Goal: Task Accomplishment & Management: Complete application form

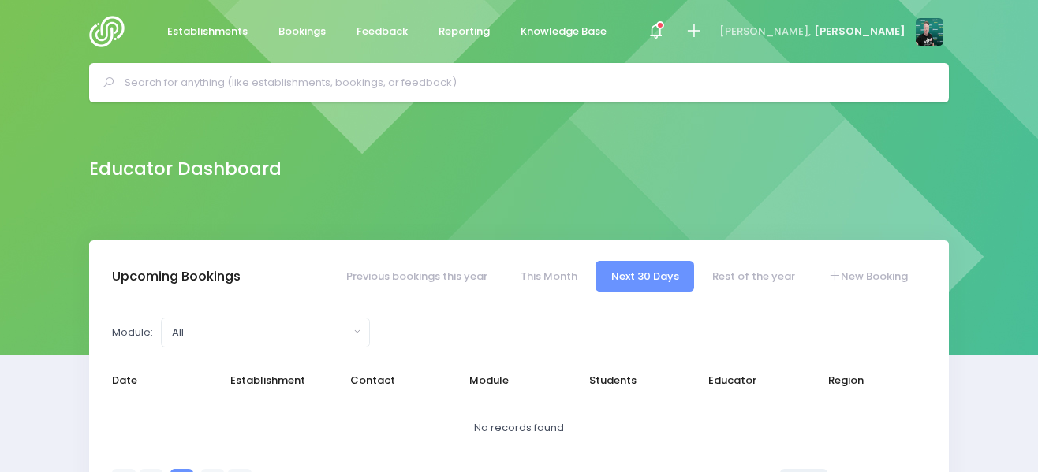
select select "5"
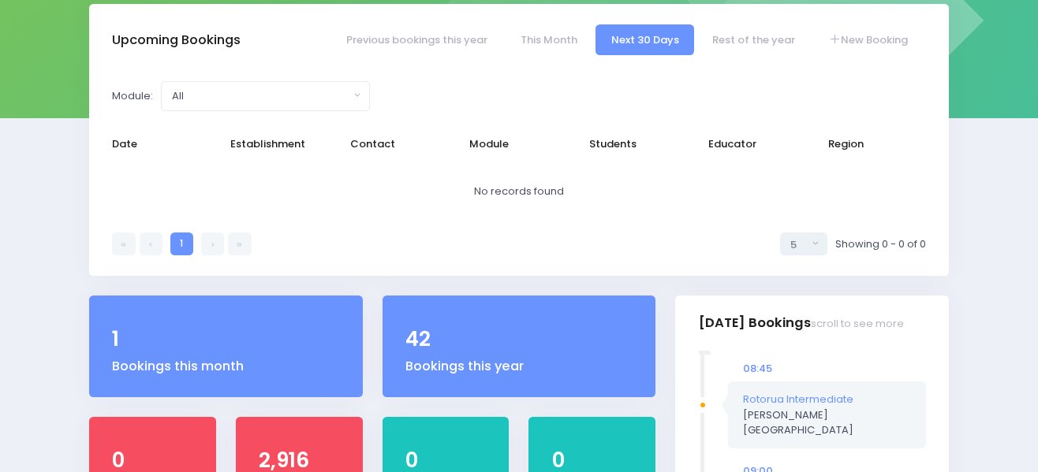
scroll to position [158, 0]
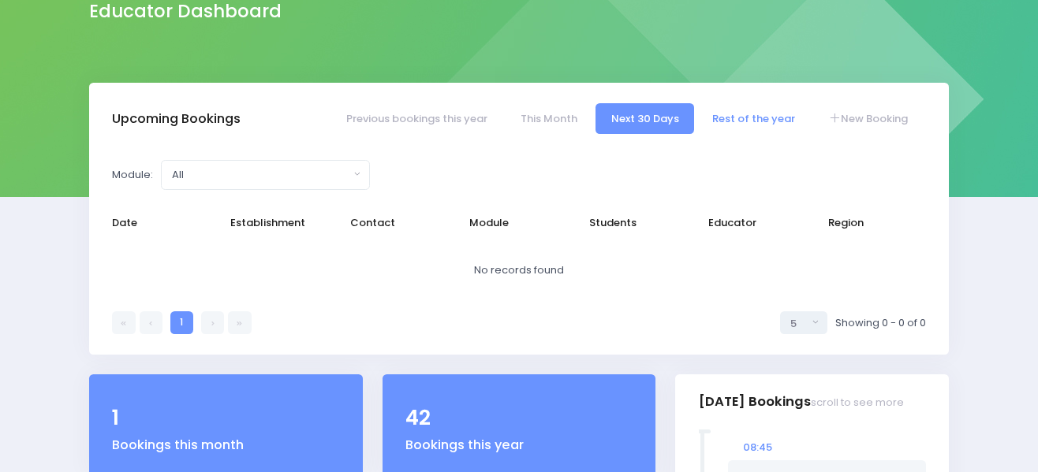
click at [738, 118] on link "Rest of the year" at bounding box center [753, 118] width 114 height 31
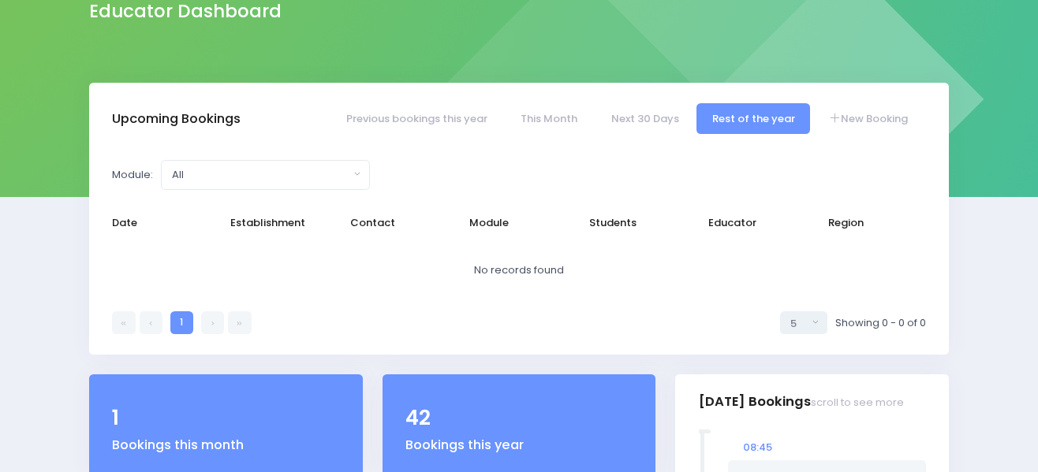
select select "5"
click at [863, 121] on link "New Booking" at bounding box center [868, 118] width 110 height 31
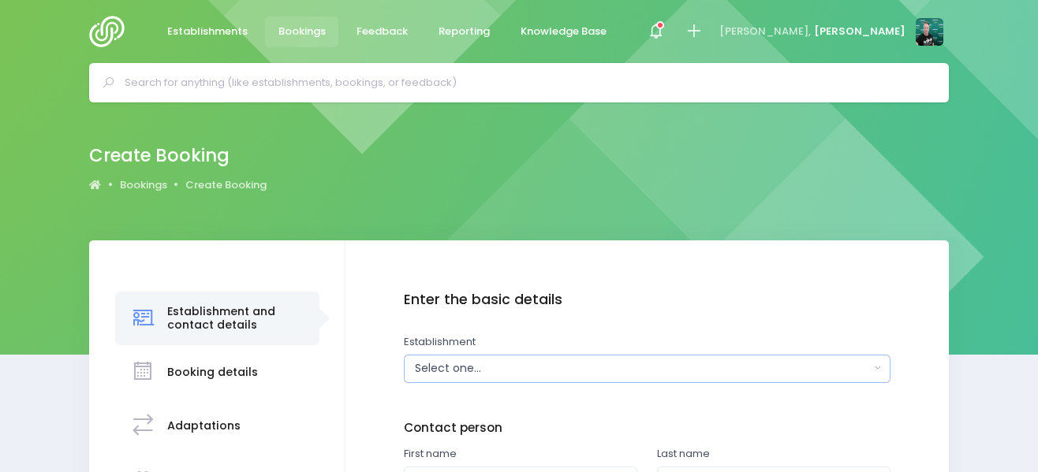
click at [546, 360] on div "Select one..." at bounding box center [642, 368] width 454 height 17
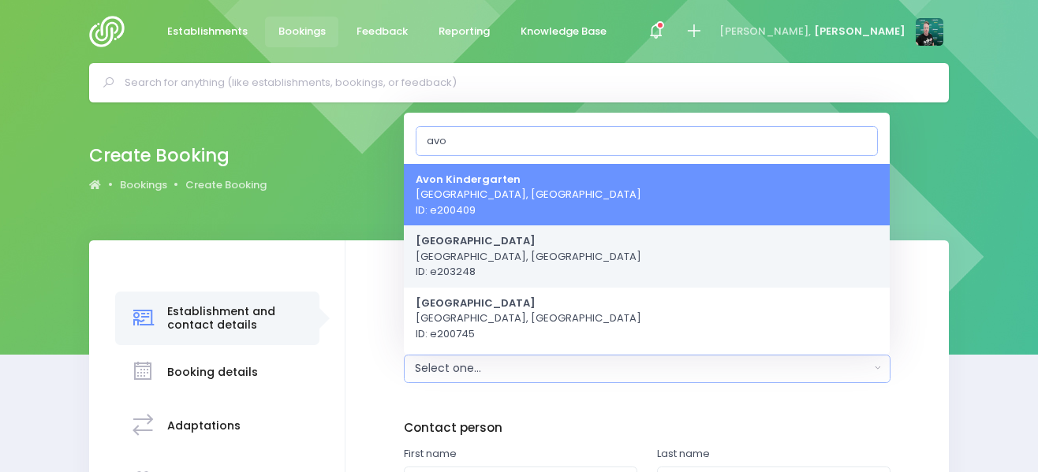
type input "avo"
click at [540, 253] on span "Avon School Taranaki, Central Region ID: e203248" at bounding box center [529, 256] width 226 height 47
select select "203248"
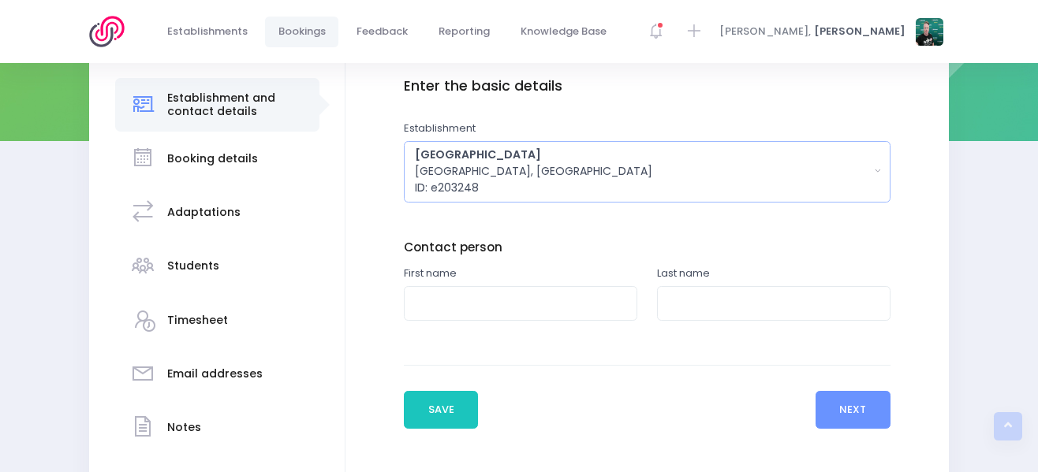
scroll to position [315, 0]
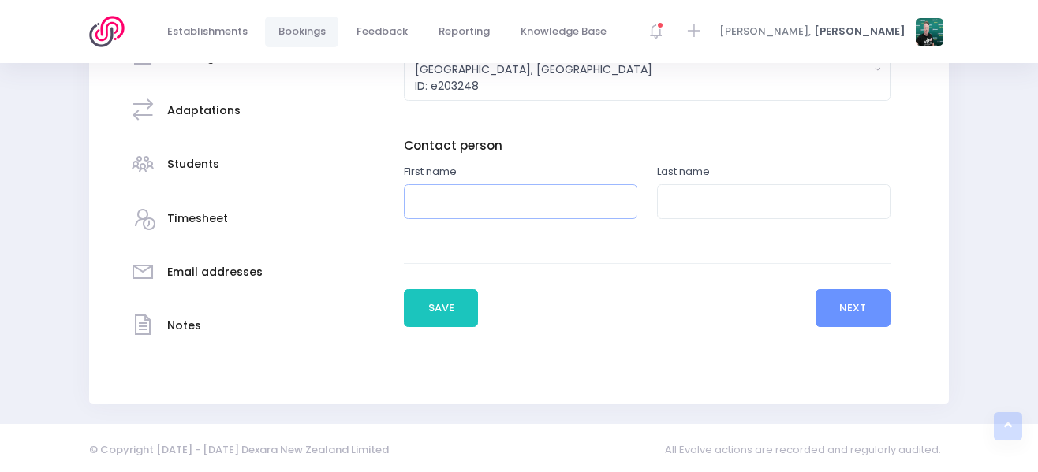
click at [455, 196] on input "text" at bounding box center [520, 202] width 233 height 35
type input "Lisa"
click at [712, 207] on input "text" at bounding box center [773, 202] width 233 height 35
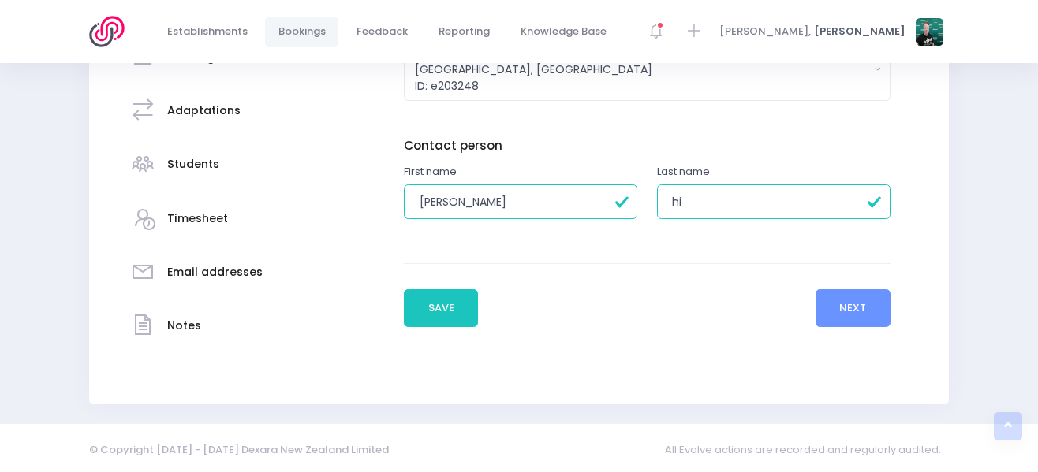
type input "Hill"
click at [828, 316] on button "Next" at bounding box center [852, 308] width 75 height 38
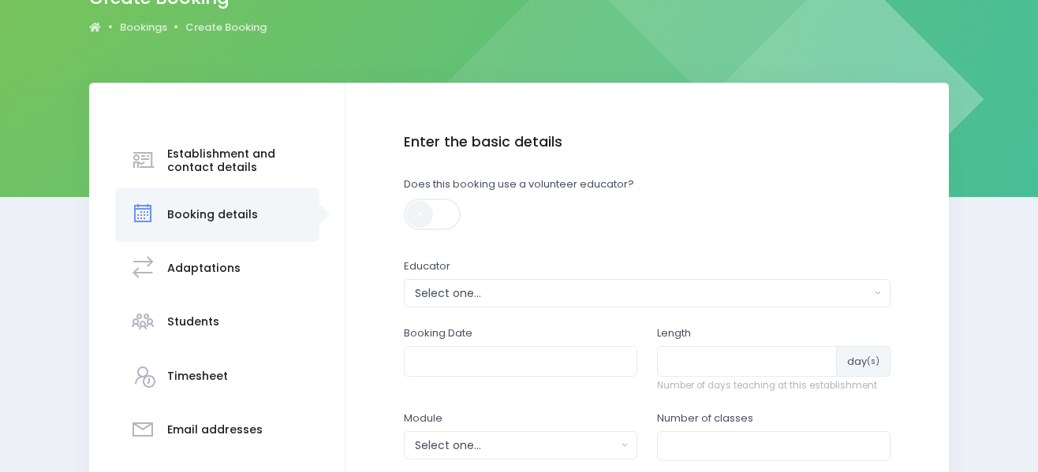
scroll to position [237, 0]
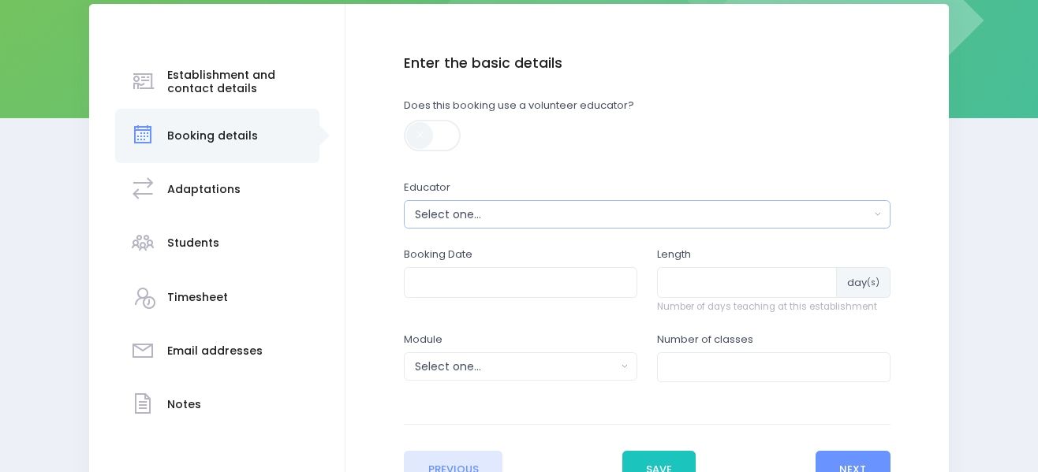
click at [530, 213] on div "Select one..." at bounding box center [642, 215] width 454 height 17
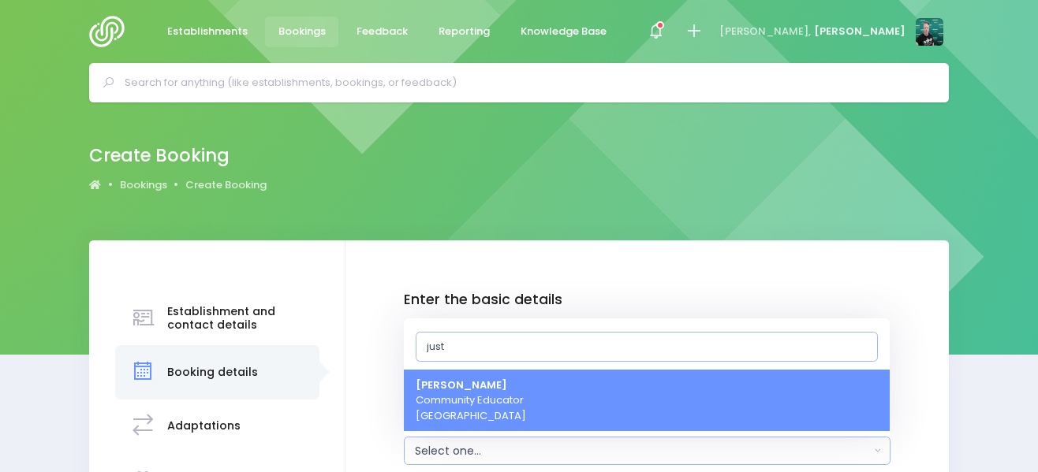
type input "just"
click at [530, 396] on link "[PERSON_NAME] Community Educator [GEOGRAPHIC_DATA]" at bounding box center [647, 401] width 486 height 62
select select "362959"
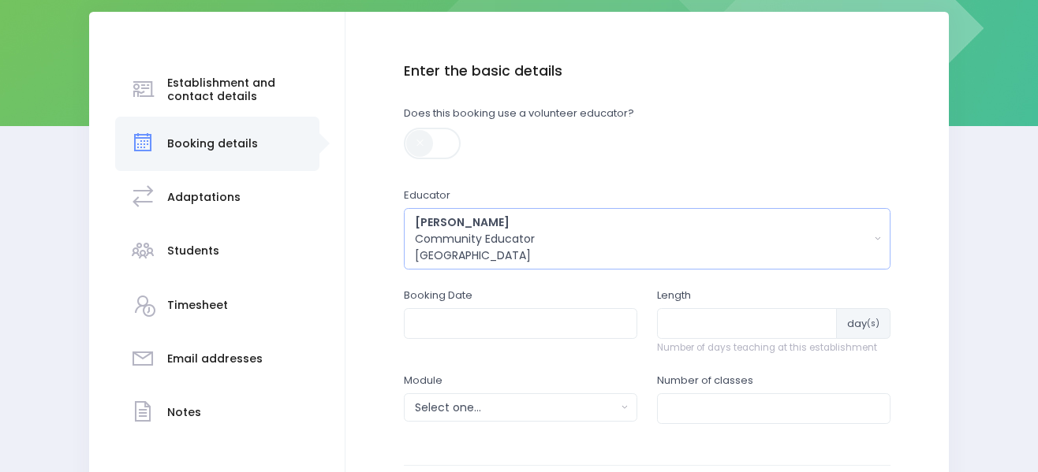
scroll to position [237, 0]
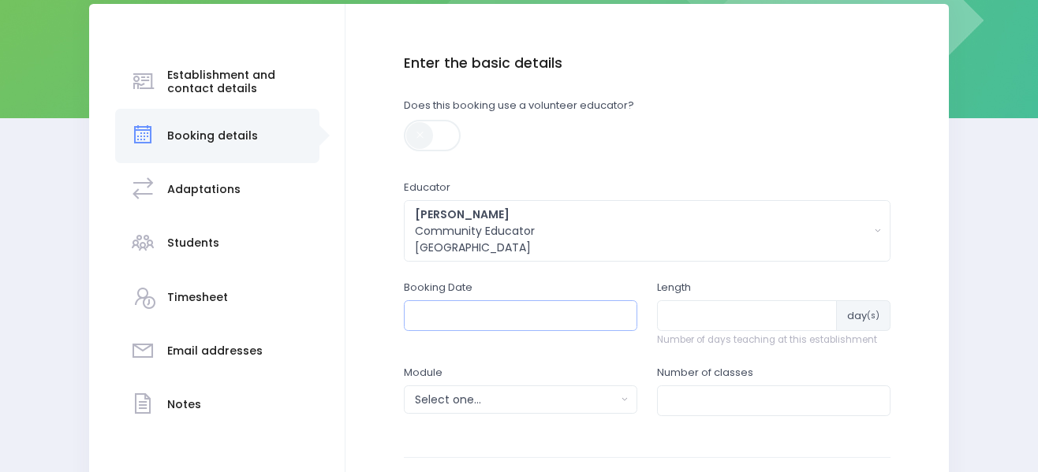
click at [553, 316] on input "text" at bounding box center [520, 315] width 233 height 30
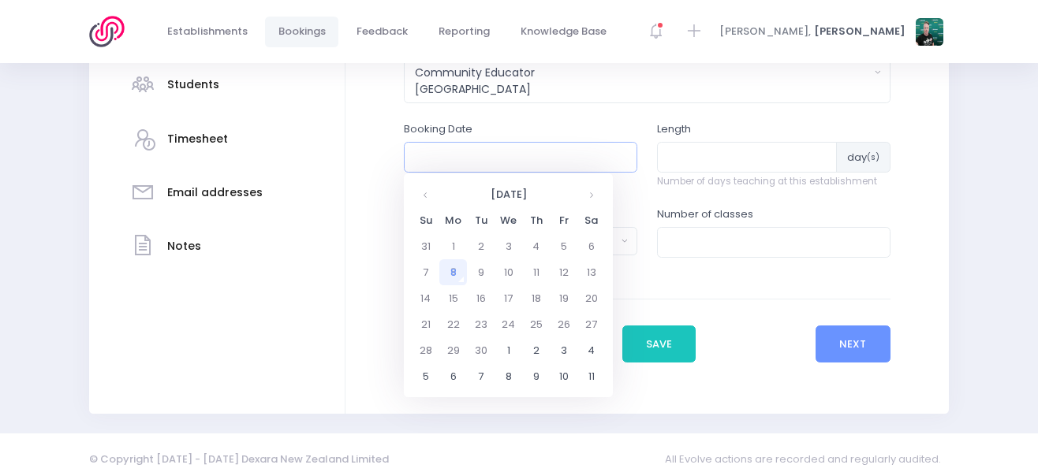
scroll to position [408, 0]
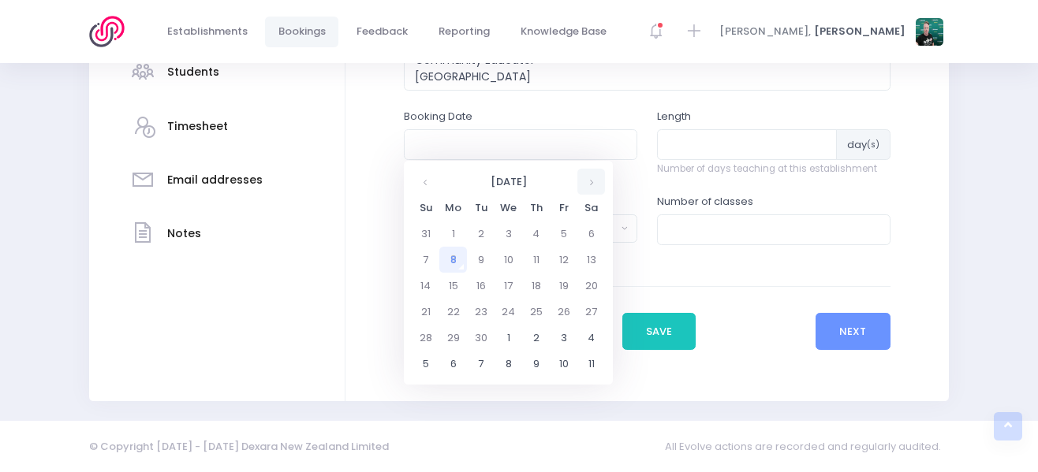
click at [585, 183] on th at bounding box center [591, 182] width 28 height 26
click at [449, 259] on td "6" at bounding box center [453, 260] width 28 height 26
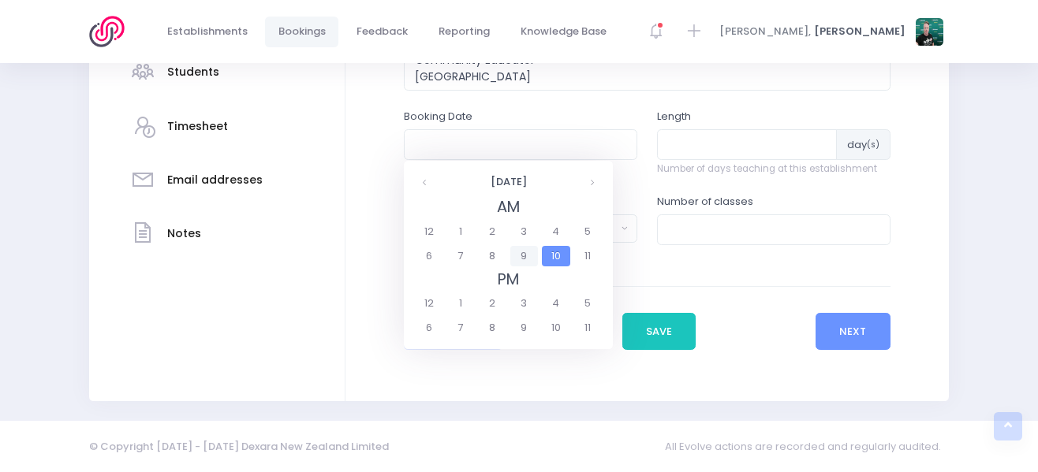
click at [520, 254] on span "9" at bounding box center [524, 256] width 28 height 21
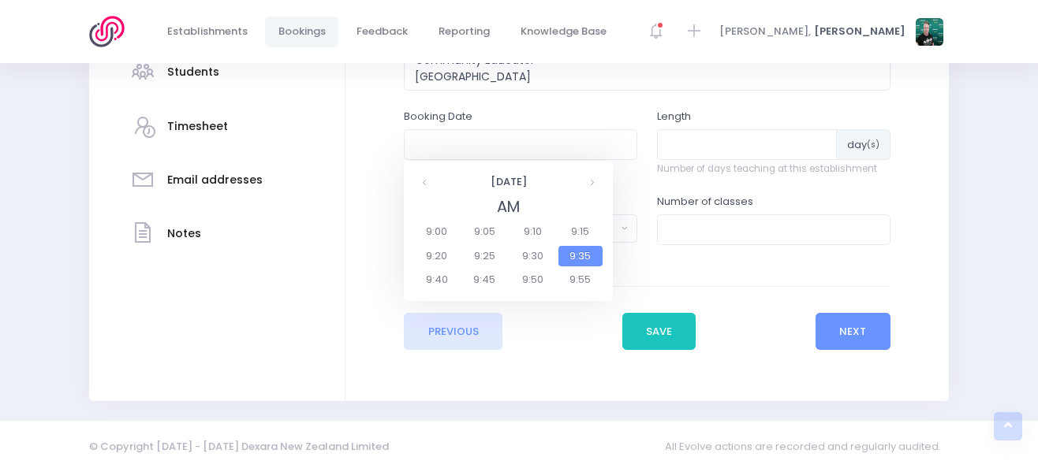
click at [514, 211] on legend "AM" at bounding box center [508, 208] width 192 height 24
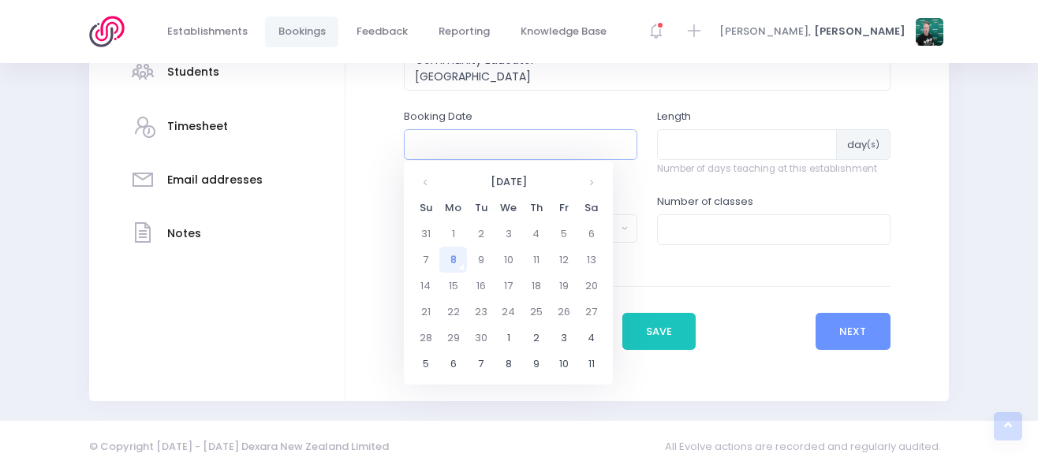
click at [469, 137] on input "text" at bounding box center [520, 144] width 233 height 30
click at [598, 185] on th at bounding box center [591, 182] width 28 height 26
click at [448, 259] on td "6" at bounding box center [453, 260] width 28 height 26
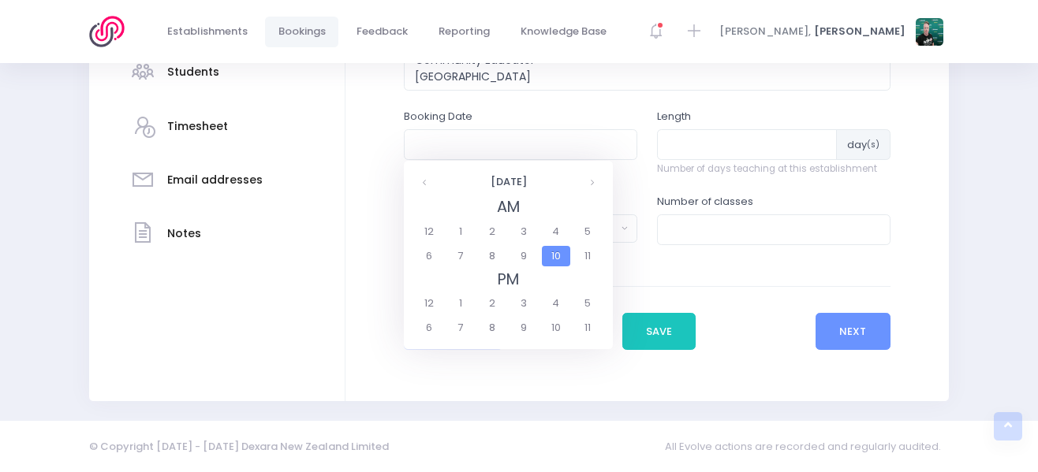
click at [552, 252] on span "10" at bounding box center [556, 256] width 28 height 21
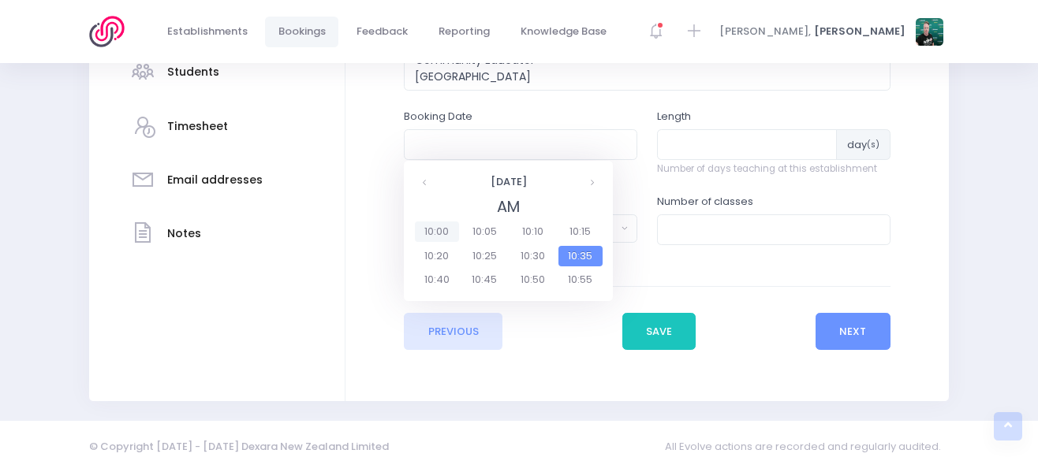
click at [431, 231] on span "10:00" at bounding box center [437, 232] width 44 height 21
type input "06/10/2025 10:00 AM"
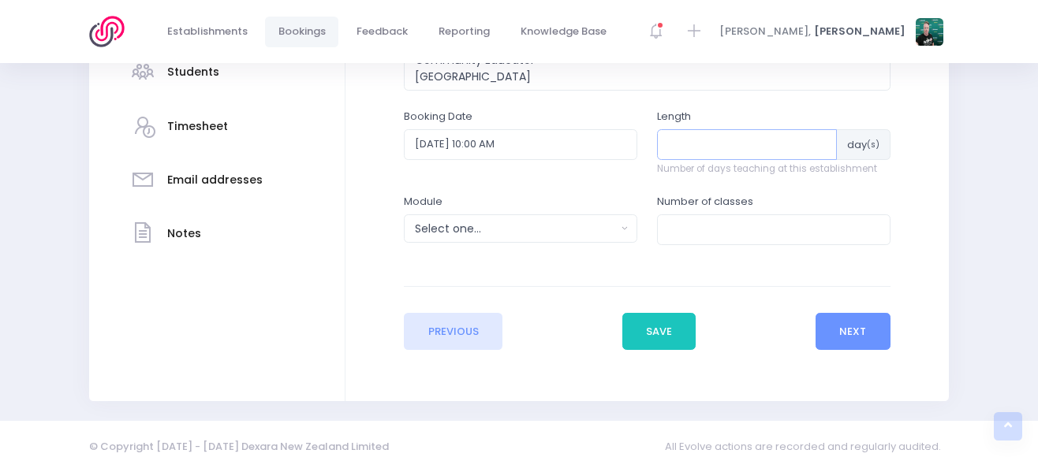
click at [694, 147] on input "number" at bounding box center [747, 144] width 180 height 30
type input "10"
click at [593, 231] on div "Select one..." at bounding box center [515, 229] width 201 height 17
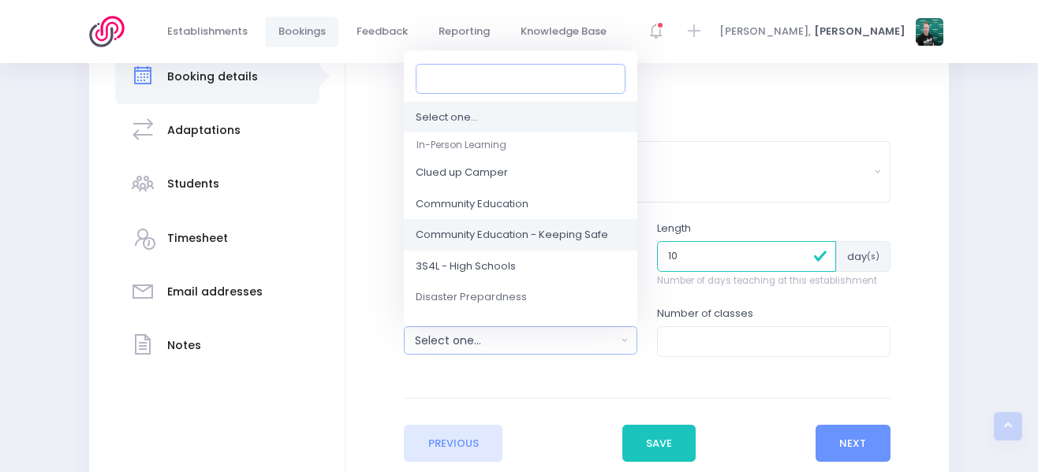
scroll to position [158, 0]
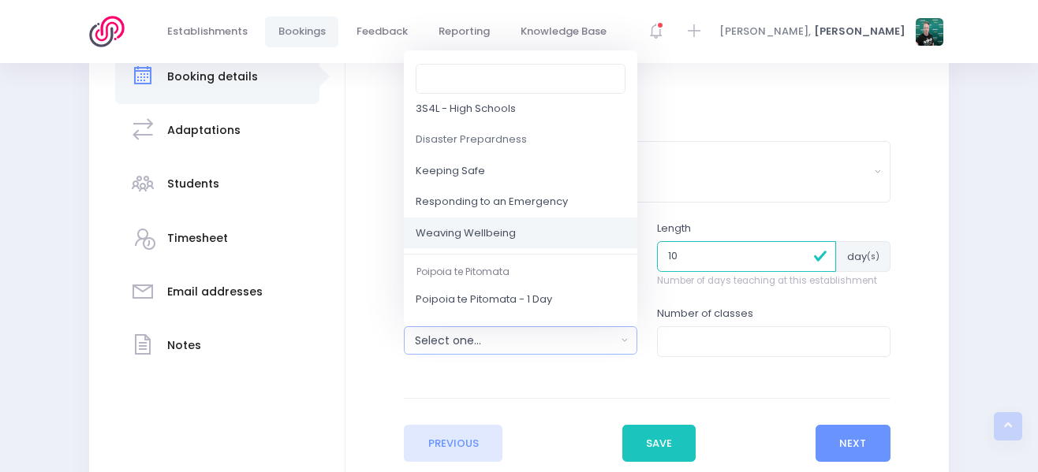
click at [513, 234] on span "Weaving Wellbeing" at bounding box center [466, 234] width 100 height 16
select select "Weaving Wellbeing"
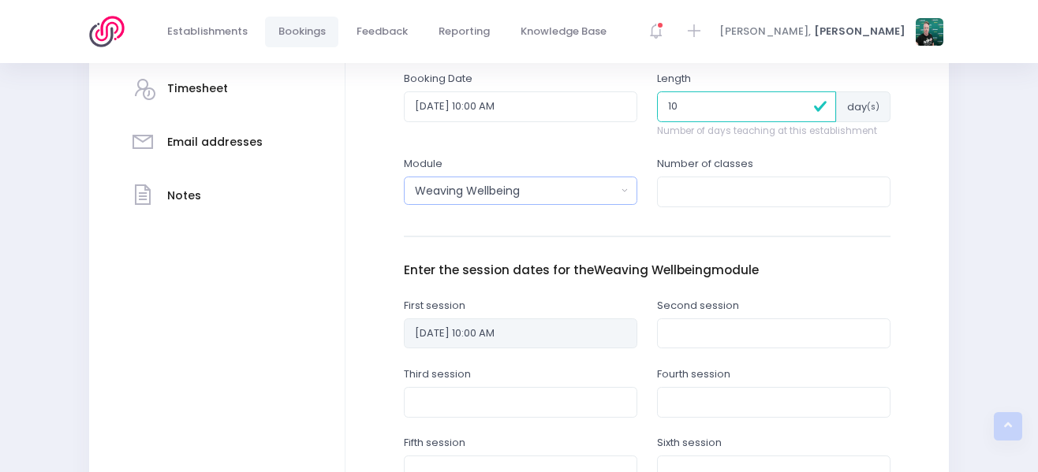
scroll to position [453, 0]
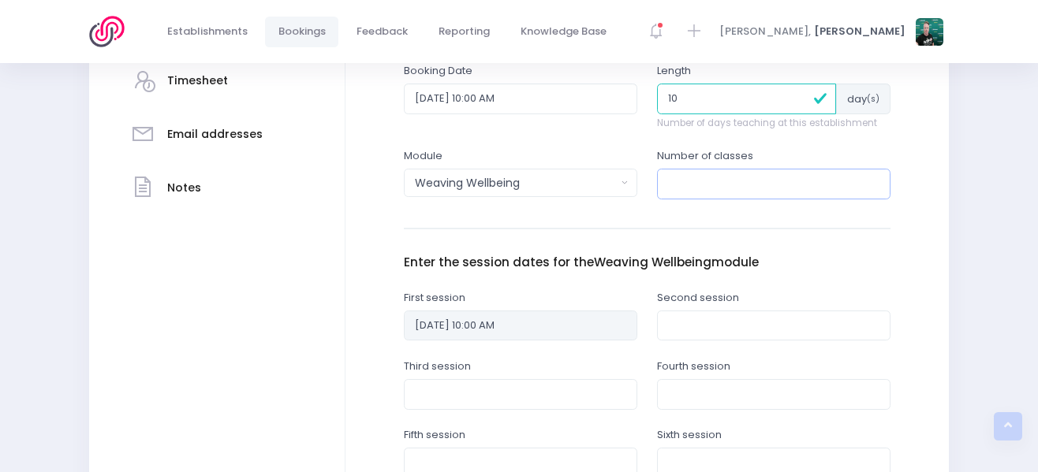
click at [717, 190] on input "number" at bounding box center [773, 184] width 233 height 30
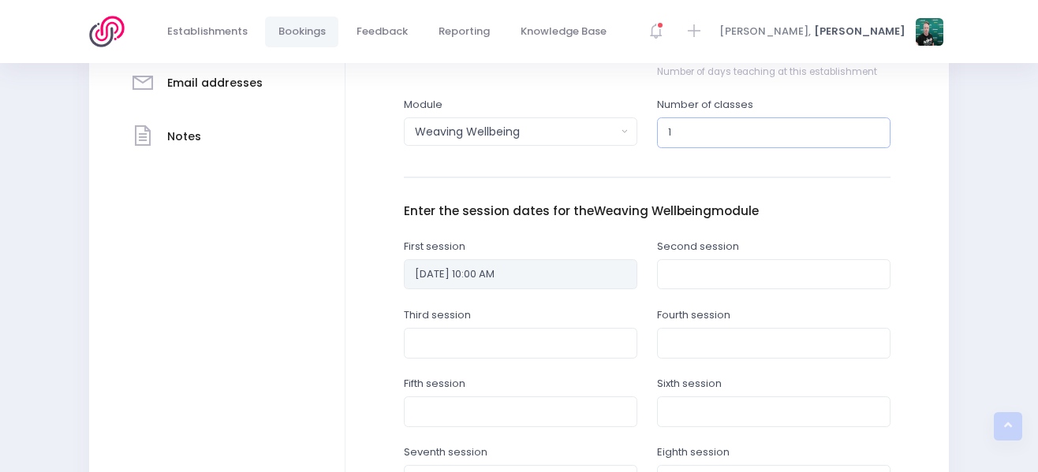
scroll to position [532, 0]
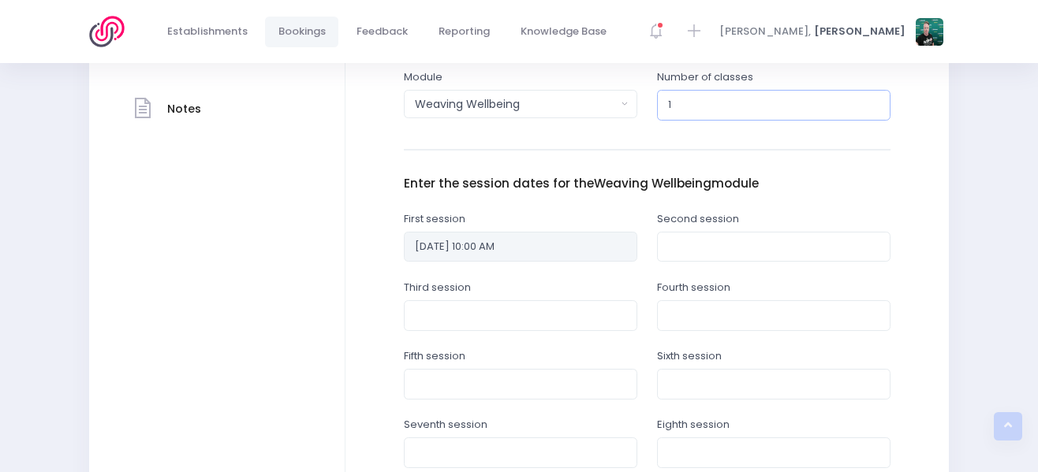
type input "1"
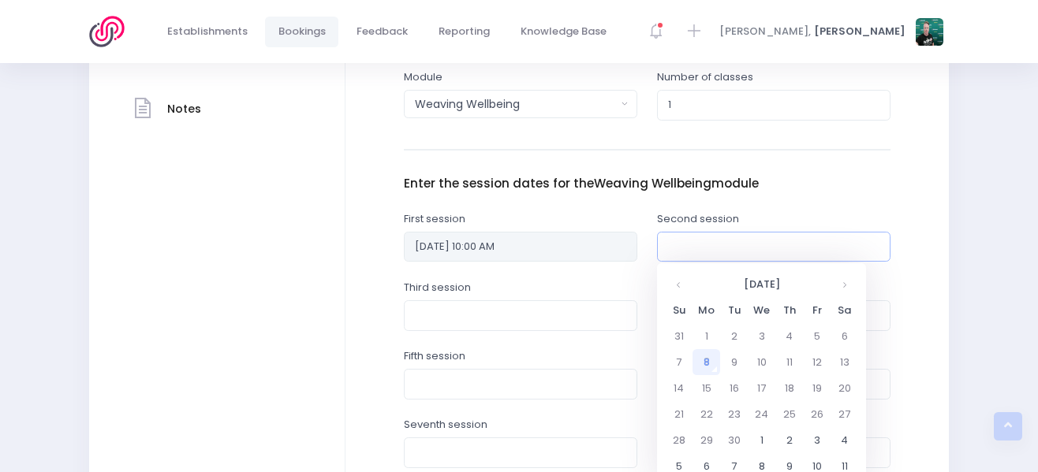
click at [685, 252] on input "text" at bounding box center [773, 247] width 233 height 30
click at [843, 293] on th at bounding box center [844, 284] width 28 height 26
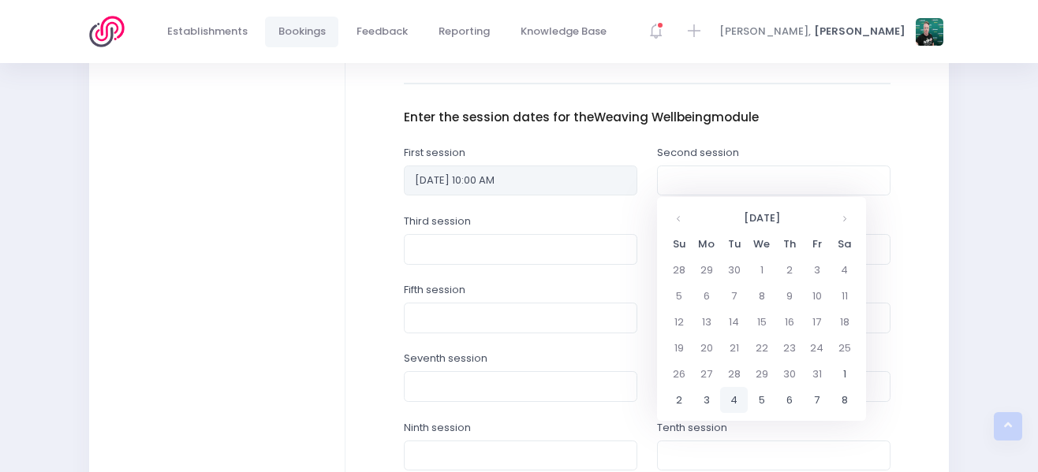
scroll to position [690, 0]
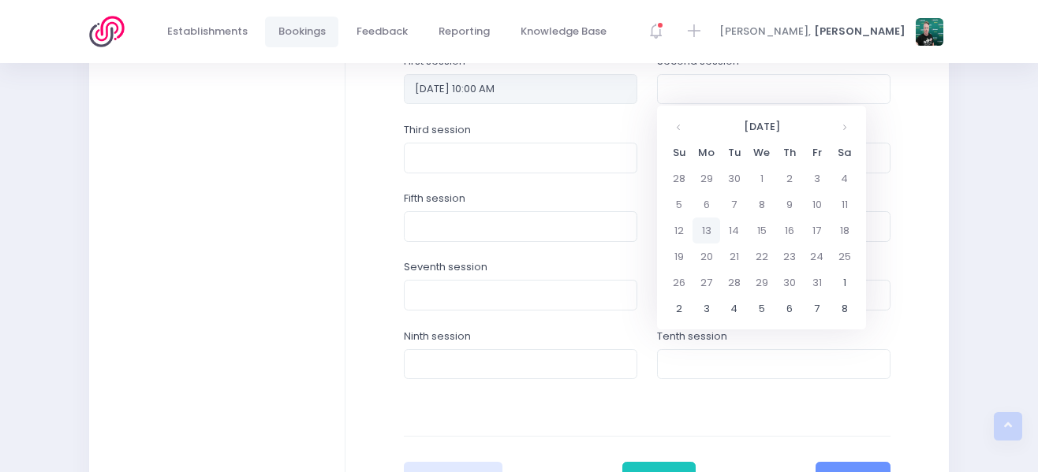
click at [715, 230] on td "13" at bounding box center [706, 231] width 28 height 26
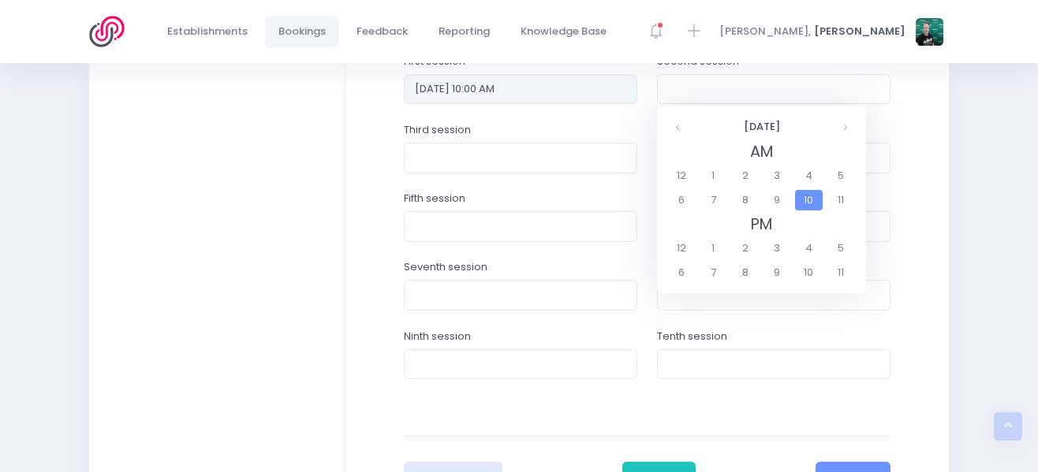
click at [805, 197] on span "10" at bounding box center [809, 200] width 28 height 21
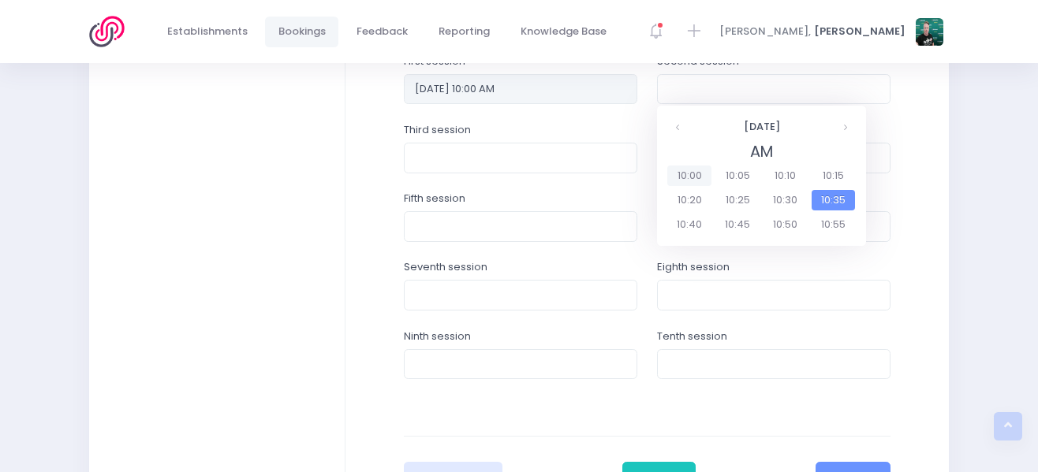
click at [680, 173] on span "10:00" at bounding box center [689, 176] width 44 height 21
type input "13/10/2025 10:00 AM"
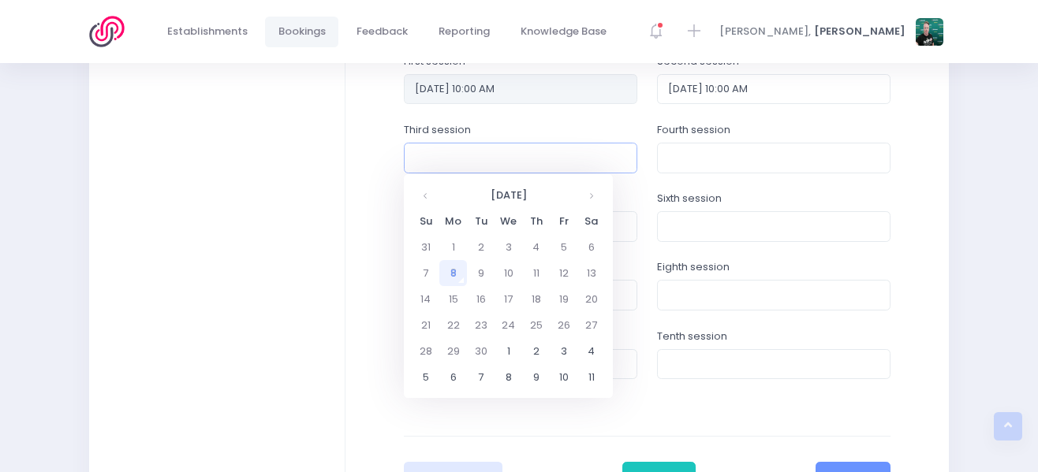
click at [516, 162] on input "text" at bounding box center [520, 158] width 233 height 30
click at [587, 196] on th at bounding box center [591, 195] width 28 height 26
click at [462, 323] on td "20" at bounding box center [453, 325] width 28 height 26
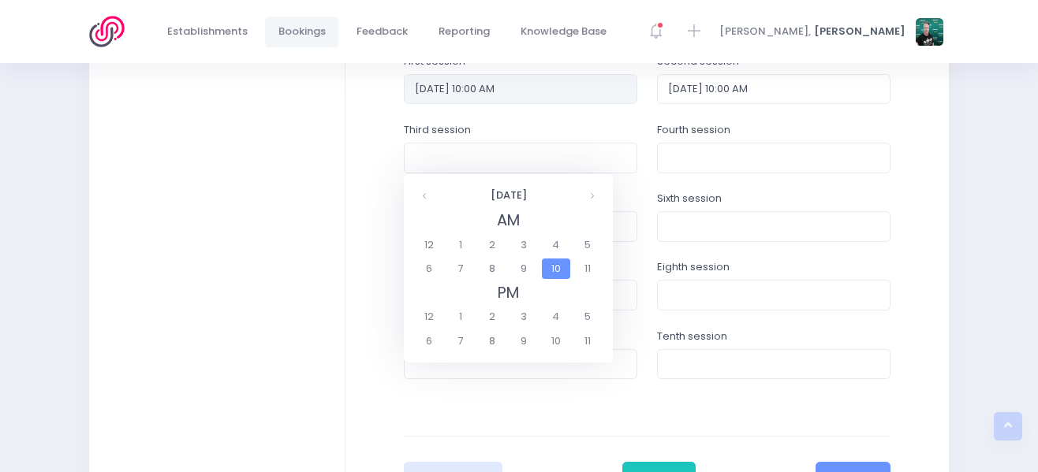
click at [550, 268] on span "10" at bounding box center [556, 269] width 28 height 21
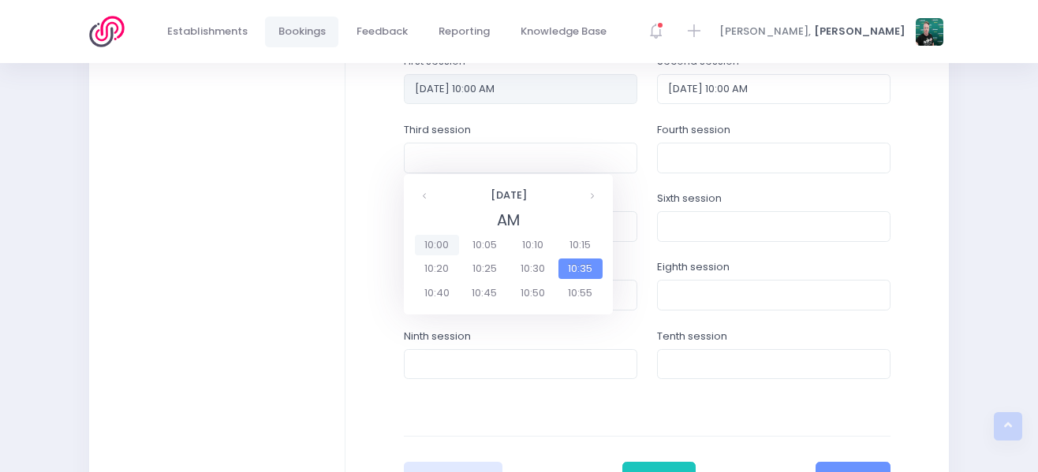
click at [437, 242] on span "10:00" at bounding box center [437, 245] width 44 height 21
type input "20/10/2025 10:00 AM"
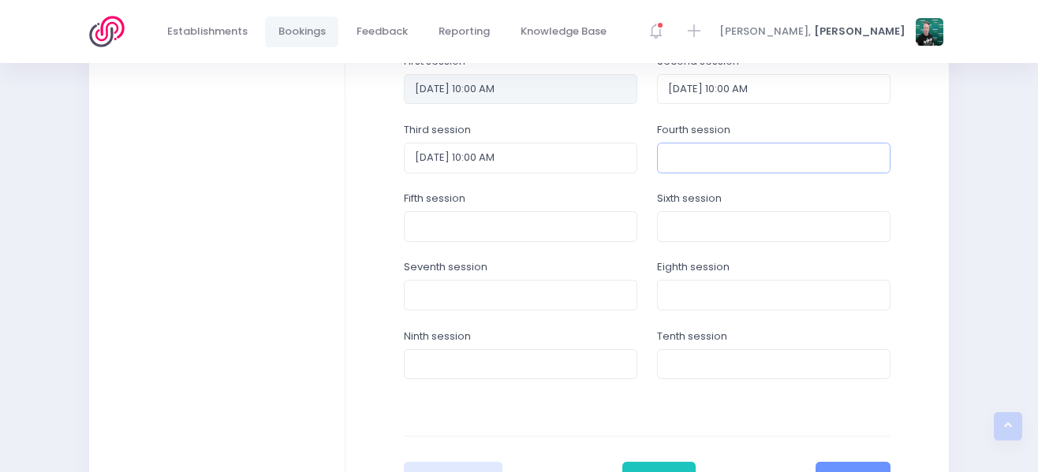
click at [696, 153] on input "text" at bounding box center [773, 158] width 233 height 30
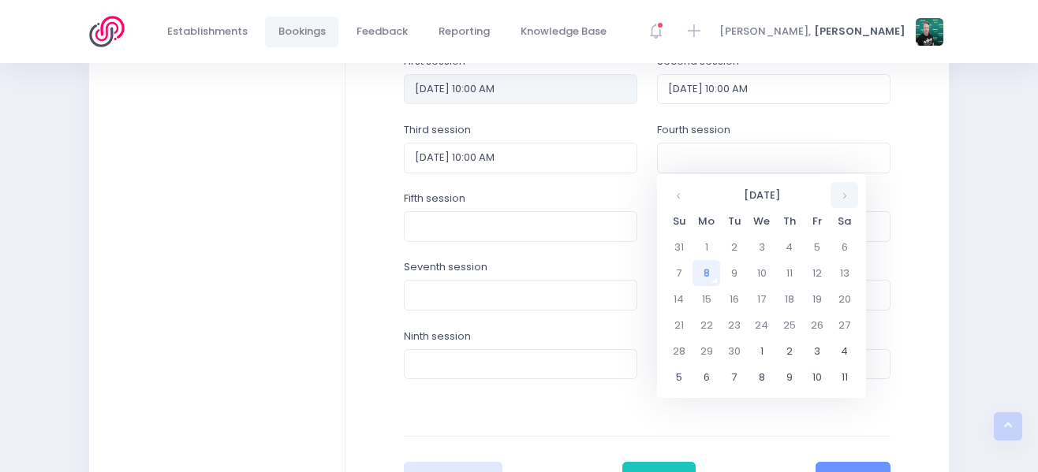
click at [838, 195] on th at bounding box center [844, 195] width 28 height 26
click at [714, 347] on td "27" at bounding box center [706, 351] width 28 height 26
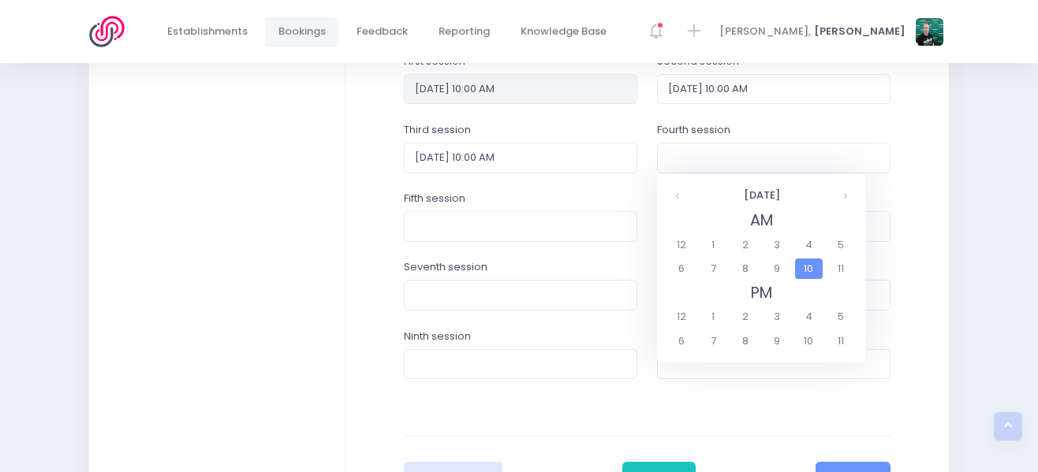
click at [807, 270] on span "10" at bounding box center [809, 269] width 28 height 21
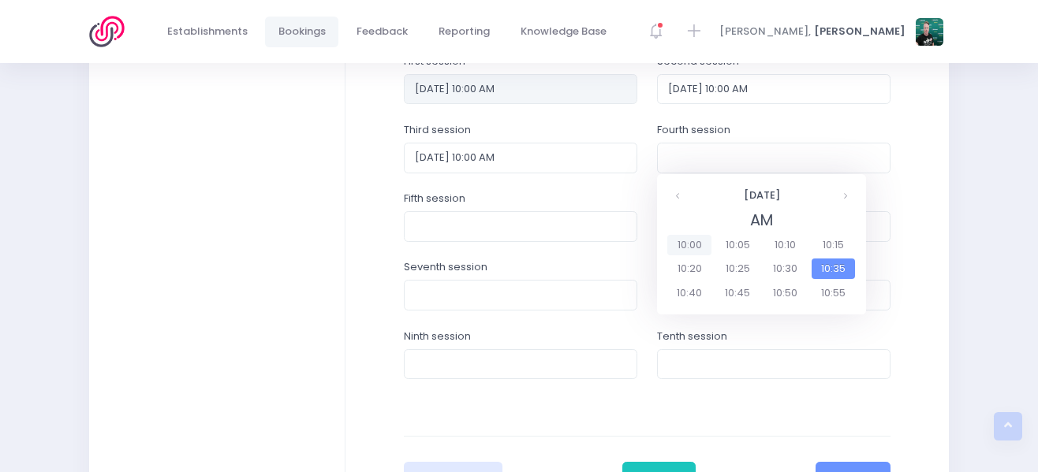
click at [695, 245] on span "10:00" at bounding box center [689, 245] width 44 height 21
type input "27/10/2025 10:00 AM"
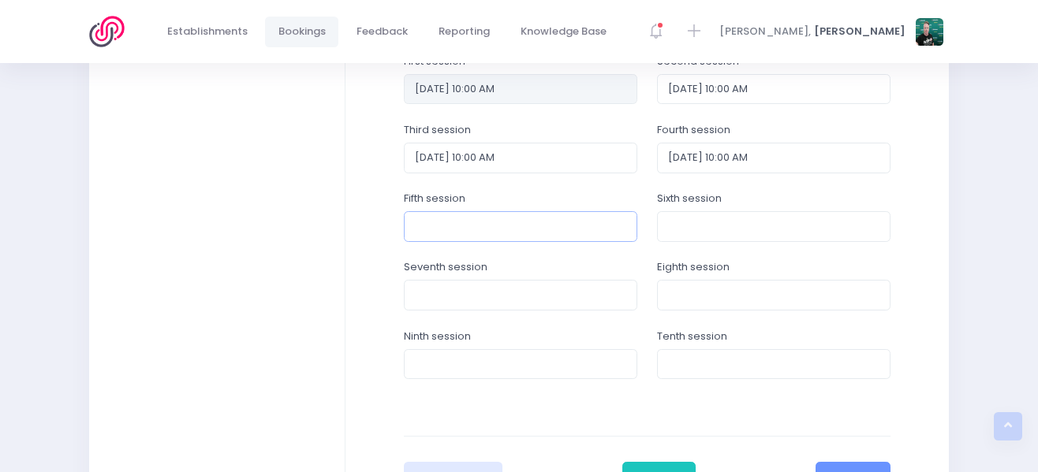
click at [525, 232] on input "text" at bounding box center [520, 226] width 233 height 30
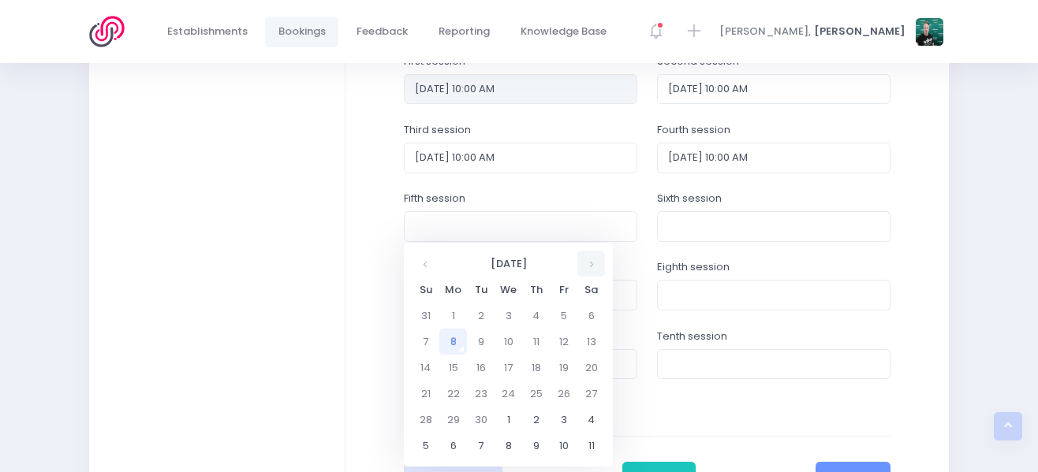
click at [583, 261] on th at bounding box center [591, 264] width 28 height 26
click at [449, 445] on td "3" at bounding box center [453, 446] width 28 height 26
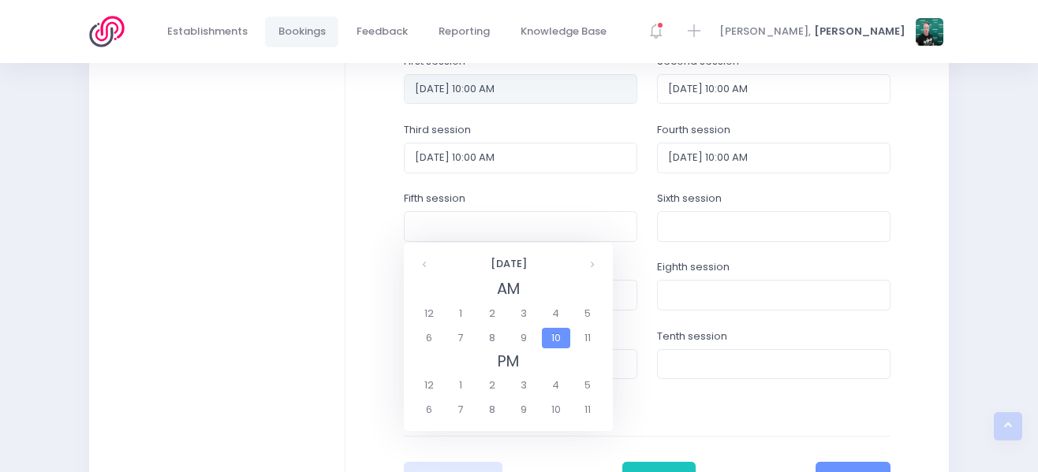
click at [557, 332] on span "10" at bounding box center [556, 338] width 28 height 21
click at [442, 312] on span "10:00" at bounding box center [437, 314] width 44 height 21
type input "03/11/2025 10:00 AM"
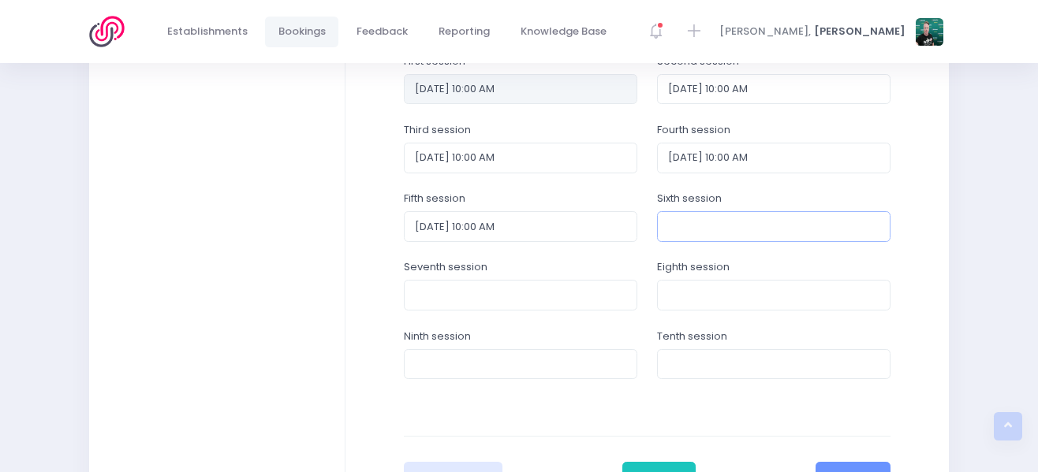
click at [705, 238] on input "text" at bounding box center [773, 226] width 233 height 30
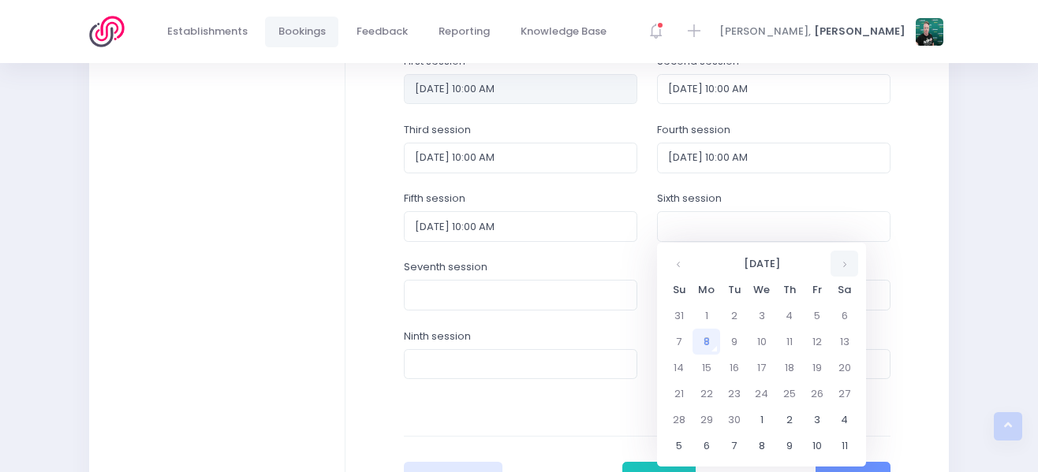
click at [848, 260] on th at bounding box center [844, 264] width 28 height 26
click at [706, 372] on td "10" at bounding box center [706, 368] width 28 height 26
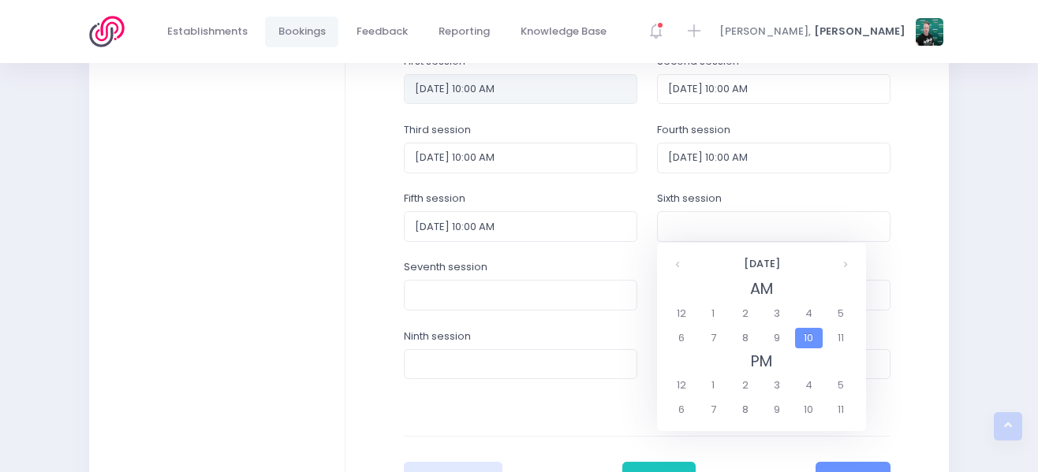
click at [806, 338] on span "10" at bounding box center [809, 338] width 28 height 21
click at [695, 314] on span "10:00" at bounding box center [689, 314] width 44 height 21
type input "10/11/2025 10:00 AM"
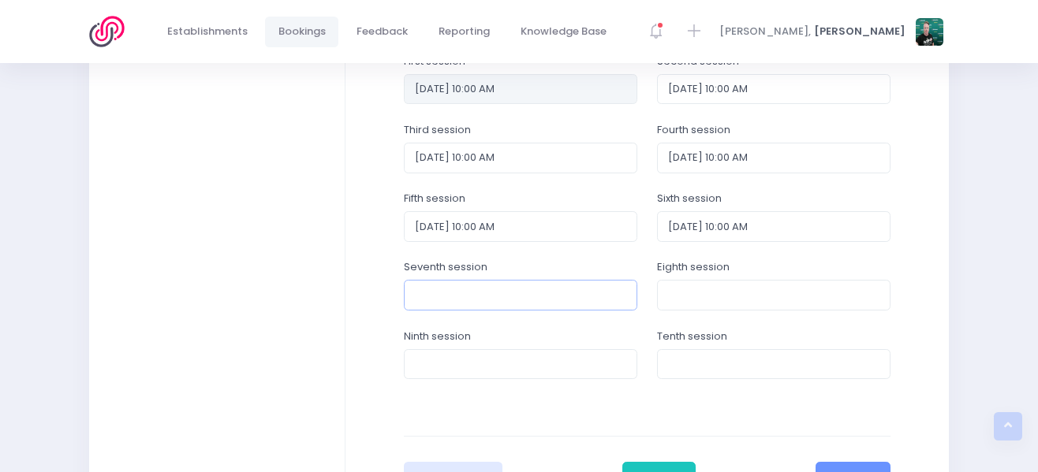
click at [552, 300] on input "text" at bounding box center [520, 295] width 233 height 30
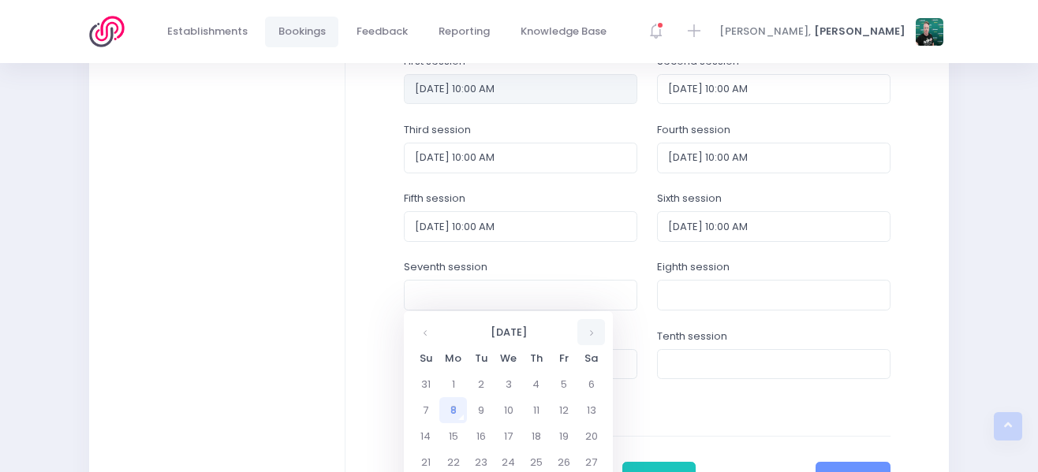
click at [588, 324] on th at bounding box center [591, 332] width 28 height 26
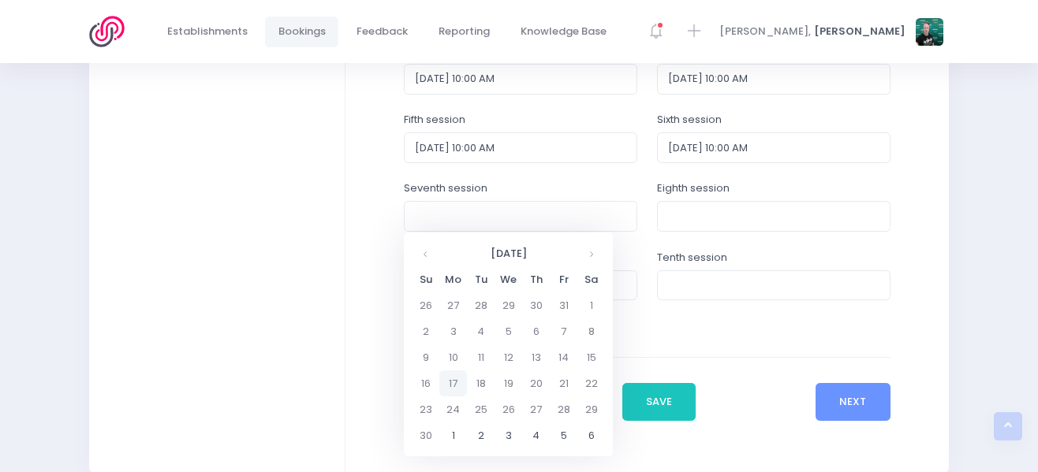
click at [453, 380] on td "17" at bounding box center [453, 384] width 28 height 26
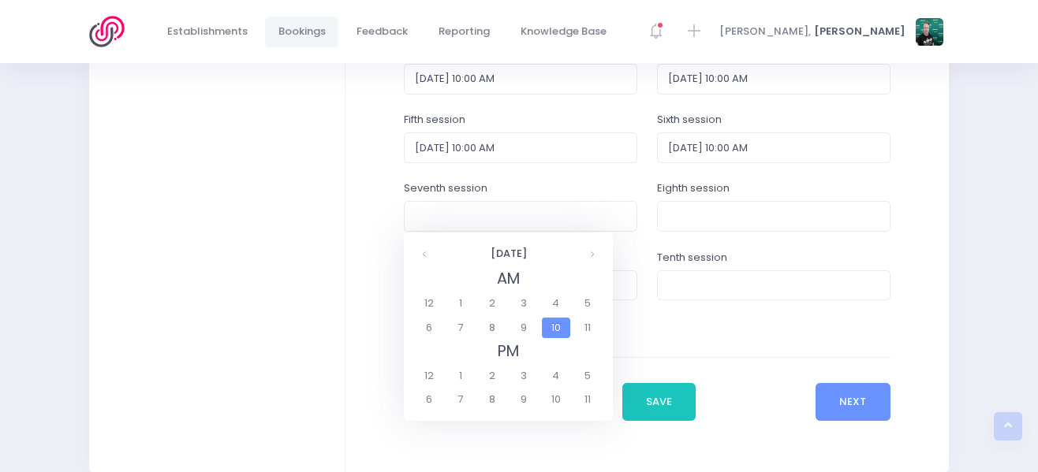
click at [548, 326] on span "10" at bounding box center [556, 328] width 28 height 21
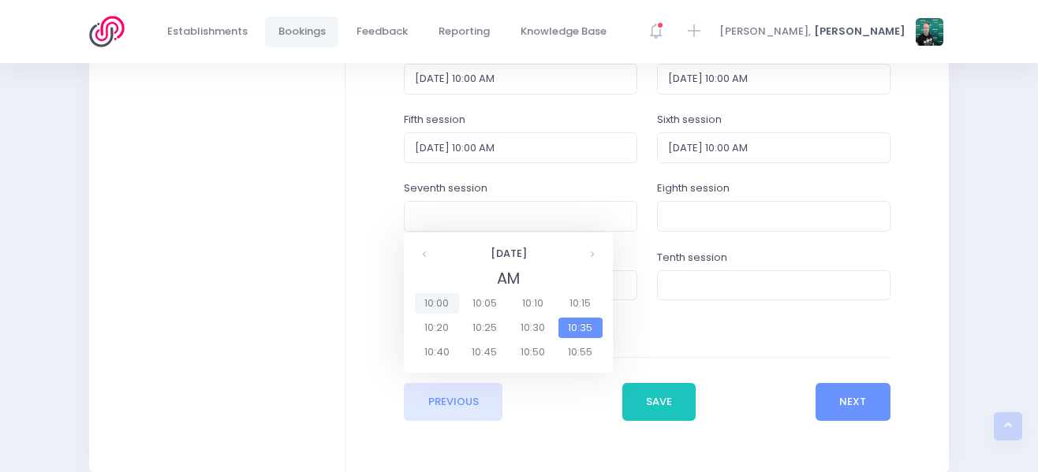
click at [438, 304] on span "10:00" at bounding box center [437, 303] width 44 height 21
type input "17/11/2025 10:00 AM"
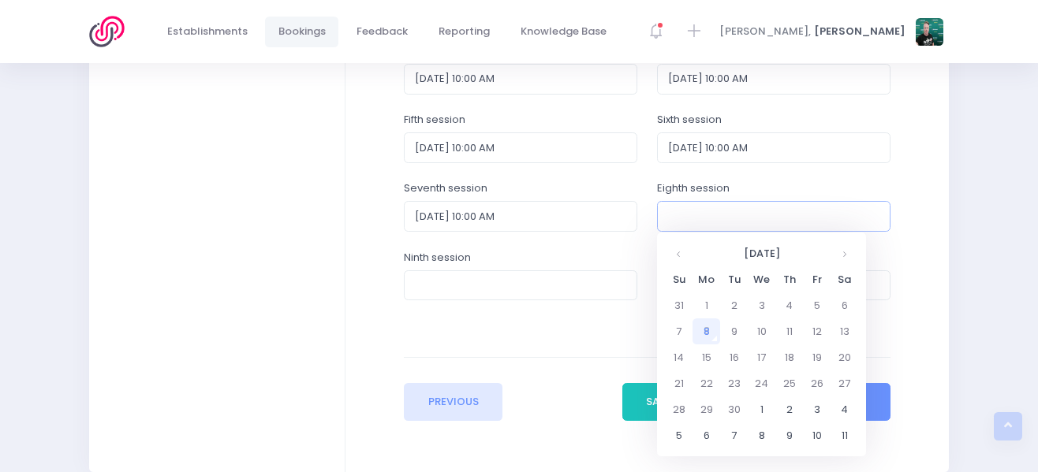
click at [728, 222] on input "text" at bounding box center [773, 216] width 233 height 30
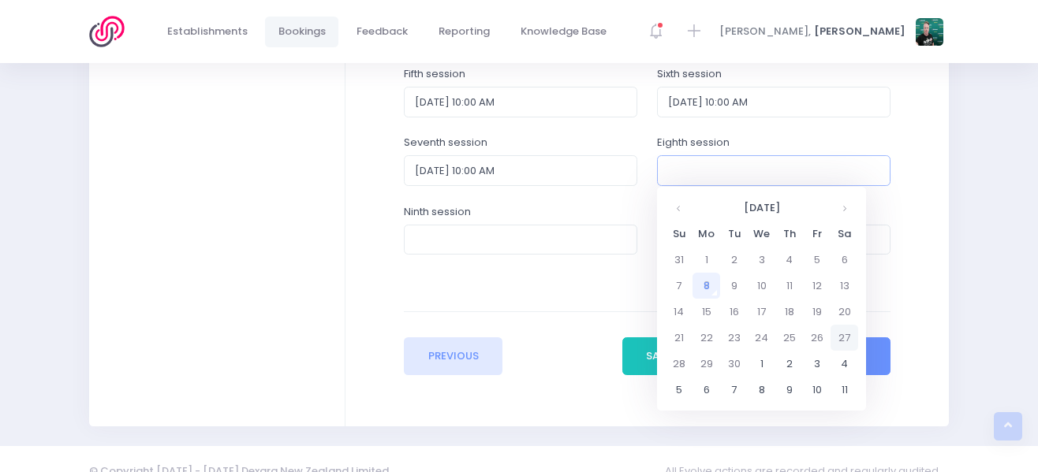
scroll to position [840, 0]
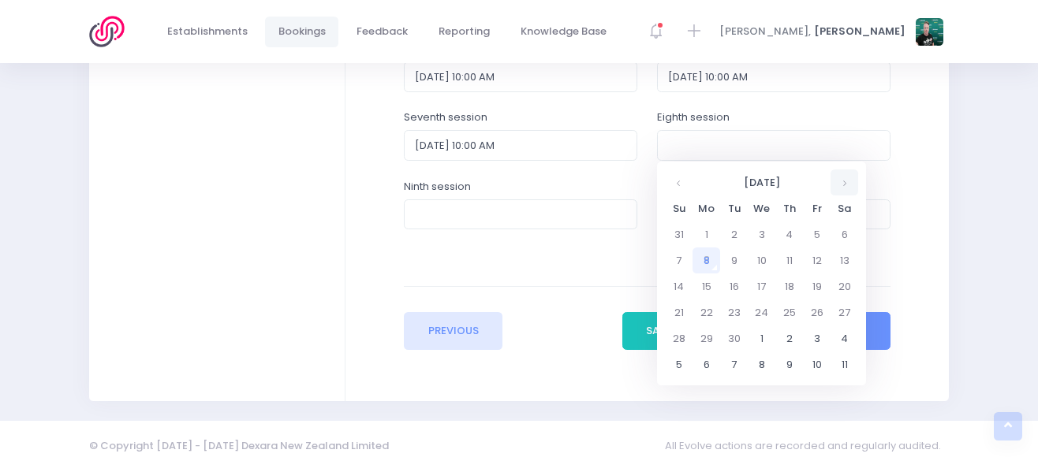
click at [846, 187] on th at bounding box center [844, 183] width 28 height 26
click at [710, 330] on td "24" at bounding box center [706, 339] width 28 height 26
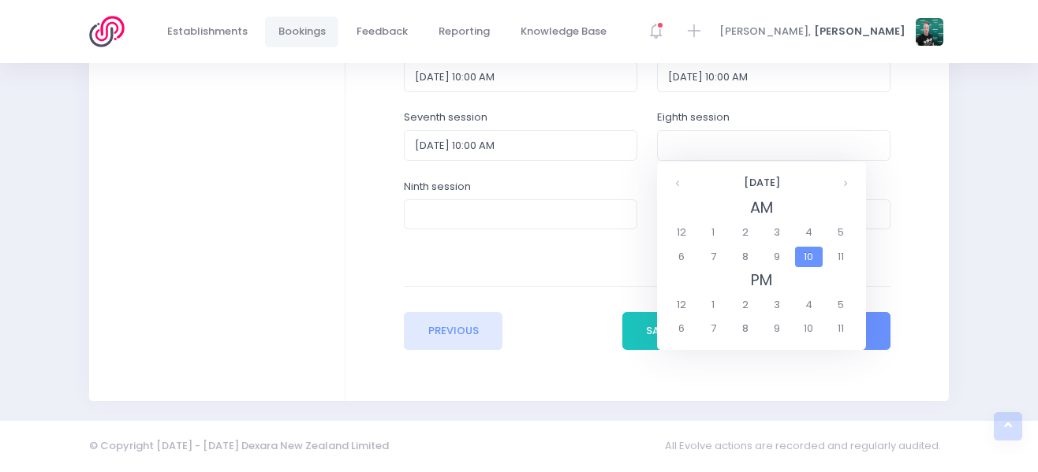
click at [811, 257] on span "10" at bounding box center [809, 257] width 28 height 21
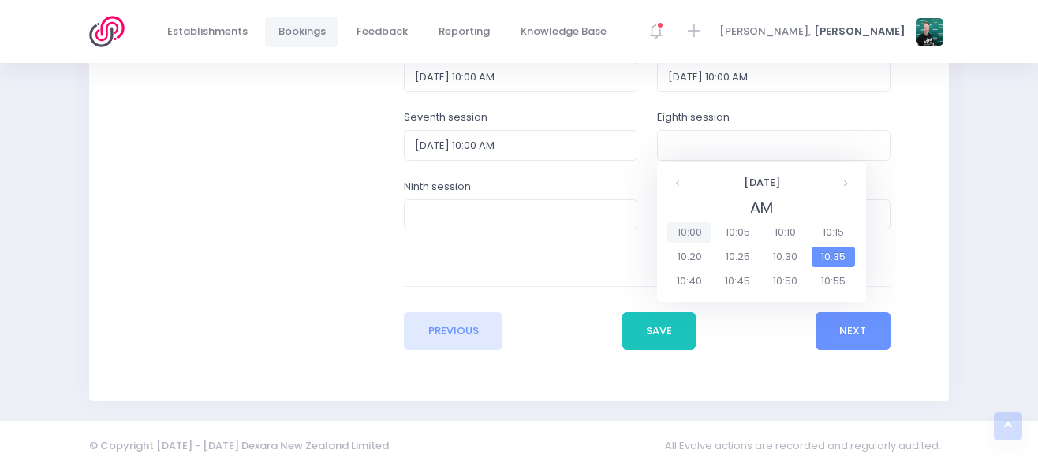
click at [692, 231] on span "10:00" at bounding box center [689, 232] width 44 height 21
type input "24/11/2025 10:00 AM"
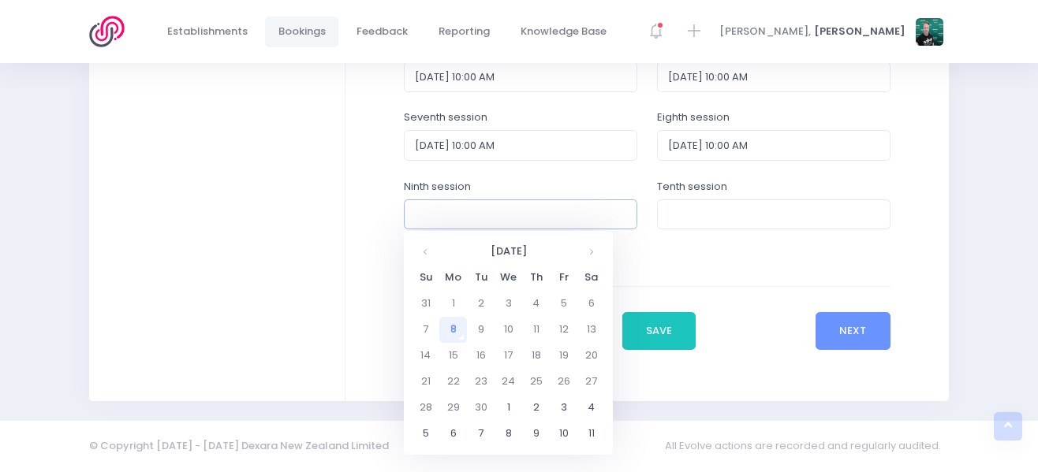
click at [543, 218] on input "text" at bounding box center [520, 214] width 233 height 30
click at [596, 252] on th at bounding box center [591, 252] width 28 height 26
click at [453, 427] on td "1" at bounding box center [453, 434] width 28 height 26
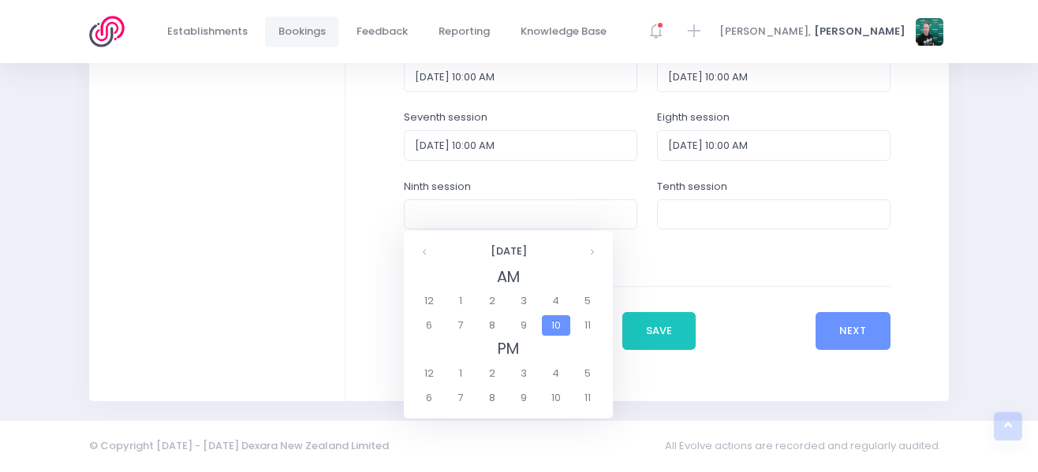
click at [549, 324] on span "10" at bounding box center [556, 325] width 28 height 21
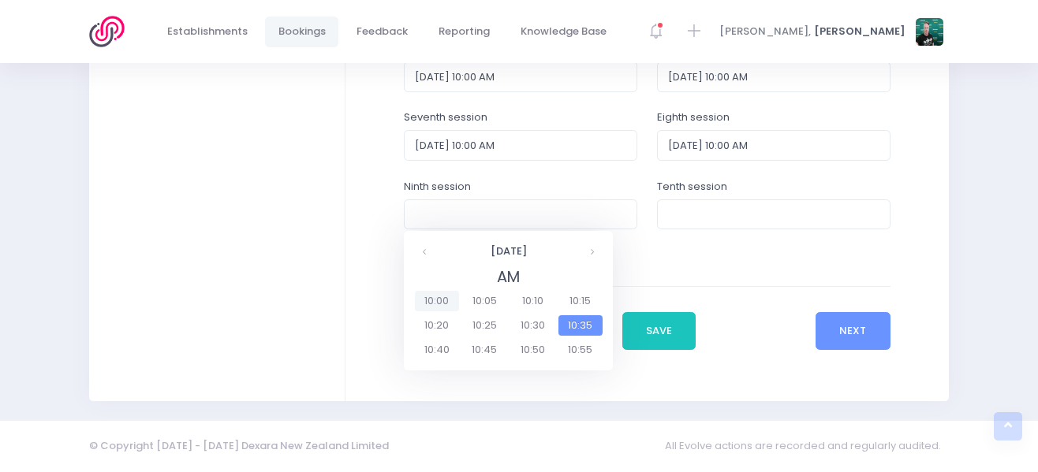
click at [445, 296] on span "10:00" at bounding box center [437, 301] width 44 height 21
type input "01/12/2025 10:00 AM"
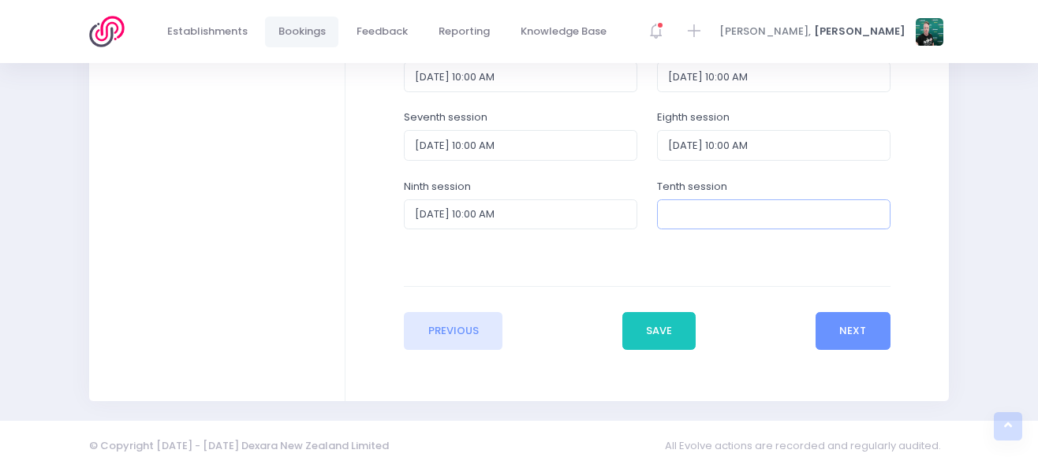
click at [675, 209] on input "text" at bounding box center [773, 214] width 233 height 30
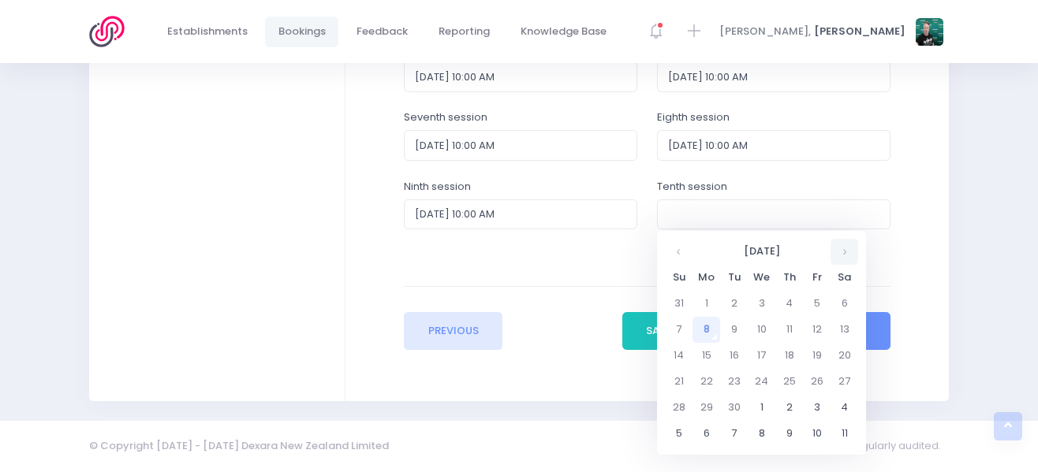
click at [845, 255] on th at bounding box center [844, 252] width 28 height 26
click at [845, 254] on th at bounding box center [844, 252] width 28 height 26
click at [836, 252] on th at bounding box center [844, 252] width 28 height 26
click at [709, 328] on td "8" at bounding box center [706, 330] width 28 height 26
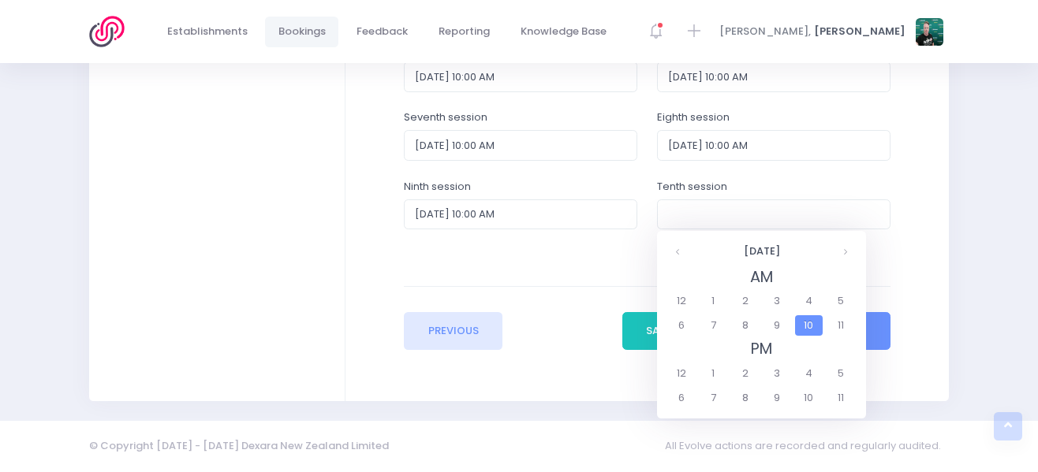
click at [800, 322] on span "10" at bounding box center [809, 325] width 28 height 21
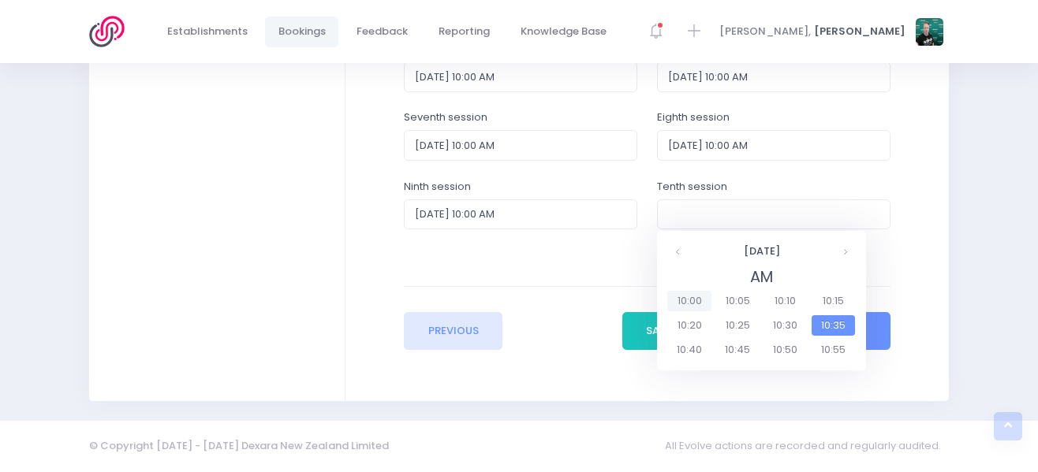
click at [685, 297] on span "10:00" at bounding box center [689, 301] width 44 height 21
type input "08/12/2025 10:00 AM"
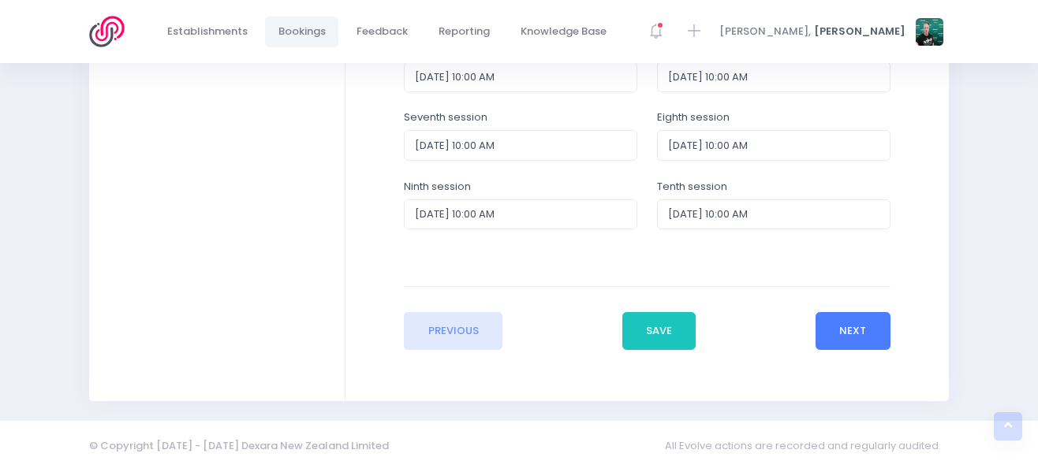
click at [843, 328] on button "Next" at bounding box center [852, 331] width 75 height 38
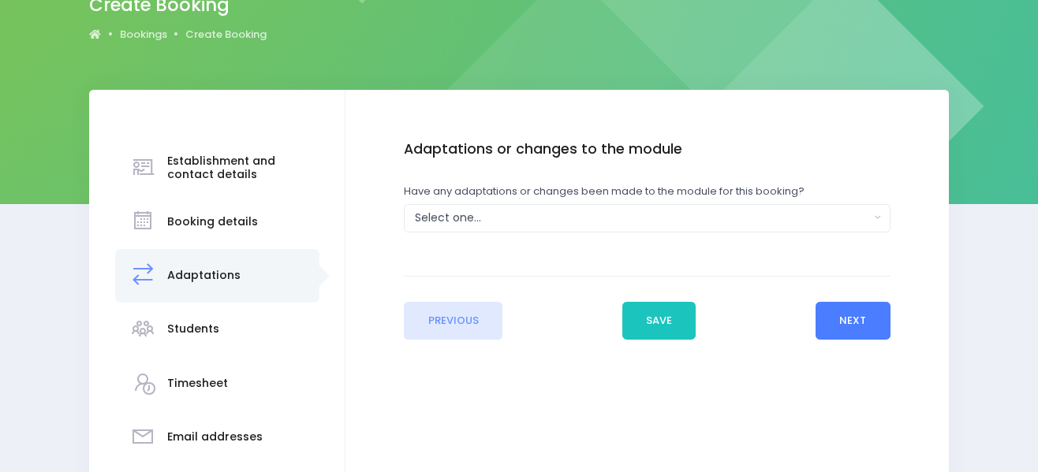
scroll to position [158, 0]
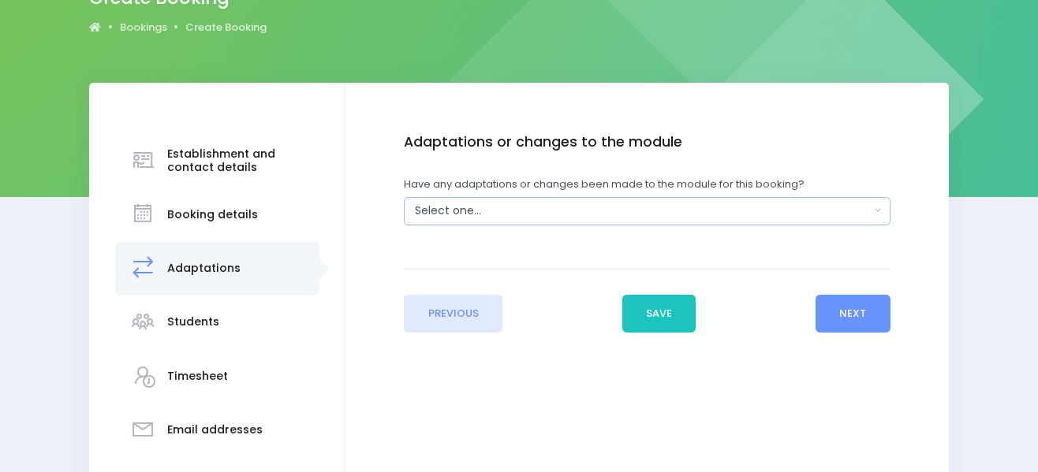
click at [687, 214] on div "Select one..." at bounding box center [642, 211] width 454 height 17
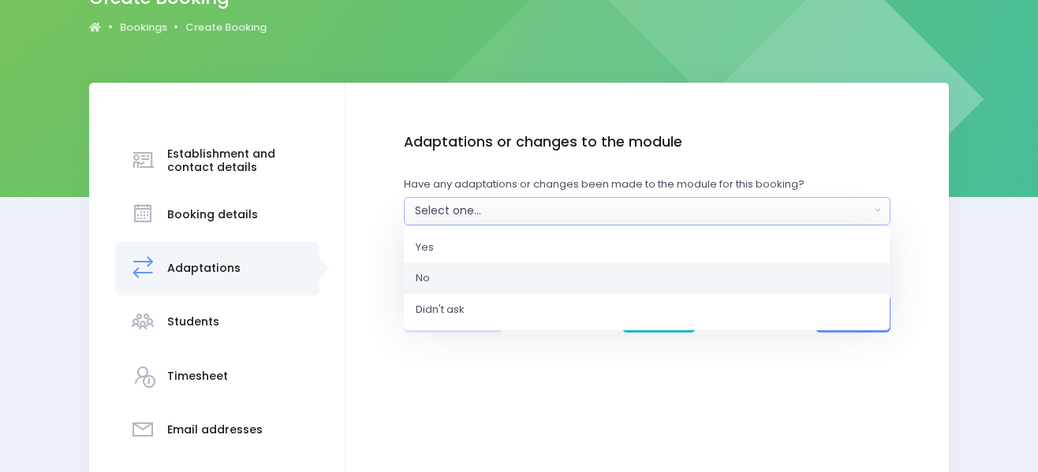
click at [655, 283] on link "No" at bounding box center [647, 279] width 486 height 32
select select "No"
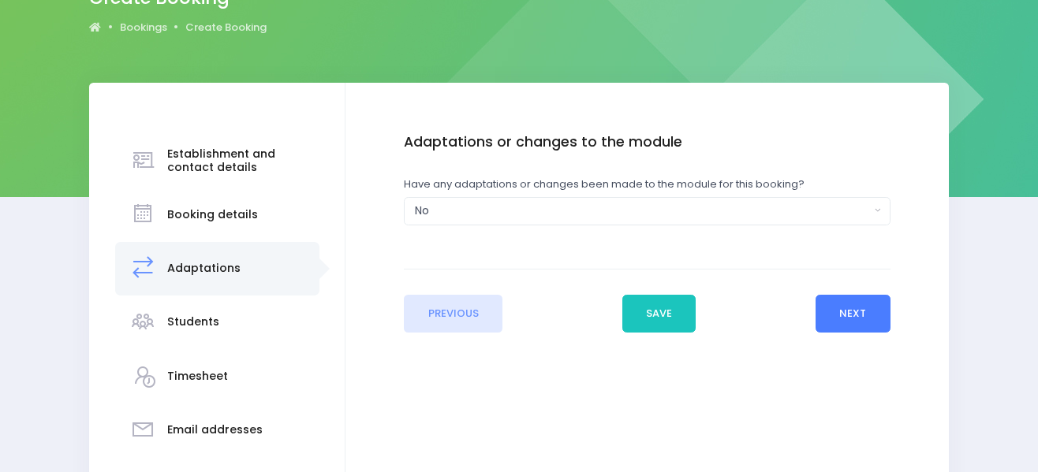
click at [850, 311] on button "Next" at bounding box center [852, 314] width 75 height 38
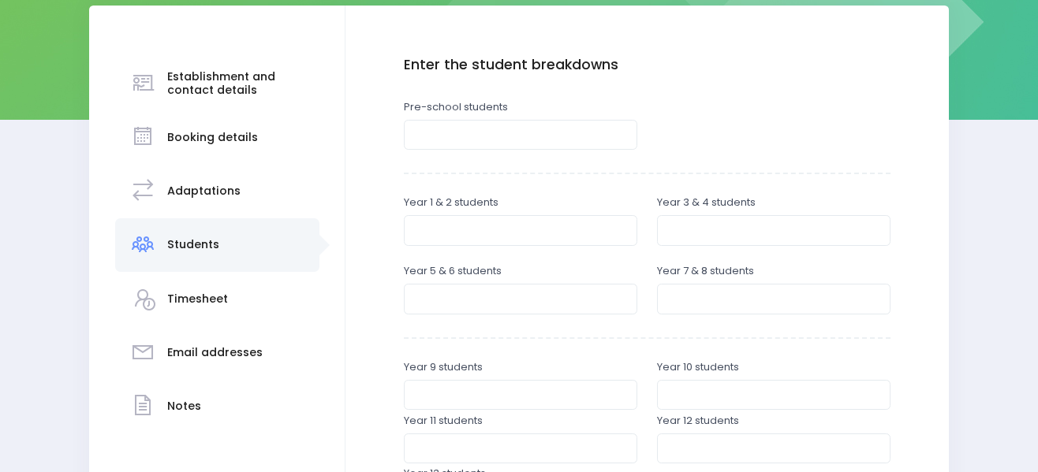
scroll to position [237, 0]
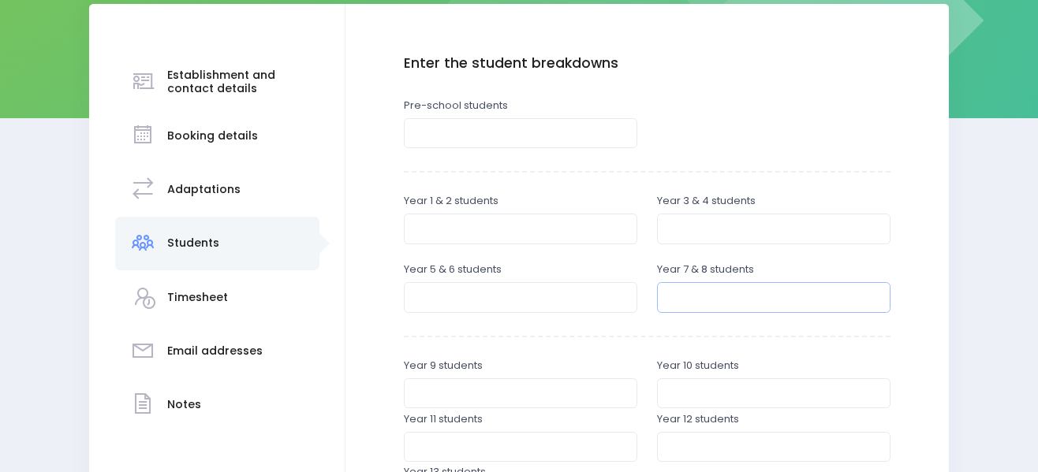
click at [740, 298] on input "number" at bounding box center [773, 297] width 233 height 30
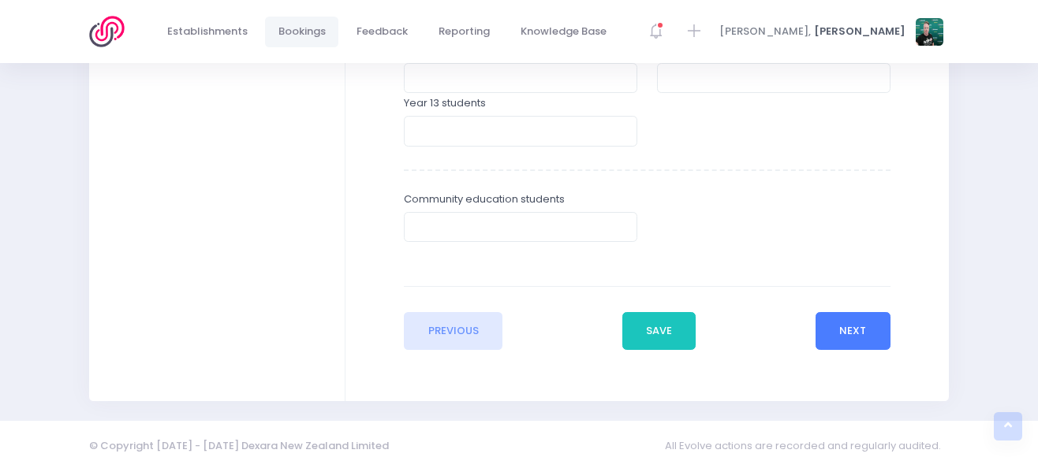
type input "30"
click at [871, 331] on button "Next" at bounding box center [852, 331] width 75 height 38
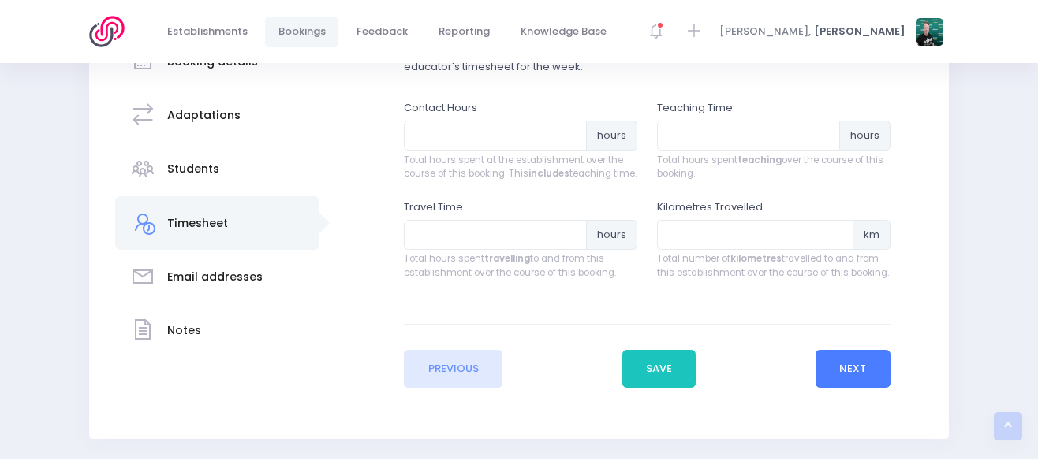
scroll to position [362, 0]
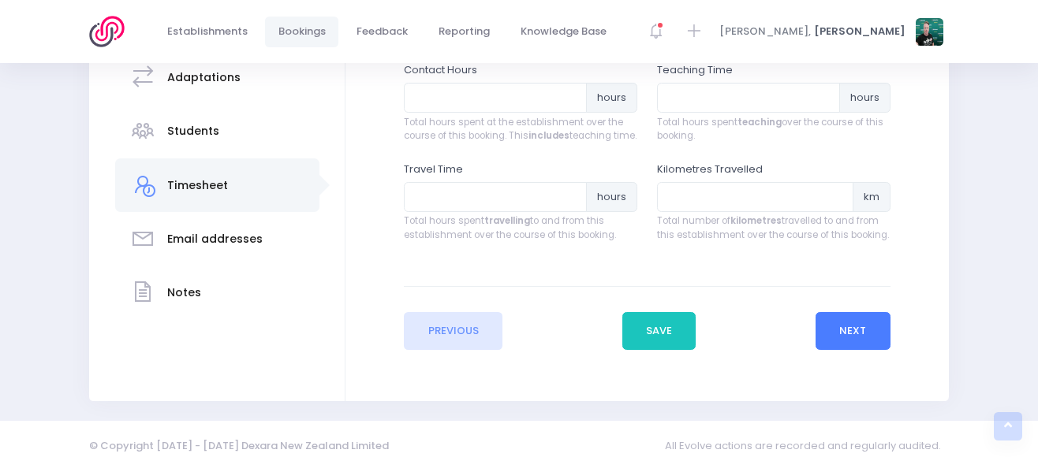
click at [848, 322] on button "Next" at bounding box center [852, 331] width 75 height 38
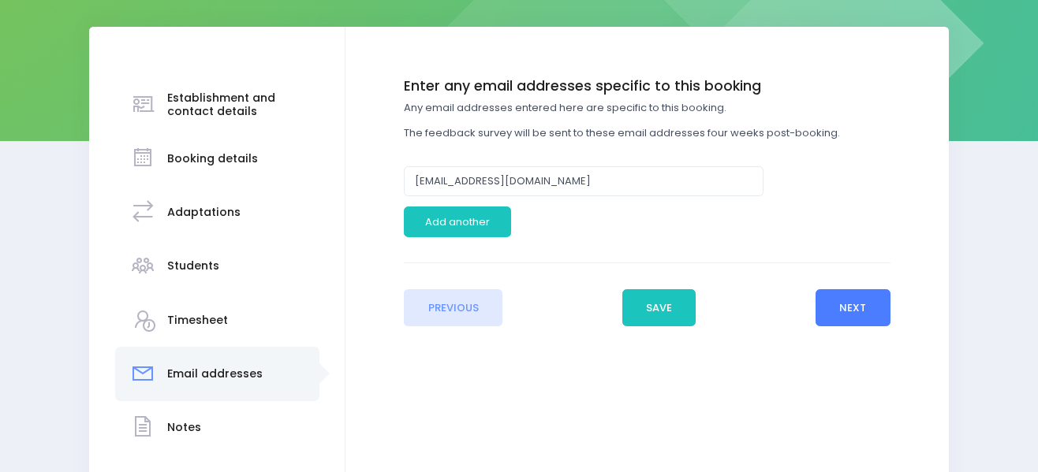
scroll to position [237, 0]
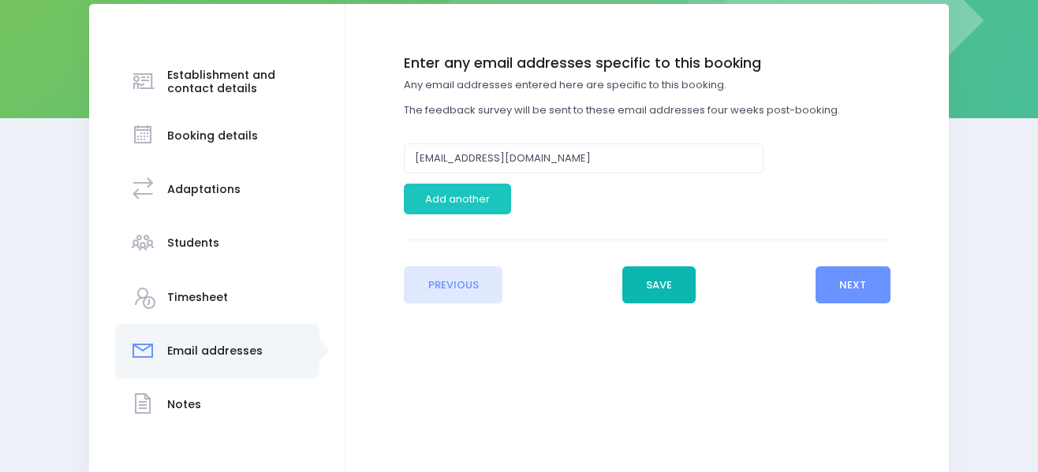
click at [652, 293] on button "Save" at bounding box center [659, 286] width 74 height 38
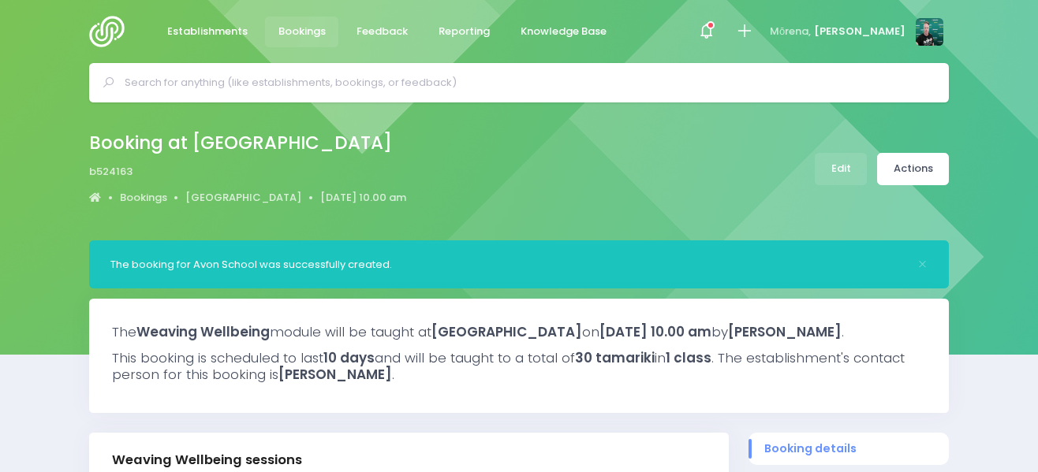
select select "5"
click at [105, 31] on img at bounding box center [111, 32] width 45 height 32
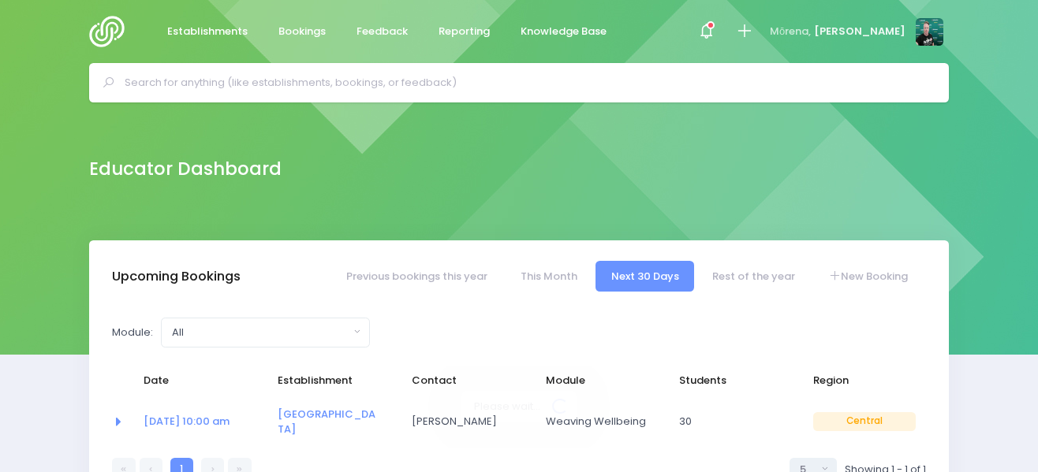
select select "5"
click at [860, 276] on link "New Booking" at bounding box center [868, 276] width 110 height 31
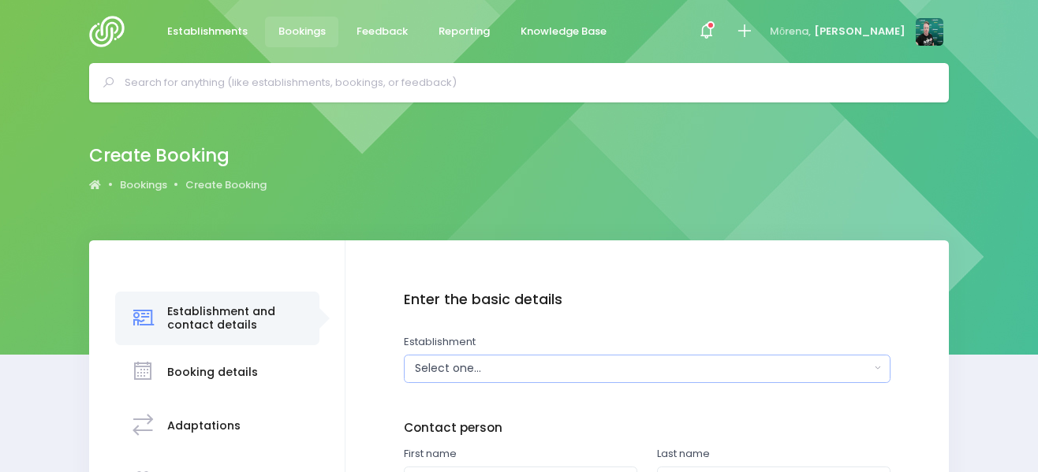
click at [533, 360] on div "Select one..." at bounding box center [642, 368] width 454 height 17
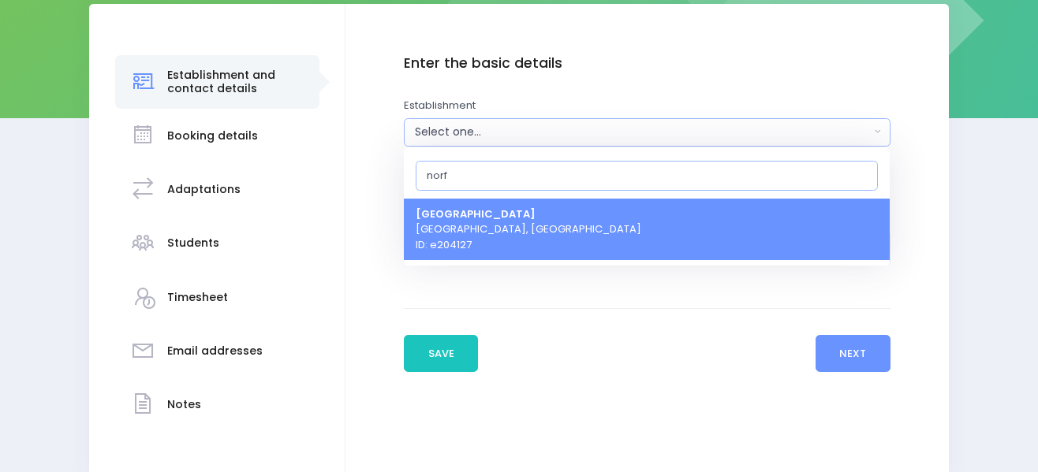
type input "norf"
click at [526, 230] on span "Norfolk School New Plymouth, Central Region ID: e204127" at bounding box center [529, 229] width 226 height 47
select select "204127"
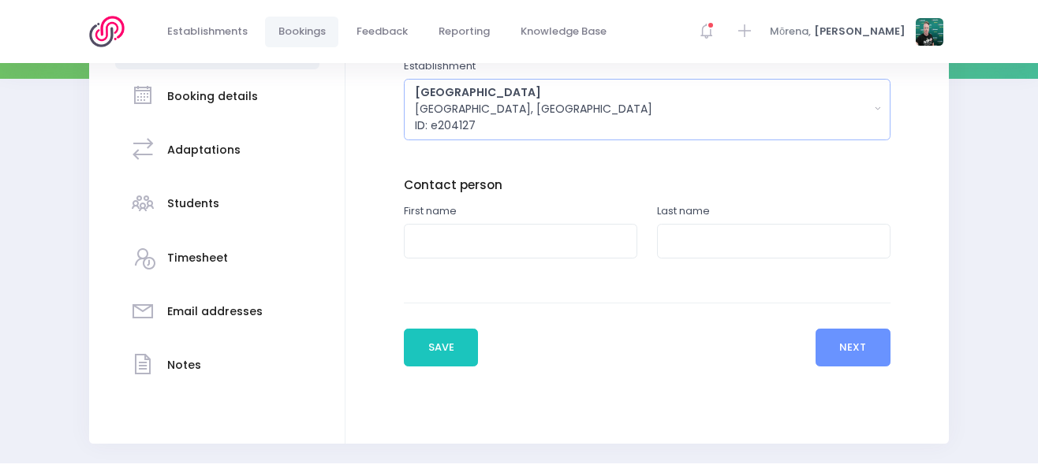
scroll to position [315, 0]
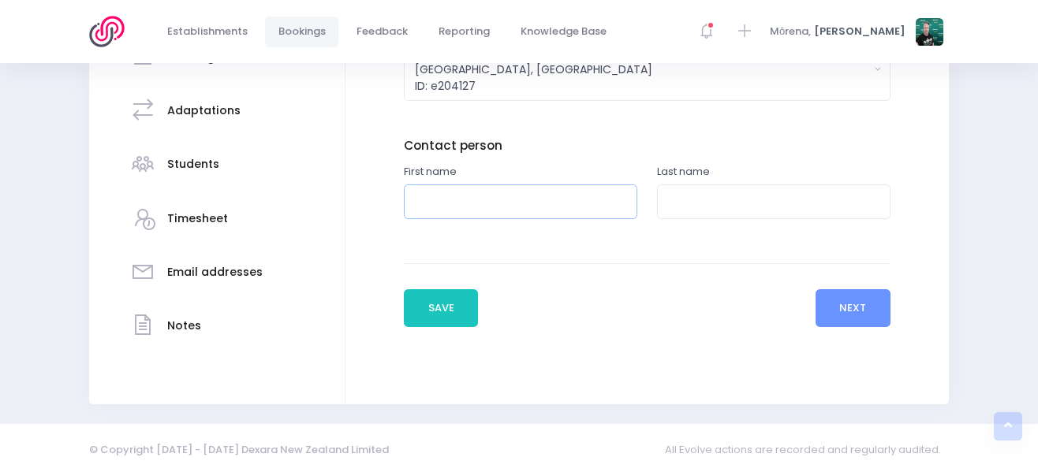
click at [499, 203] on input "text" at bounding box center [520, 202] width 233 height 35
paste input "Devon Gray"
drag, startPoint x: 503, startPoint y: 204, endPoint x: 462, endPoint y: 196, distance: 41.8
click at [462, 196] on input "Devon Gray" at bounding box center [520, 202] width 233 height 35
type input "Devon"
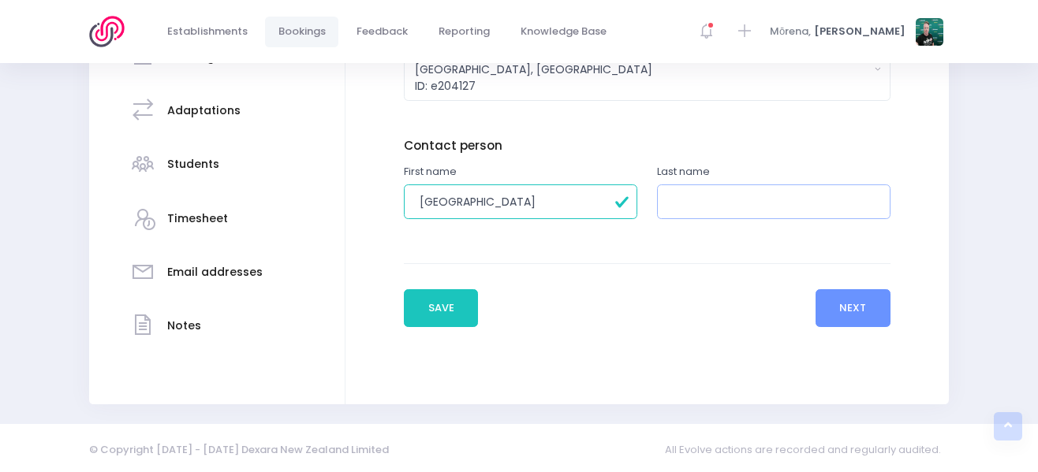
paste input "Devon Gray"
drag, startPoint x: 711, startPoint y: 198, endPoint x: 658, endPoint y: 207, distance: 53.7
click at [658, 207] on input "Devon Gray" at bounding box center [773, 202] width 233 height 35
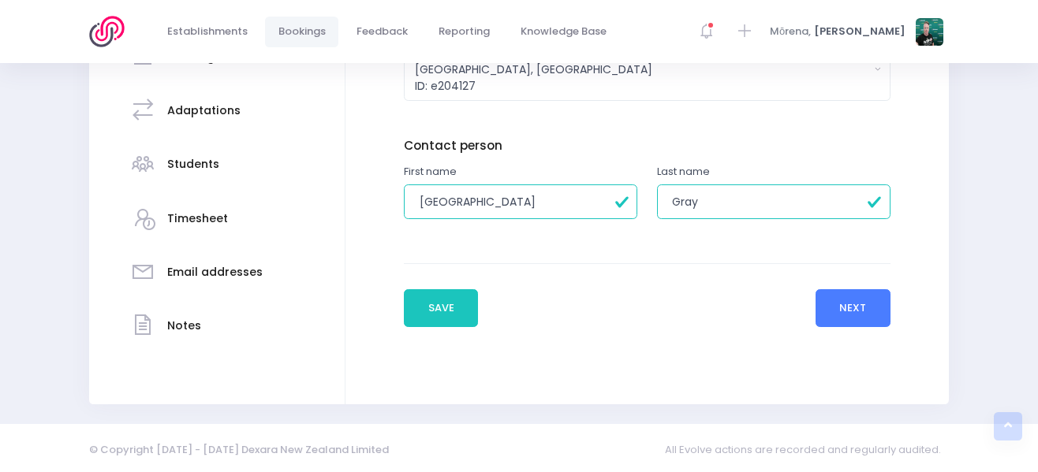
type input "Gray"
click at [830, 310] on button "Next" at bounding box center [852, 308] width 75 height 38
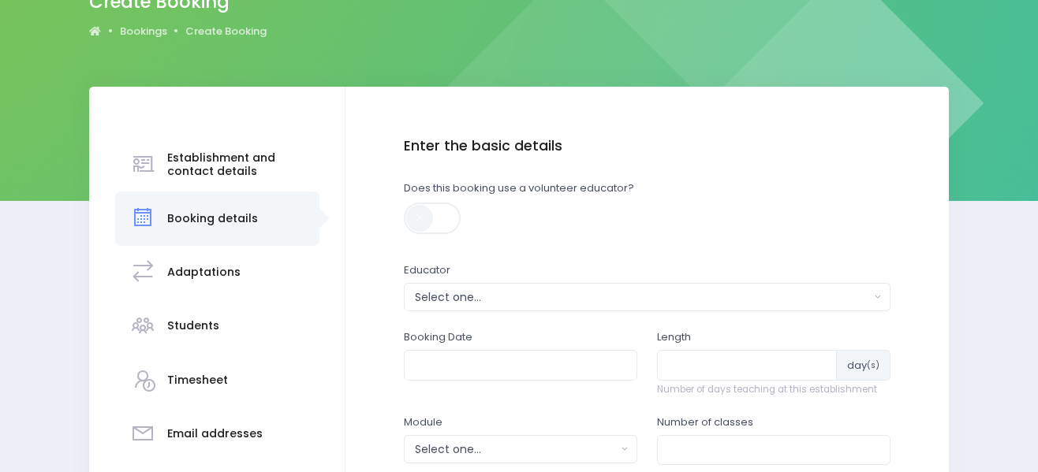
scroll to position [158, 0]
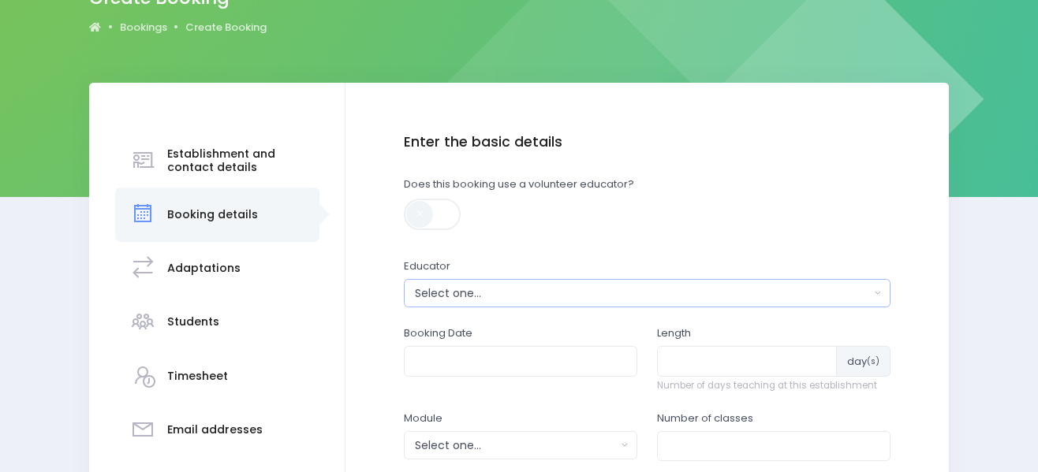
click at [630, 293] on div "Select one..." at bounding box center [642, 293] width 454 height 17
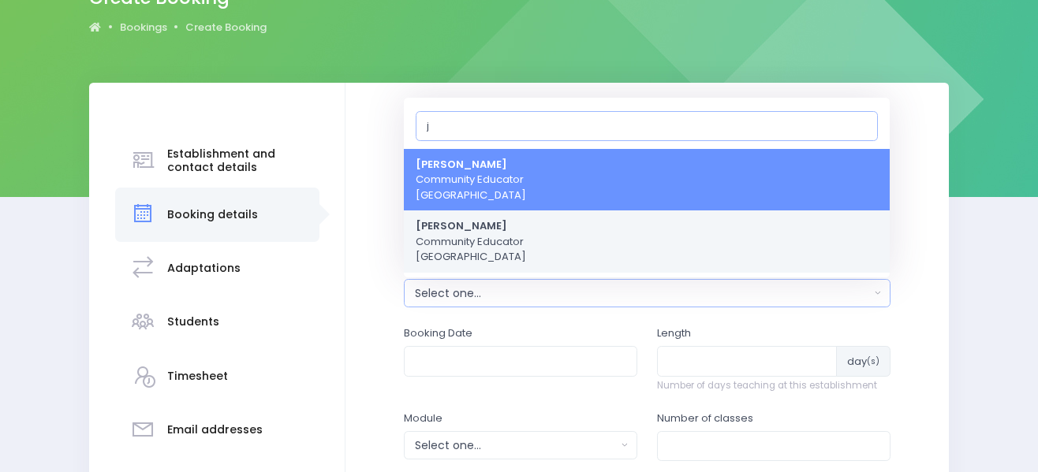
type input "j"
click at [546, 244] on link "Justin Lowcay Community Educator Central Region" at bounding box center [647, 242] width 486 height 62
select select "362959"
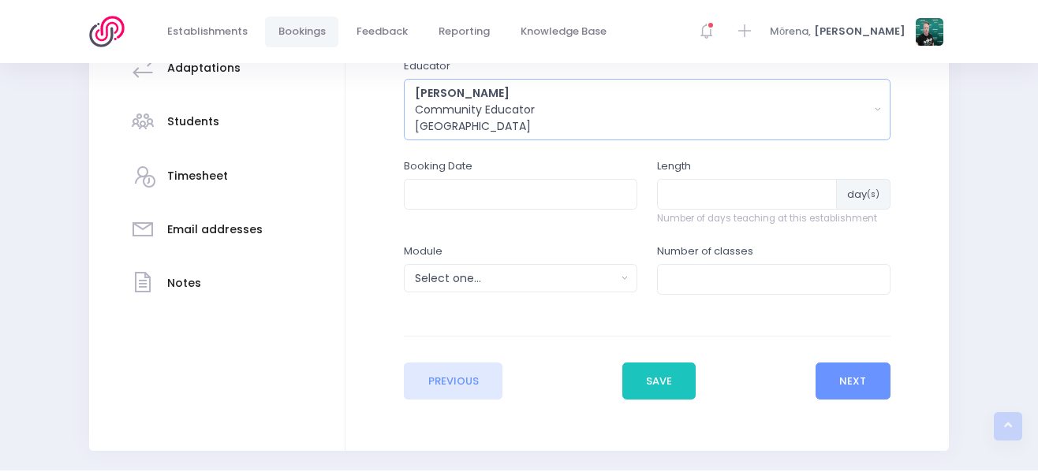
scroll to position [394, 0]
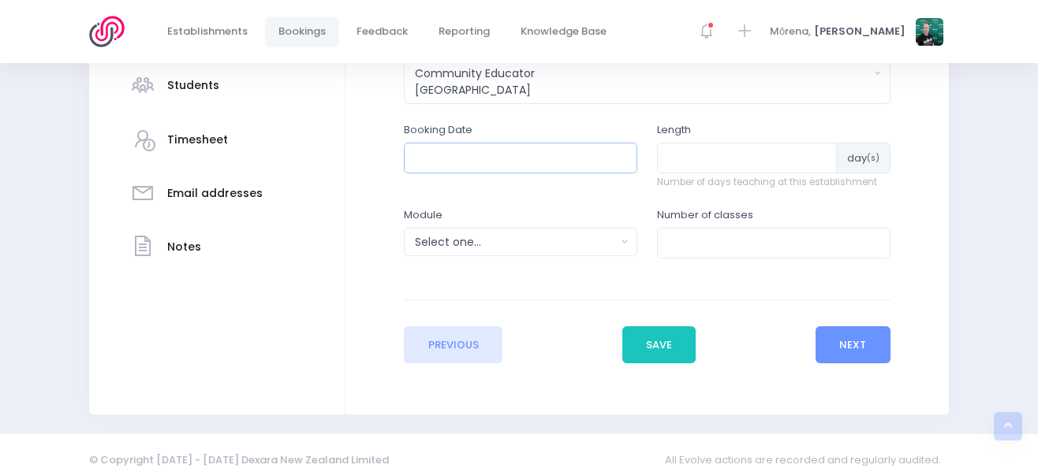
click at [544, 157] on input "text" at bounding box center [520, 158] width 233 height 30
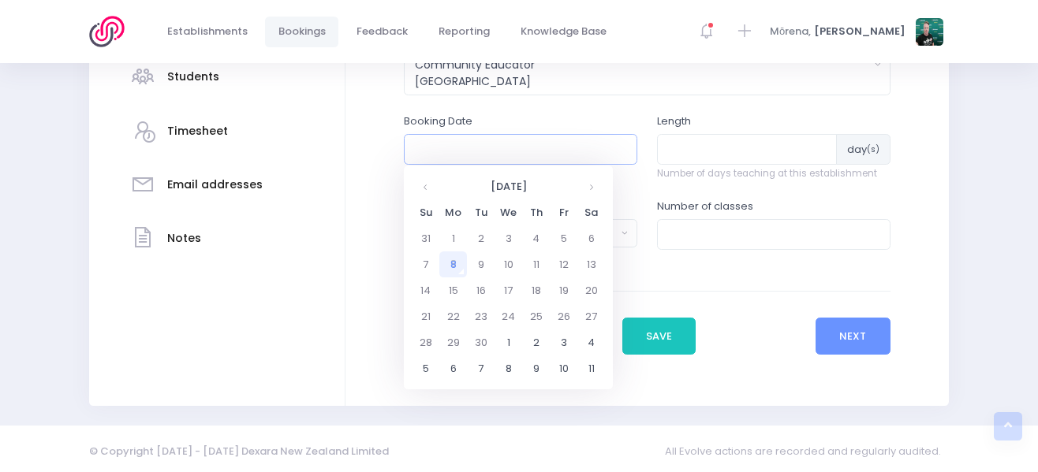
scroll to position [408, 0]
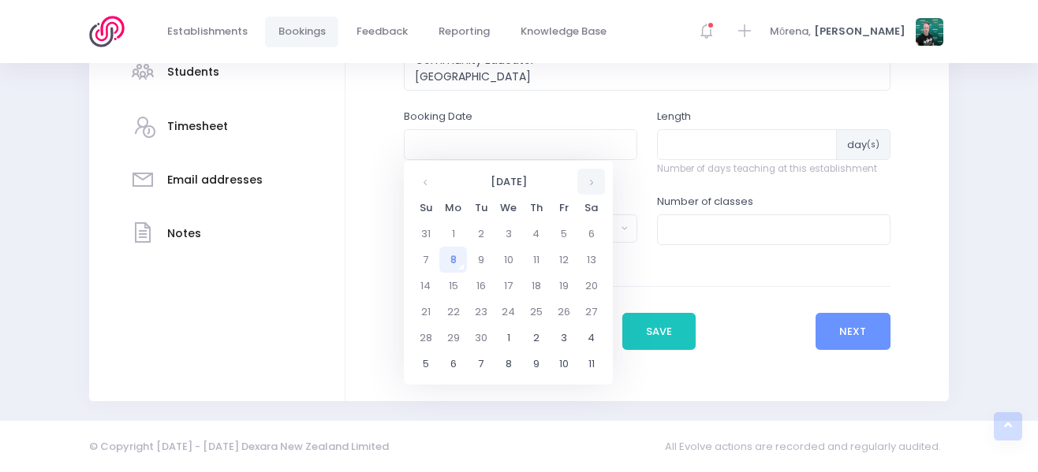
click at [602, 180] on th at bounding box center [591, 182] width 28 height 26
click at [457, 262] on td "6" at bounding box center [453, 260] width 28 height 26
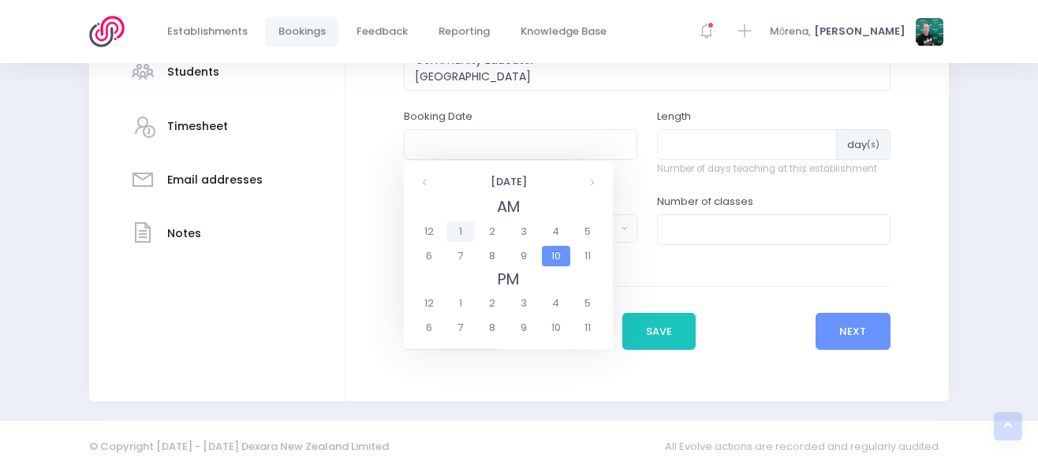
click at [456, 235] on span "1" at bounding box center [460, 232] width 28 height 21
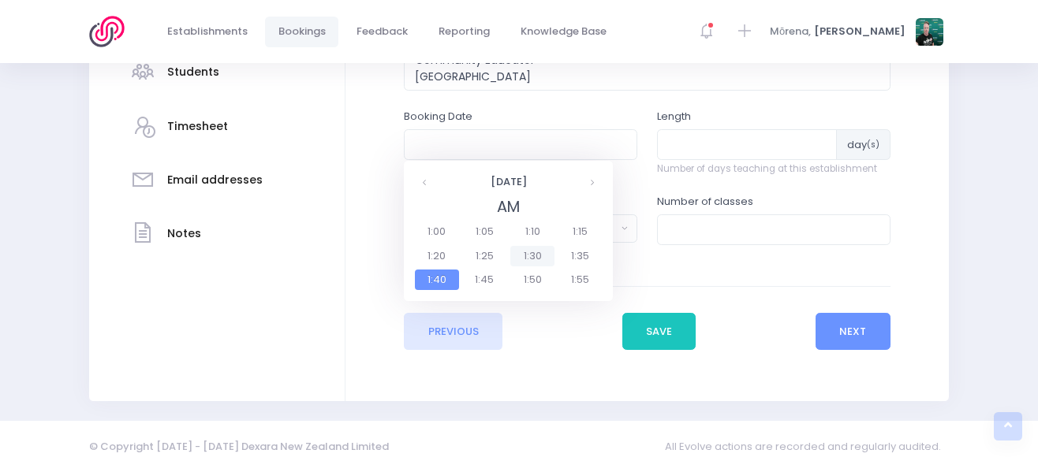
click at [531, 262] on span "1:30" at bounding box center [532, 256] width 44 height 21
type input "06/10/2025 01:30 AM"
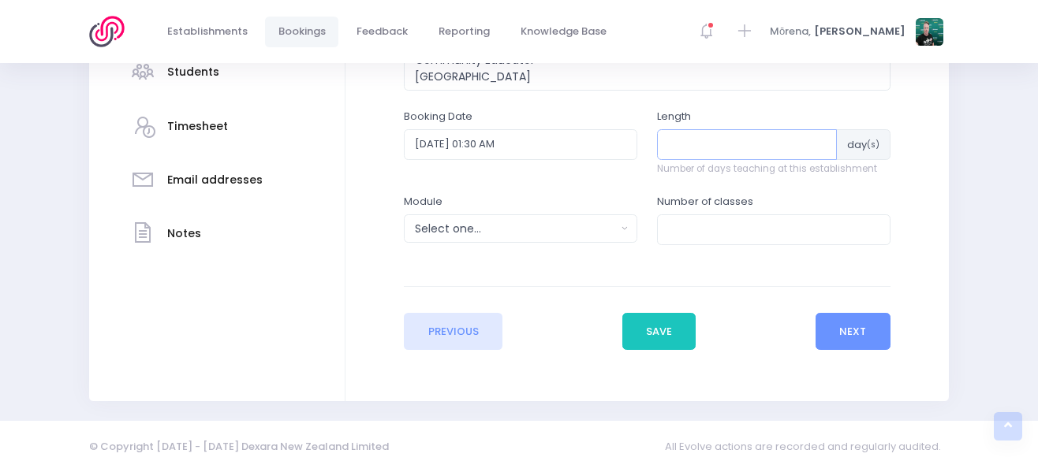
click at [699, 144] on input "number" at bounding box center [747, 144] width 180 height 30
type input "10"
click at [535, 227] on div "Select one..." at bounding box center [515, 229] width 201 height 17
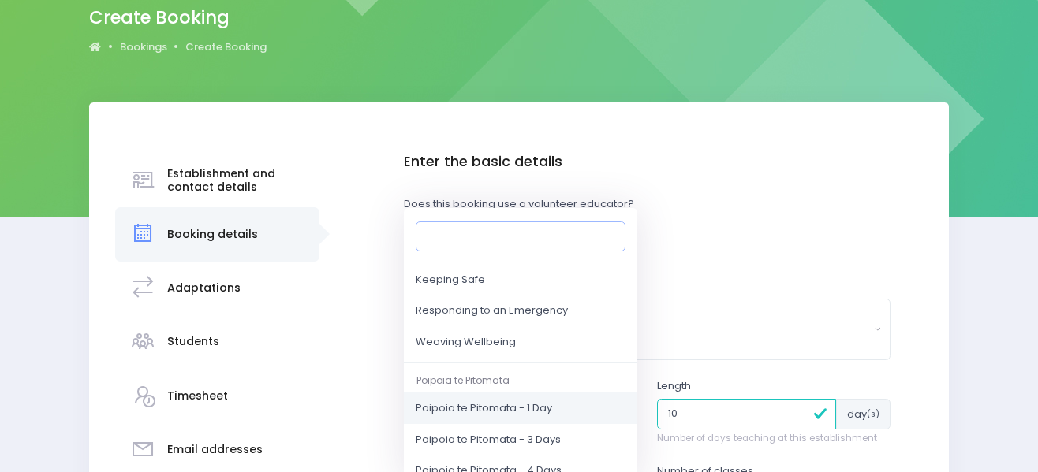
scroll to position [158, 0]
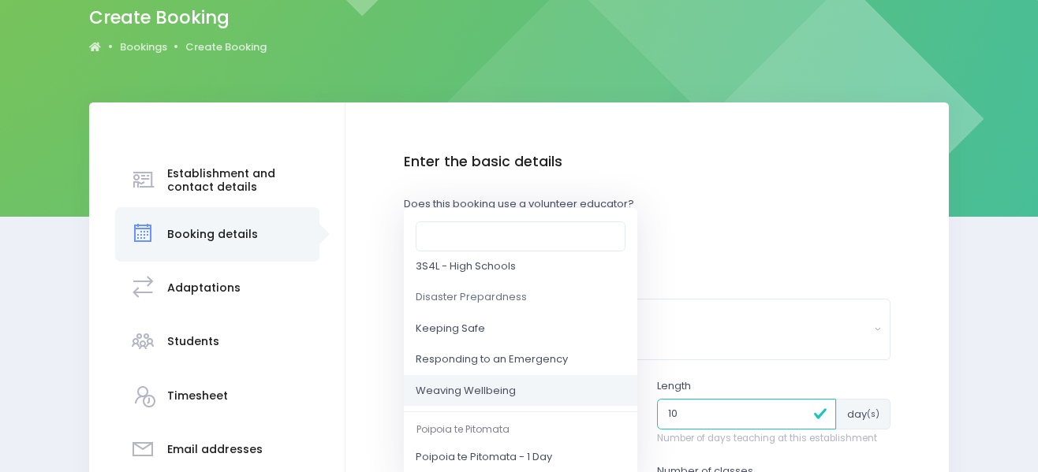
click at [516, 390] on link "Weaving Wellbeing" at bounding box center [520, 391] width 233 height 32
select select "Weaving Wellbeing"
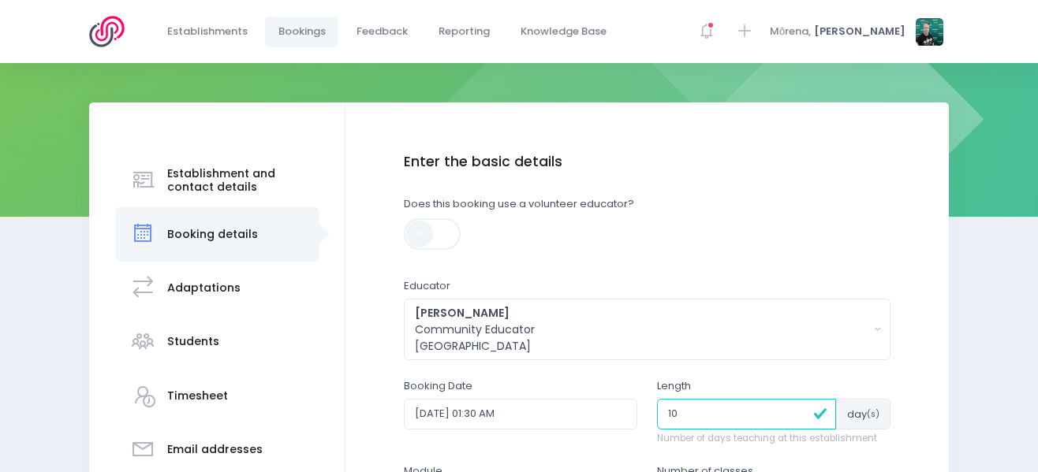
scroll to position [401, 0]
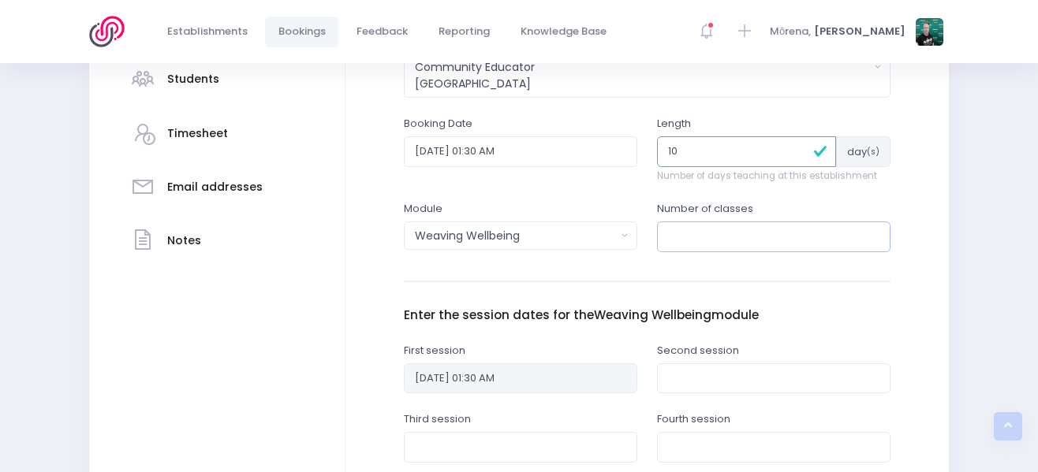
click at [701, 240] on input "number" at bounding box center [773, 237] width 233 height 30
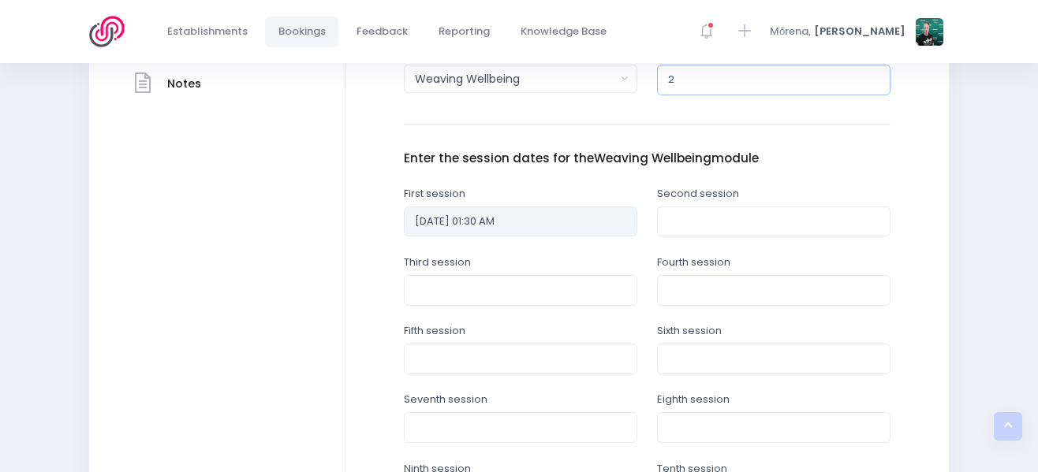
scroll to position [558, 0]
type input "2"
click at [692, 226] on input "text" at bounding box center [773, 221] width 233 height 30
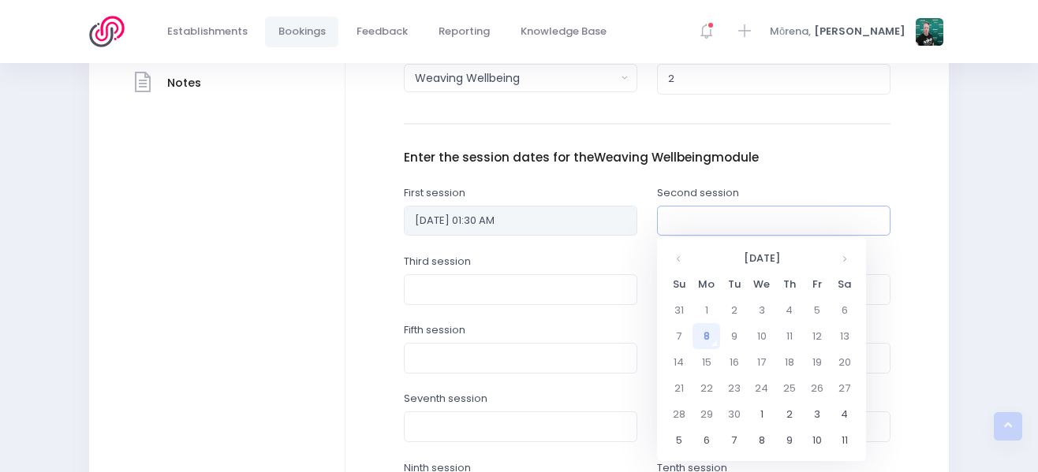
scroll to position [637, 0]
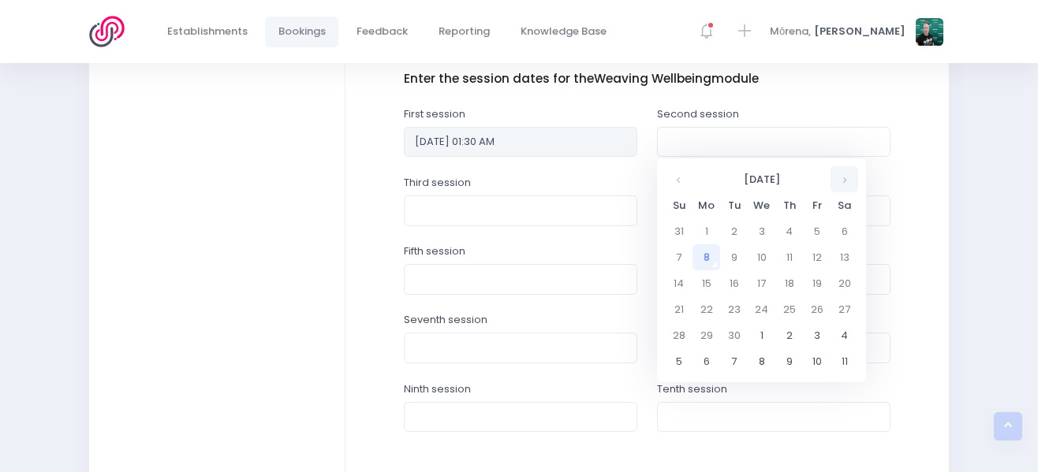
click at [843, 186] on th at bounding box center [844, 179] width 28 height 26
click at [705, 285] on td "13" at bounding box center [706, 283] width 28 height 26
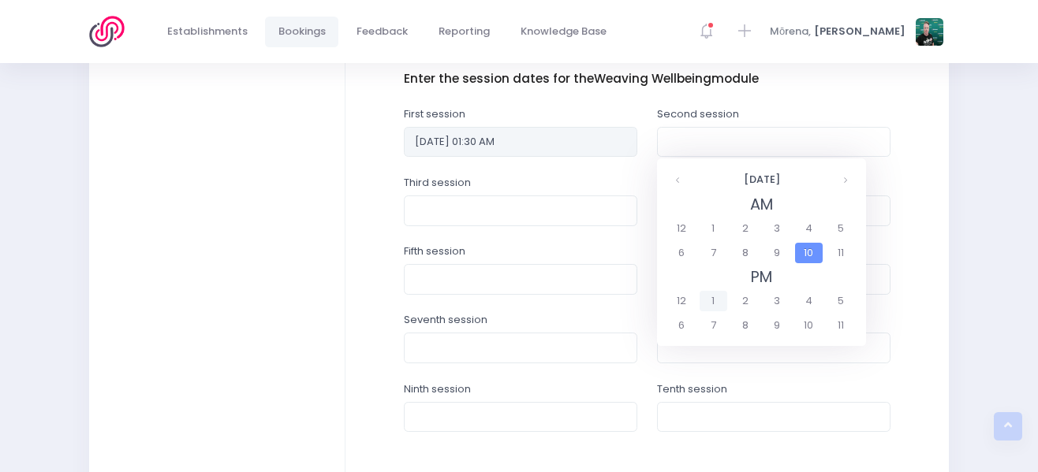
click at [706, 299] on span "1" at bounding box center [713, 301] width 28 height 21
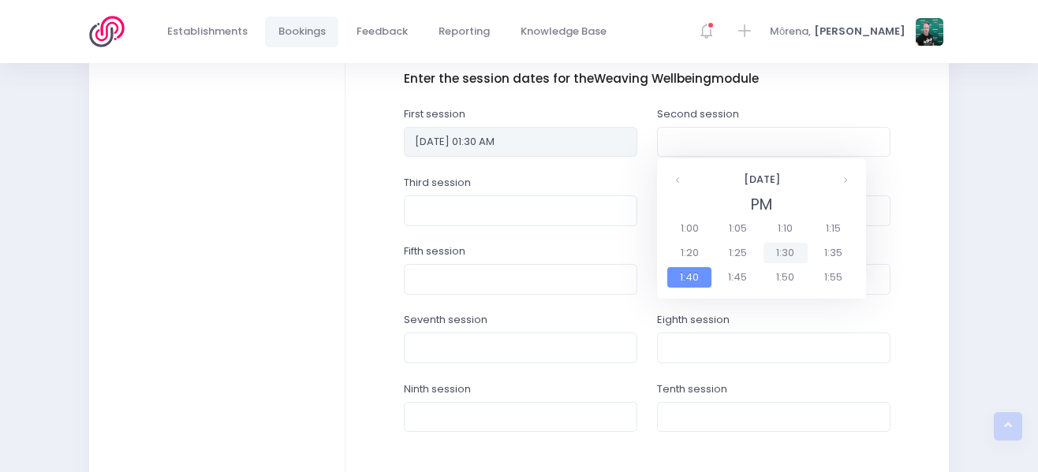
click at [792, 255] on span "1:30" at bounding box center [785, 253] width 44 height 21
type input "13/10/2025 01:30 PM"
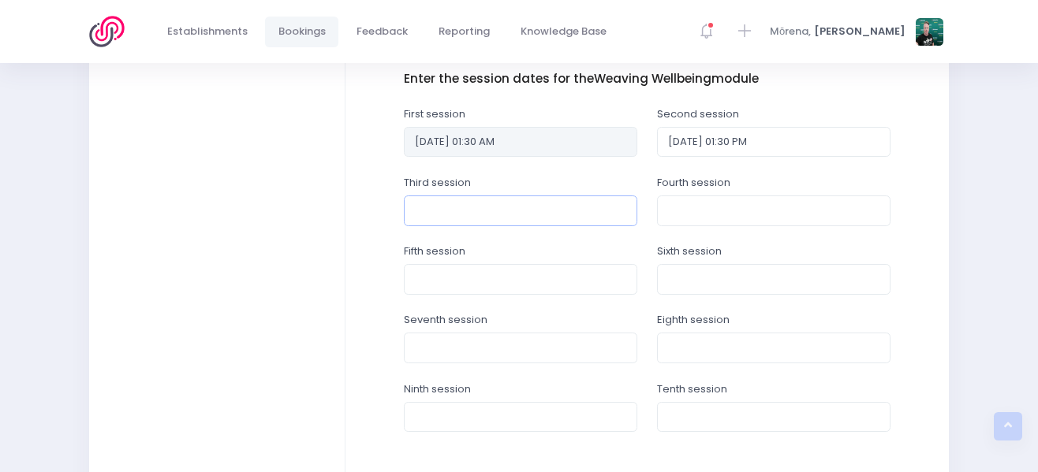
click at [536, 214] on input "text" at bounding box center [520, 211] width 233 height 30
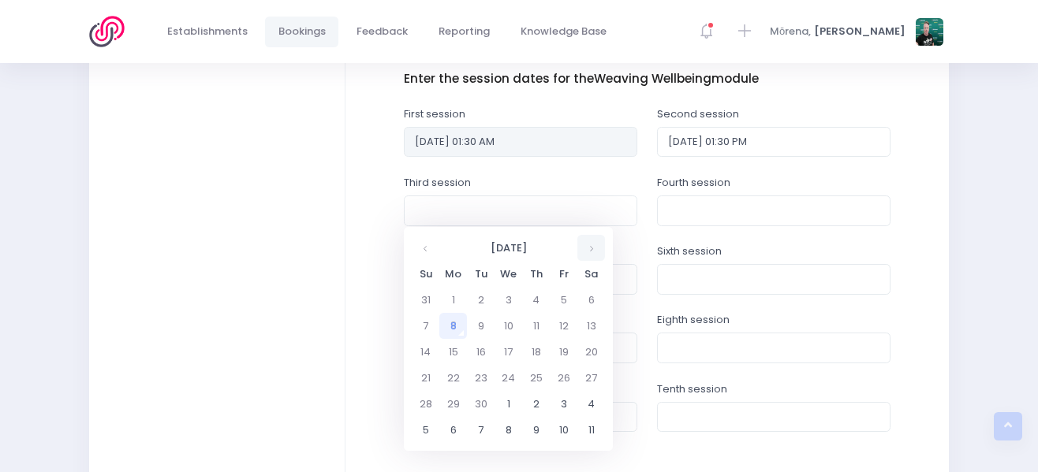
click at [593, 252] on th at bounding box center [591, 248] width 28 height 26
click at [451, 373] on td "20" at bounding box center [453, 378] width 28 height 26
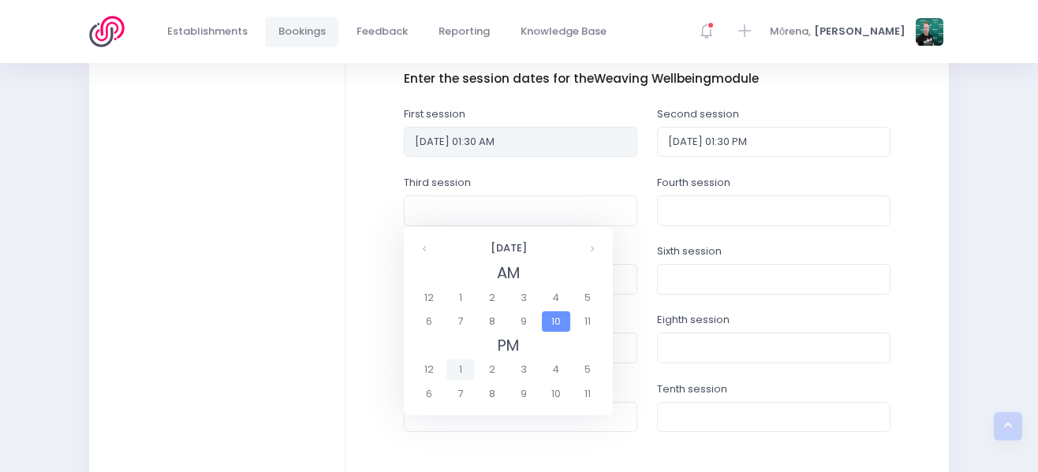
click at [463, 369] on span "1" at bounding box center [460, 370] width 28 height 21
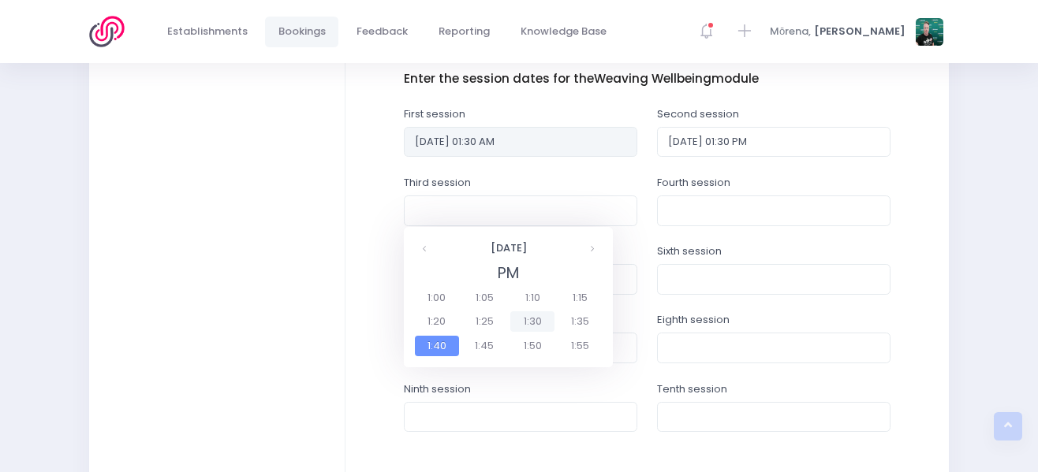
click at [527, 317] on span "1:30" at bounding box center [532, 321] width 44 height 21
type input "20/10/2025 01:30 PM"
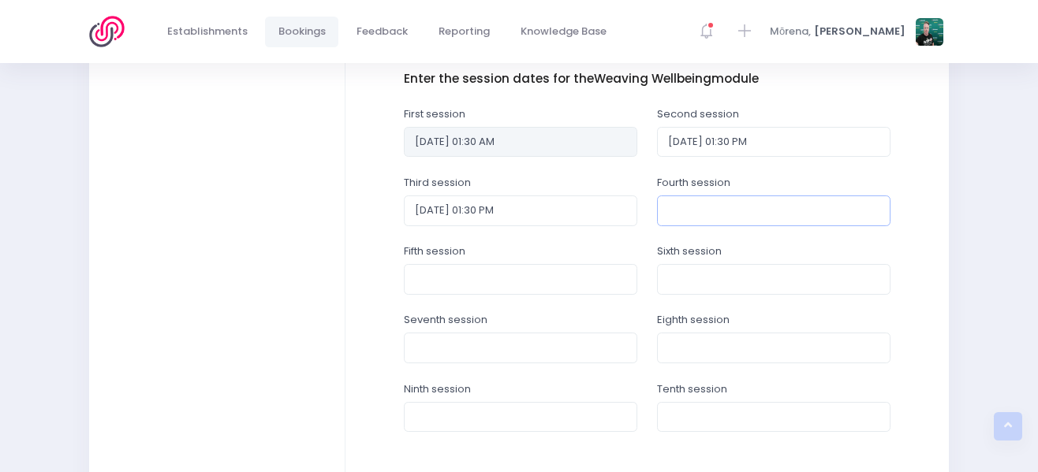
click at [732, 214] on input "text" at bounding box center [773, 211] width 233 height 30
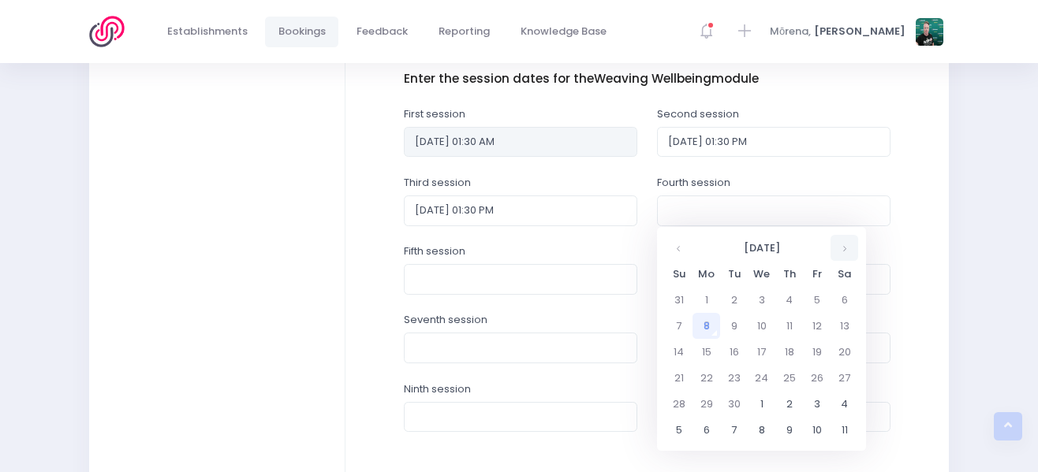
click at [839, 251] on th at bounding box center [844, 248] width 28 height 26
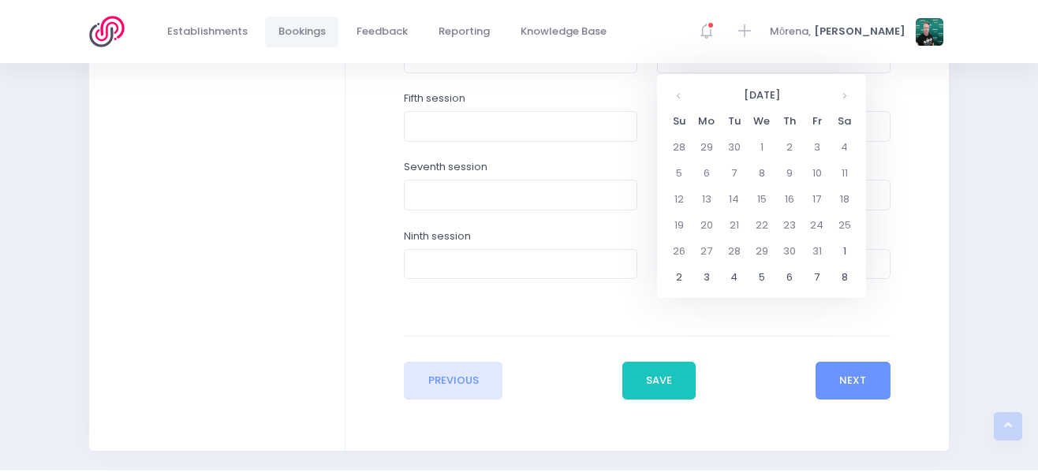
scroll to position [795, 0]
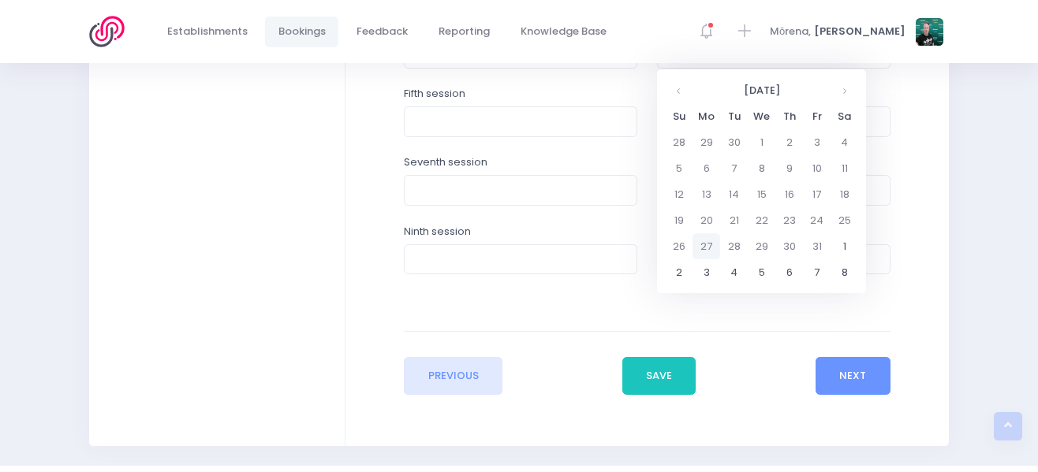
click at [712, 238] on td "27" at bounding box center [706, 246] width 28 height 26
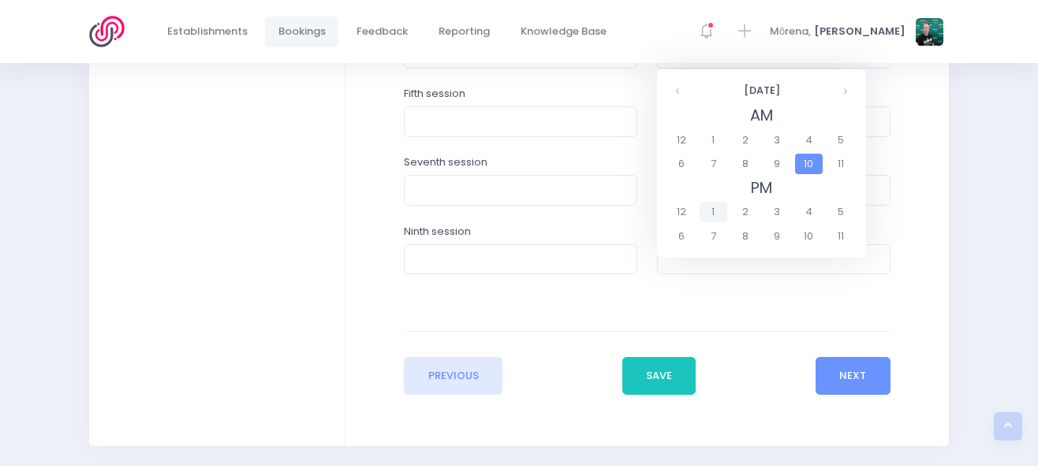
click at [718, 216] on span "1" at bounding box center [713, 212] width 28 height 21
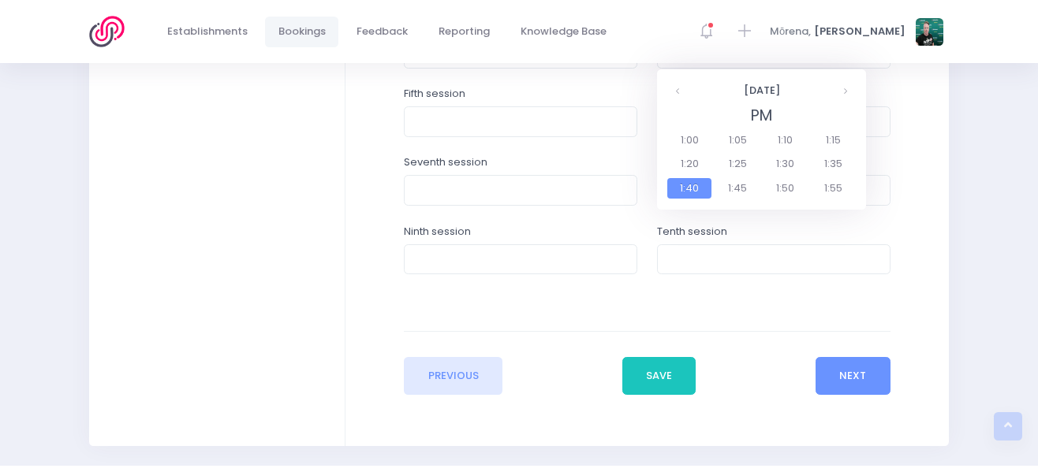
click at [777, 156] on span "1:30" at bounding box center [785, 164] width 44 height 21
type input "27/10/2025 01:30 PM"
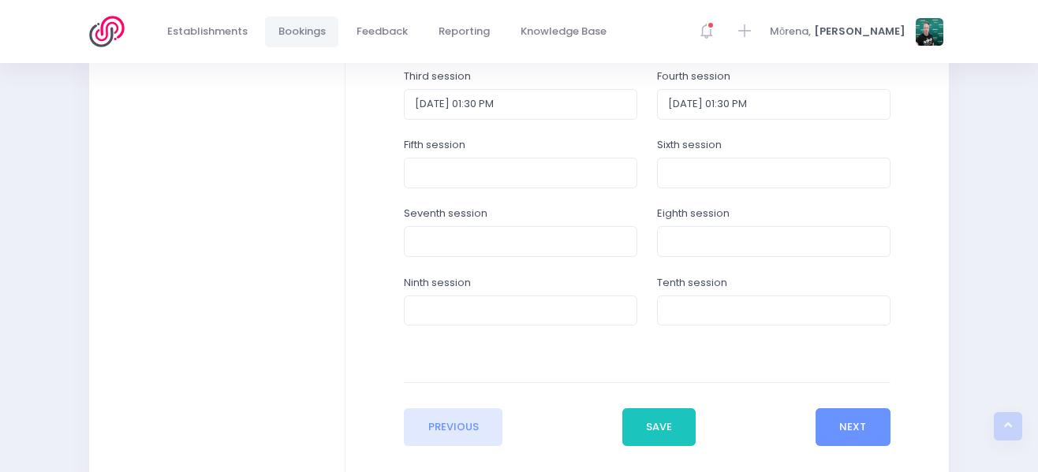
scroll to position [716, 0]
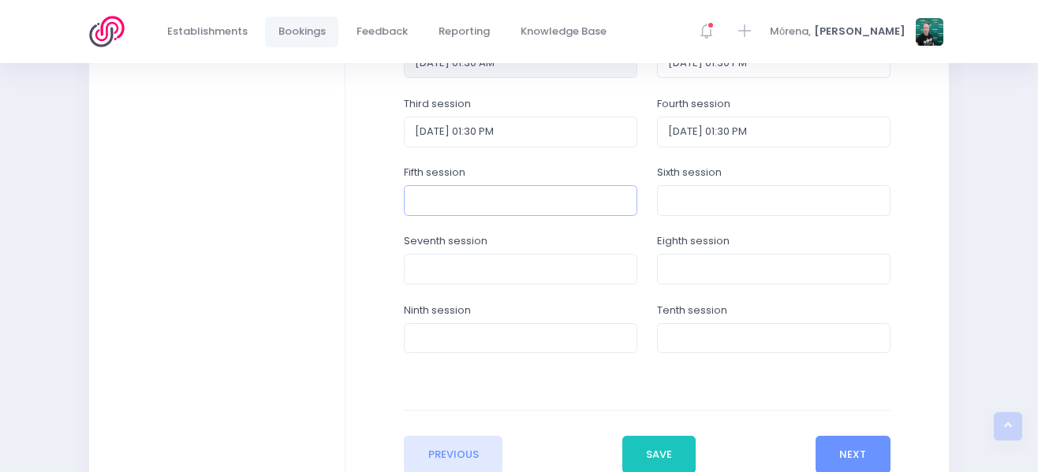
click at [524, 202] on input "text" at bounding box center [520, 200] width 233 height 30
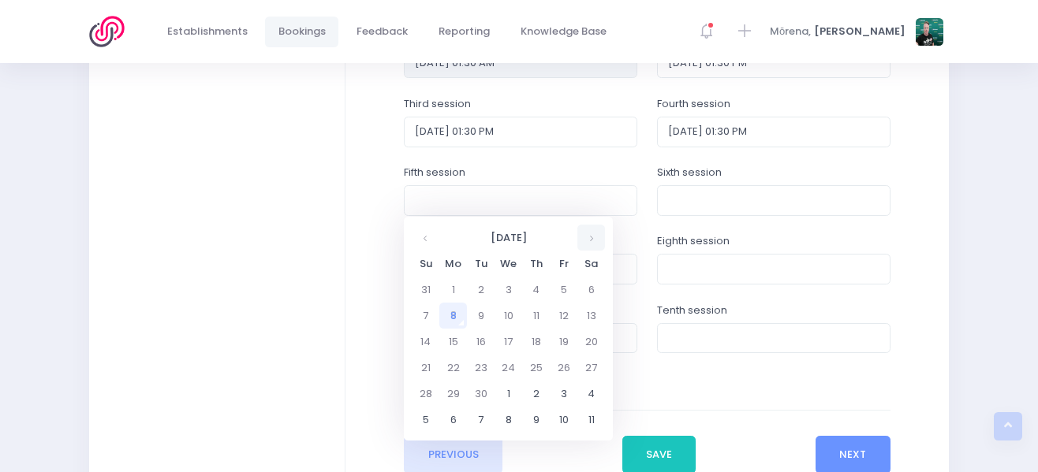
click at [585, 238] on th at bounding box center [591, 238] width 28 height 26
click at [454, 418] on td "3" at bounding box center [453, 420] width 28 height 26
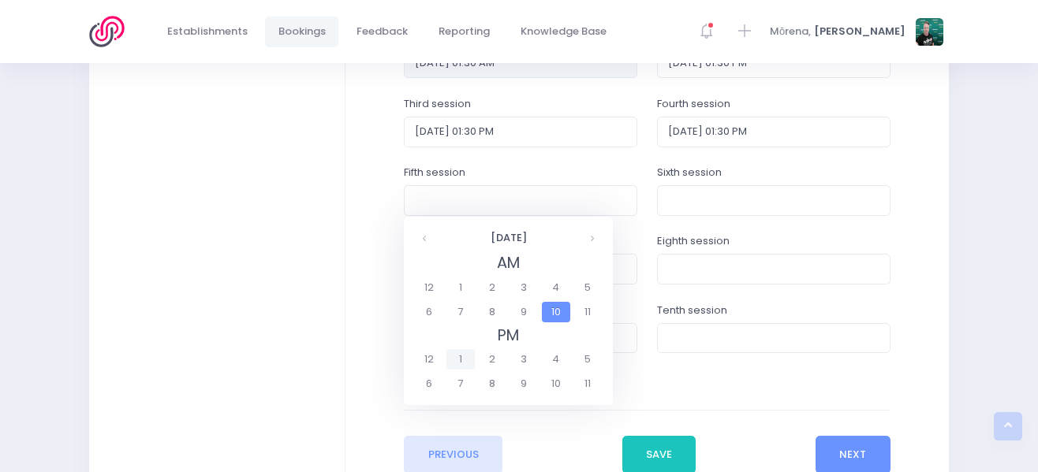
click at [464, 367] on span "1" at bounding box center [460, 359] width 28 height 21
click at [528, 314] on span "1:30" at bounding box center [532, 312] width 44 height 21
type input "03/11/2025 01:30 PM"
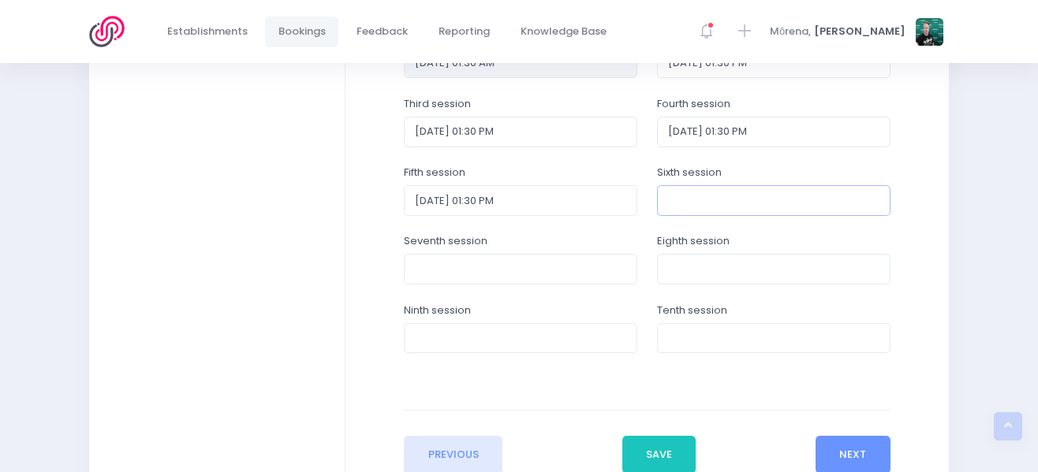
click at [720, 203] on input "text" at bounding box center [773, 200] width 233 height 30
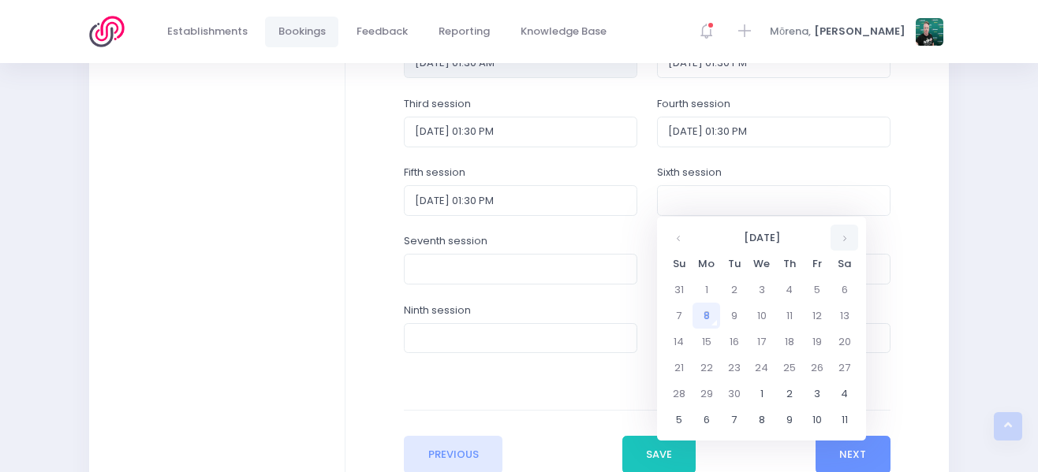
click at [839, 239] on th at bounding box center [844, 238] width 28 height 26
click at [712, 339] on td "10" at bounding box center [706, 342] width 28 height 26
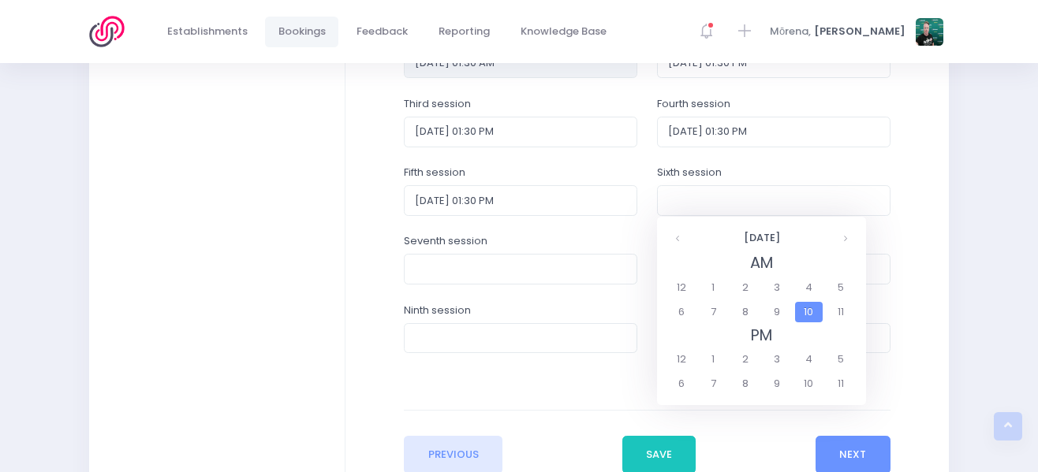
drag, startPoint x: 725, startPoint y: 361, endPoint x: 731, endPoint y: 350, distance: 12.7
click at [724, 361] on span "1" at bounding box center [713, 359] width 28 height 21
click at [798, 310] on span "1:30" at bounding box center [785, 312] width 44 height 21
type input "10/11/2025 01:30 PM"
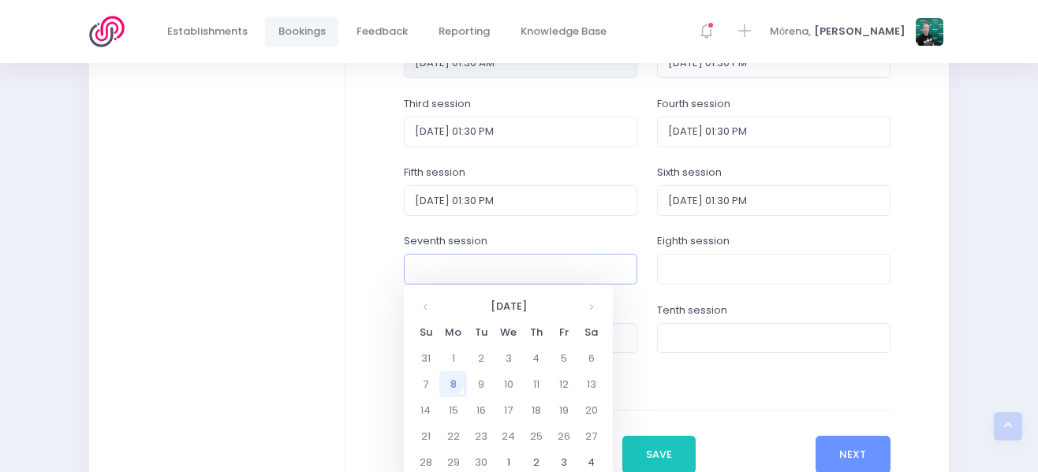
click at [561, 263] on input "text" at bounding box center [520, 269] width 233 height 30
click at [586, 300] on th at bounding box center [591, 306] width 28 height 26
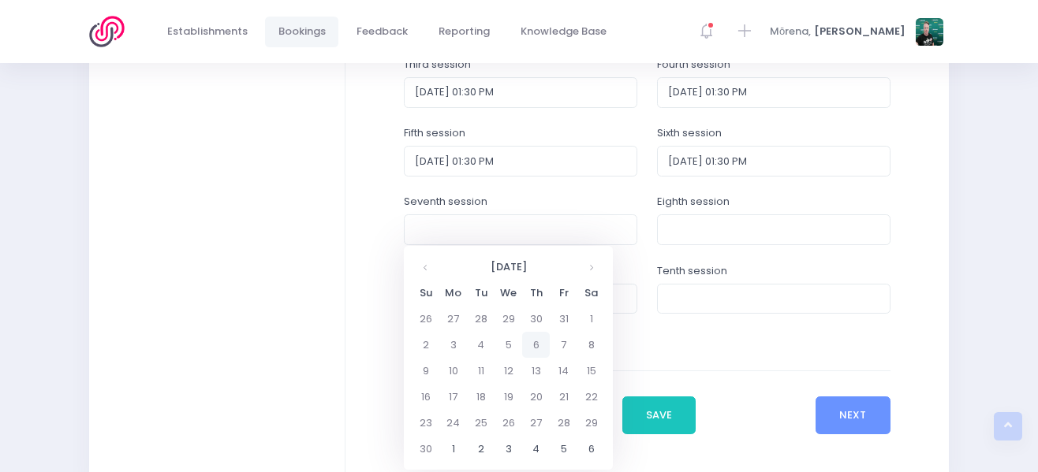
scroll to position [795, 0]
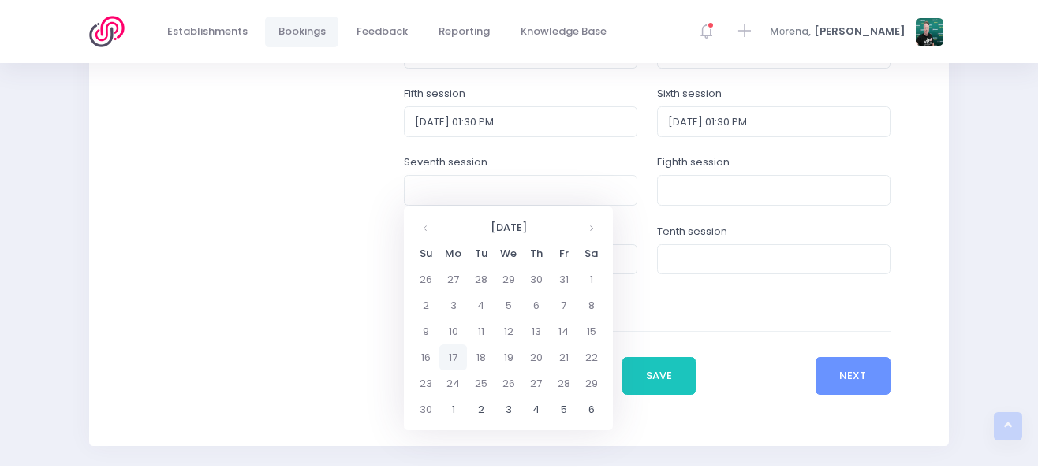
click at [456, 354] on td "17" at bounding box center [453, 358] width 28 height 26
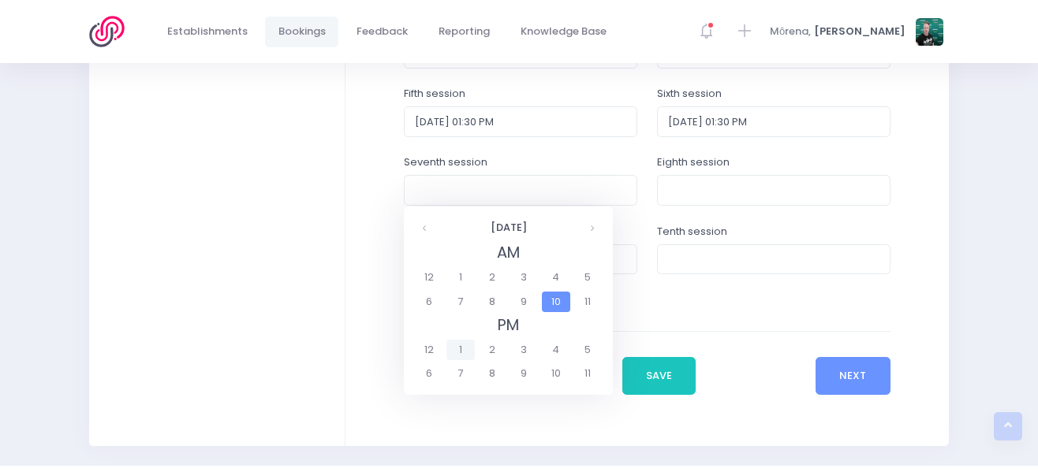
click at [462, 349] on span "1" at bounding box center [460, 350] width 28 height 21
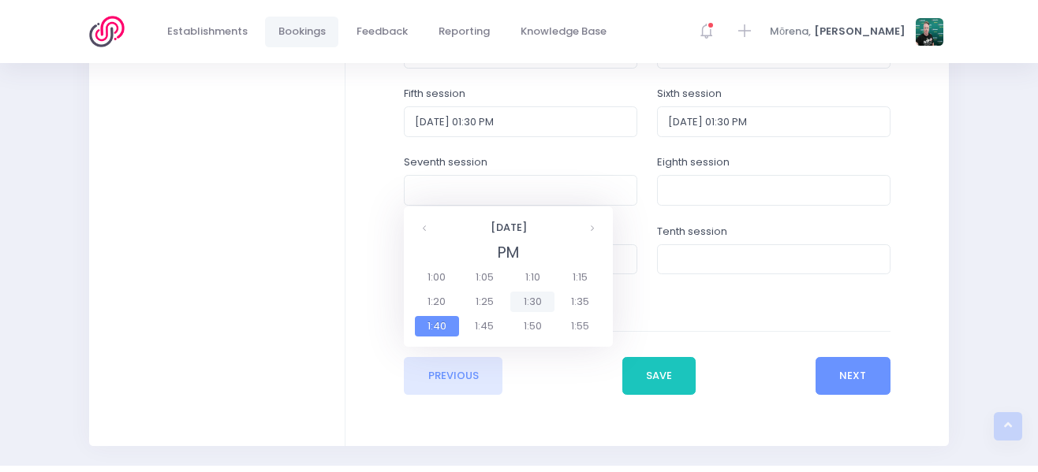
click at [544, 300] on span "1:30" at bounding box center [532, 302] width 44 height 21
type input "17/11/2025 01:30 PM"
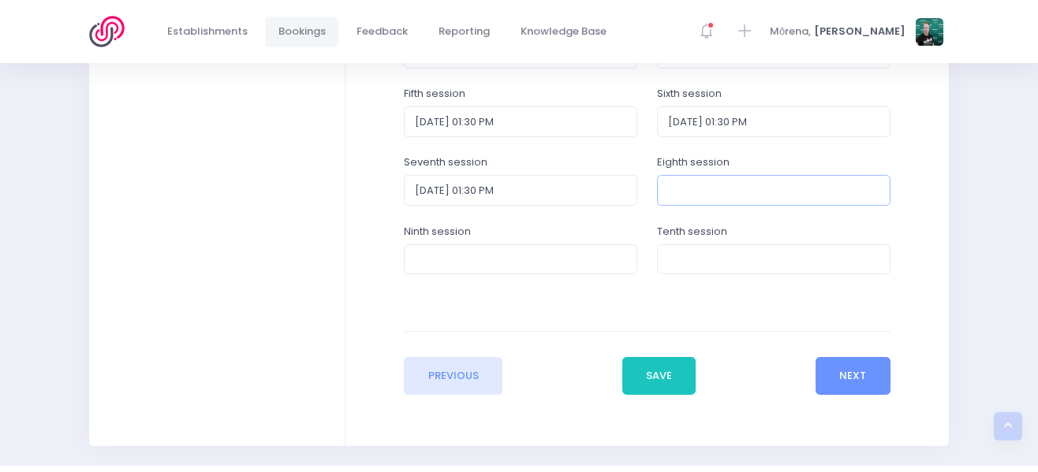
click at [692, 195] on input "text" at bounding box center [773, 190] width 233 height 30
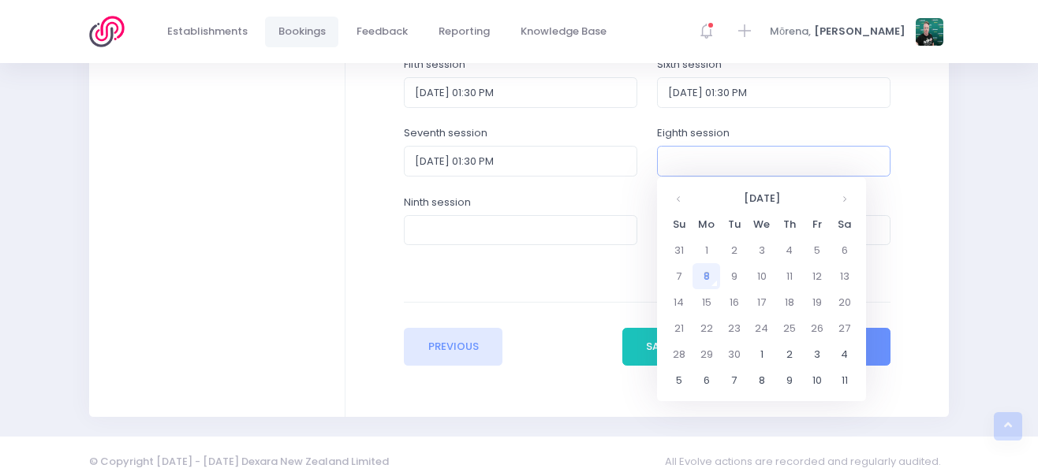
scroll to position [840, 0]
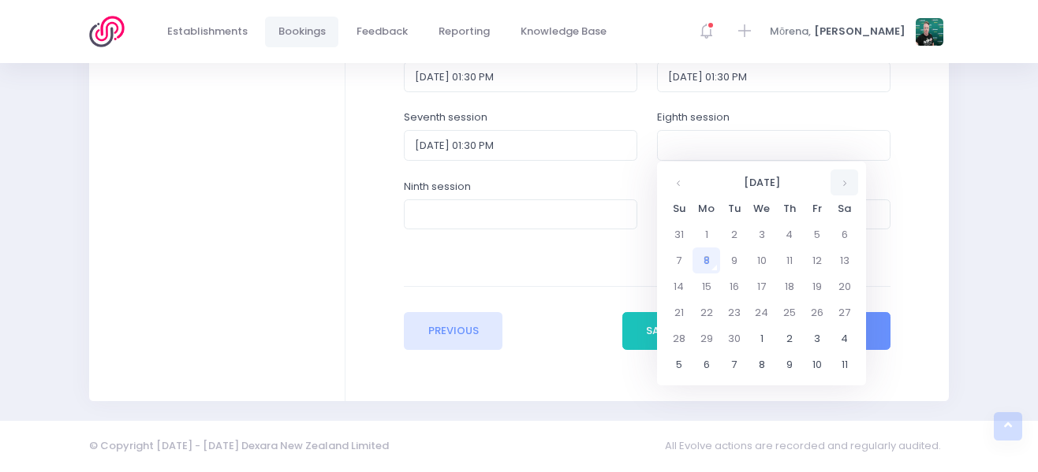
click at [852, 180] on th at bounding box center [844, 183] width 28 height 26
click at [837, 184] on th at bounding box center [844, 183] width 28 height 26
click at [703, 335] on td "24" at bounding box center [706, 339] width 28 height 26
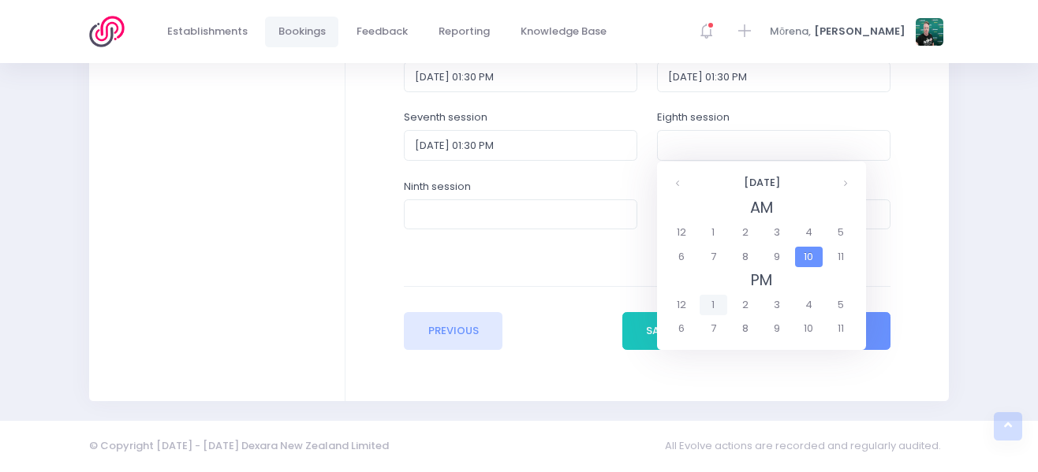
click at [713, 304] on span "1" at bounding box center [713, 305] width 28 height 21
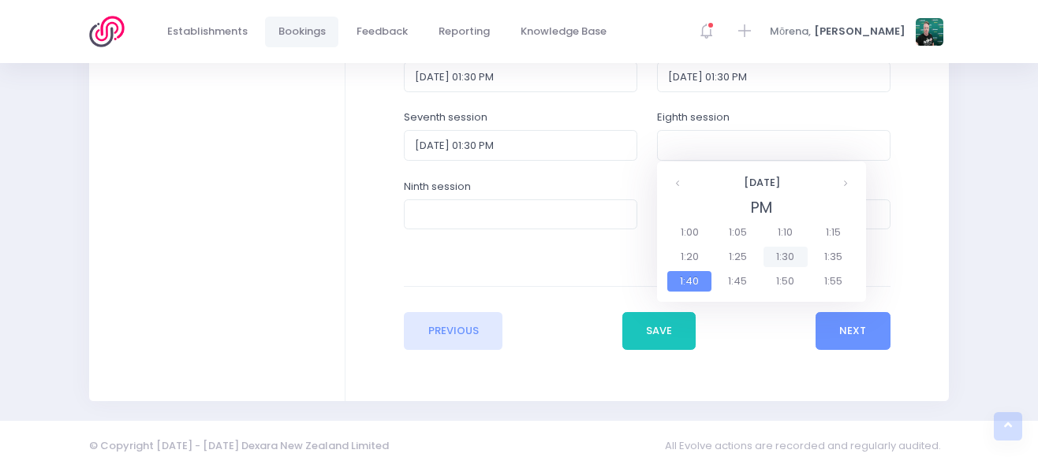
click at [785, 258] on span "1:30" at bounding box center [785, 257] width 44 height 21
type input "24/11/2025 01:30 PM"
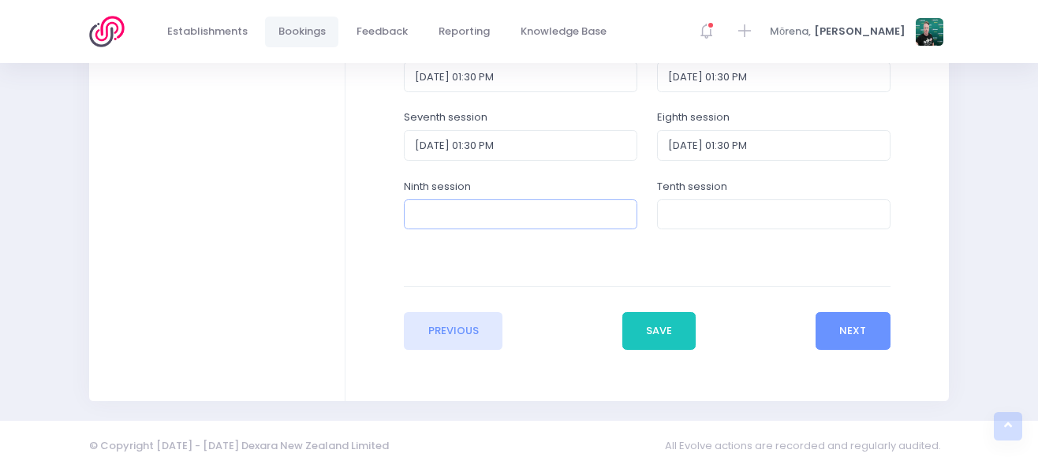
click at [540, 214] on input "text" at bounding box center [520, 214] width 233 height 30
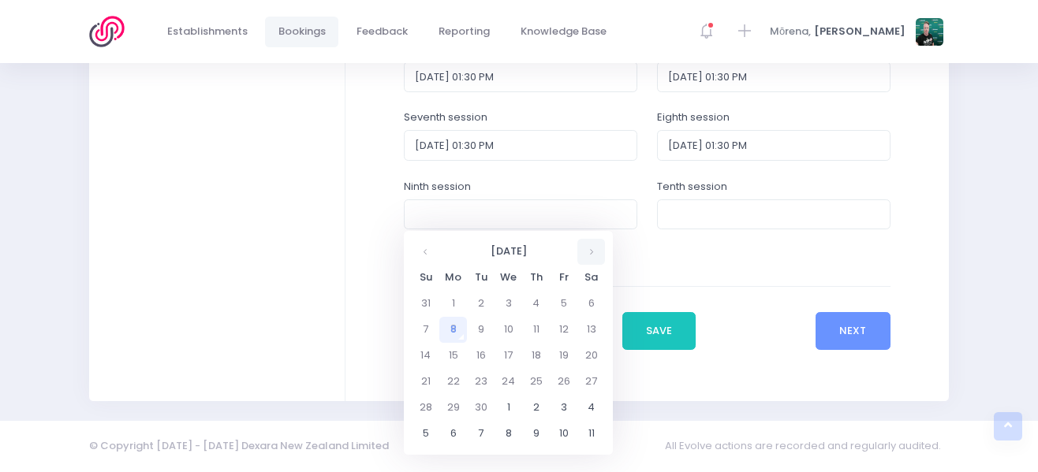
click at [587, 249] on th at bounding box center [591, 252] width 28 height 26
click at [451, 434] on td "1" at bounding box center [453, 434] width 28 height 26
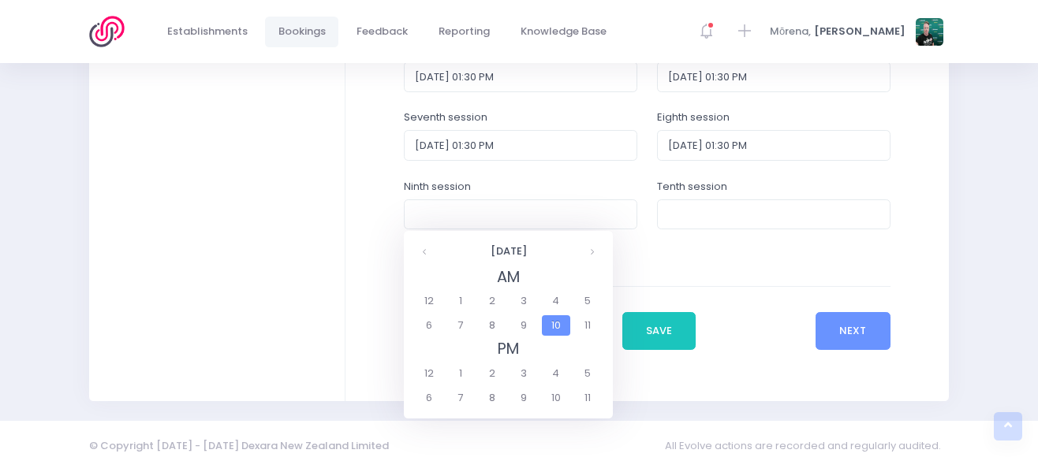
click at [555, 326] on span "10" at bounding box center [556, 325] width 28 height 21
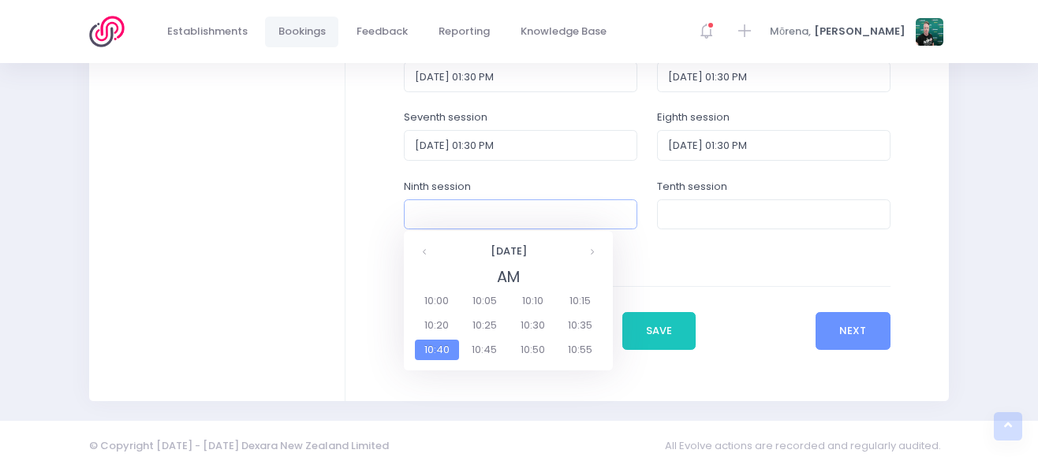
click at [508, 220] on input "text" at bounding box center [520, 214] width 233 height 30
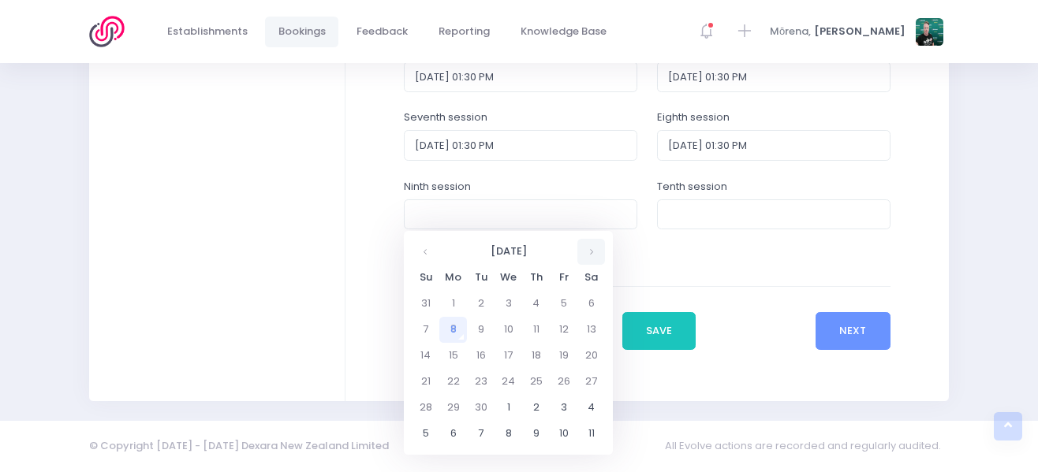
click at [590, 248] on th at bounding box center [591, 252] width 28 height 26
click at [429, 247] on th at bounding box center [426, 252] width 28 height 26
click at [449, 436] on td "1" at bounding box center [453, 434] width 28 height 26
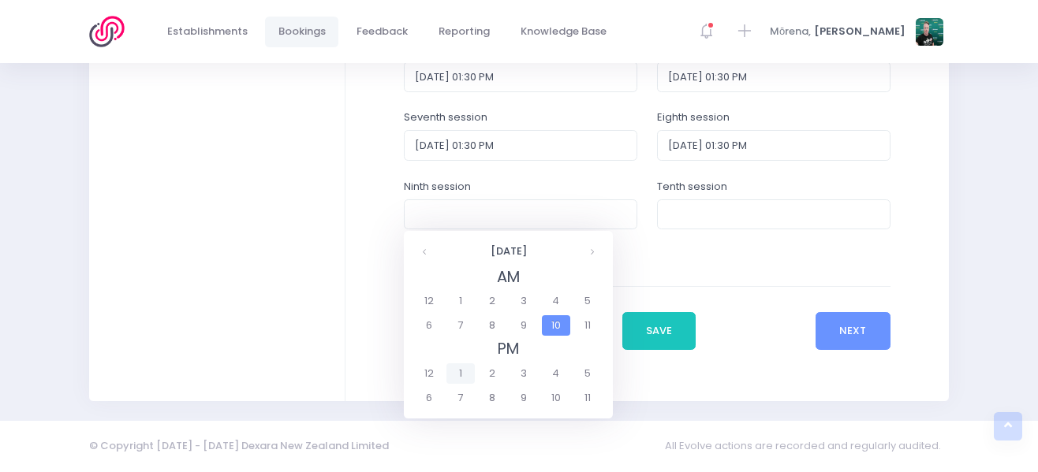
click at [467, 371] on span "1" at bounding box center [460, 373] width 28 height 21
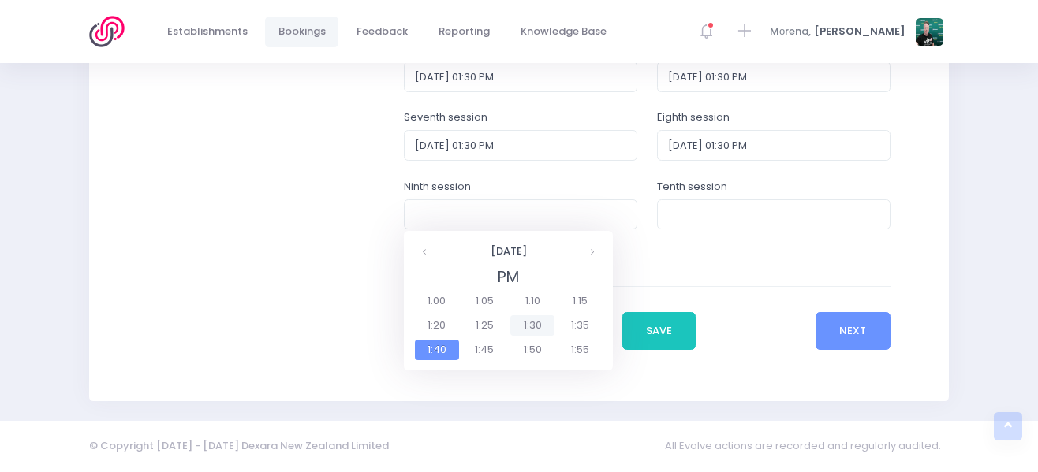
click at [524, 326] on span "1:30" at bounding box center [532, 325] width 44 height 21
type input "01/12/2025 01:30 PM"
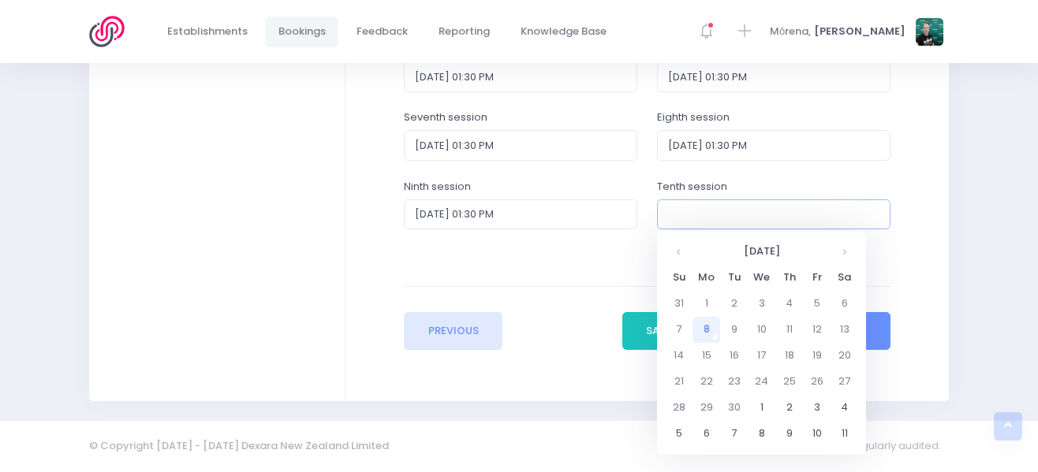
click at [695, 217] on input "text" at bounding box center [773, 214] width 233 height 30
click at [845, 254] on th at bounding box center [844, 252] width 28 height 26
click at [703, 333] on td "8" at bounding box center [706, 330] width 28 height 26
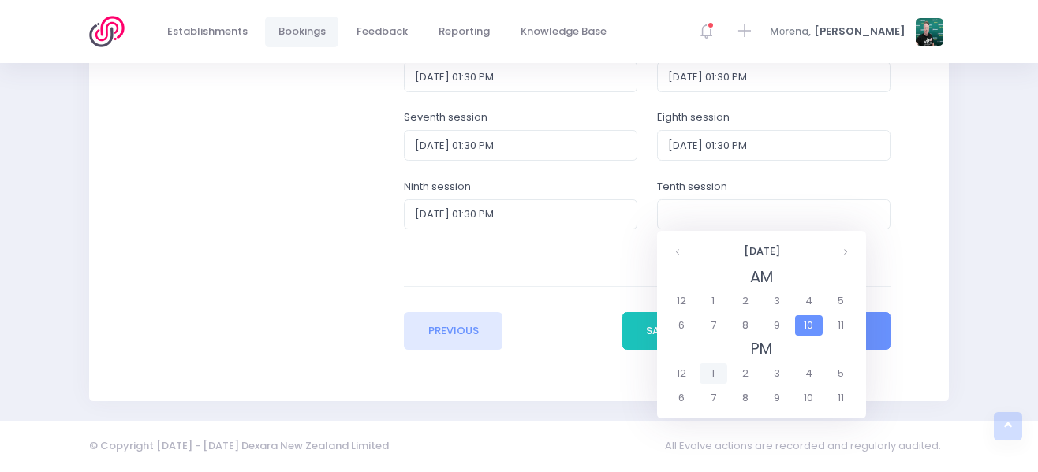
click at [716, 370] on span "1" at bounding box center [713, 373] width 28 height 21
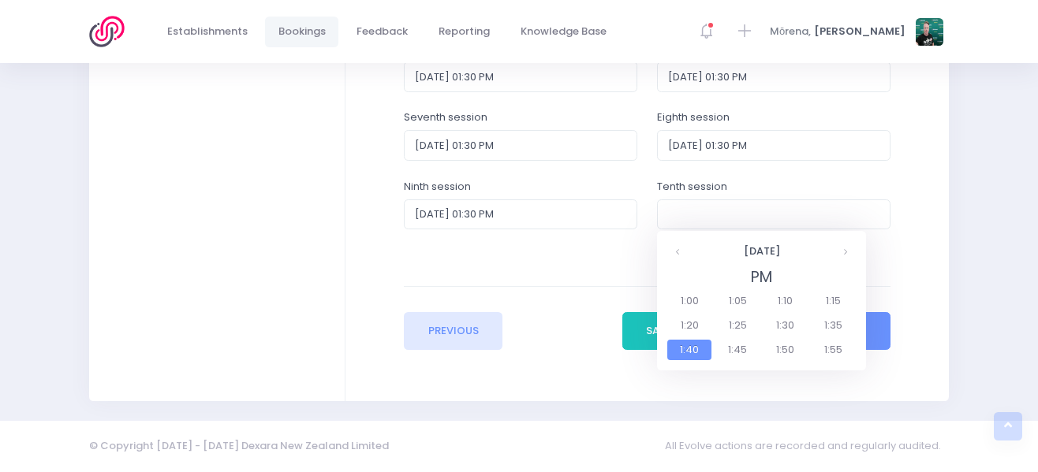
click at [776, 322] on span "1:30" at bounding box center [785, 325] width 44 height 21
type input "08/12/2025 01:30 PM"
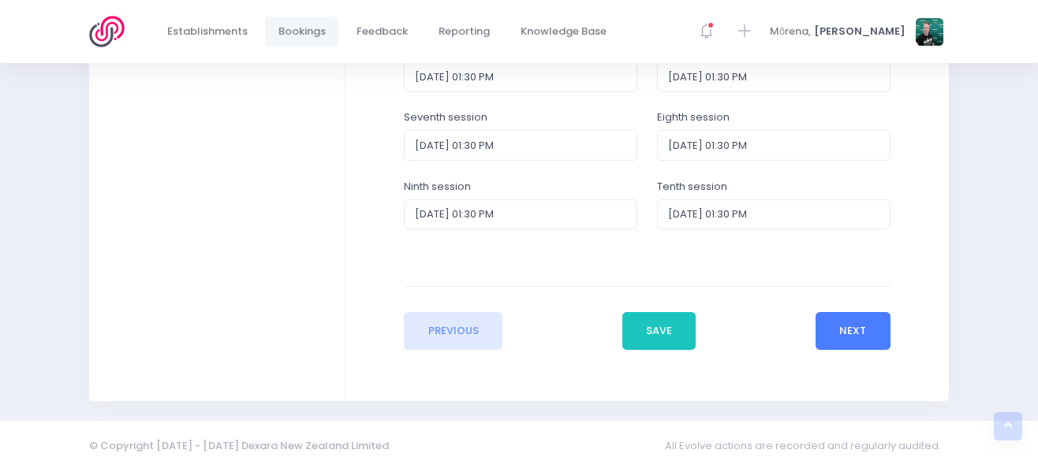
click at [837, 336] on button "Next" at bounding box center [852, 331] width 75 height 38
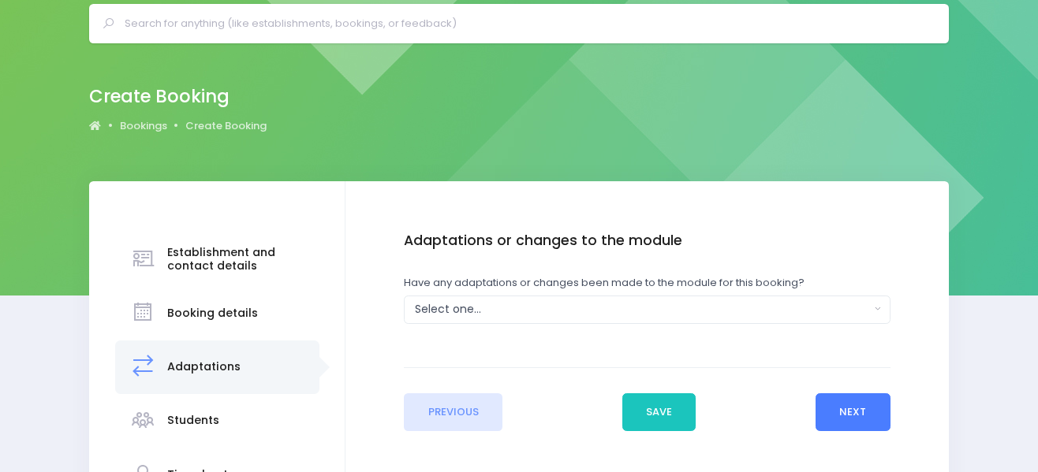
scroll to position [158, 0]
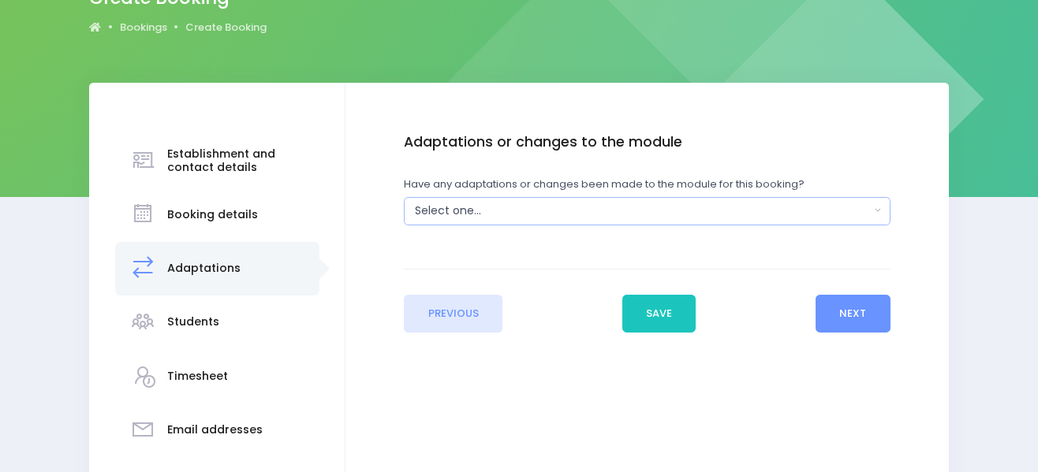
click at [667, 211] on div "Select one..." at bounding box center [642, 211] width 454 height 17
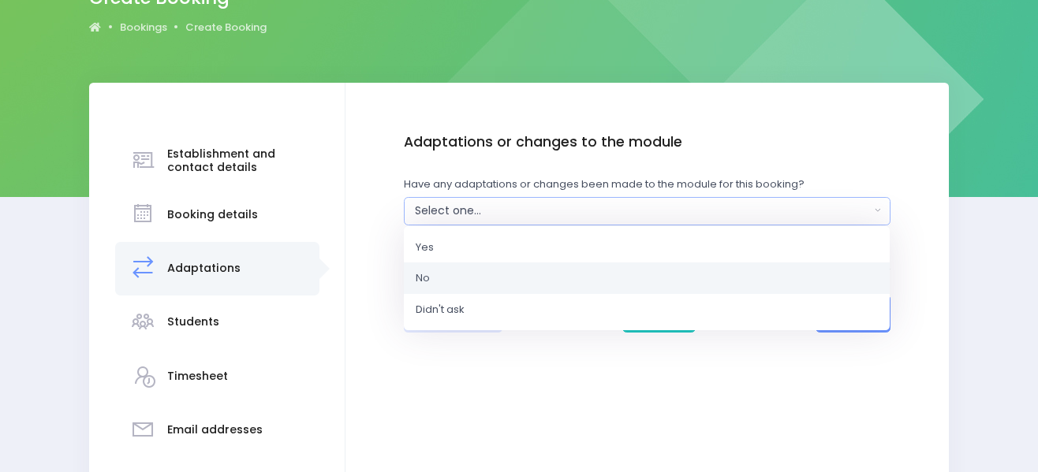
click at [626, 289] on link "No" at bounding box center [647, 279] width 486 height 32
select select "No"
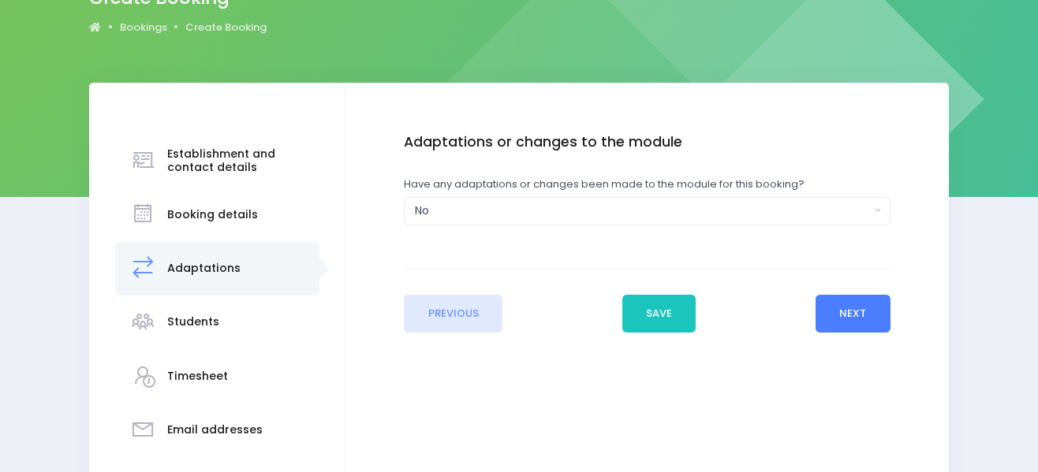
click at [832, 310] on button "Next" at bounding box center [852, 314] width 75 height 38
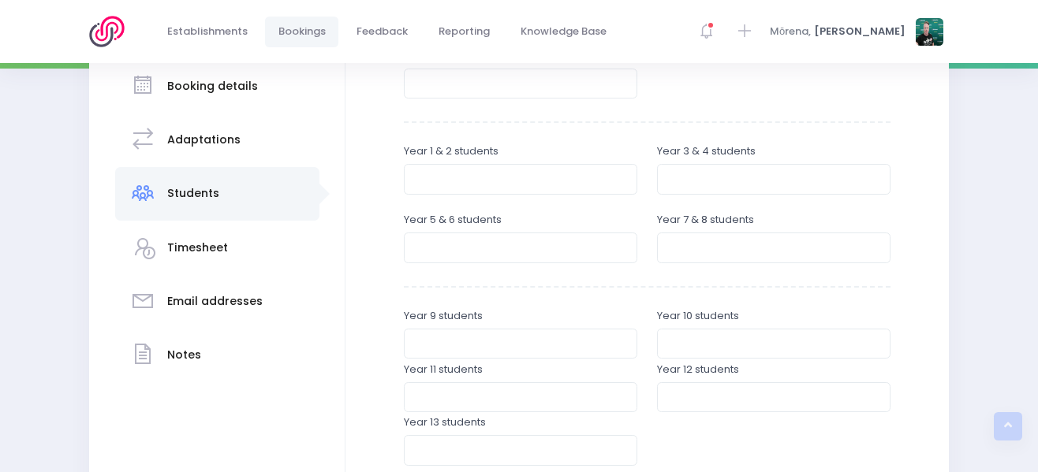
scroll to position [309, 0]
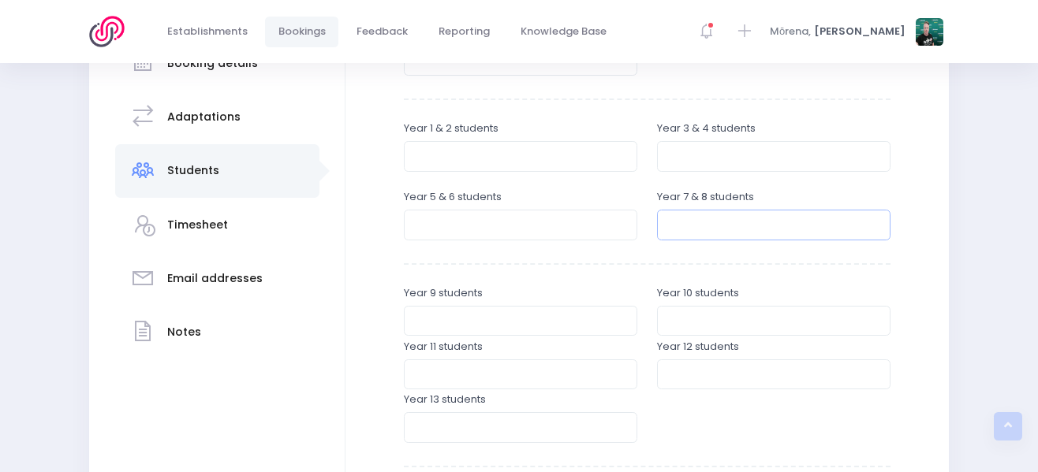
click at [715, 228] on input "number" at bounding box center [773, 225] width 233 height 30
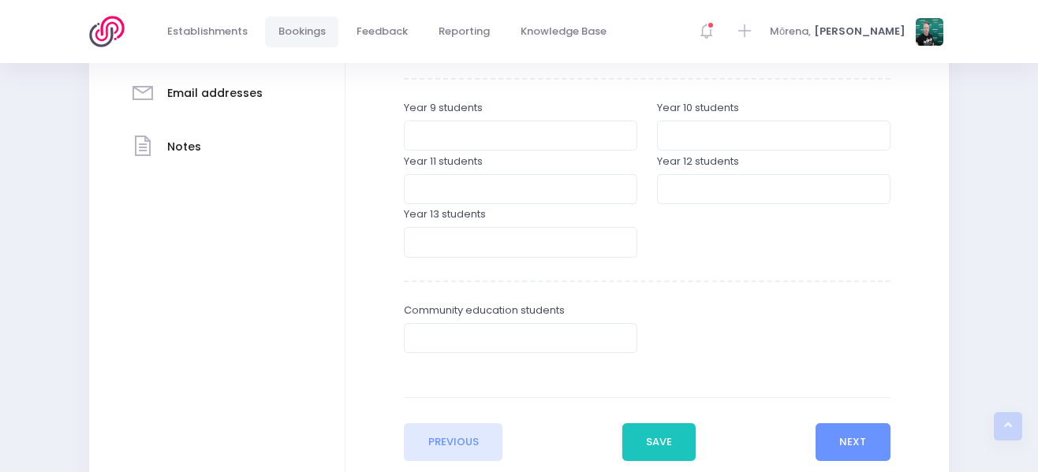
scroll to position [467, 0]
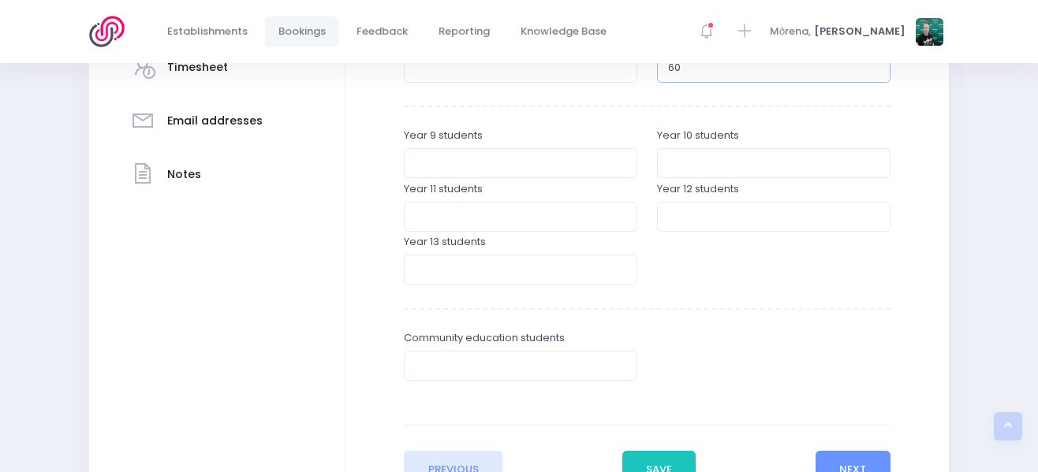
type input "6"
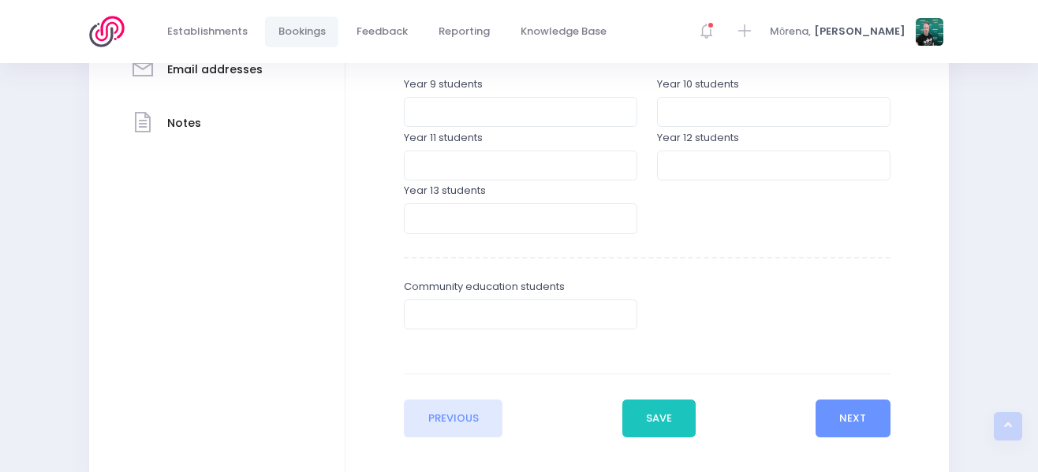
scroll to position [546, 0]
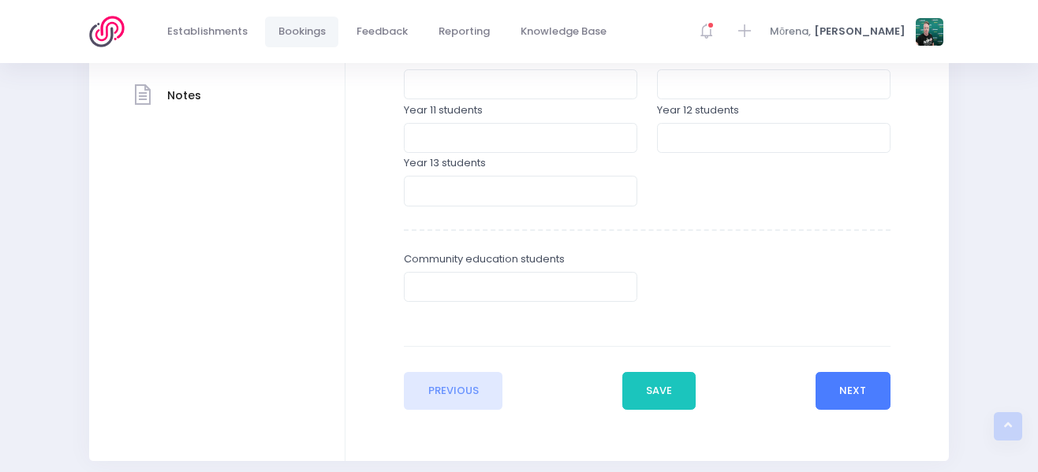
type input "56"
click at [842, 391] on button "Next" at bounding box center [852, 391] width 75 height 38
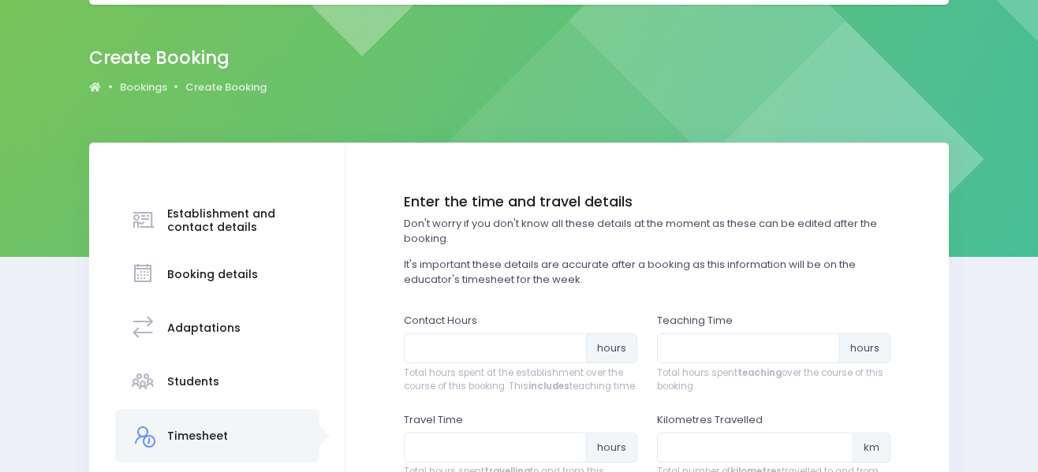
scroll to position [0, 0]
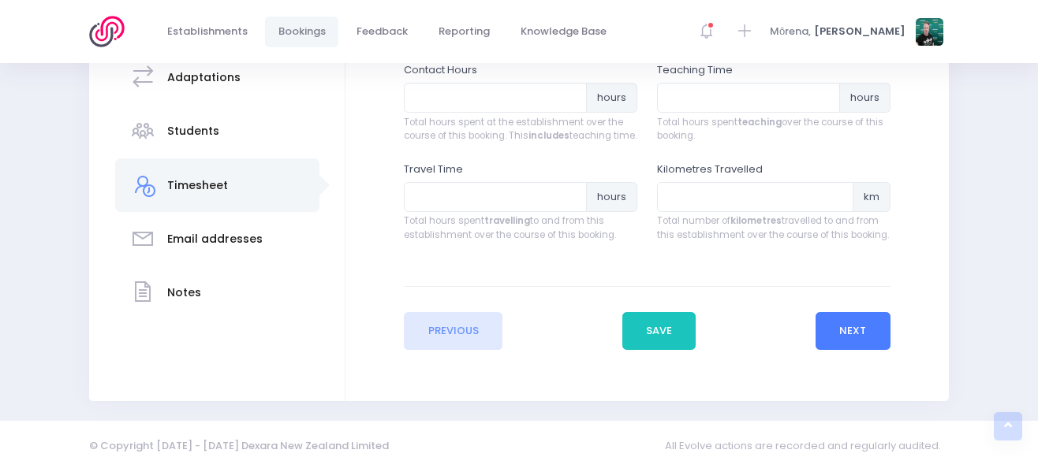
click at [855, 315] on button "Next" at bounding box center [852, 331] width 75 height 38
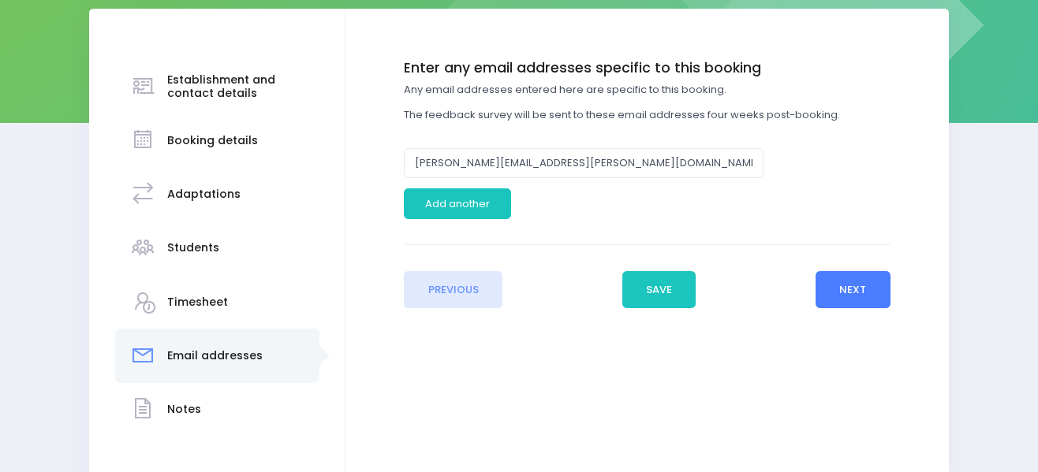
scroll to position [237, 0]
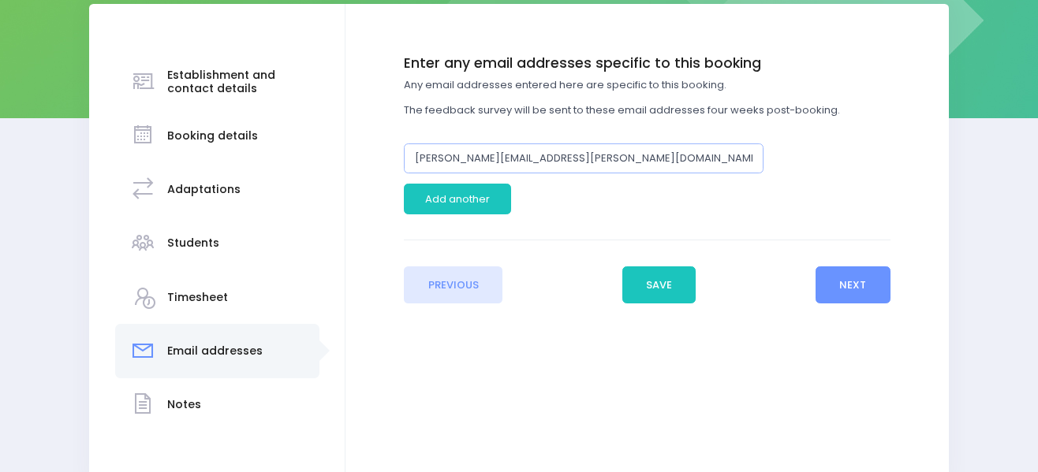
drag, startPoint x: 613, startPoint y: 150, endPoint x: 358, endPoint y: 154, distance: 254.7
click at [365, 169] on div "Enter the basic details Establishment Select one... ** Do not use, double up **…" at bounding box center [647, 179] width 572 height 248
paste input "devon.gray@norfolk.school.nz"
type input "devon.gray@norfolk.school.nz"
click at [662, 283] on button "Save" at bounding box center [659, 286] width 74 height 38
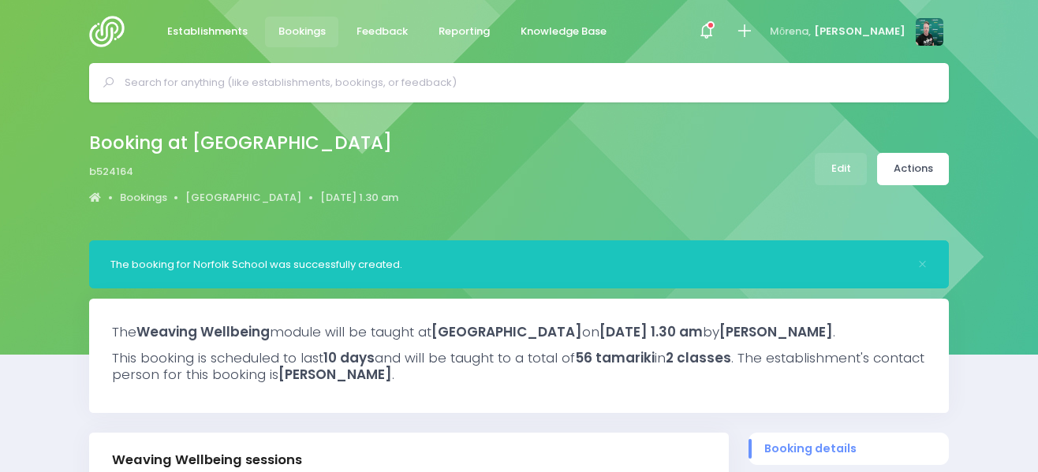
select select "5"
click at [100, 32] on img at bounding box center [111, 32] width 45 height 32
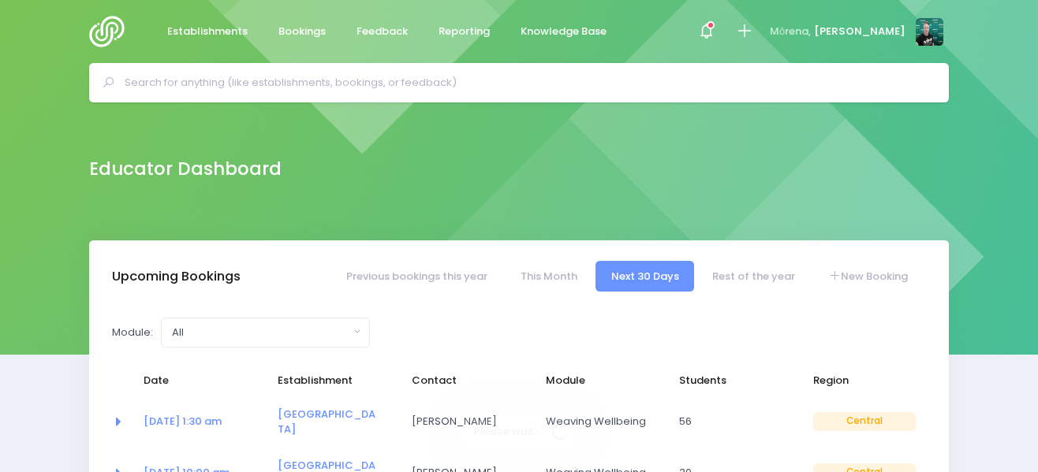
select select "5"
click at [890, 274] on link "New Booking" at bounding box center [868, 276] width 110 height 31
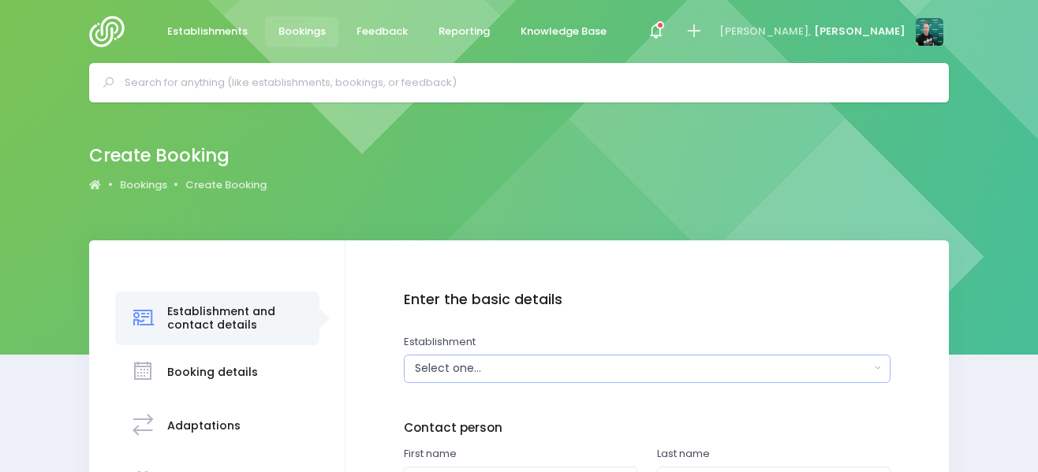
click at [505, 366] on div "Select one..." at bounding box center [642, 368] width 454 height 17
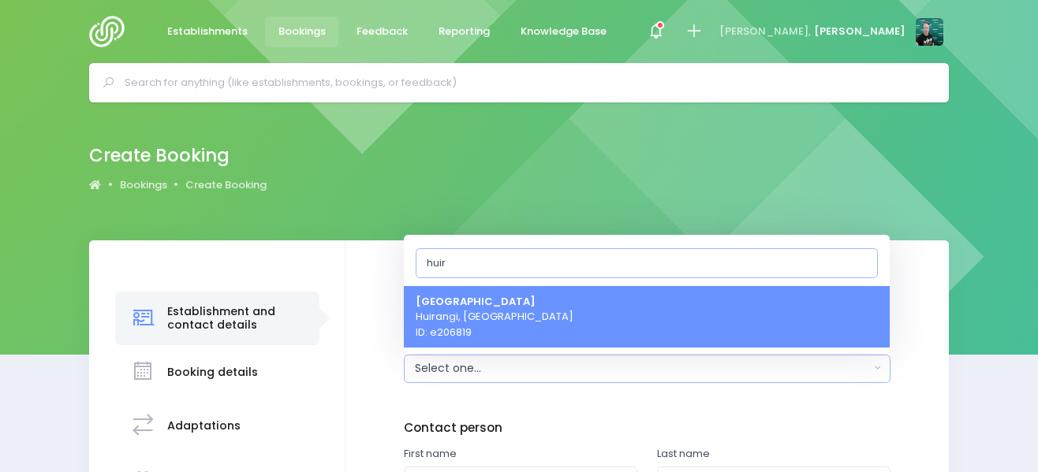
type input "huir"
click at [513, 314] on span "[GEOGRAPHIC_DATA] Huirangi, [GEOGRAPHIC_DATA] ID: e206819" at bounding box center [495, 316] width 158 height 47
select select "206819"
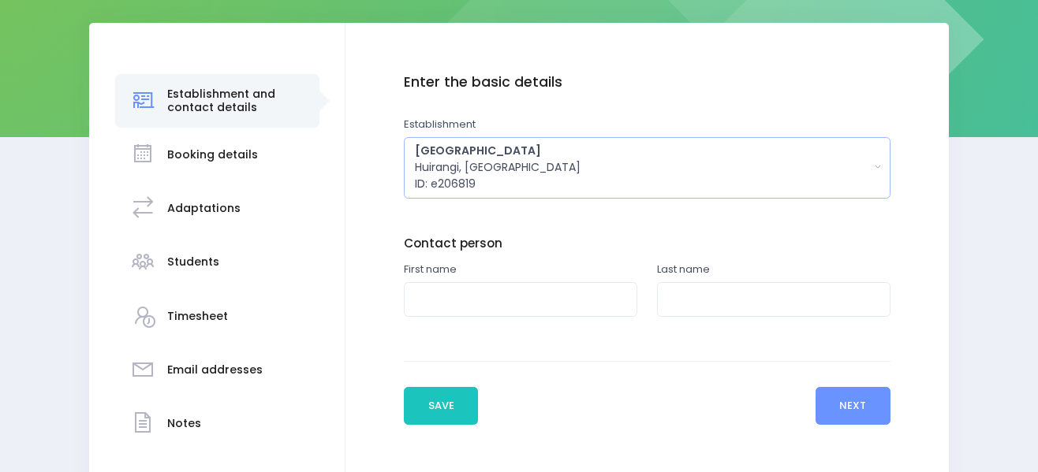
scroll to position [237, 0]
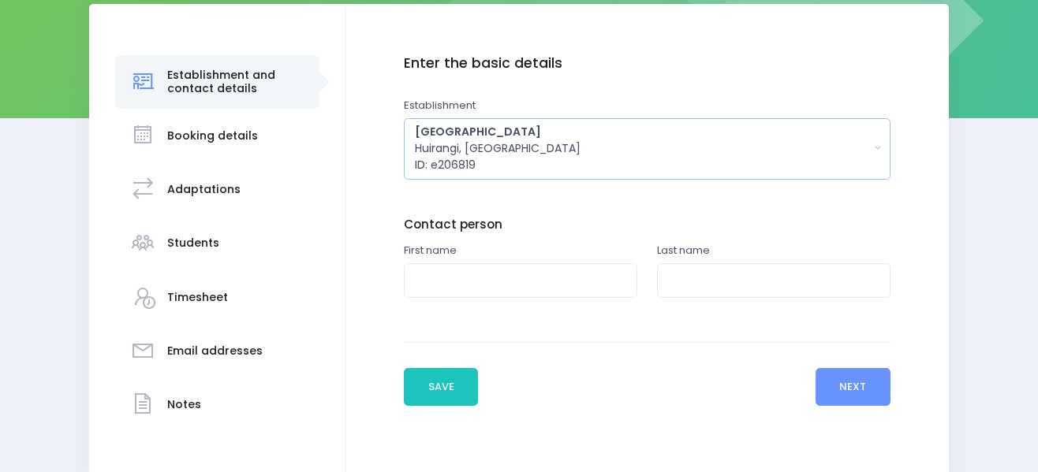
click at [513, 129] on div "[GEOGRAPHIC_DATA] Huirangi, [GEOGRAPHIC_DATA] ID: e206819" at bounding box center [642, 149] width 454 height 50
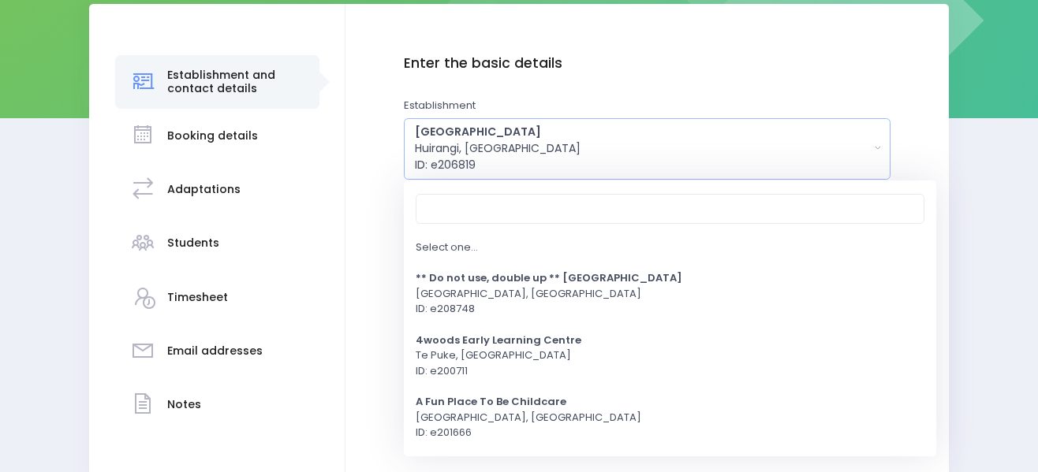
click at [581, 63] on h4 "Enter the basic details" at bounding box center [647, 63] width 486 height 17
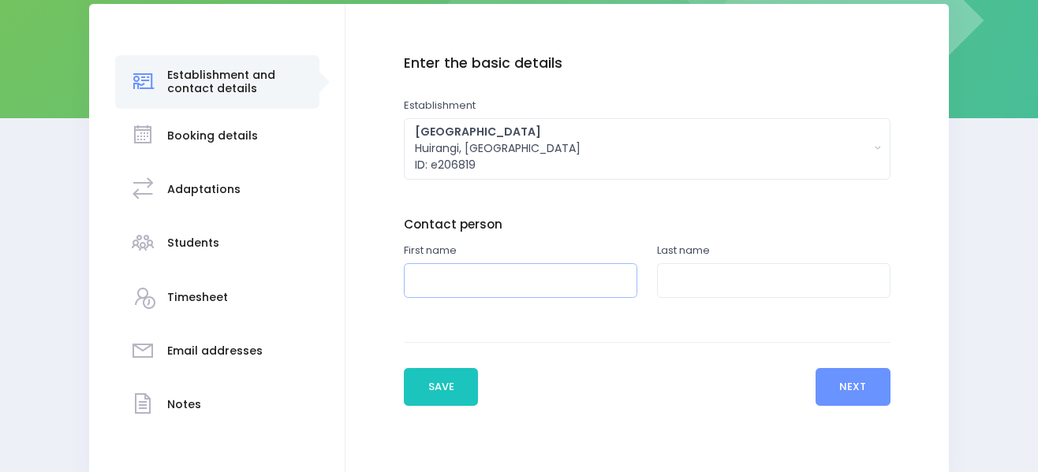
click at [487, 278] on input "text" at bounding box center [520, 280] width 233 height 35
paste input "[PERSON_NAME]"
type input "[PERSON_NAME]"
paste input "[PERSON_NAME]"
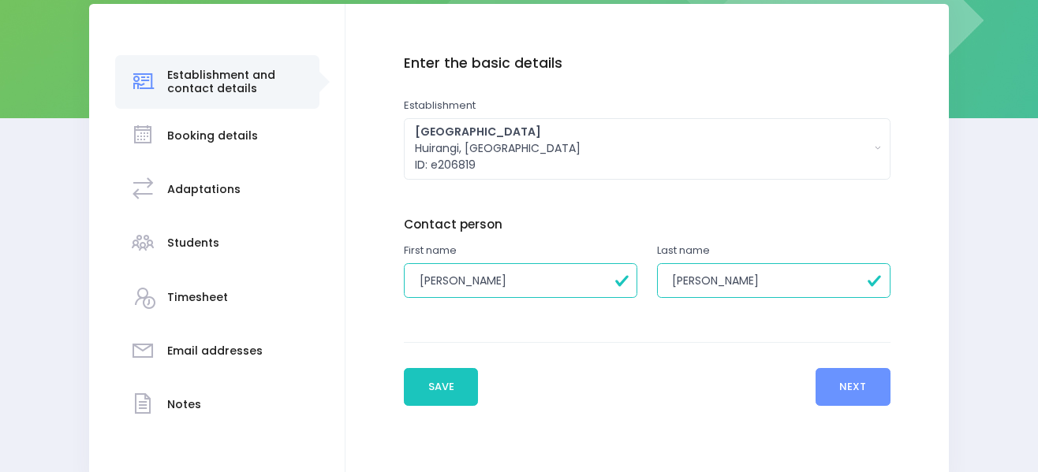
drag, startPoint x: 715, startPoint y: 280, endPoint x: 669, endPoint y: 283, distance: 46.6
click at [669, 283] on input "[PERSON_NAME]" at bounding box center [773, 280] width 233 height 35
type input "Looney"
drag, startPoint x: 509, startPoint y: 286, endPoint x: 460, endPoint y: 282, distance: 49.0
click at [460, 282] on input "[PERSON_NAME]" at bounding box center [520, 280] width 233 height 35
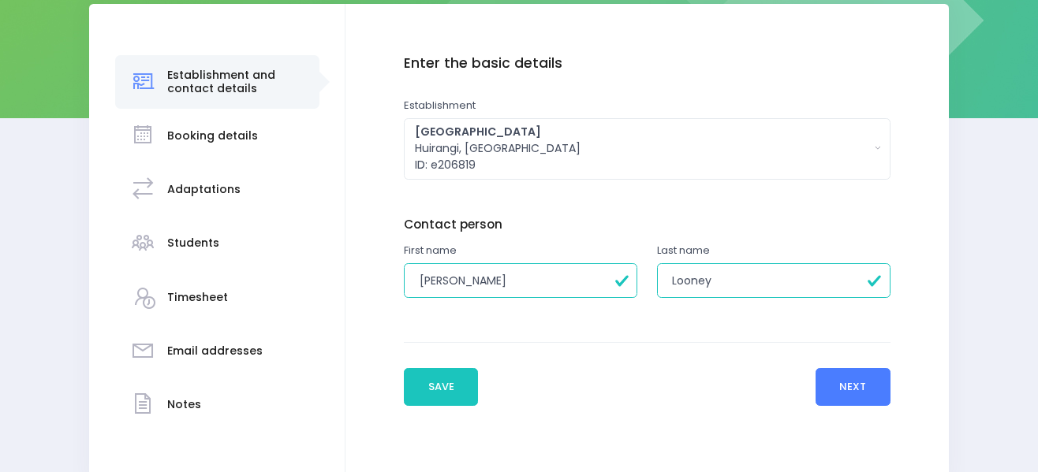
type input "[PERSON_NAME]"
click at [845, 392] on button "Next" at bounding box center [852, 387] width 75 height 38
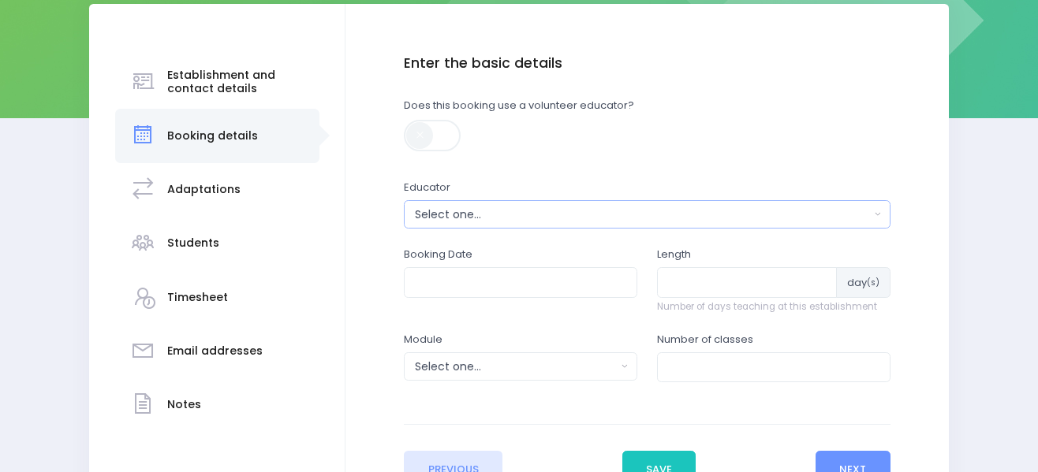
click at [620, 205] on button "Select one..." at bounding box center [647, 214] width 486 height 28
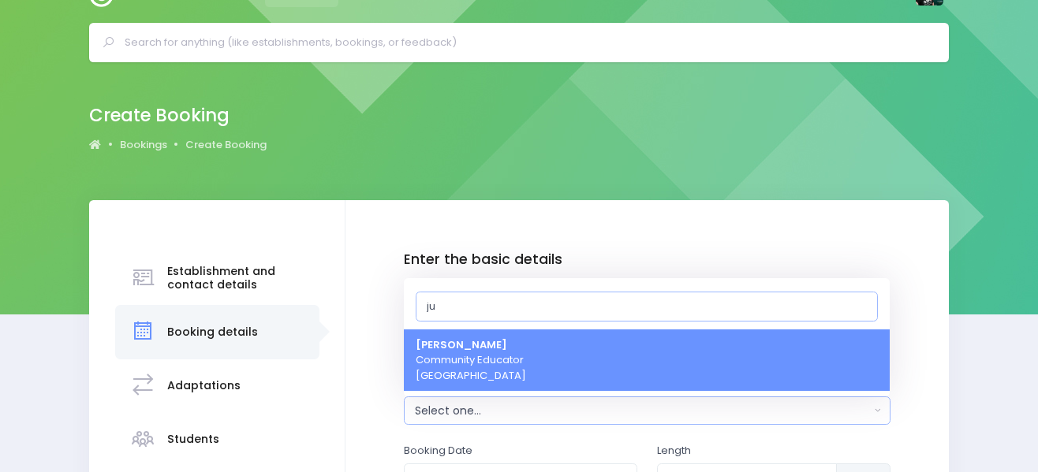
scroll to position [79, 0]
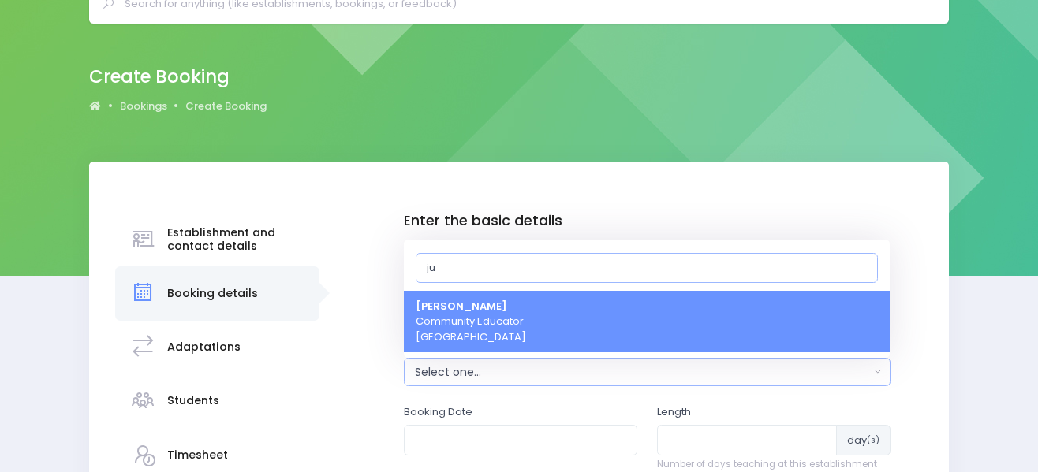
type input "ju"
click at [600, 304] on link "[PERSON_NAME] Community Educator [GEOGRAPHIC_DATA]" at bounding box center [647, 322] width 486 height 62
select select "362959"
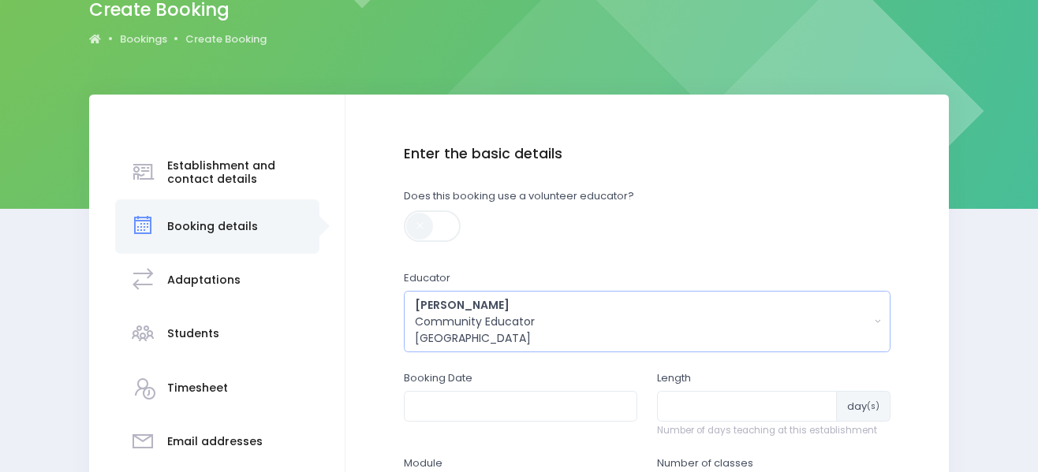
scroll to position [315, 0]
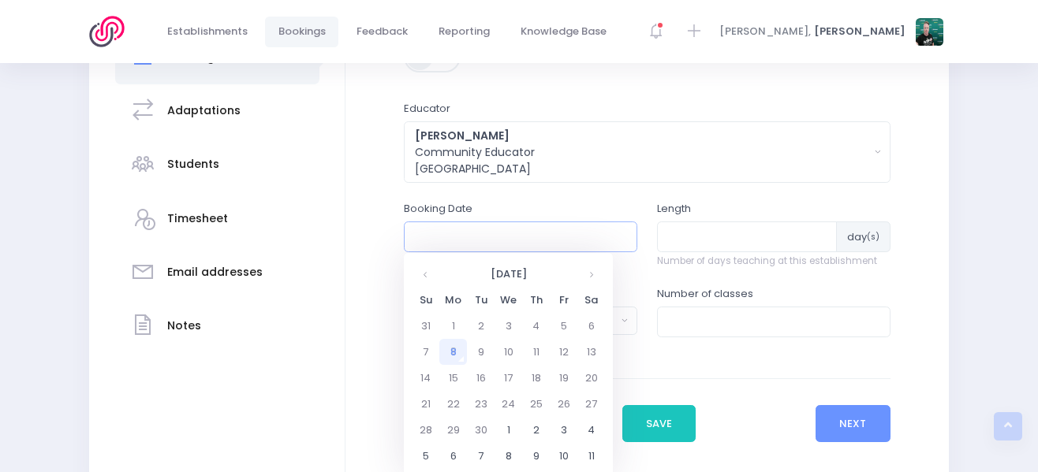
click at [569, 239] on input "text" at bounding box center [520, 237] width 233 height 30
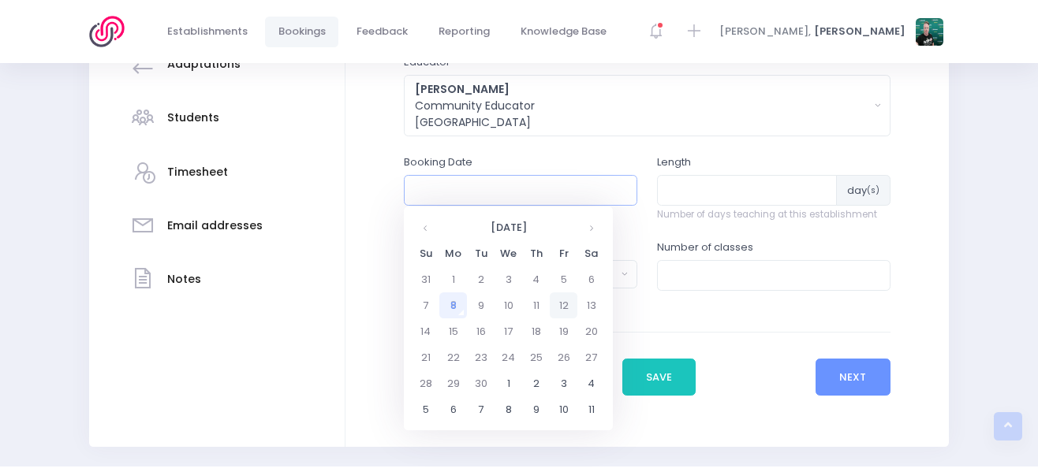
scroll to position [408, 0]
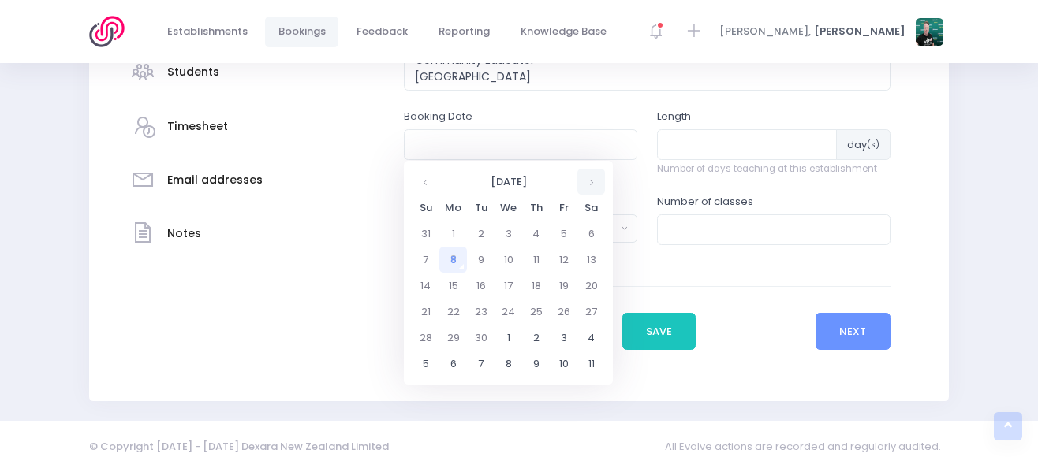
click at [590, 180] on th at bounding box center [591, 182] width 28 height 26
click at [486, 284] on td "14" at bounding box center [481, 286] width 28 height 26
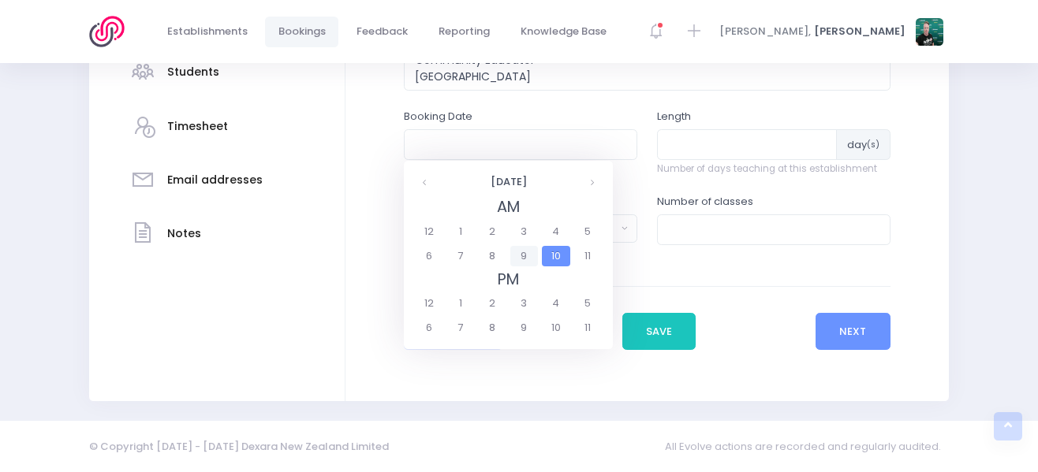
click at [519, 256] on span "9" at bounding box center [524, 256] width 28 height 21
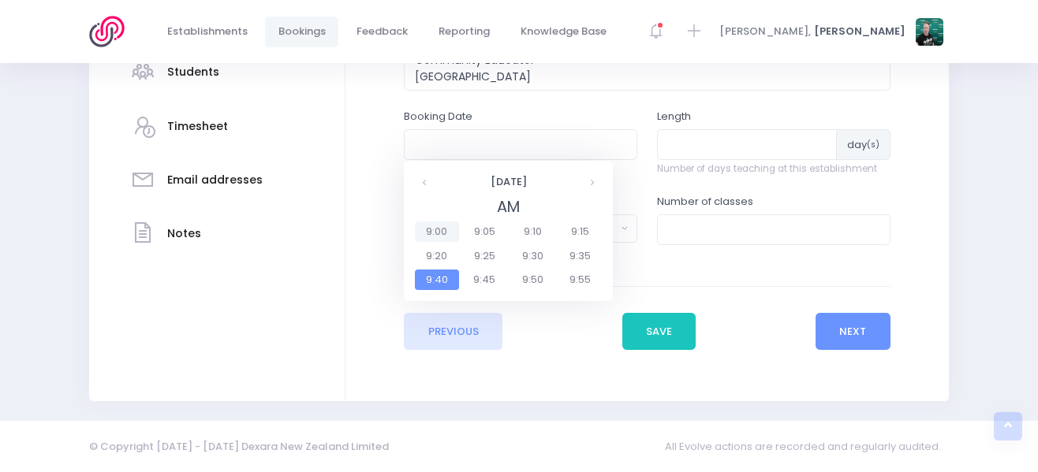
click at [440, 229] on span "9:00" at bounding box center [437, 232] width 44 height 21
type input "14/10/2025 09:00 AM"
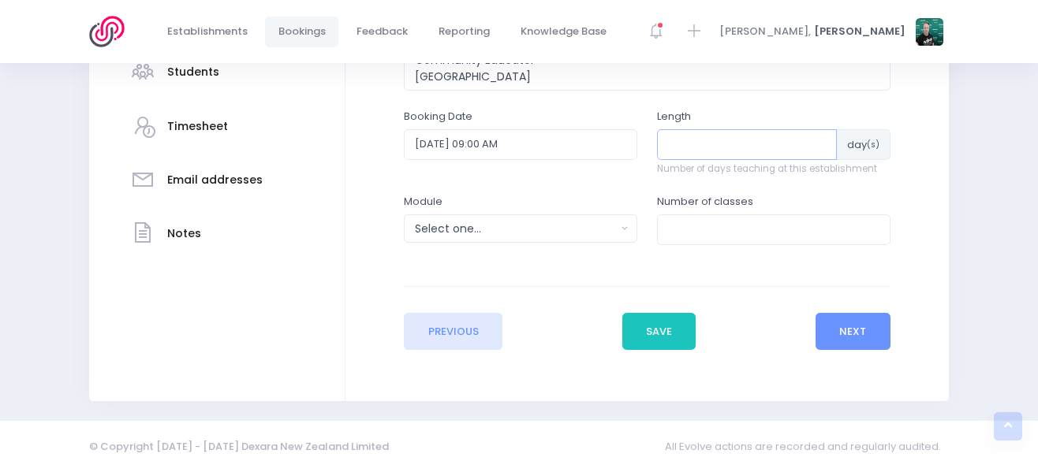
click at [710, 151] on input "number" at bounding box center [747, 144] width 180 height 30
type input "1"
click at [816, 139] on input "1" at bounding box center [747, 144] width 180 height 30
click at [550, 226] on div "Select one..." at bounding box center [515, 229] width 201 height 17
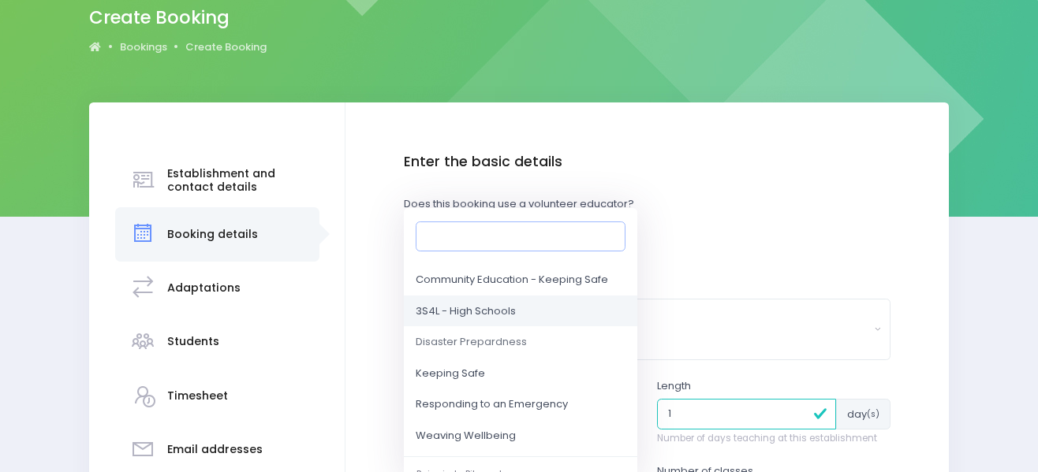
scroll to position [158, 0]
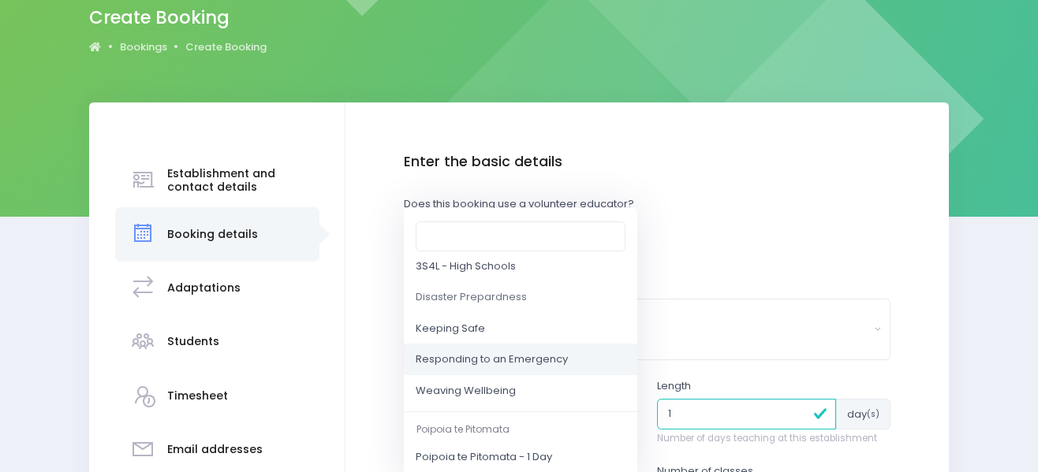
click at [541, 359] on span "Responding to an Emergency" at bounding box center [492, 360] width 152 height 16
select select "Responding to an Emergency"
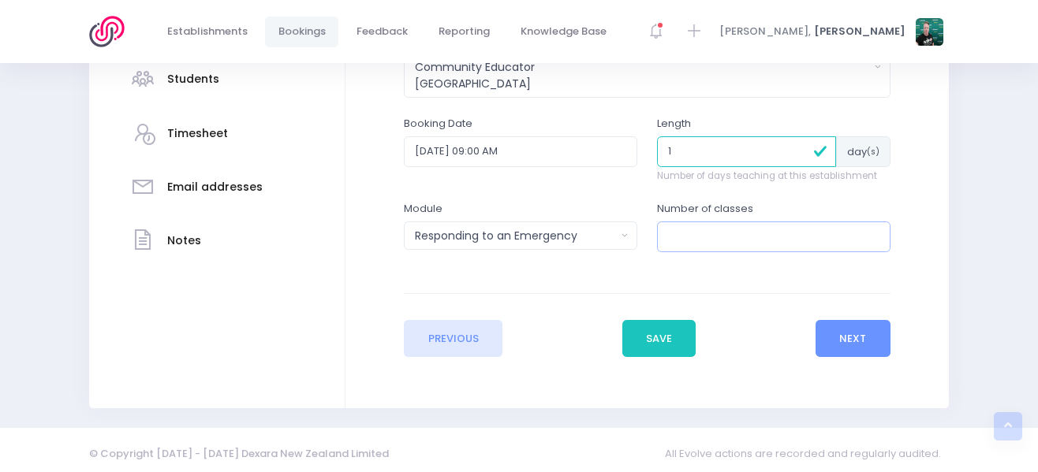
click at [751, 240] on input "number" at bounding box center [773, 237] width 233 height 30
type input "4"
click at [851, 341] on button "Next" at bounding box center [852, 339] width 75 height 38
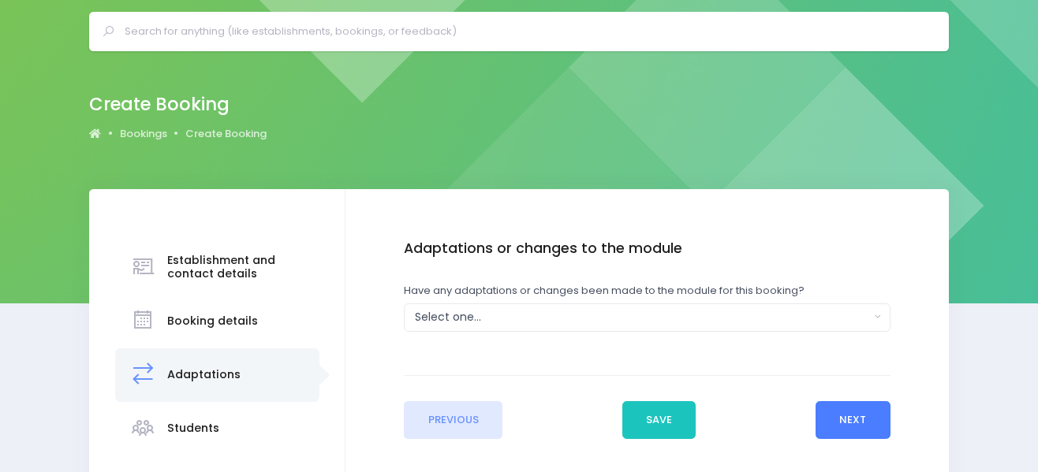
scroll to position [79, 0]
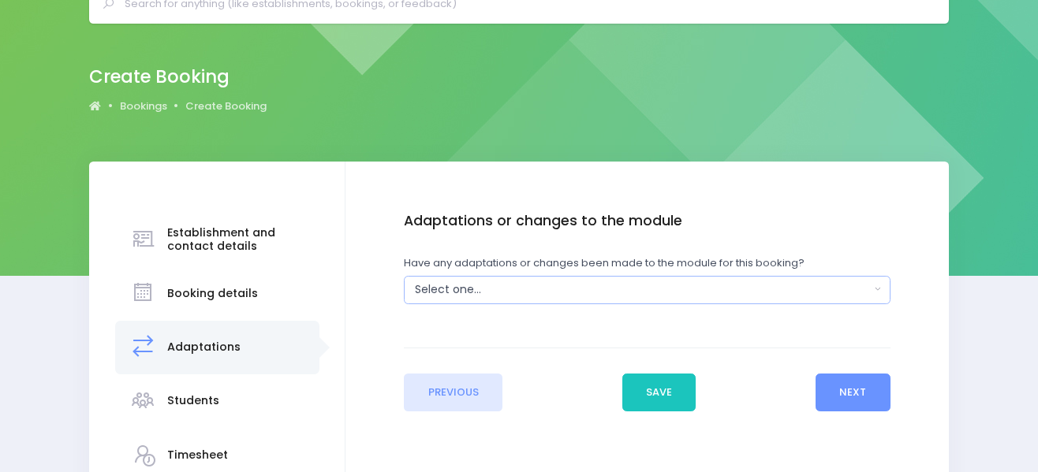
click at [755, 285] on div "Select one..." at bounding box center [642, 289] width 454 height 17
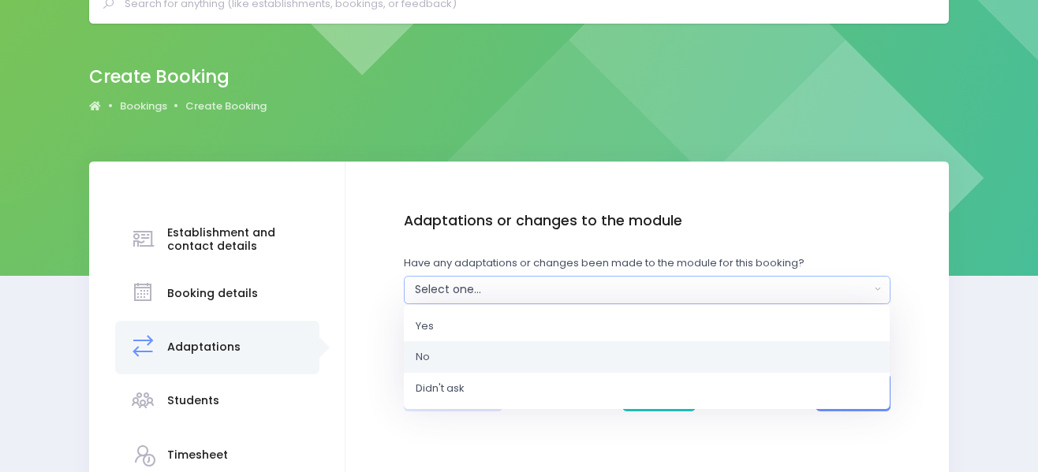
click at [706, 363] on link "No" at bounding box center [647, 357] width 486 height 32
select select "No"
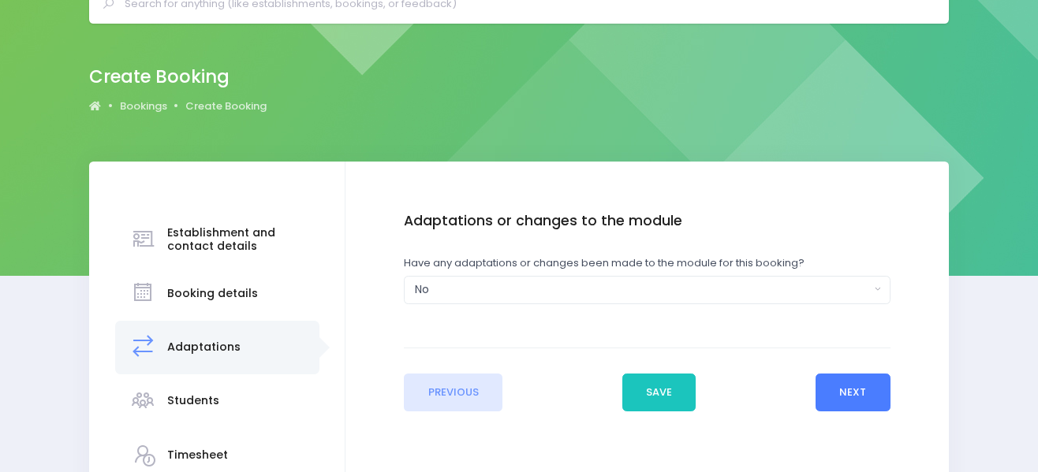
click at [831, 392] on button "Next" at bounding box center [852, 393] width 75 height 38
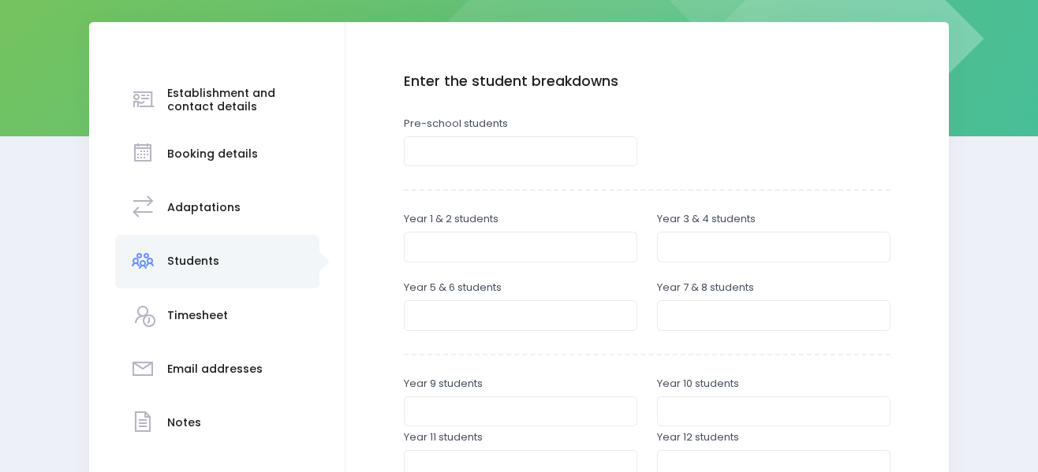
scroll to position [226, 0]
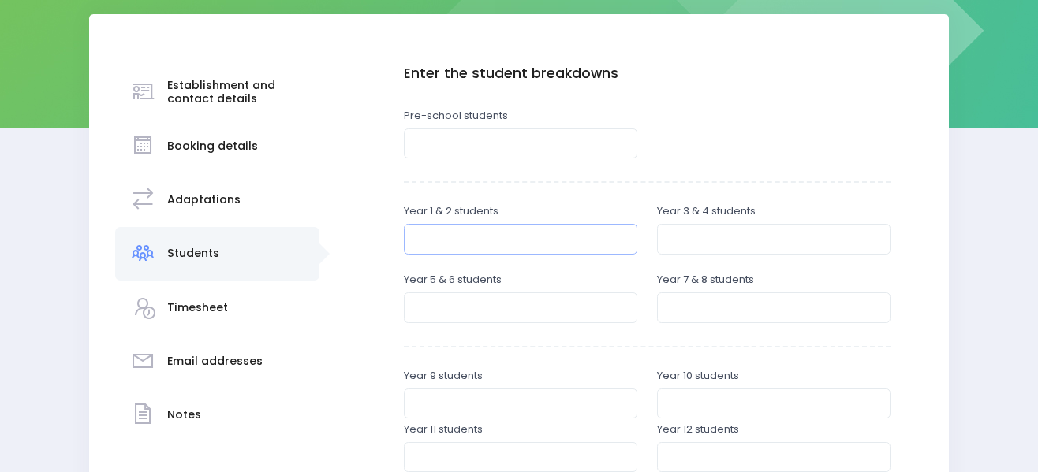
click at [516, 244] on input "number" at bounding box center [520, 239] width 233 height 30
type input "54"
click at [801, 243] on input "number" at bounding box center [773, 239] width 233 height 30
type input "39"
click at [593, 310] on input "number" at bounding box center [520, 308] width 233 height 30
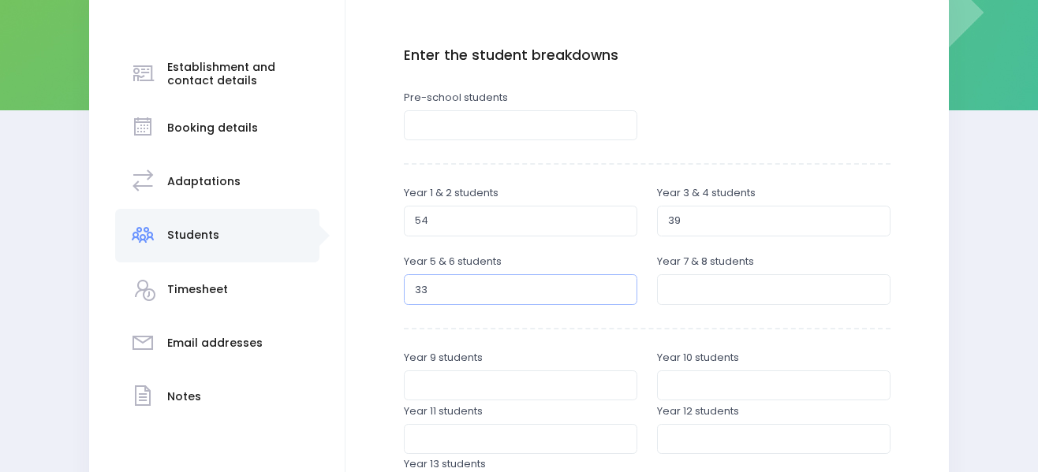
scroll to position [305, 0]
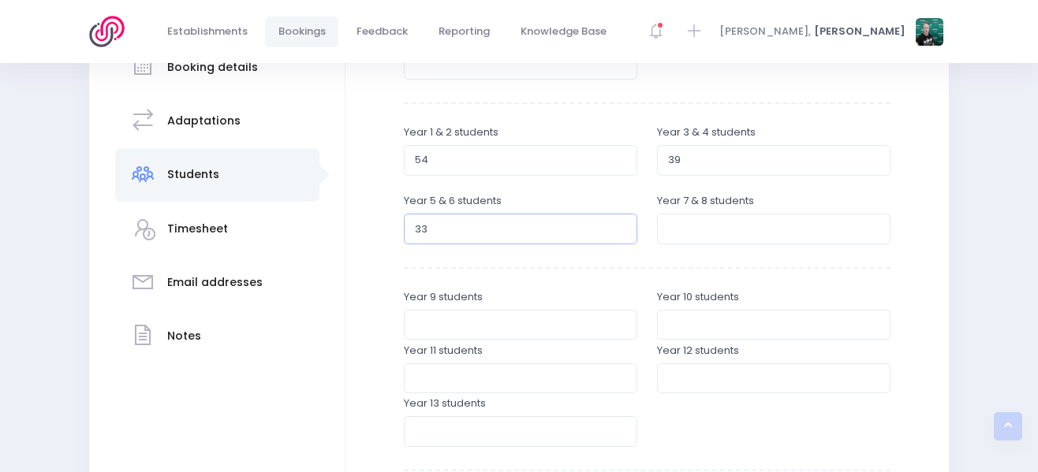
type input "33"
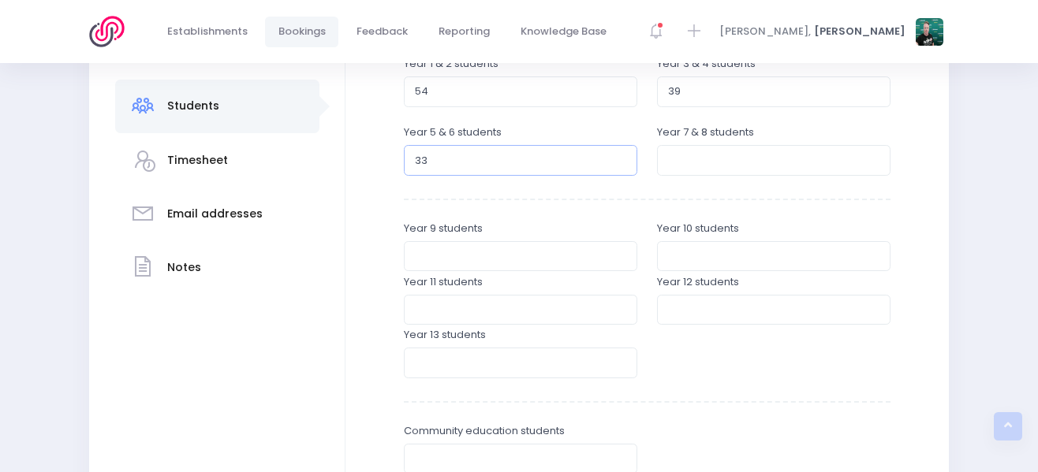
scroll to position [606, 0]
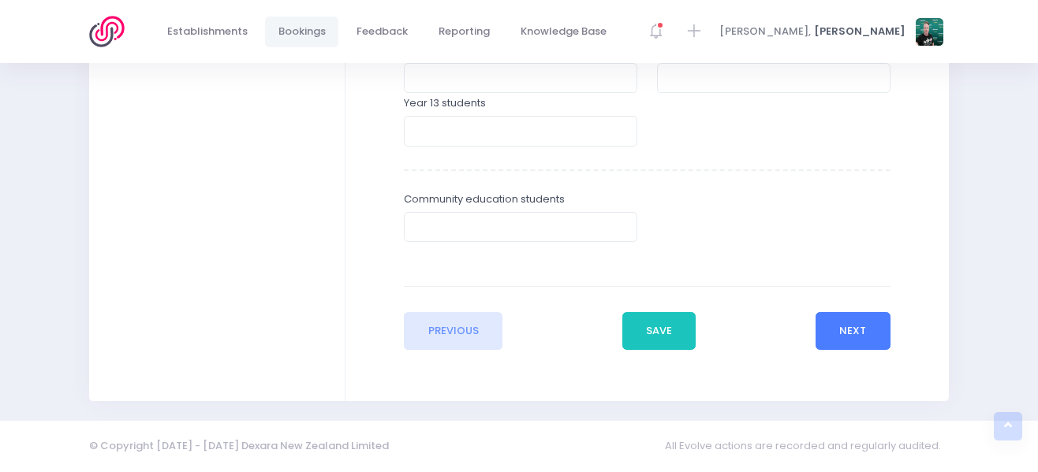
click at [840, 319] on button "Next" at bounding box center [852, 331] width 75 height 38
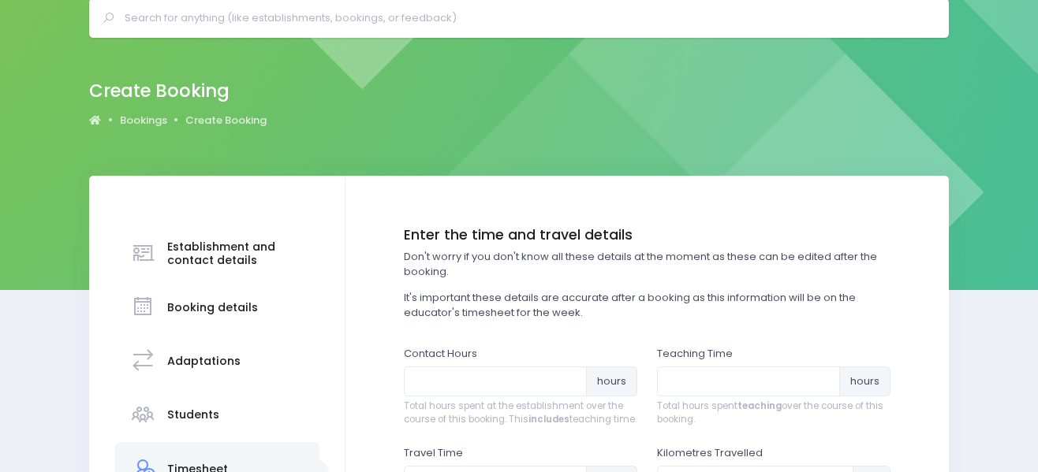
scroll to position [0, 0]
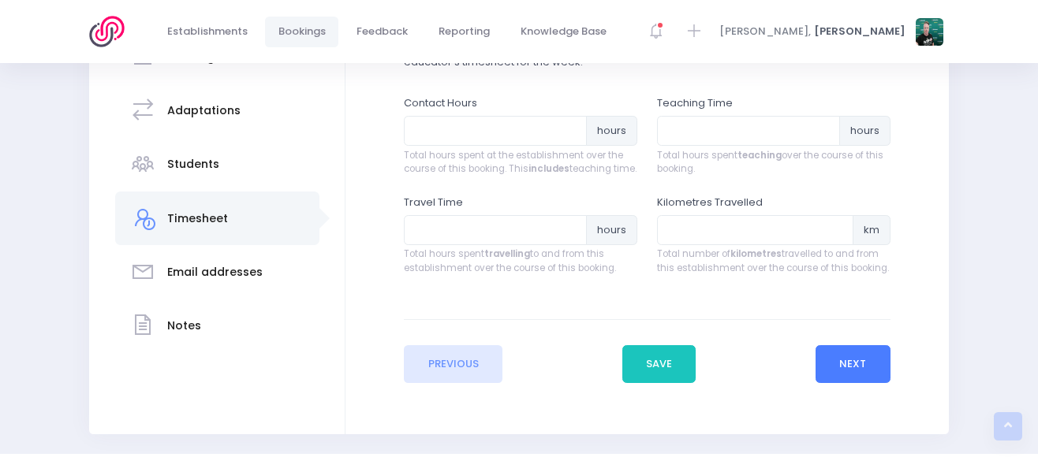
click at [846, 371] on button "Next" at bounding box center [852, 364] width 75 height 38
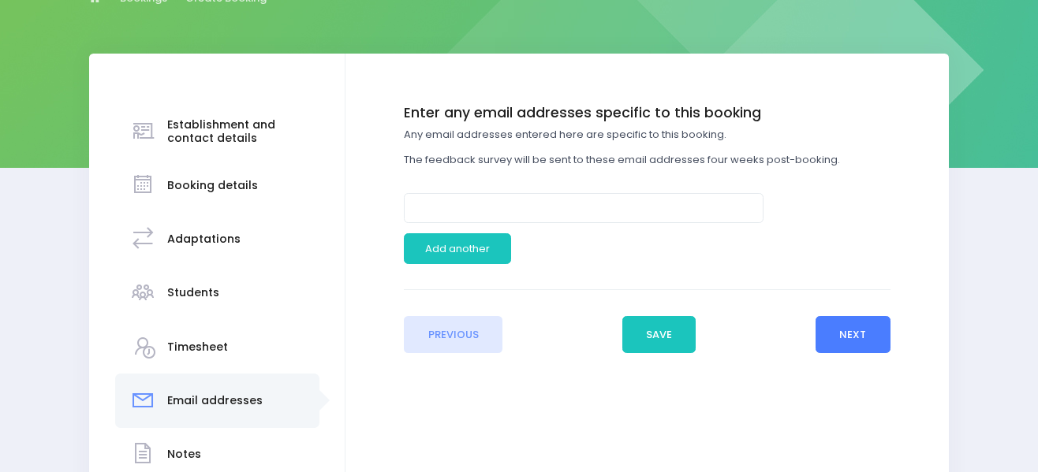
scroll to position [237, 0]
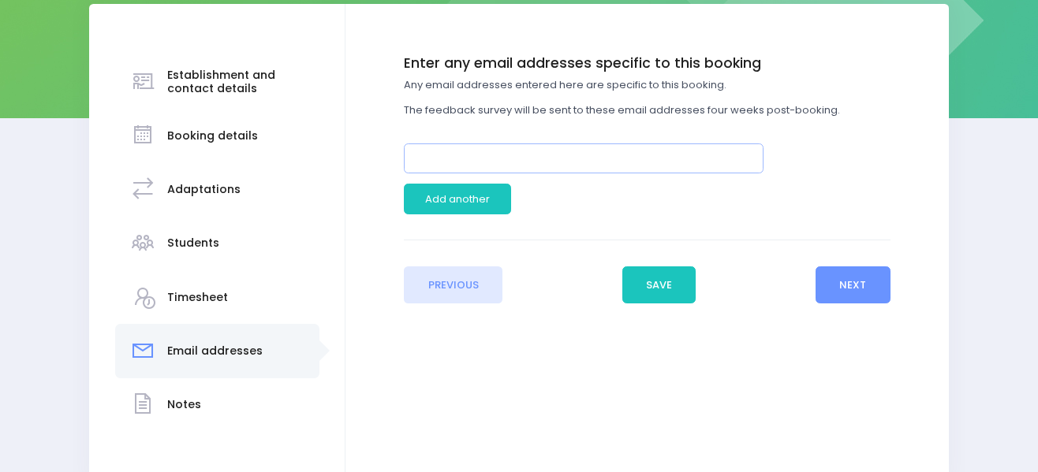
click at [485, 160] on input "email" at bounding box center [584, 159] width 360 height 30
paste input "principal@huirangi.school.nz"
type input "principal@huirangi.school.nz"
click at [660, 292] on button "Save" at bounding box center [659, 286] width 74 height 38
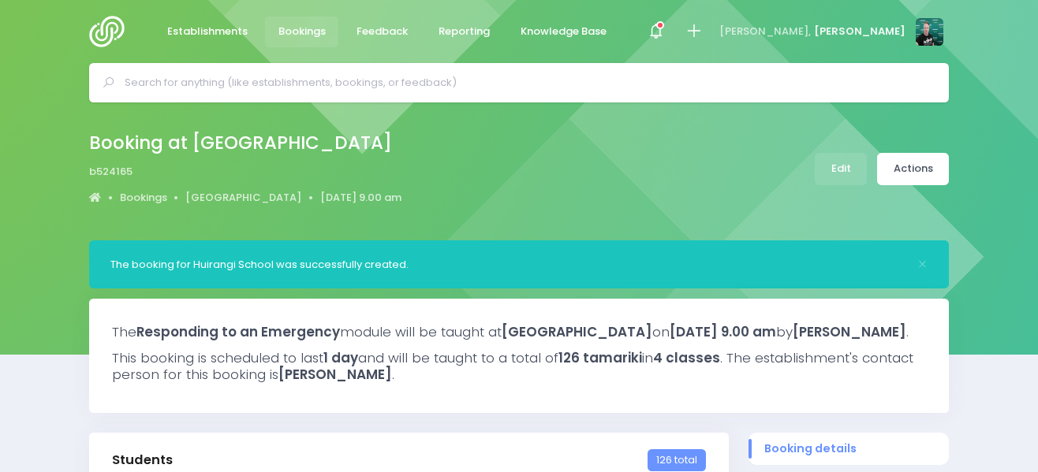
select select "5"
click at [114, 28] on img at bounding box center [111, 32] width 45 height 32
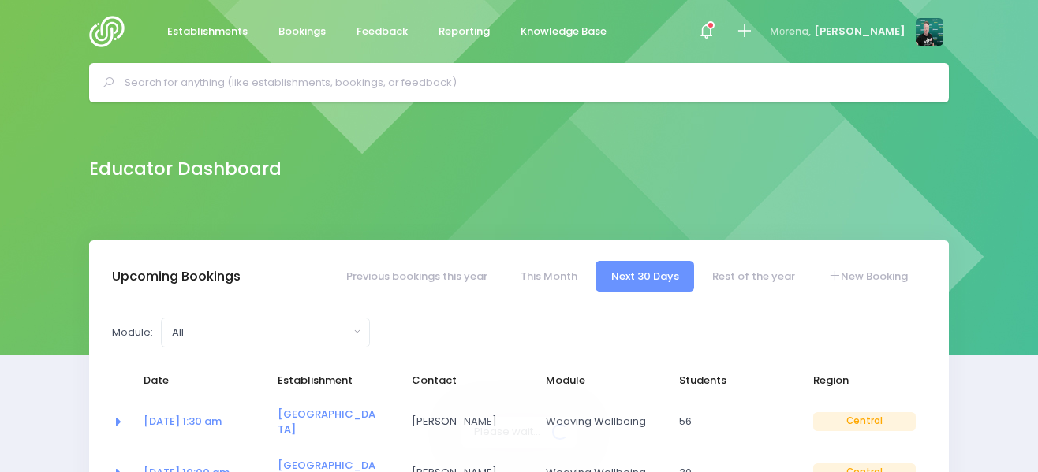
select select "5"
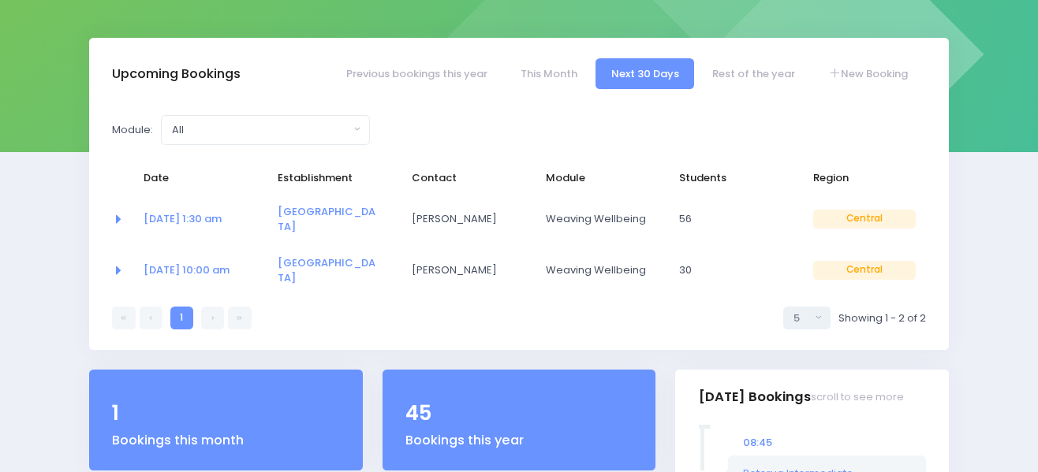
scroll to position [230, 0]
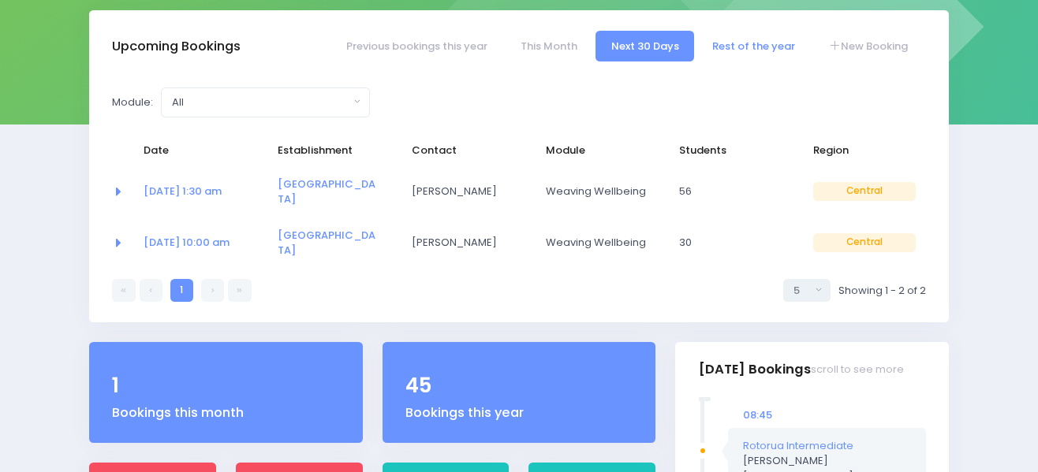
click at [758, 48] on link "Rest of the year" at bounding box center [753, 46] width 114 height 31
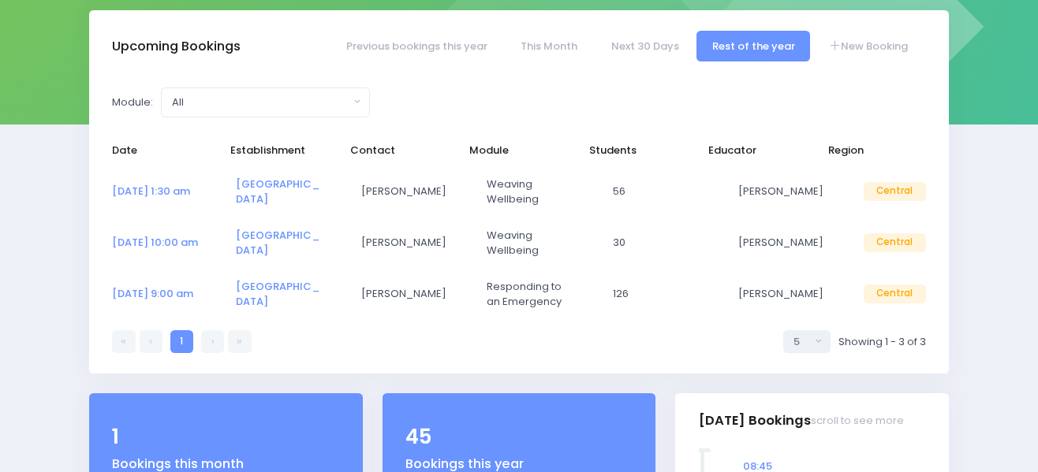
select select "5"
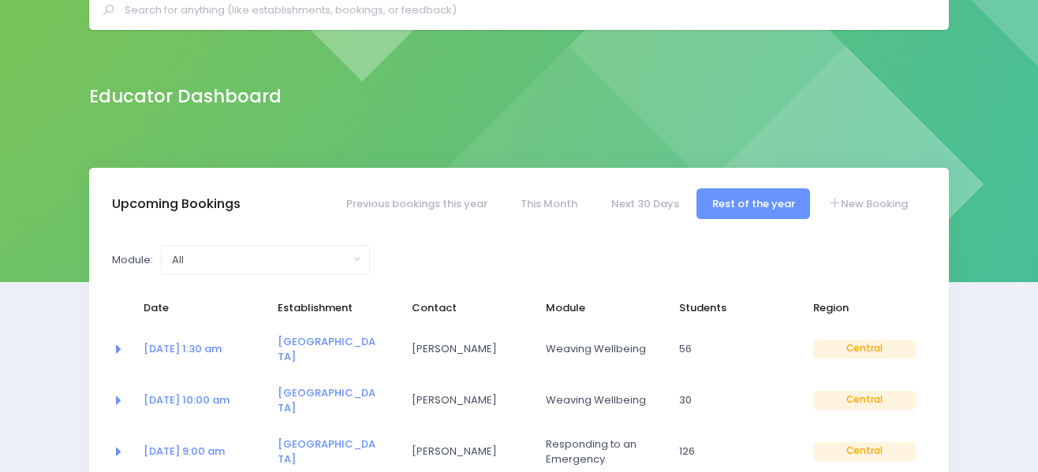
scroll to position [151, 0]
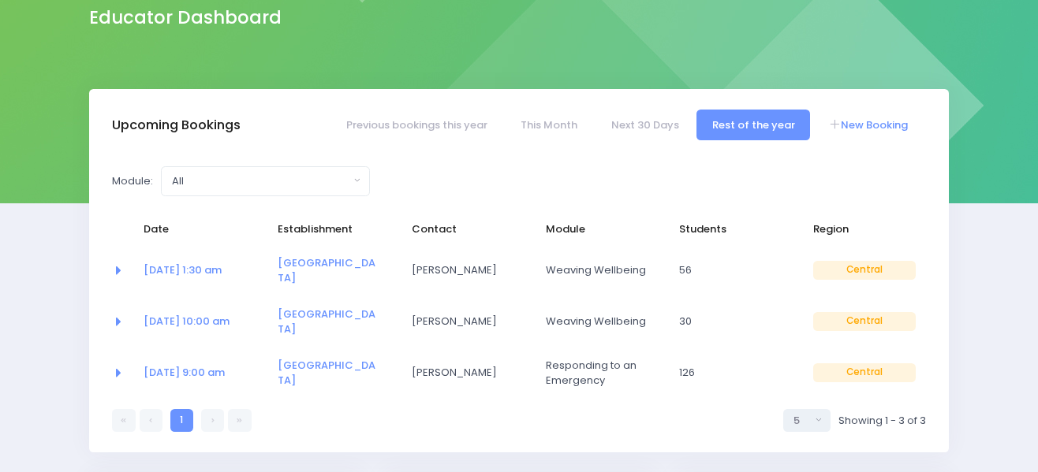
click at [848, 125] on link "New Booking" at bounding box center [868, 125] width 110 height 31
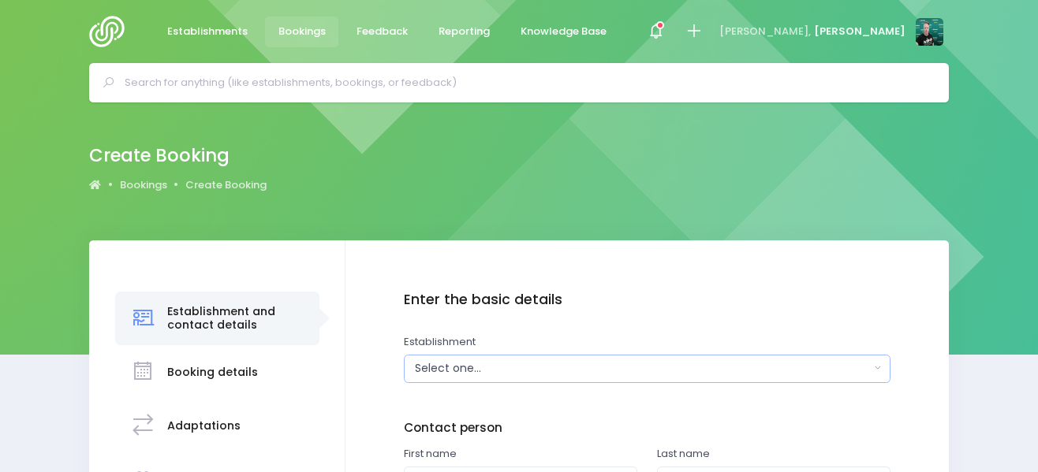
click at [503, 361] on div "Select one..." at bounding box center [642, 368] width 454 height 17
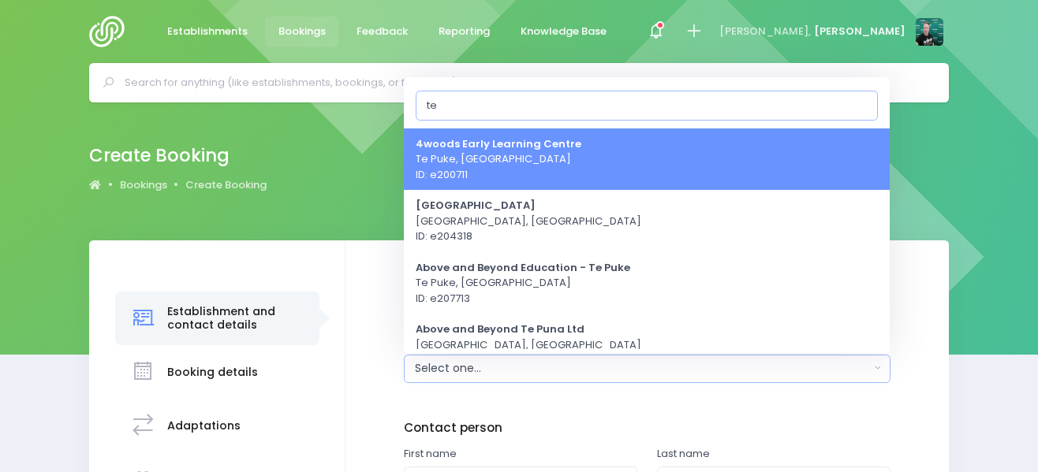
type input "t"
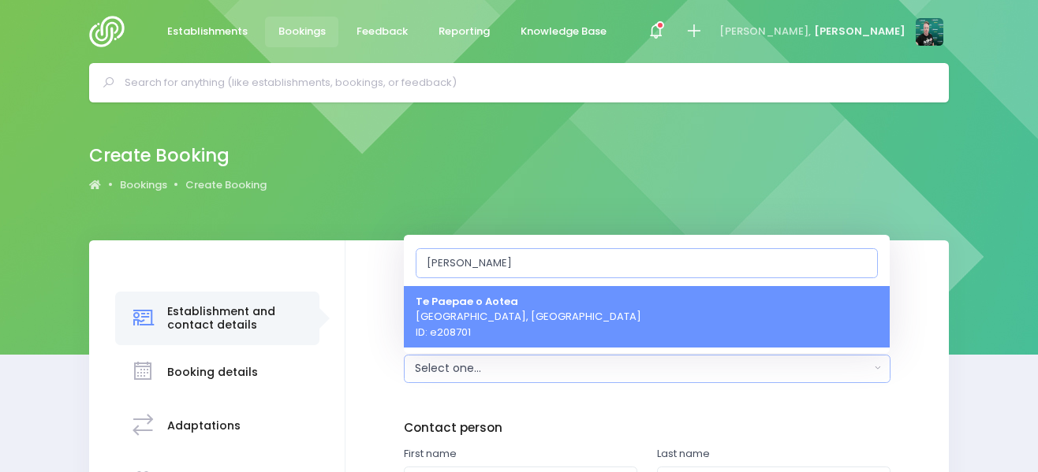
type input "[PERSON_NAME]"
click at [489, 327] on span "Te Paepae o [GEOGRAPHIC_DATA], [GEOGRAPHIC_DATA] ID: e208701" at bounding box center [529, 316] width 226 height 47
select select "208701"
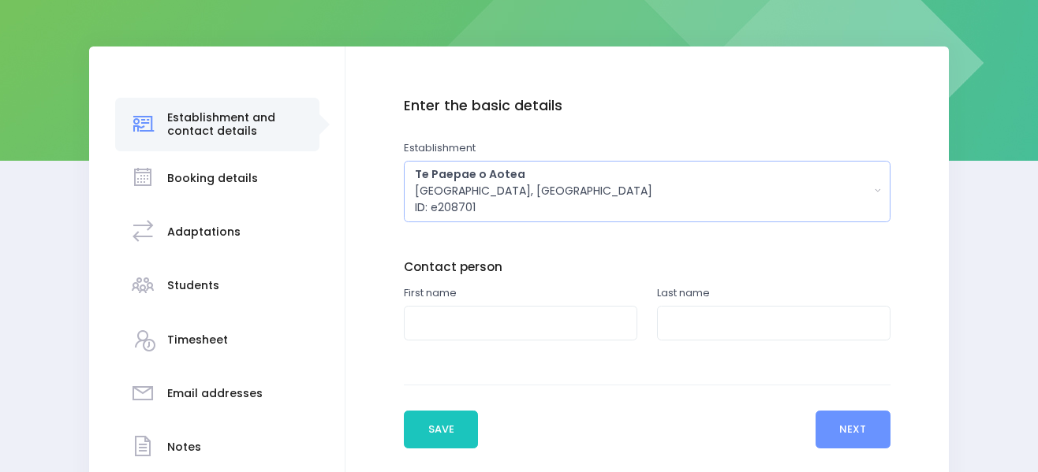
scroll to position [237, 0]
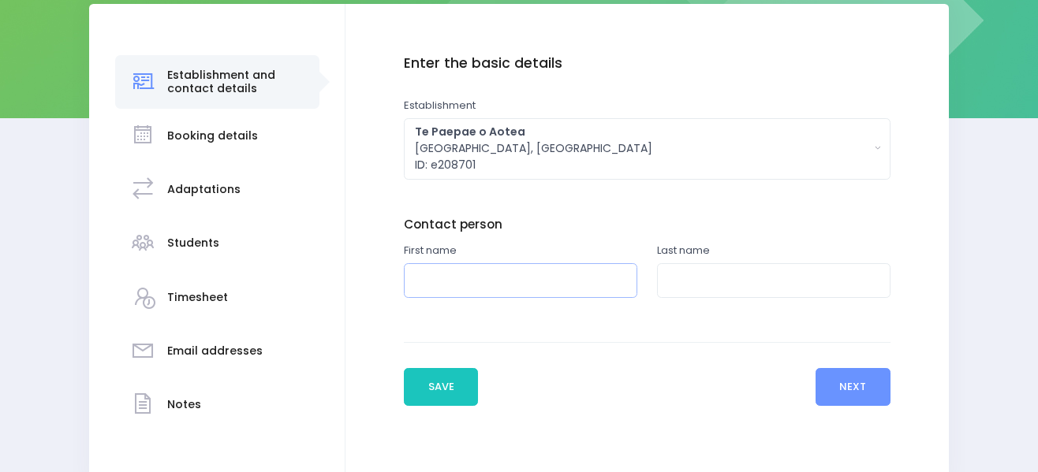
click at [483, 275] on input "text" at bounding box center [520, 280] width 233 height 35
paste input "Barnard, Kevin"
drag, startPoint x: 468, startPoint y: 276, endPoint x: 391, endPoint y: 283, distance: 76.8
click at [391, 283] on div "Enter the basic details Establishment Select one... ** Do not use, double up **…" at bounding box center [647, 230] width 572 height 351
type input "Kevin"
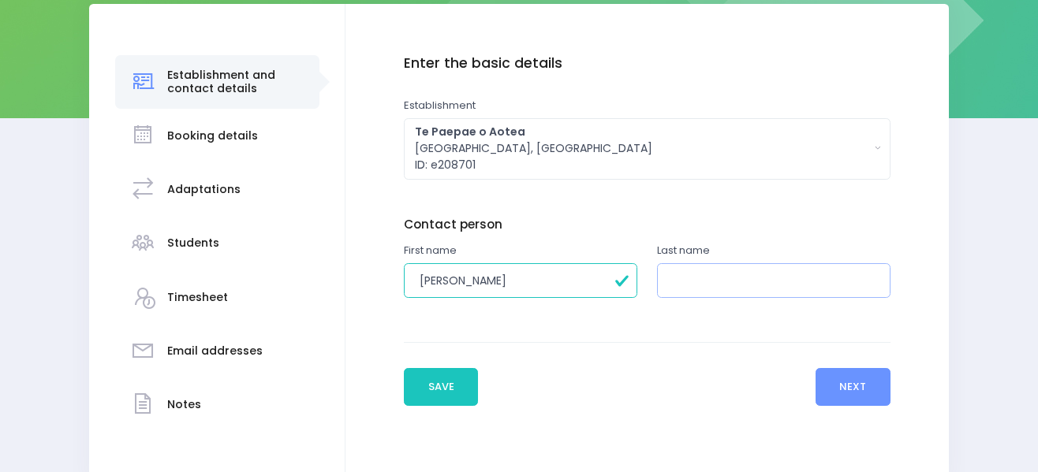
paste input "Barnard, Kevin"
drag, startPoint x: 784, startPoint y: 270, endPoint x: 715, endPoint y: 290, distance: 71.4
click at [715, 290] on input "Barnard, Kevin" at bounding box center [773, 280] width 233 height 35
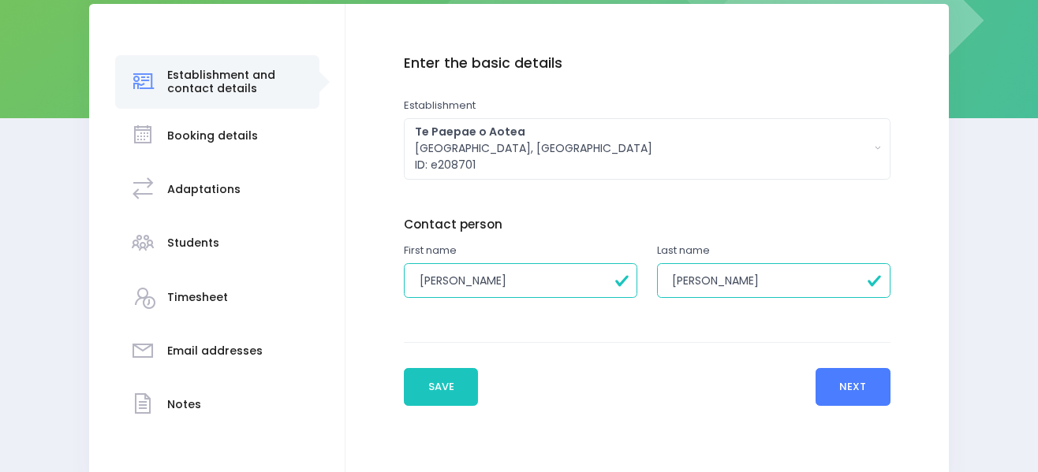
type input "Barnard"
click at [853, 386] on button "Next" at bounding box center [852, 387] width 75 height 38
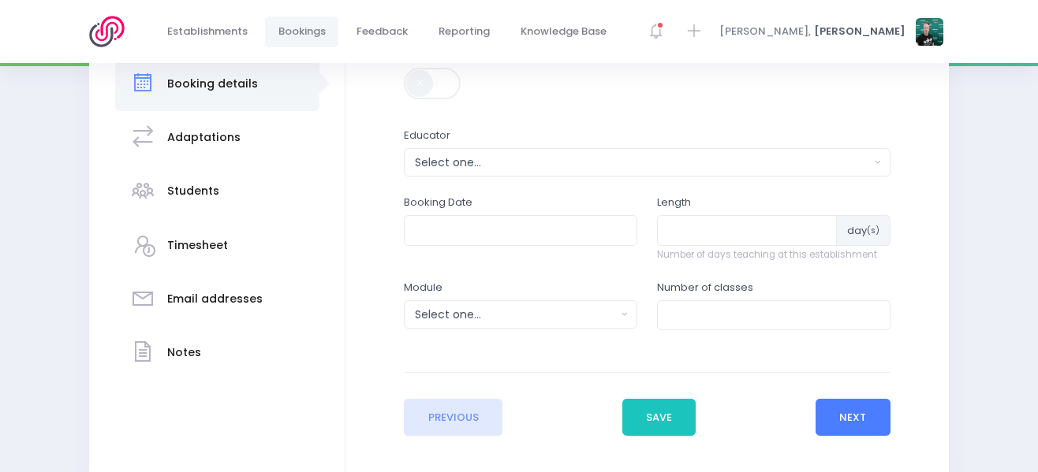
scroll to position [315, 0]
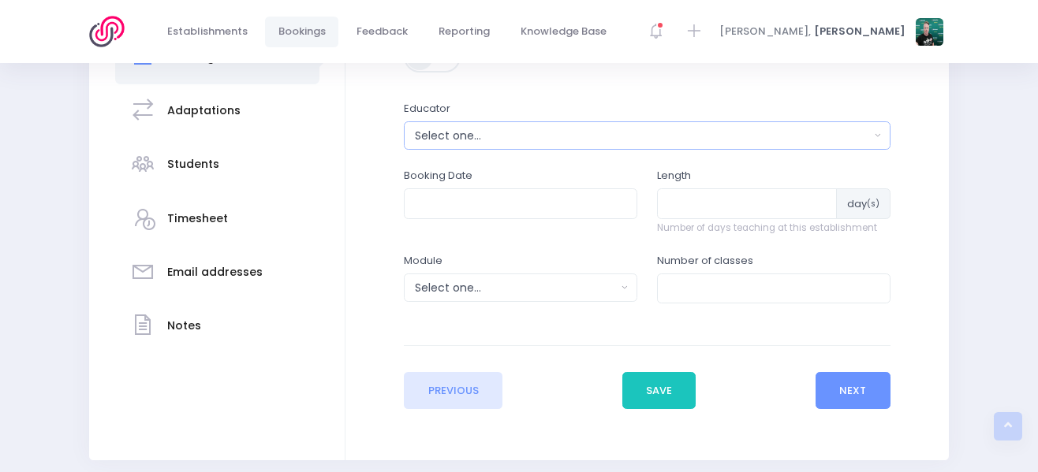
click at [588, 136] on div "Select one..." at bounding box center [642, 136] width 454 height 17
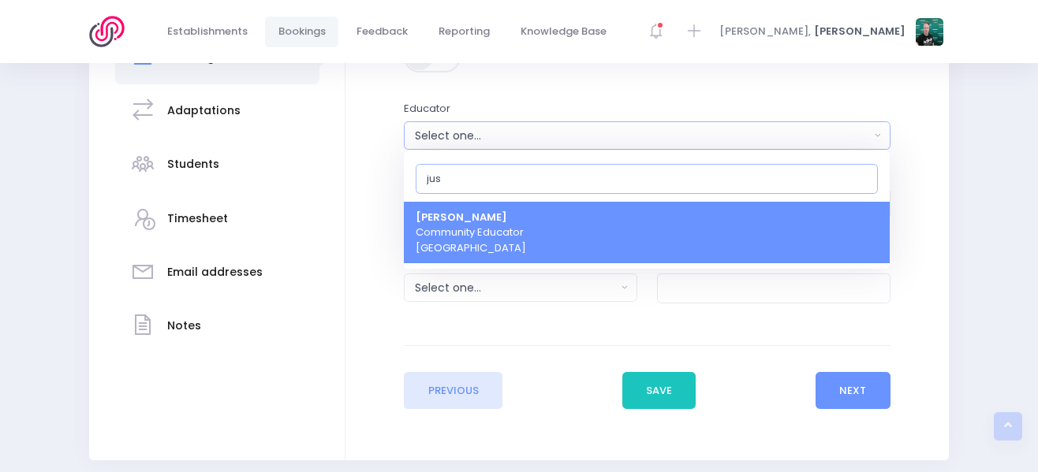
type input "jus"
click at [598, 245] on link "Justin Lowcay Community Educator Central Region" at bounding box center [647, 233] width 486 height 62
select select "362959"
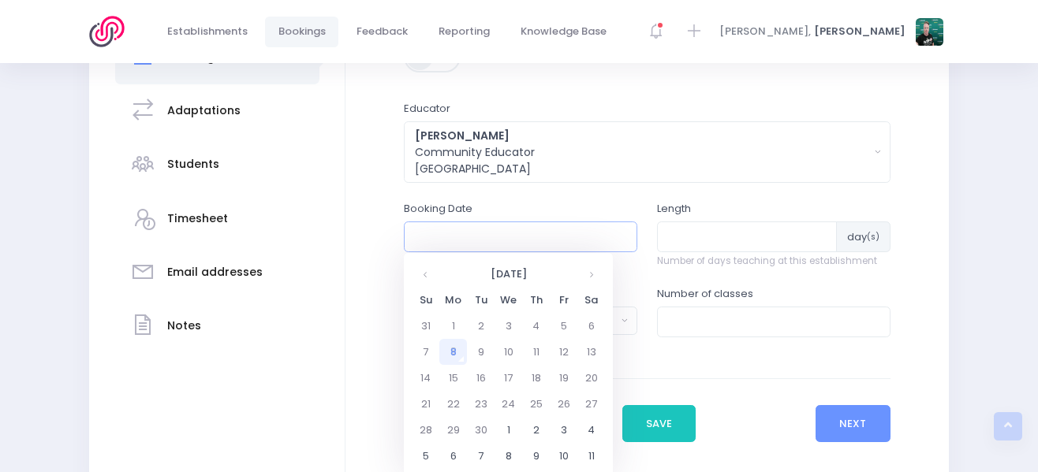
click at [576, 235] on input "text" at bounding box center [520, 237] width 233 height 30
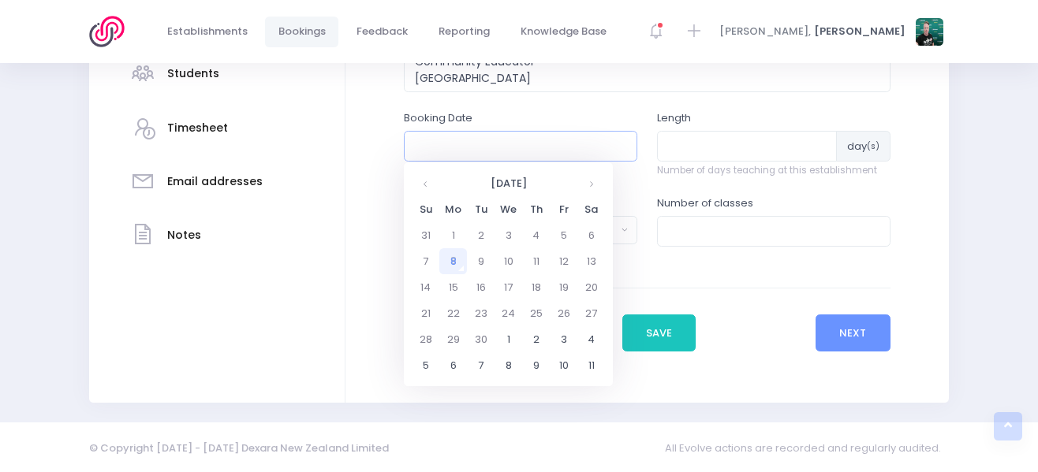
scroll to position [408, 0]
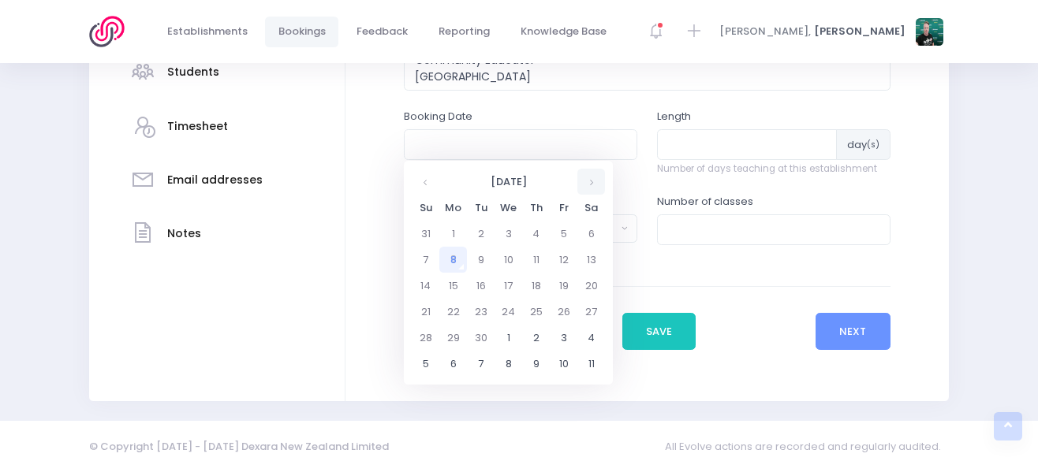
click at [588, 179] on th at bounding box center [591, 182] width 28 height 26
click at [509, 304] on td "22" at bounding box center [508, 312] width 28 height 26
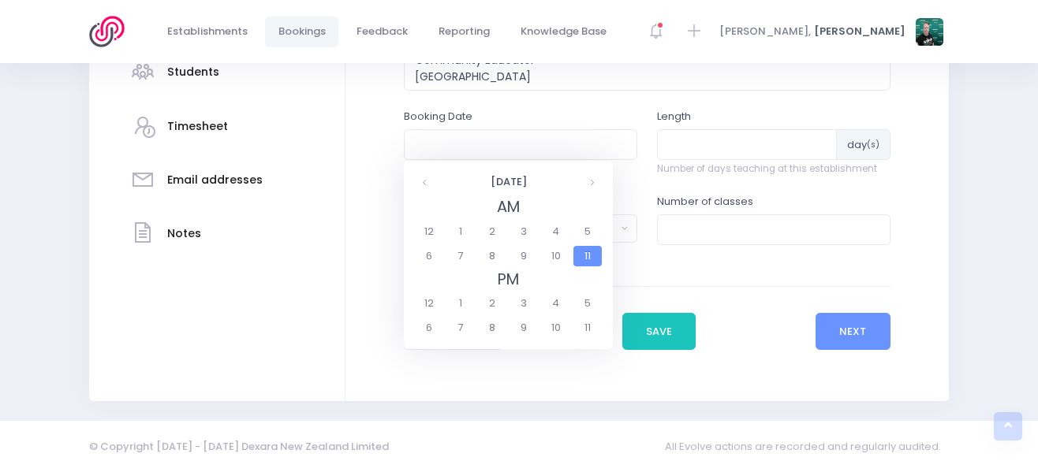
click at [581, 255] on span "11" at bounding box center [587, 256] width 28 height 21
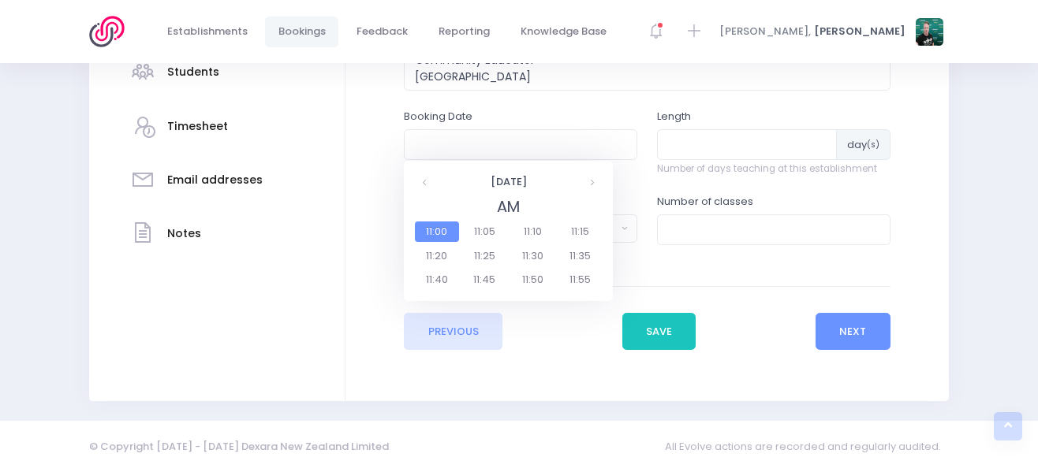
click at [439, 229] on span "11:00" at bounding box center [437, 232] width 44 height 21
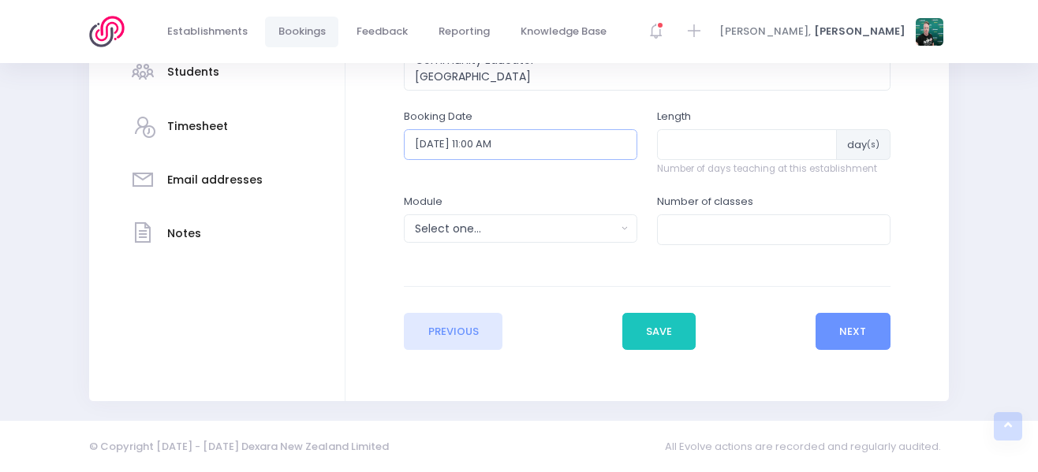
click at [496, 143] on input "22/10/2025 11:00 AM" at bounding box center [520, 144] width 233 height 30
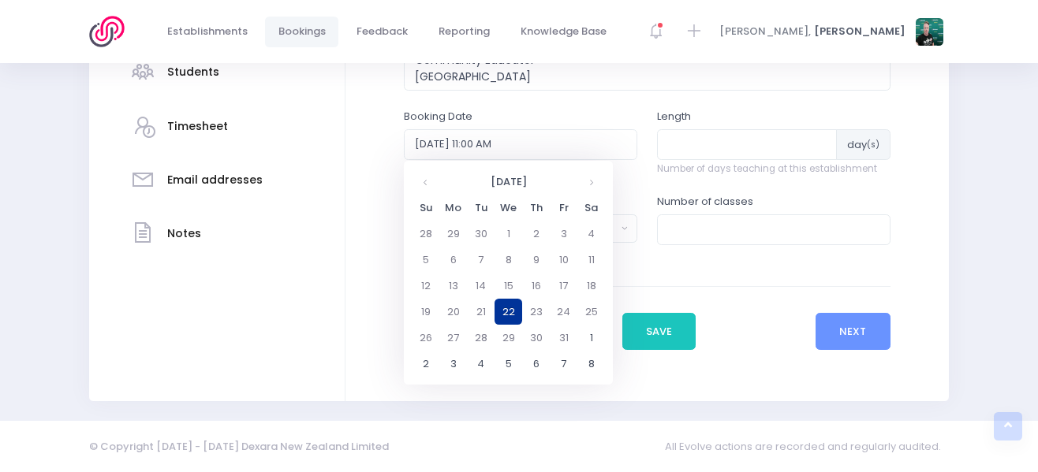
click at [510, 310] on td "22" at bounding box center [508, 312] width 28 height 26
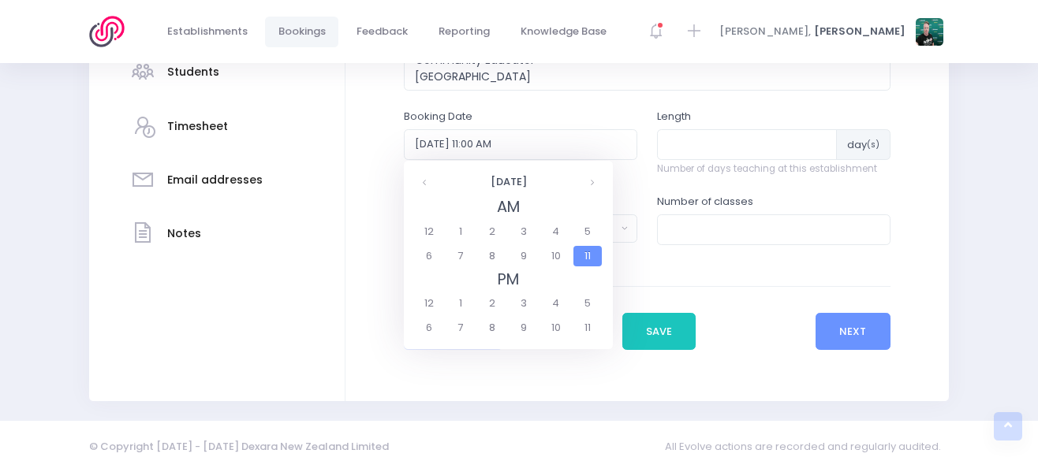
click at [584, 257] on span "11" at bounding box center [587, 256] width 28 height 21
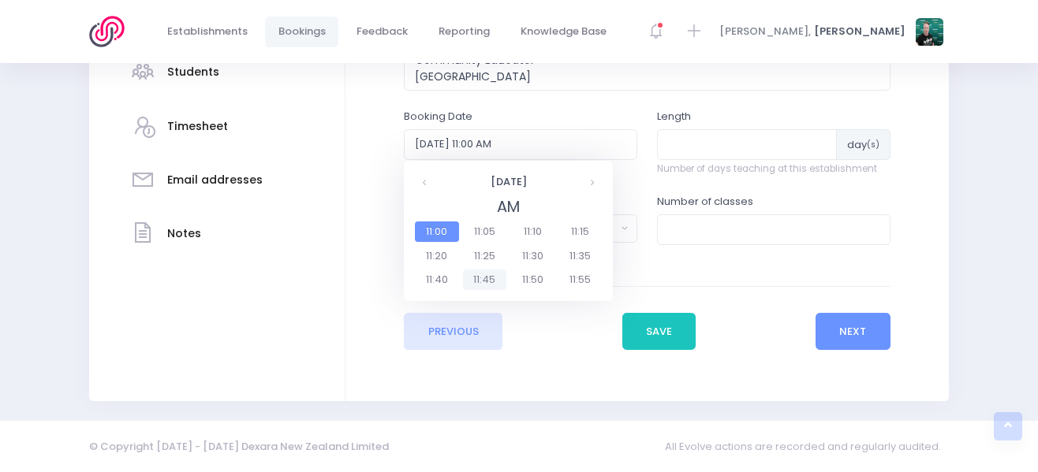
click at [477, 282] on span "11:45" at bounding box center [485, 280] width 44 height 21
type input "22/10/2025 11:45 AM"
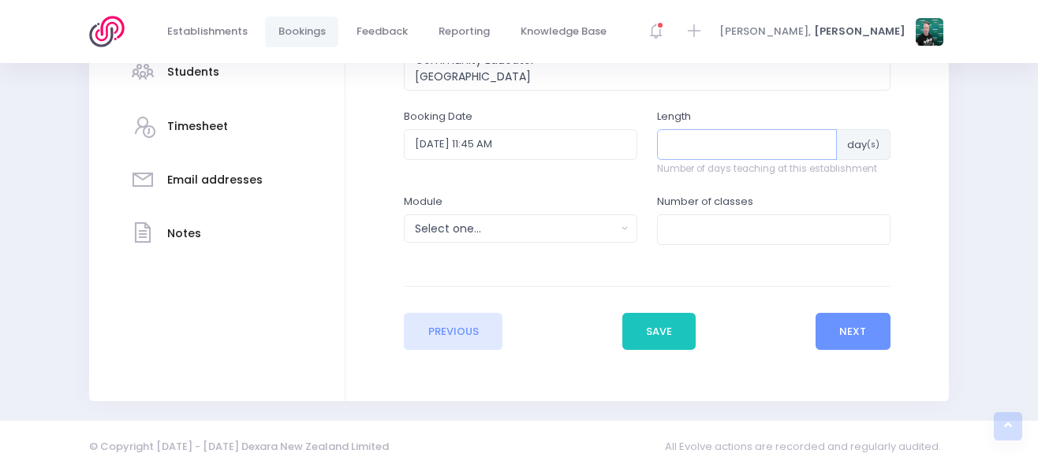
click at [748, 145] on input "number" at bounding box center [747, 144] width 180 height 30
type input "1"
click at [624, 235] on button "Select one..." at bounding box center [520, 228] width 233 height 28
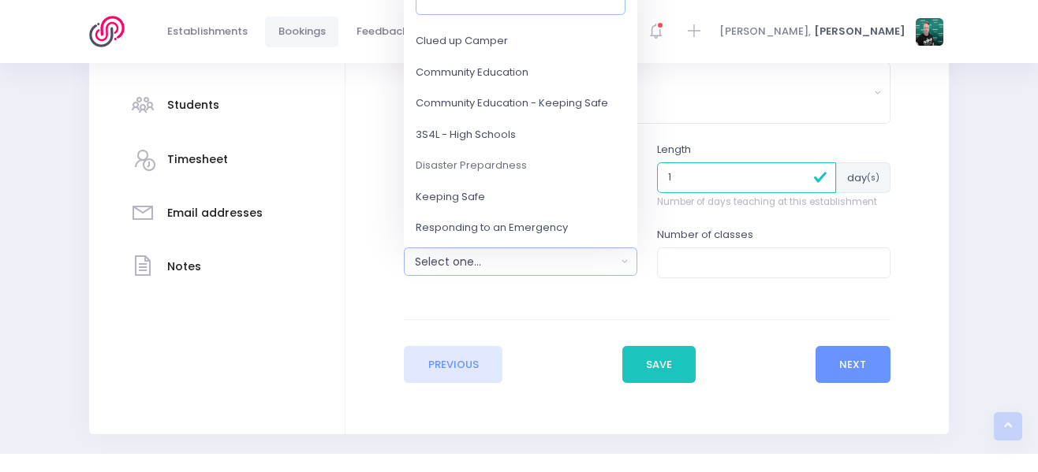
scroll to position [27, 0]
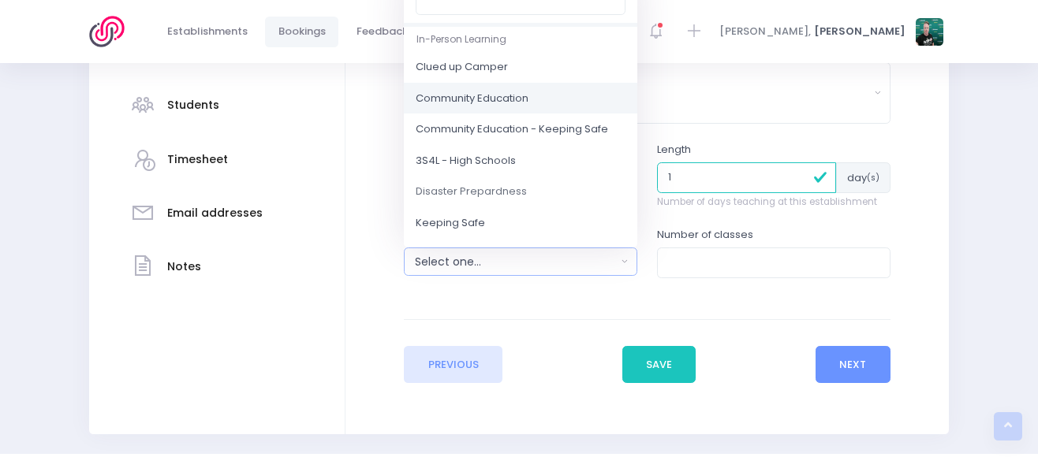
click at [527, 101] on span "Community Education" at bounding box center [472, 99] width 113 height 16
select select "Community Education"
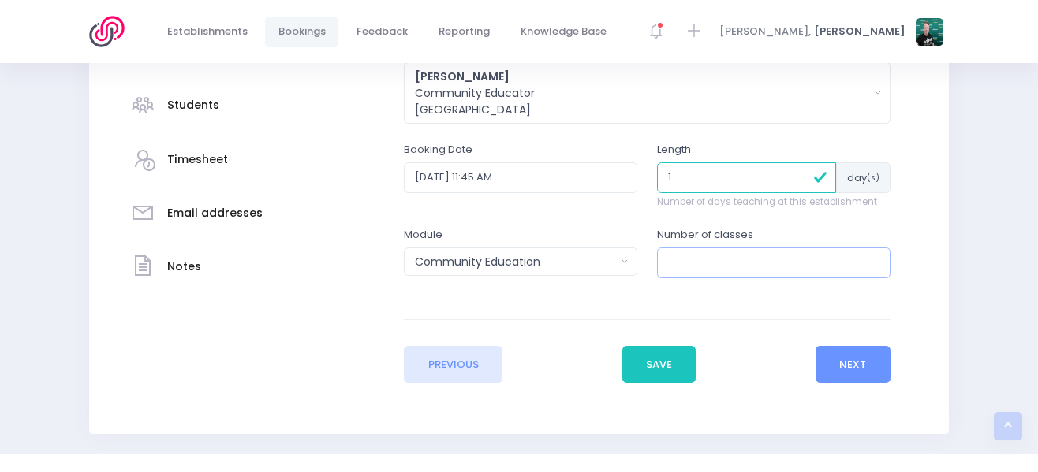
click at [759, 252] on input "number" at bounding box center [773, 263] width 233 height 30
type input "1"
click at [833, 364] on button "Next" at bounding box center [852, 365] width 75 height 38
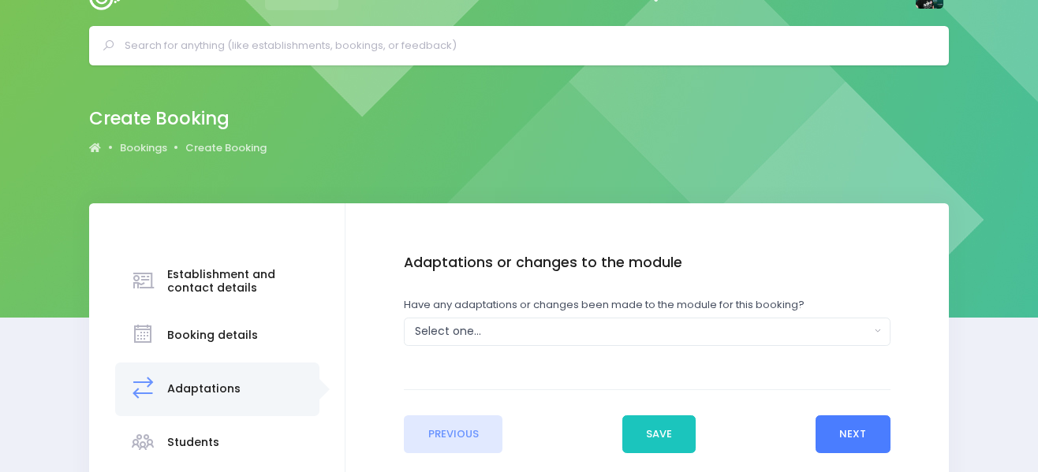
scroll to position [0, 0]
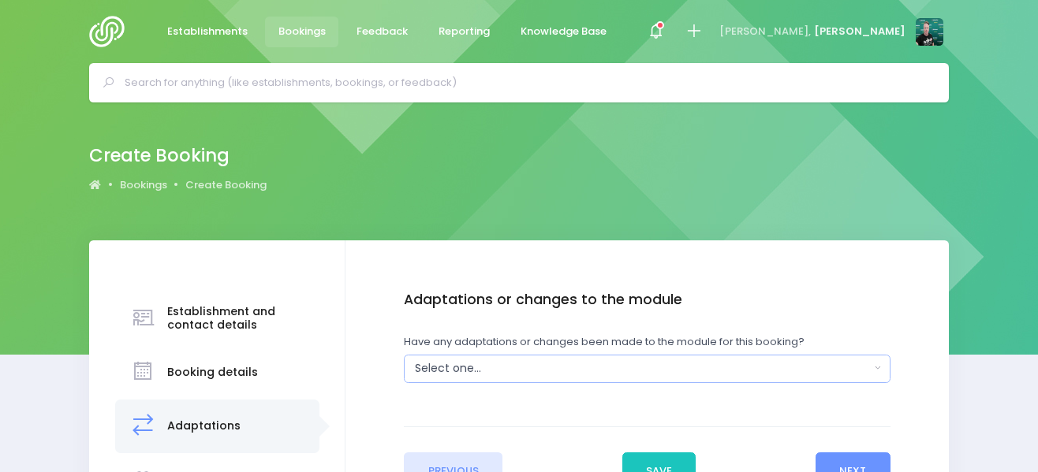
click at [613, 366] on div "Select one..." at bounding box center [642, 368] width 454 height 17
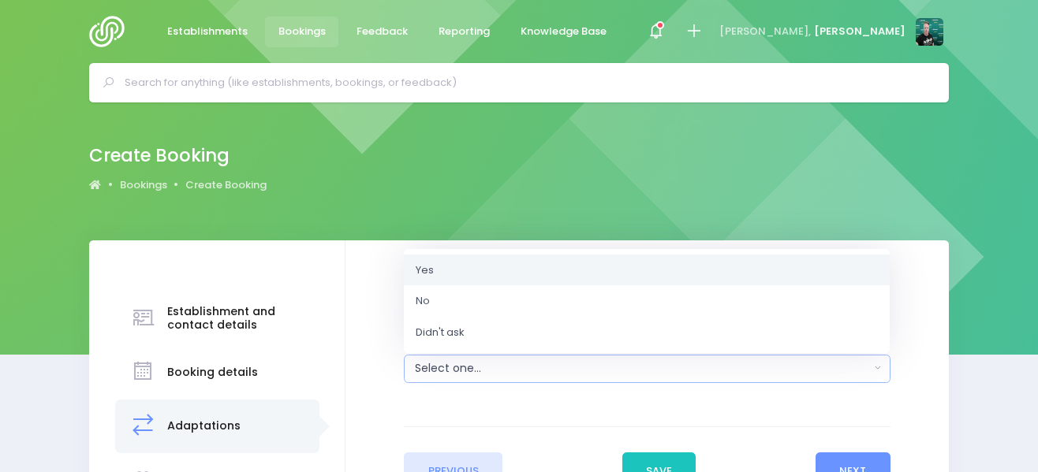
click at [605, 278] on link "Yes" at bounding box center [647, 270] width 486 height 32
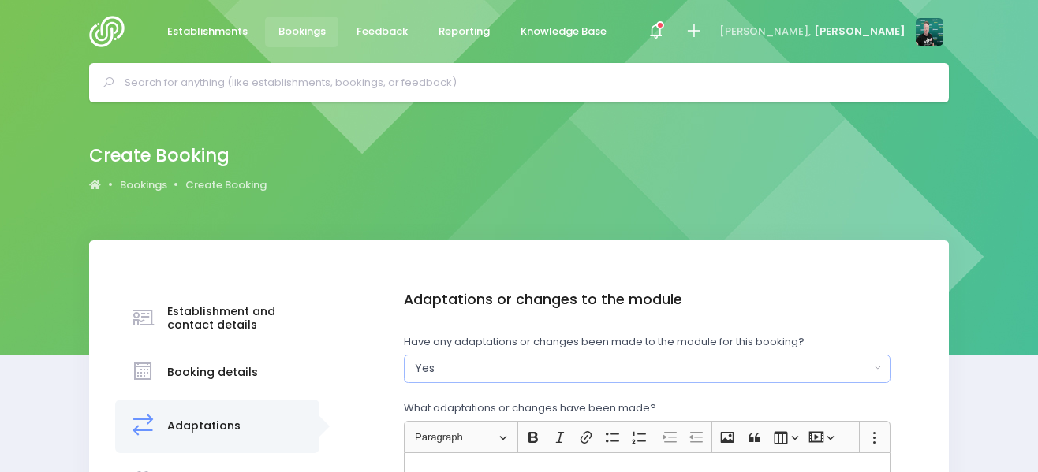
click at [704, 377] on div "Yes" at bounding box center [642, 368] width 454 height 17
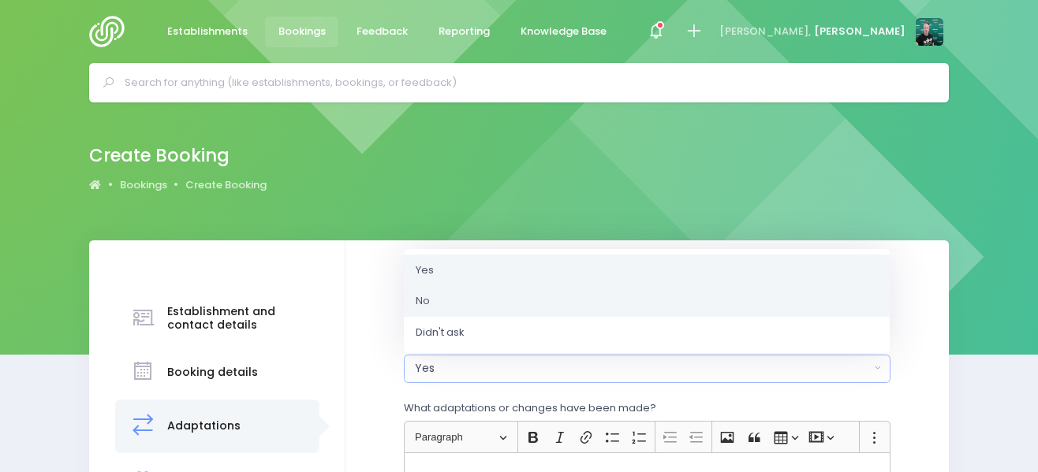
click at [650, 309] on link "No" at bounding box center [647, 301] width 486 height 32
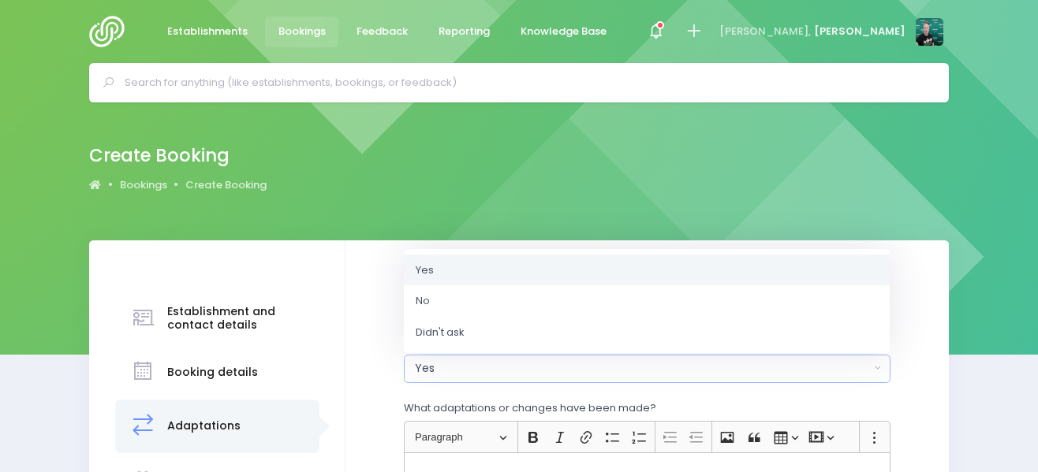
select select "No"
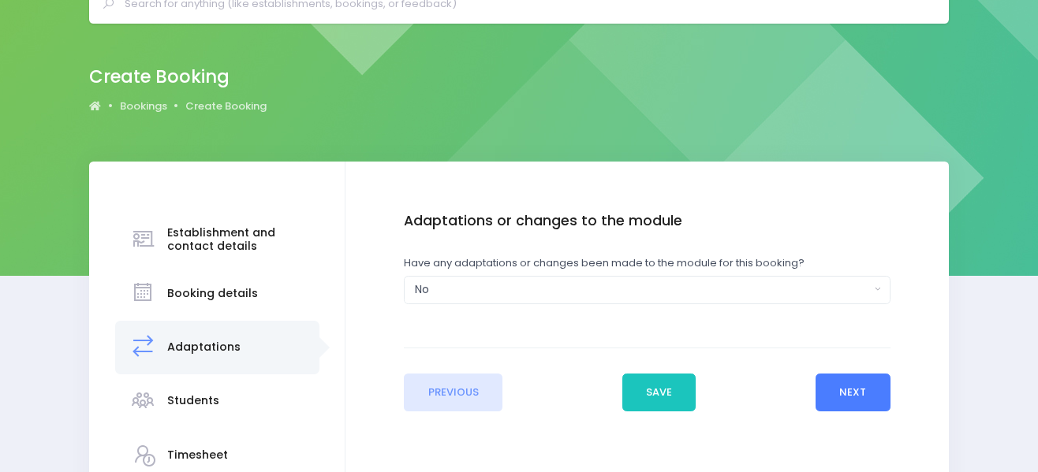
click at [871, 401] on button "Next" at bounding box center [852, 393] width 75 height 38
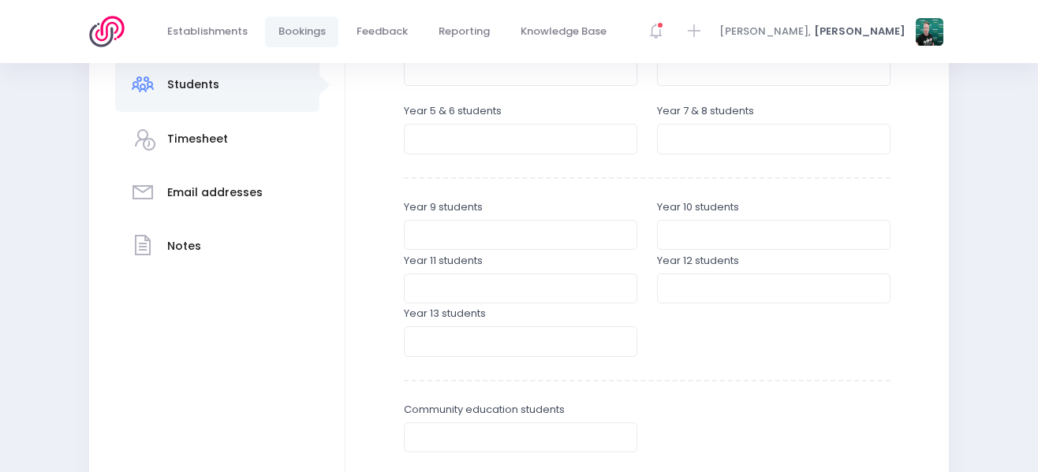
scroll to position [473, 0]
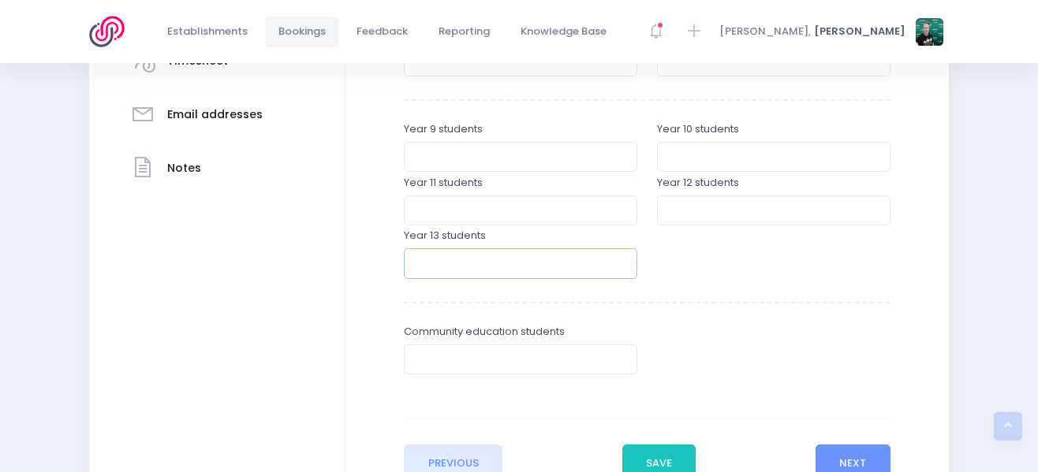
click at [511, 266] on input "number" at bounding box center [520, 263] width 233 height 30
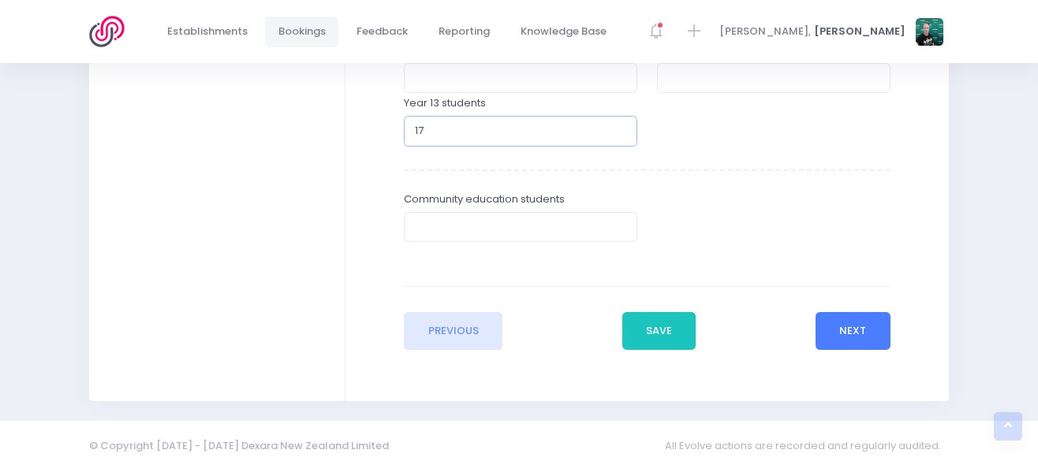
type input "17"
click at [830, 330] on button "Next" at bounding box center [852, 331] width 75 height 38
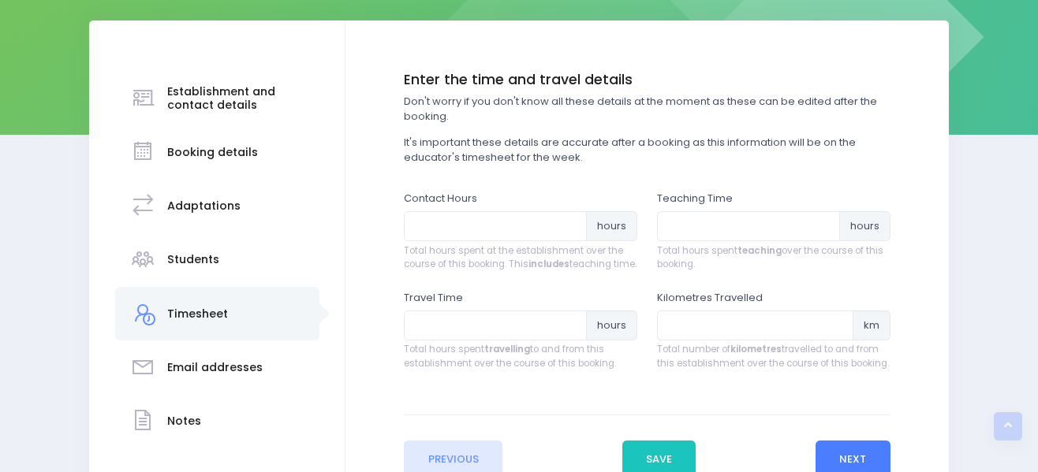
scroll to position [0, 0]
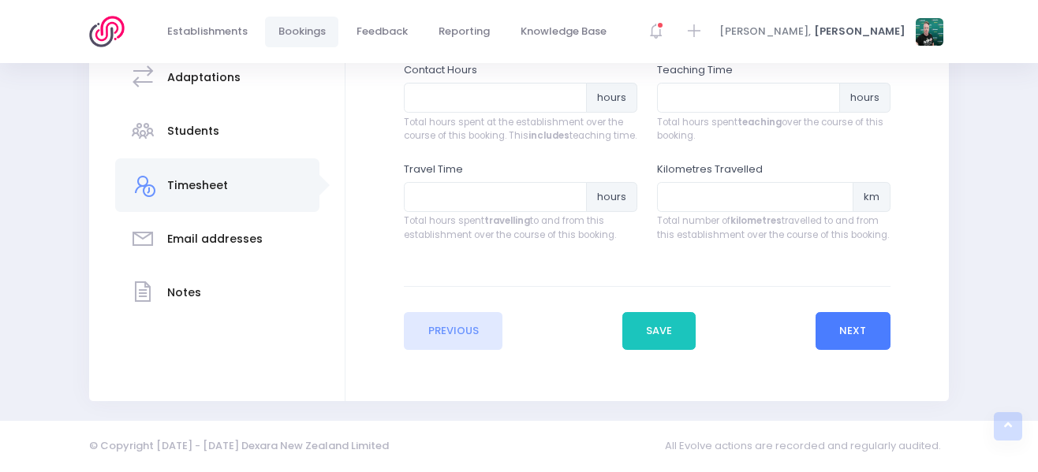
click at [827, 340] on button "Next" at bounding box center [852, 331] width 75 height 38
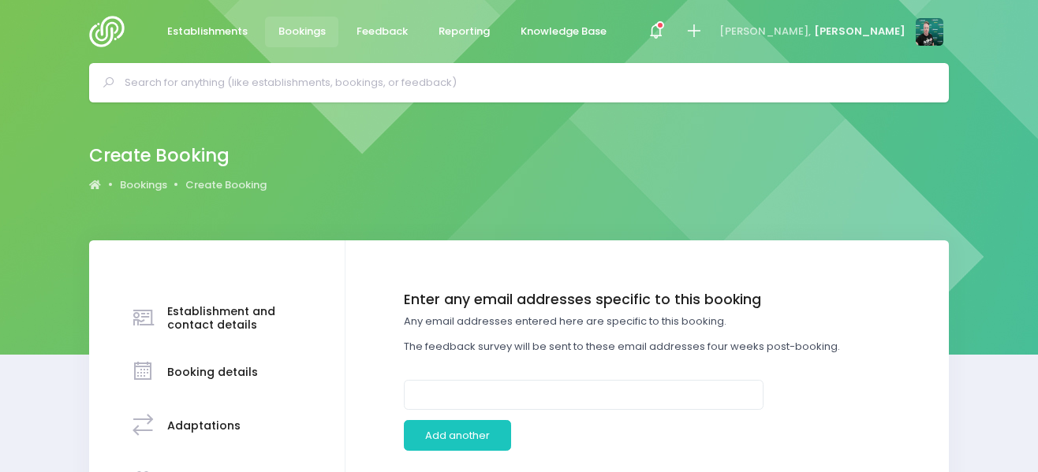
scroll to position [79, 0]
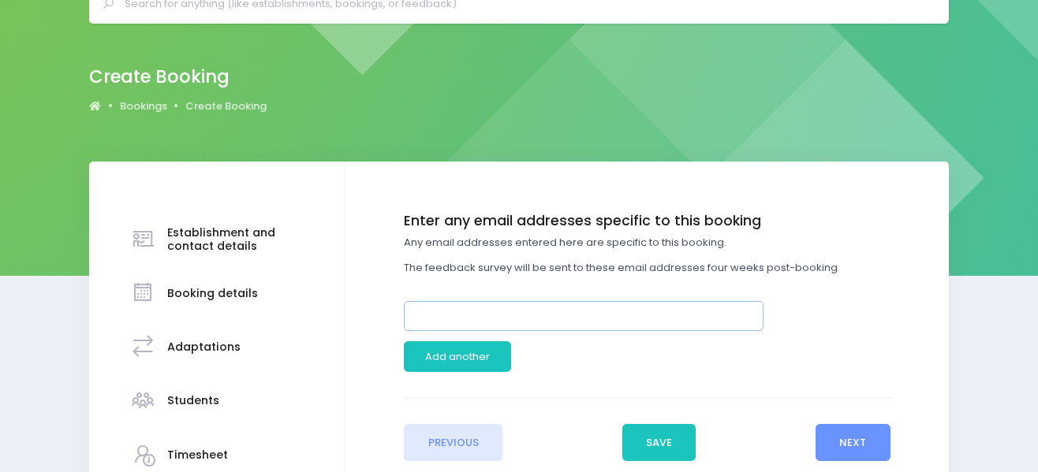
paste input "kevin.barnard@tepaepaeoaotea.school.nz"
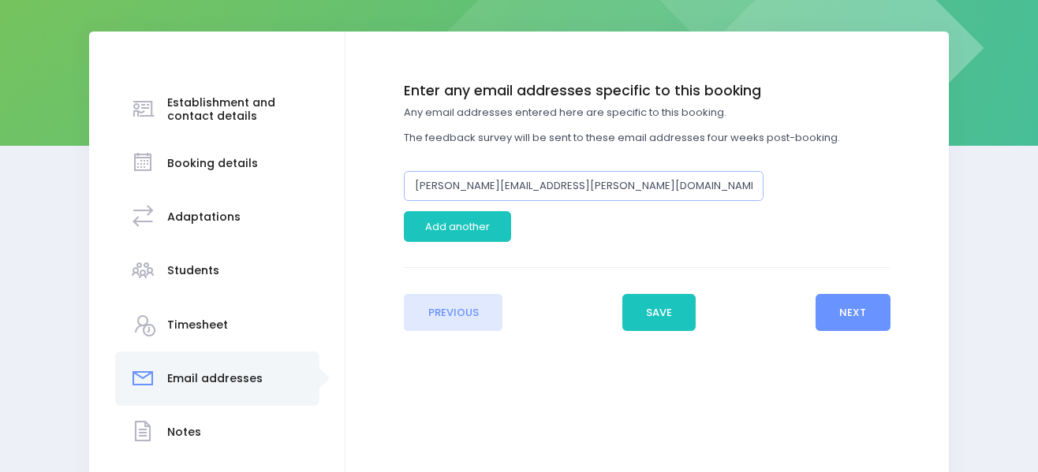
scroll to position [237, 0]
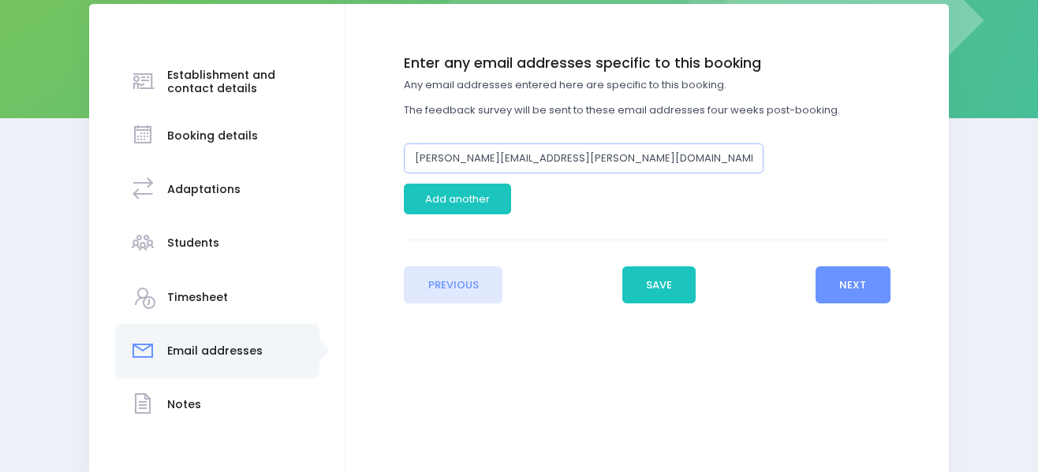
type input "kevin.barnard@tepaepaeoaotea.school.nz"
click at [482, 292] on button "Previous" at bounding box center [453, 286] width 99 height 38
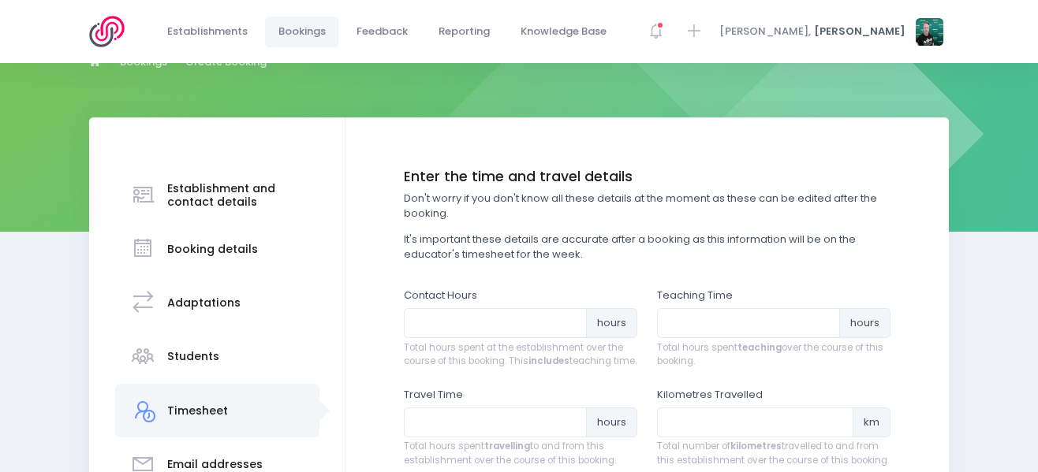
scroll to position [315, 0]
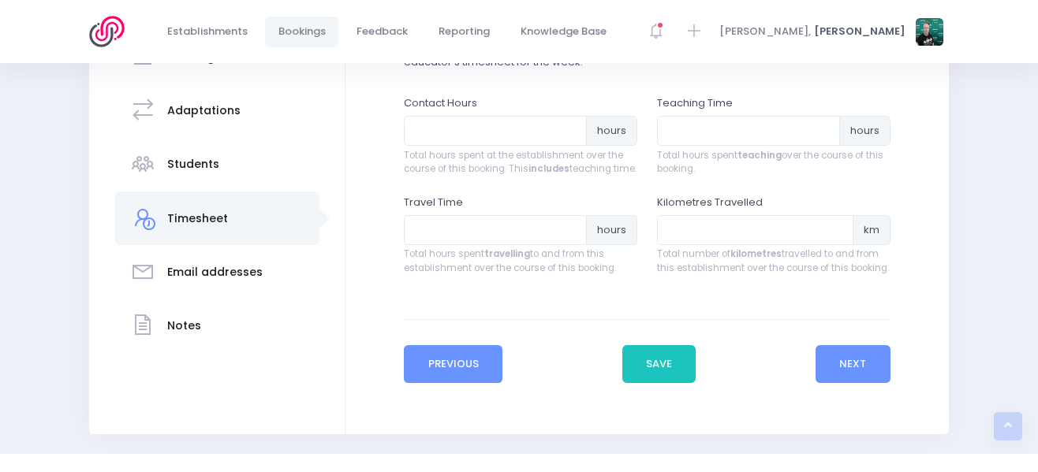
click at [477, 383] on button "Previous" at bounding box center [453, 364] width 99 height 38
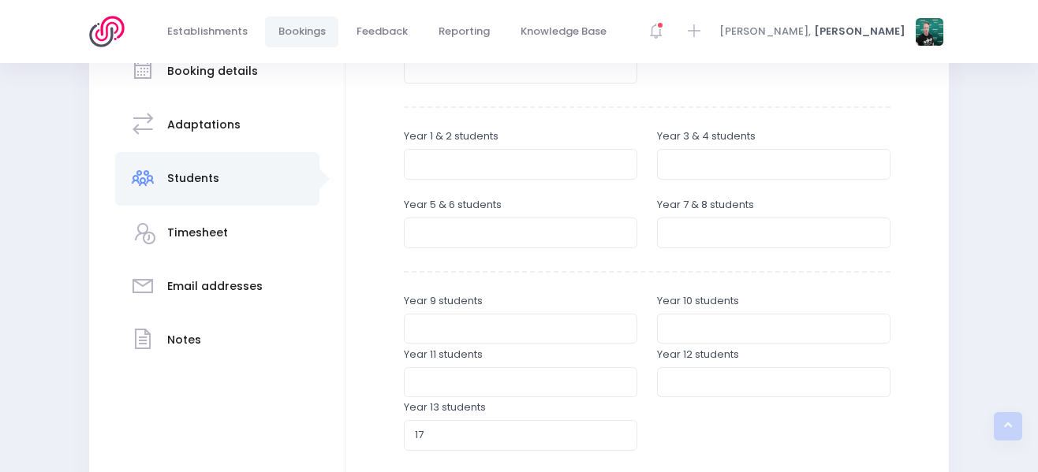
scroll to position [394, 0]
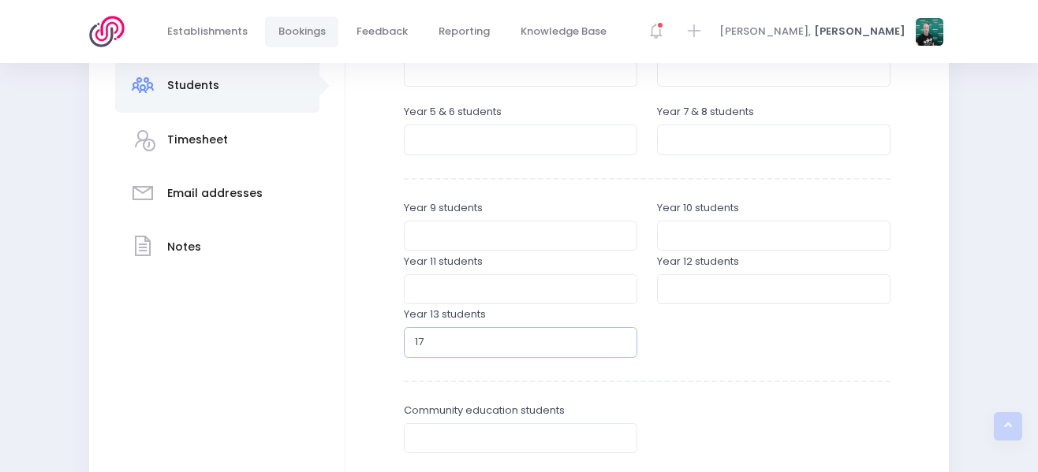
drag, startPoint x: 441, startPoint y: 341, endPoint x: 339, endPoint y: 341, distance: 101.7
click at [339, 341] on div "Establishment and contact details Booking details Adaptations" at bounding box center [518, 229] width 859 height 766
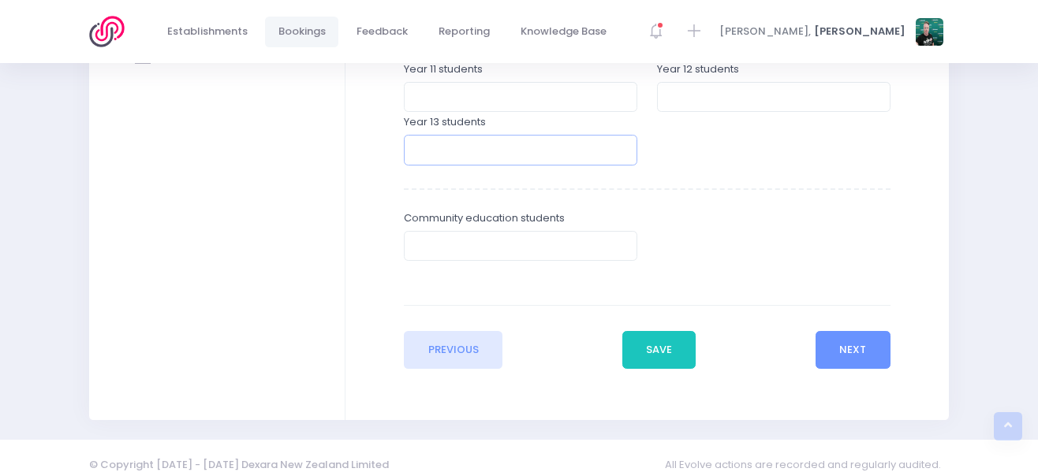
scroll to position [606, 0]
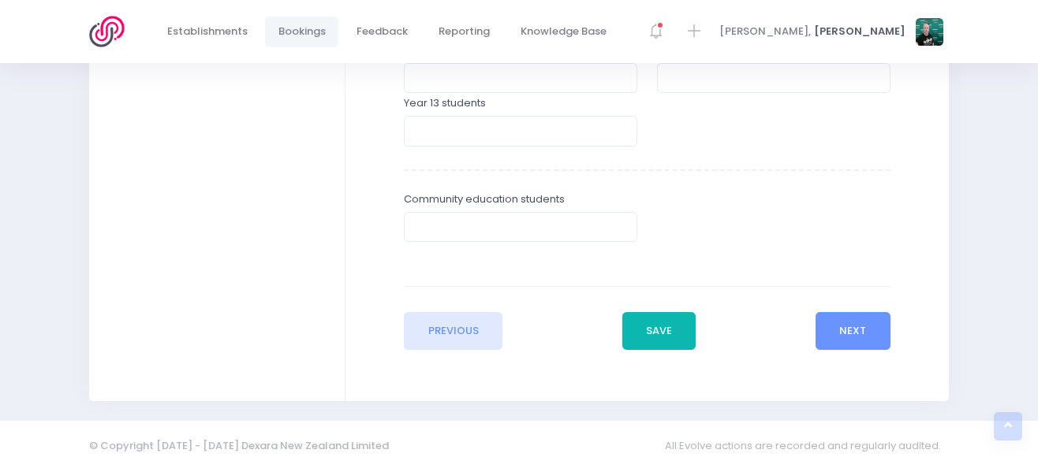
click at [673, 336] on button "Save" at bounding box center [659, 331] width 74 height 38
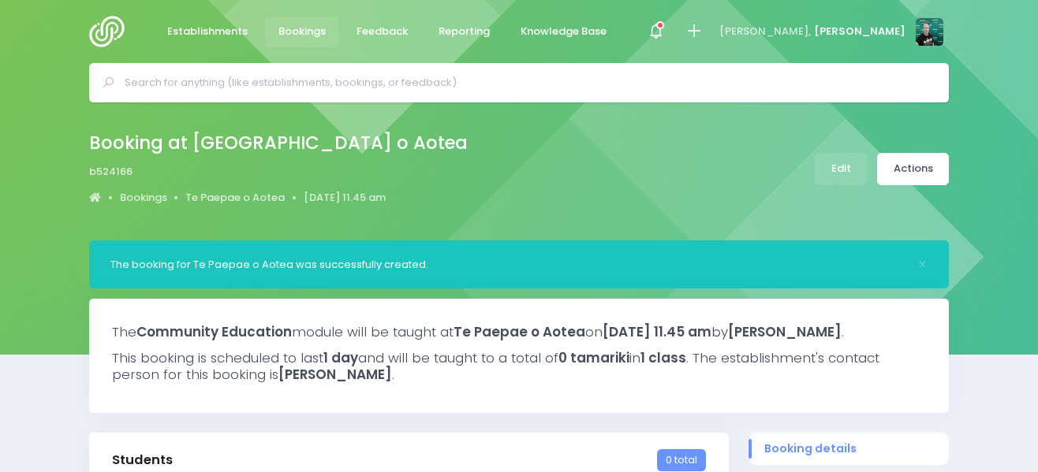
select select "5"
click at [103, 29] on img at bounding box center [111, 32] width 45 height 32
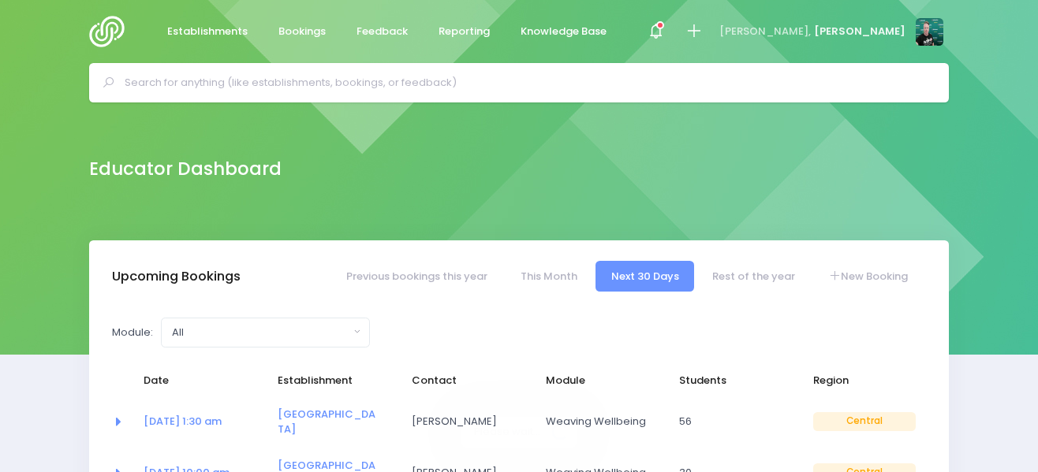
select select "5"
click at [868, 279] on link "New Booking" at bounding box center [868, 276] width 110 height 31
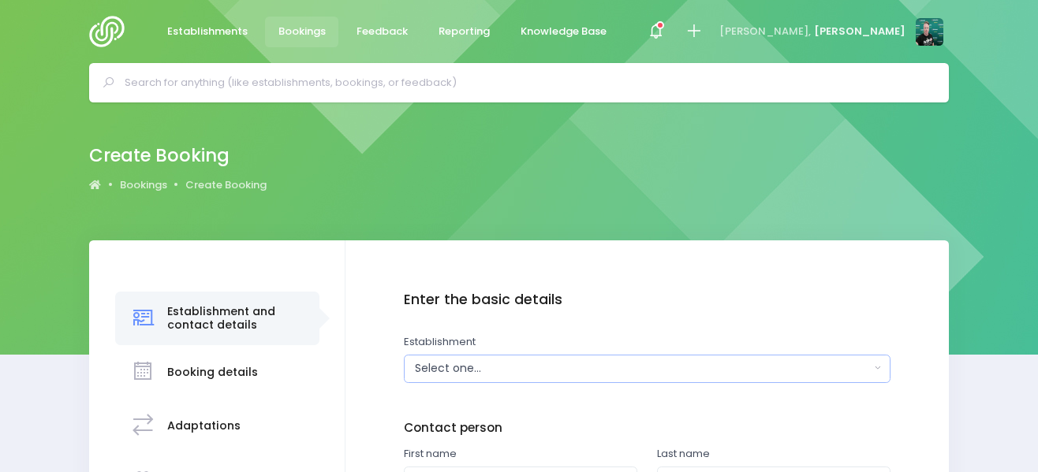
click at [499, 367] on div "Select one..." at bounding box center [642, 368] width 454 height 17
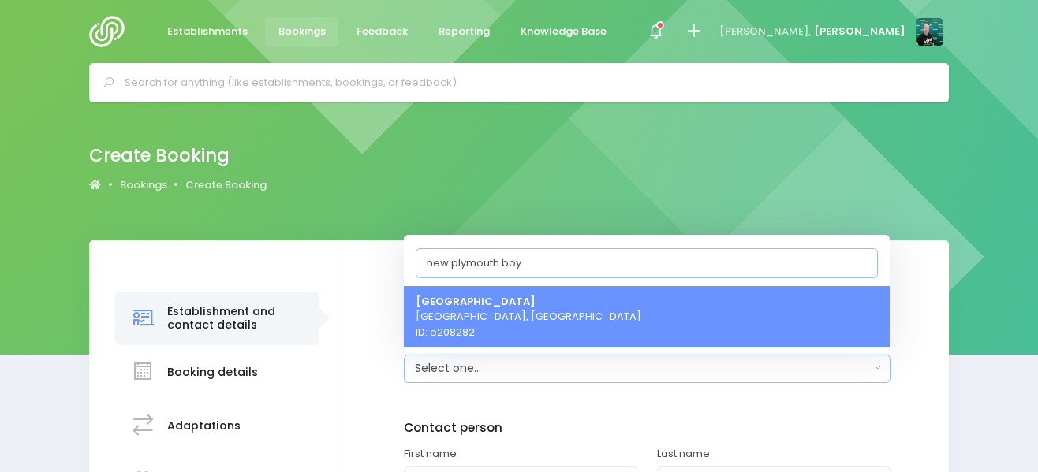
type input "new plymouth boy"
click at [511, 326] on span "New Plymouth Boys High School New Plymouth, Central Region ID: e208282" at bounding box center [529, 316] width 226 height 47
select select "208282"
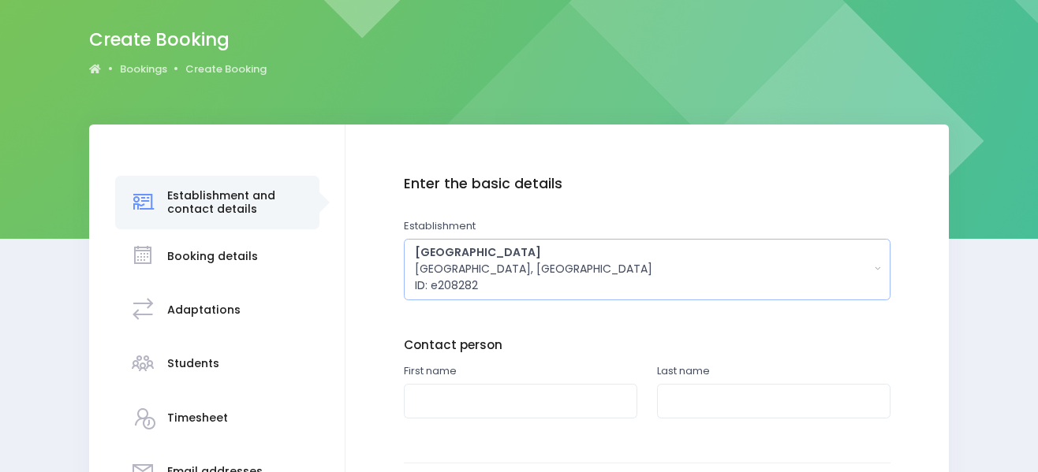
scroll to position [158, 0]
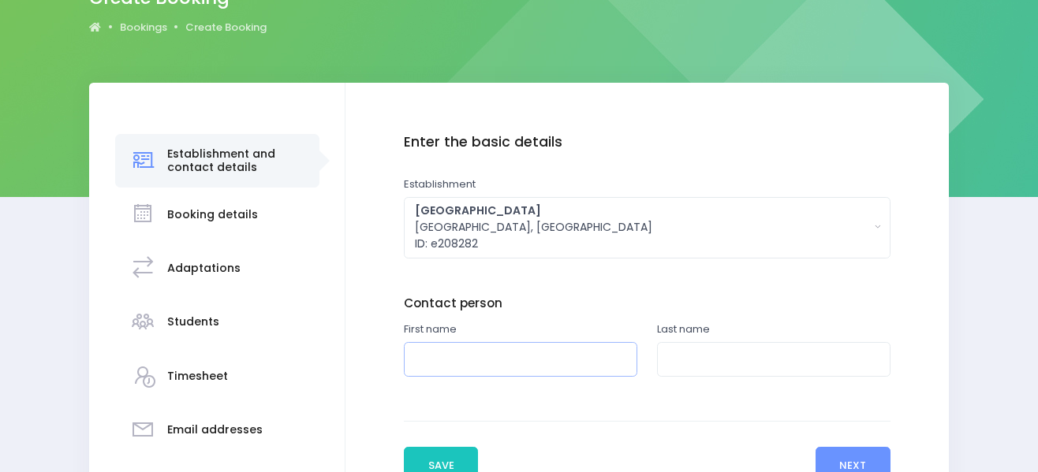
click at [505, 359] on input "text" at bounding box center [520, 359] width 233 height 35
paste input "[PERSON_NAME]"
type input "[PERSON_NAME]"
paste input "[PERSON_NAME]"
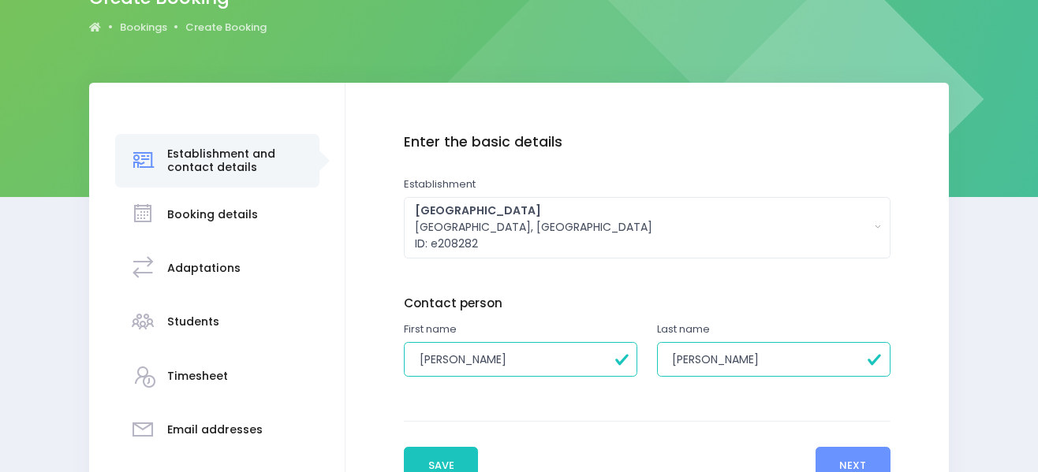
type input "[PERSON_NAME]"
drag, startPoint x: 507, startPoint y: 358, endPoint x: 453, endPoint y: 358, distance: 54.4
click at [453, 358] on input "[PERSON_NAME]" at bounding box center [520, 359] width 233 height 35
type input "Rose"
drag, startPoint x: 755, startPoint y: 360, endPoint x: 742, endPoint y: 364, distance: 14.0
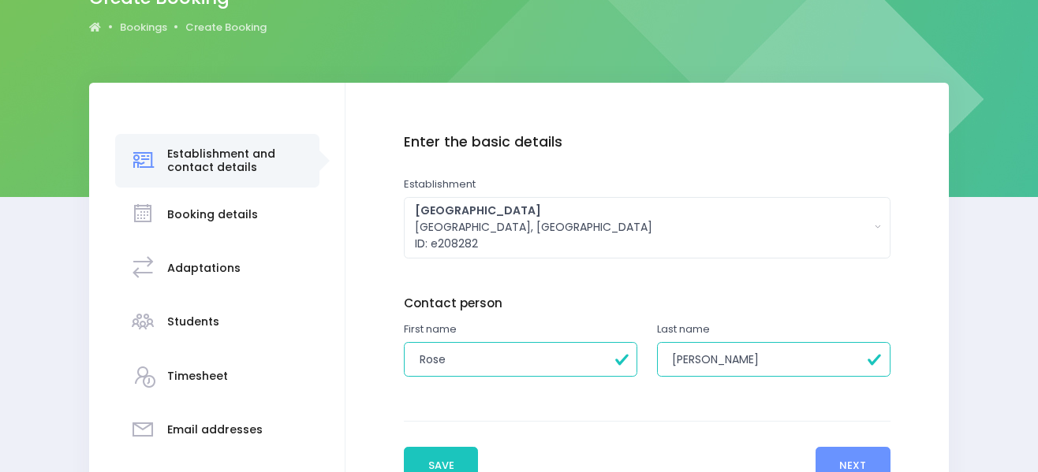
click at [742, 364] on input "[PERSON_NAME]" at bounding box center [773, 359] width 233 height 35
drag, startPoint x: 700, startPoint y: 359, endPoint x: 665, endPoint y: 358, distance: 34.7
click at [665, 358] on input "[PERSON_NAME]" at bounding box center [773, 359] width 233 height 35
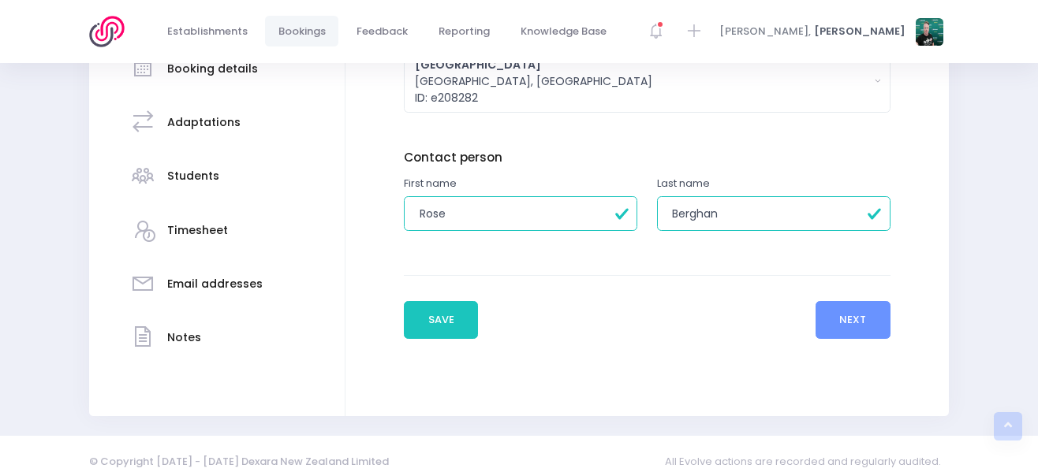
scroll to position [315, 0]
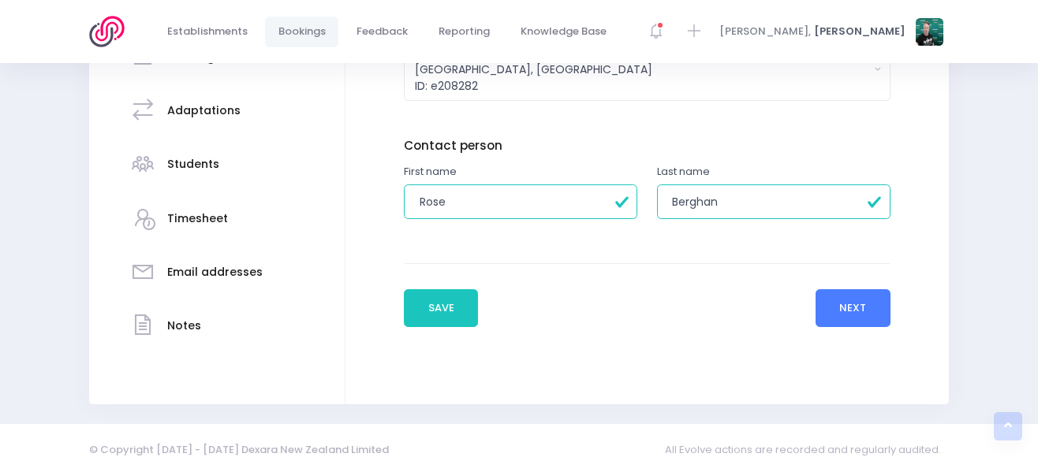
type input "Berghan"
click at [860, 315] on button "Next" at bounding box center [852, 308] width 75 height 38
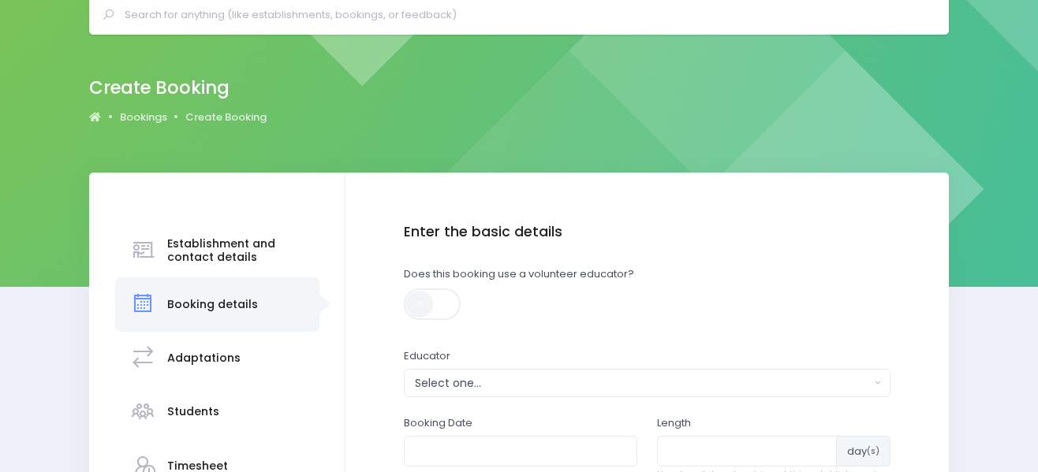
scroll to position [237, 0]
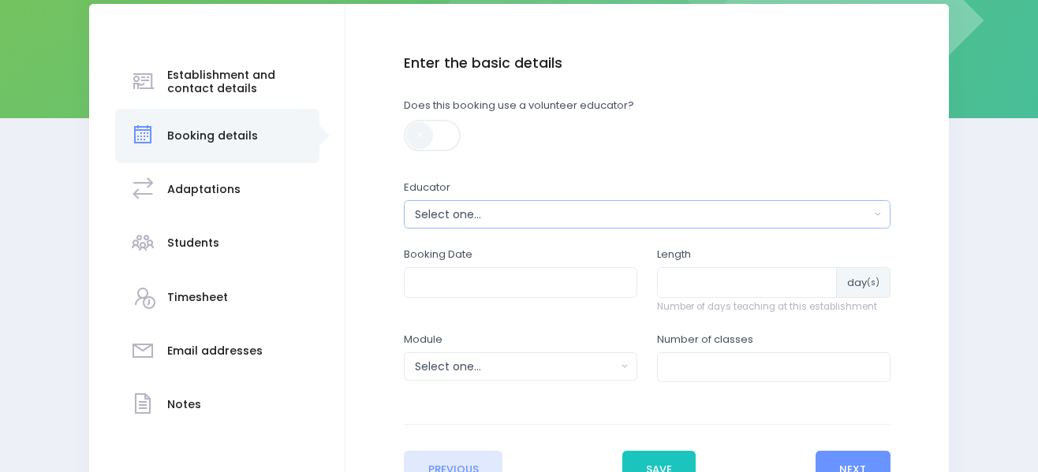
click at [625, 210] on div "Select one..." at bounding box center [642, 215] width 454 height 17
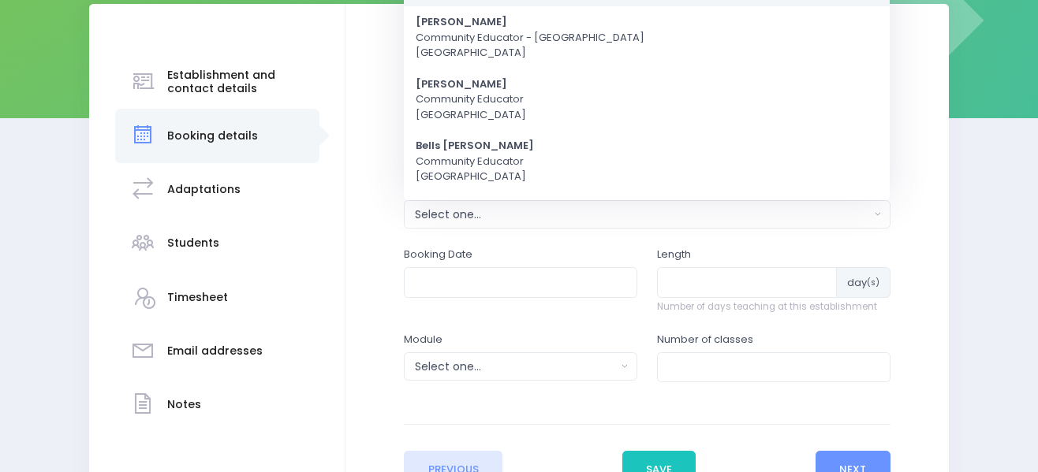
scroll to position [0, 0]
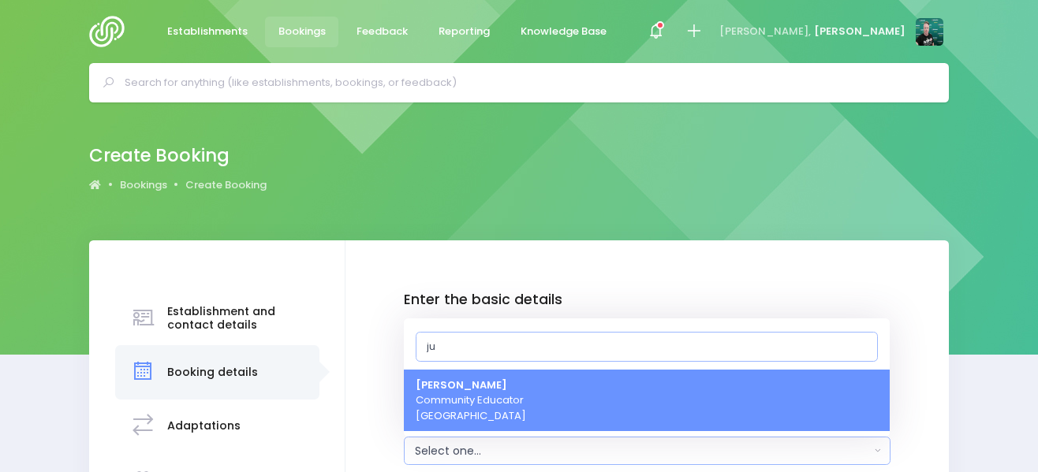
type input "ju"
click at [561, 393] on link "Justin Lowcay Community Educator Central Region" at bounding box center [647, 401] width 486 height 62
select select "362959"
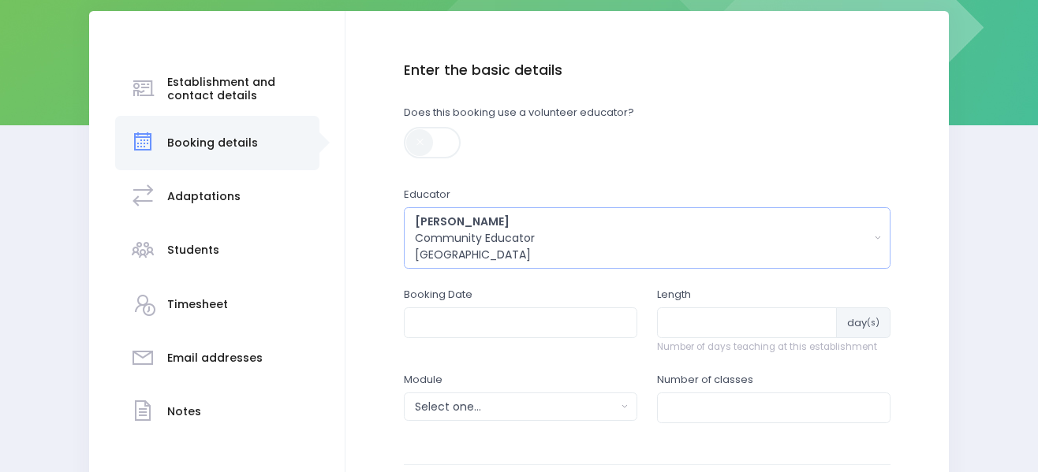
scroll to position [237, 0]
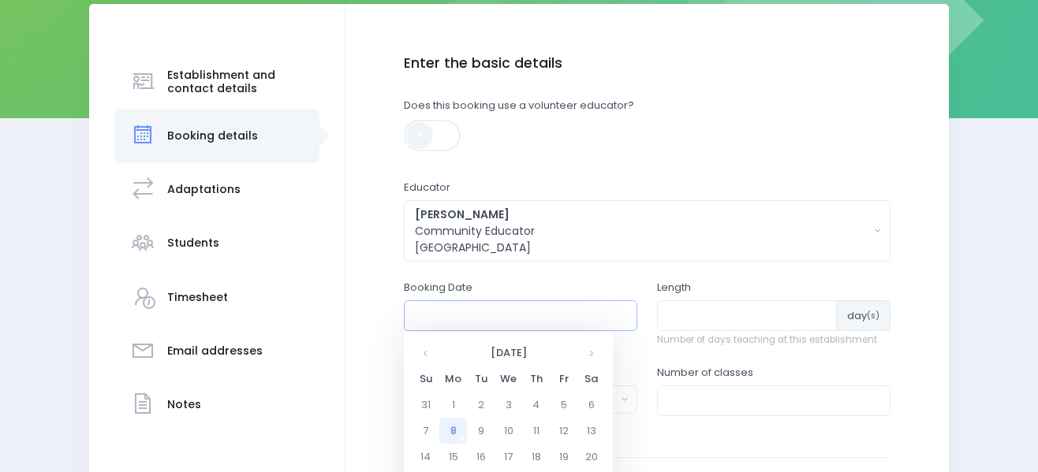
click at [539, 316] on input "text" at bounding box center [520, 315] width 233 height 30
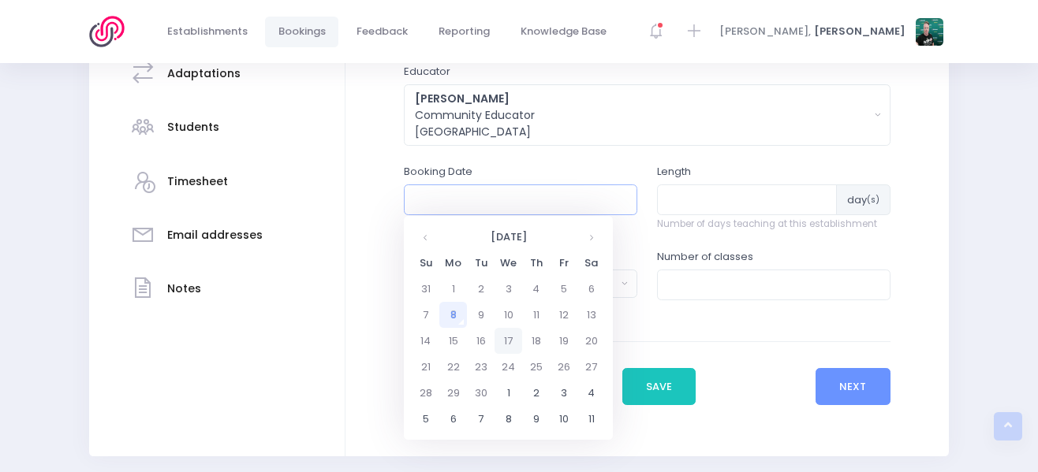
scroll to position [394, 0]
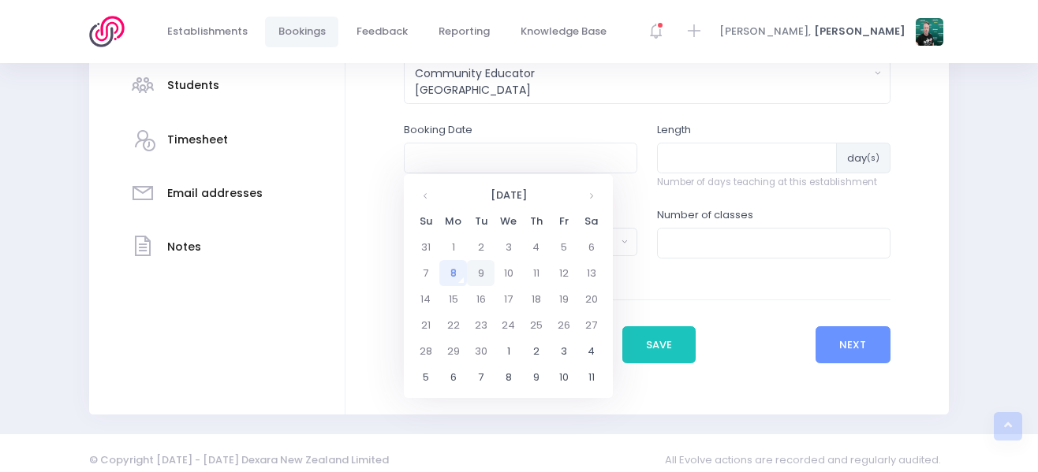
click at [490, 274] on td "9" at bounding box center [481, 273] width 28 height 26
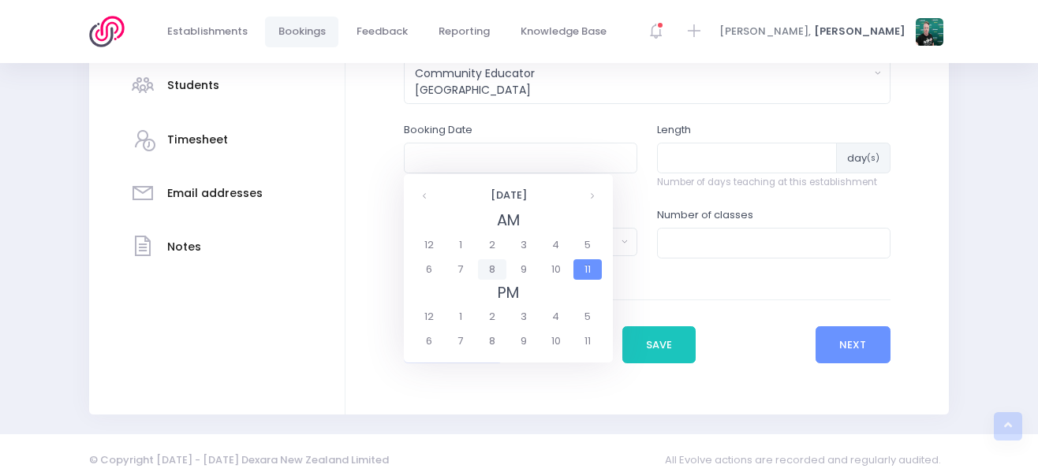
click at [500, 267] on span "8" at bounding box center [492, 269] width 28 height 21
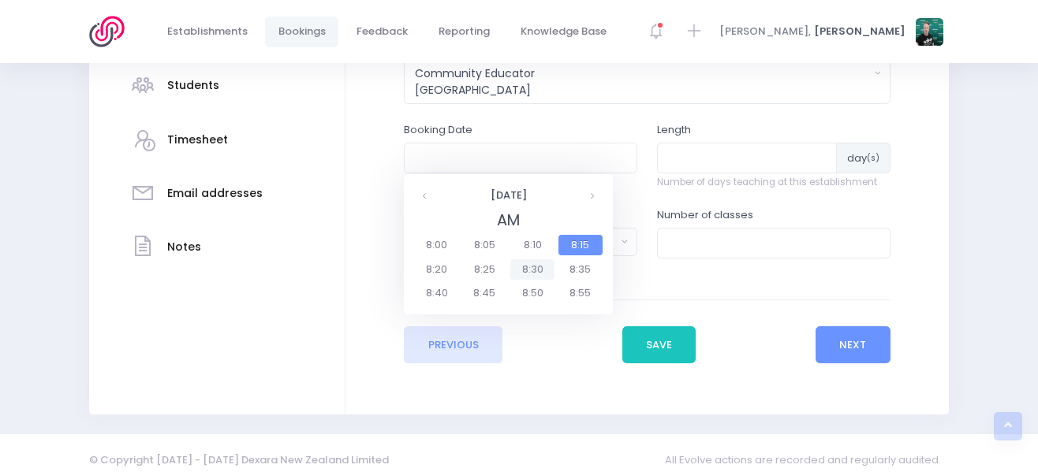
click at [525, 270] on span "8:30" at bounding box center [532, 269] width 44 height 21
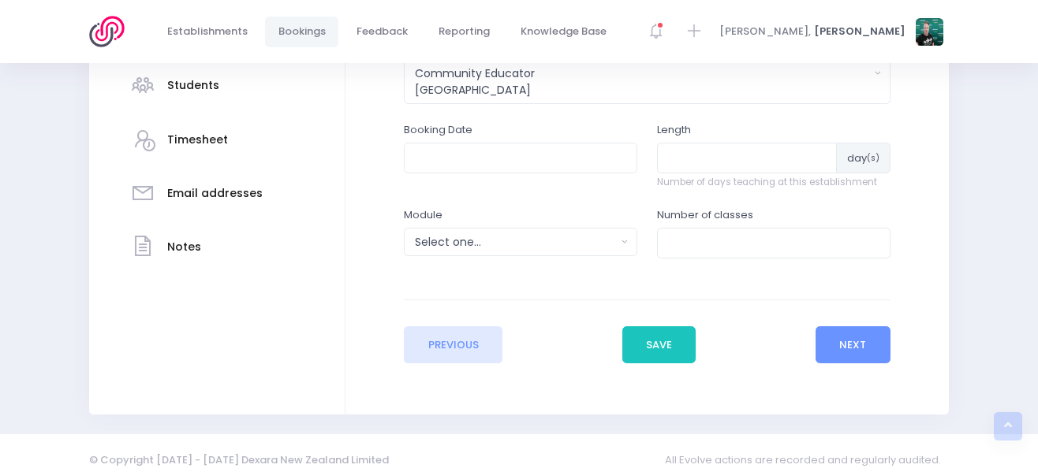
type input "09/09/2025 08:30 AM"
click at [677, 247] on input "number" at bounding box center [773, 243] width 233 height 30
type input "1"
click at [559, 241] on div "Select one..." at bounding box center [515, 242] width 201 height 17
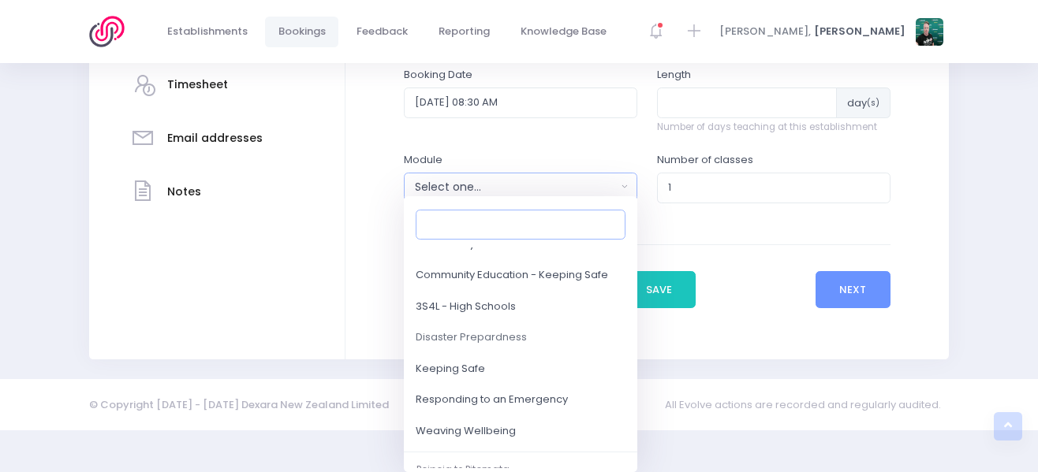
scroll to position [27, 0]
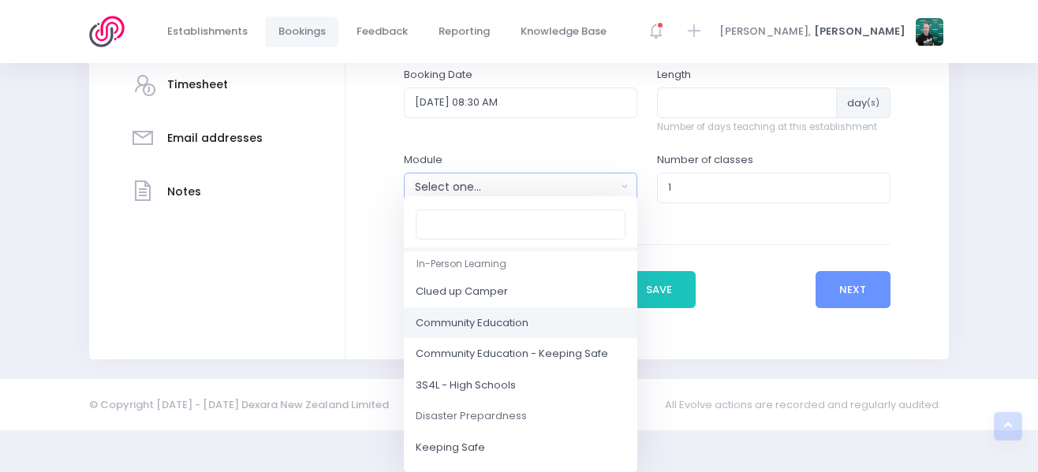
click at [537, 316] on link "Community Education" at bounding box center [520, 324] width 233 height 32
select select "Community Education"
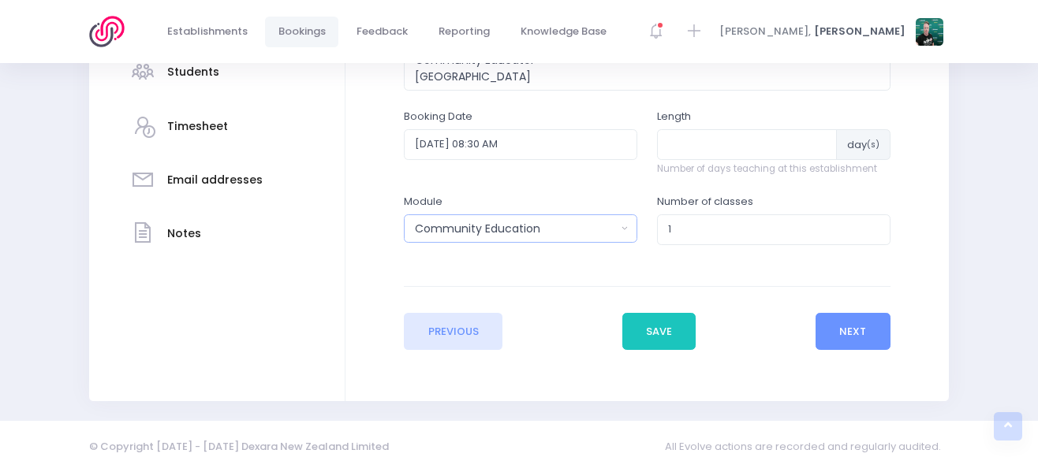
scroll to position [408, 0]
click at [848, 334] on button "Next" at bounding box center [852, 332] width 75 height 38
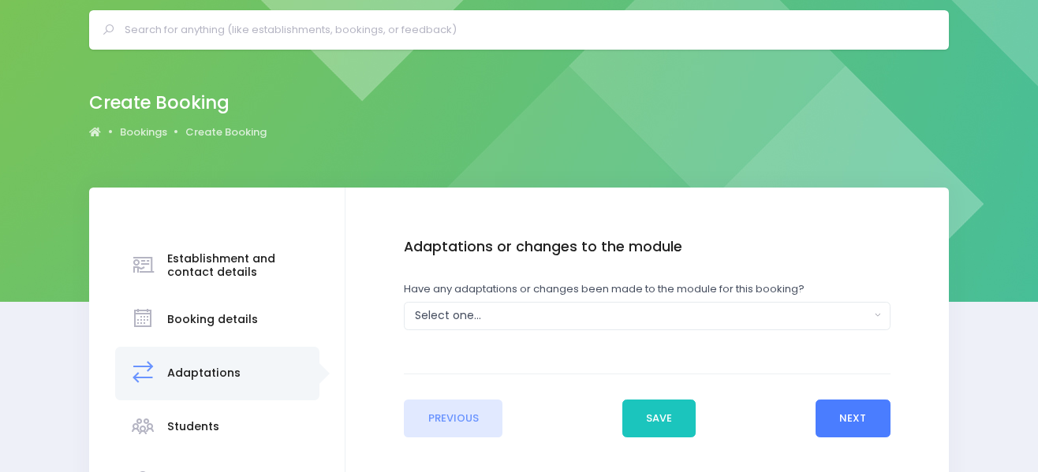
scroll to position [158, 0]
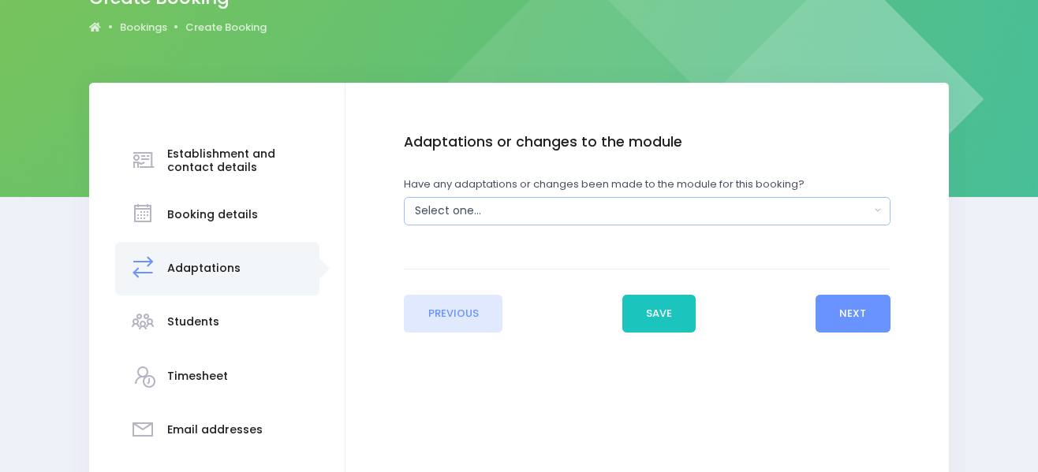
click at [681, 217] on div "Select one..." at bounding box center [642, 211] width 454 height 17
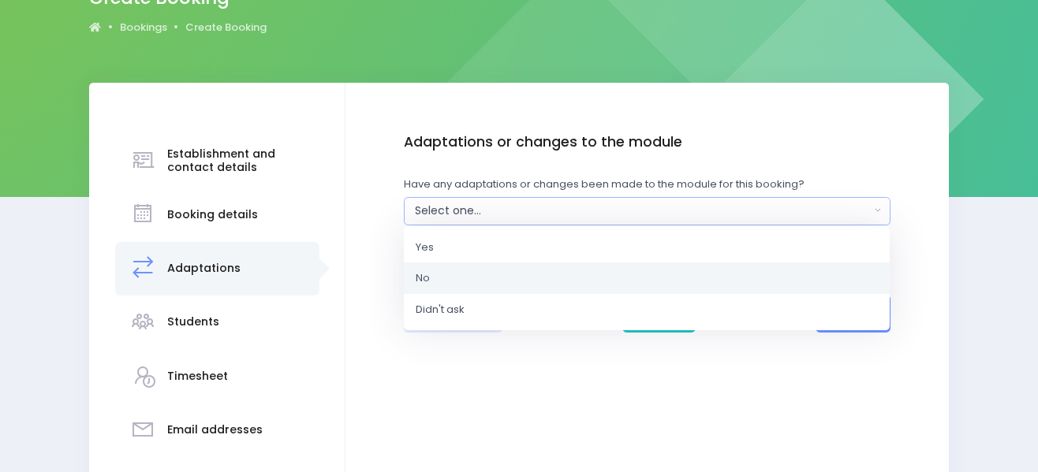
click at [610, 279] on link "No" at bounding box center [647, 279] width 486 height 32
select select "No"
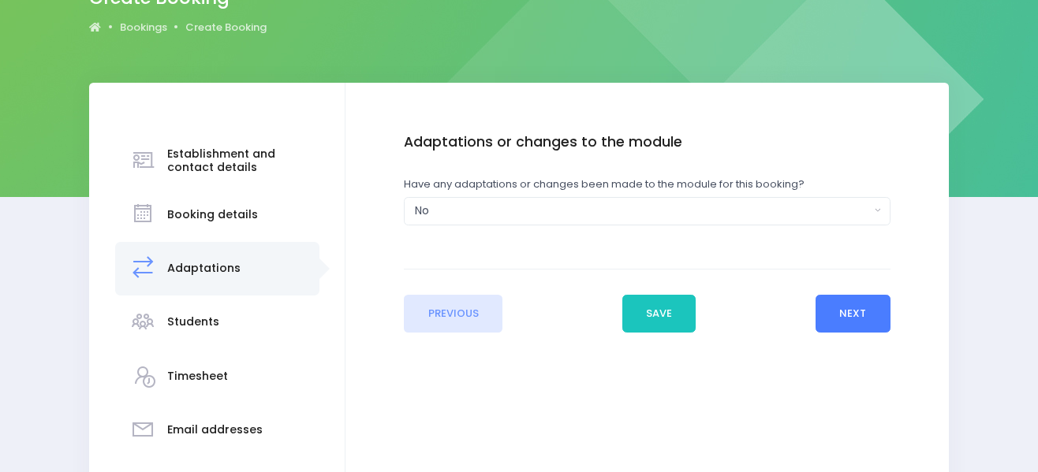
click at [851, 319] on button "Next" at bounding box center [852, 314] width 75 height 38
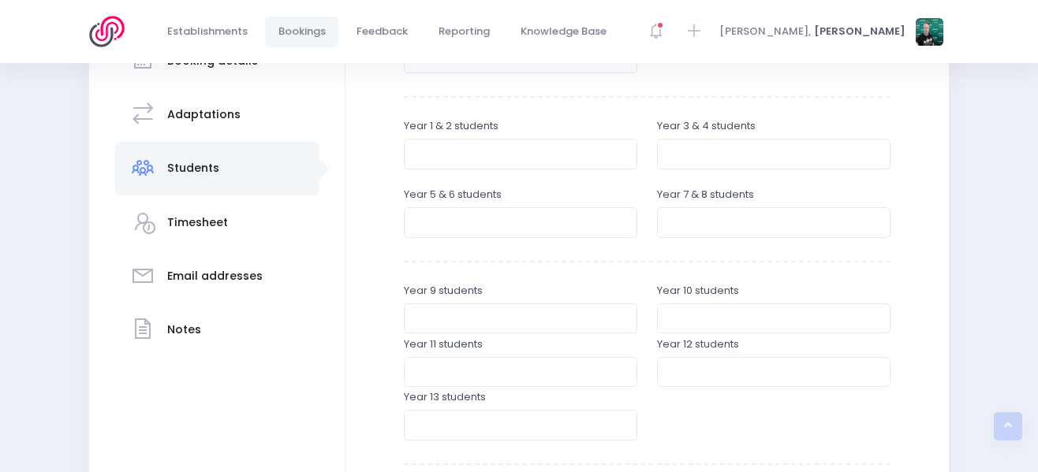
scroll to position [315, 0]
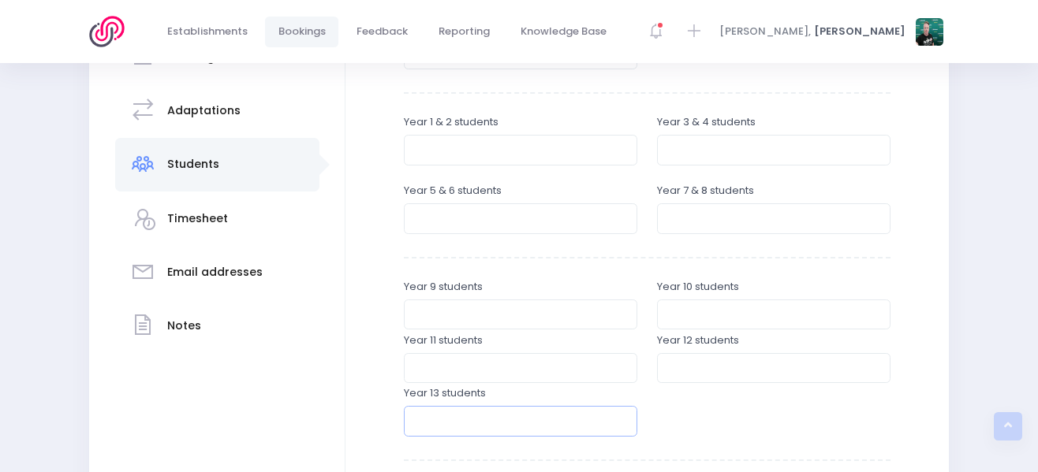
click at [572, 416] on input "number" at bounding box center [520, 421] width 233 height 30
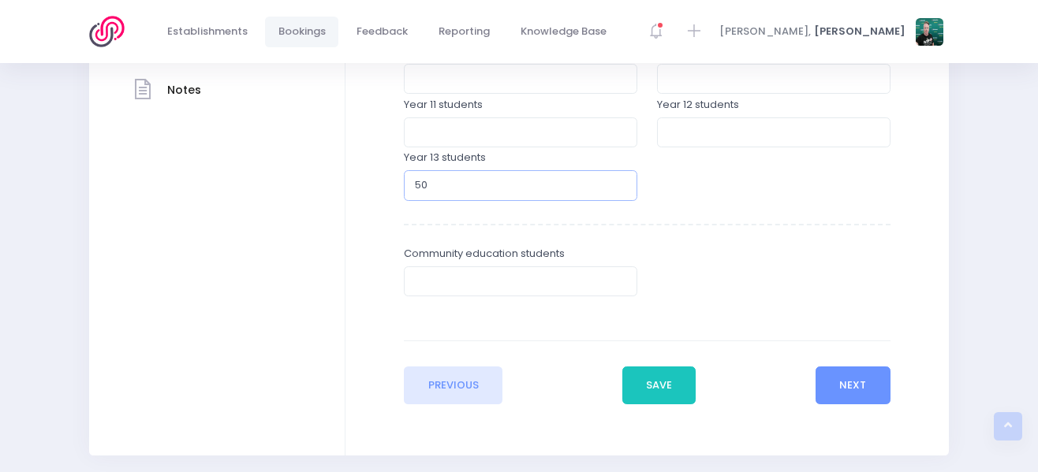
scroll to position [552, 0]
type input "50"
click at [855, 395] on button "Next" at bounding box center [852, 385] width 75 height 38
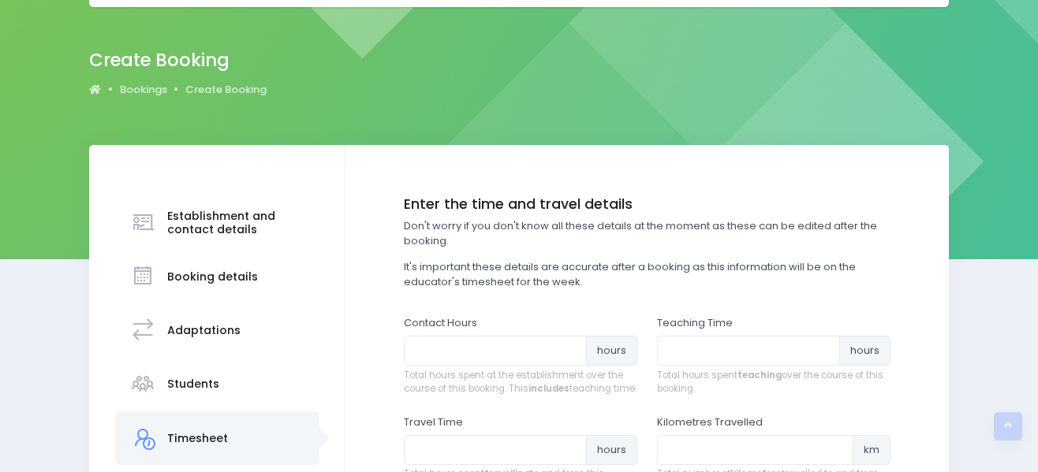
scroll to position [0, 0]
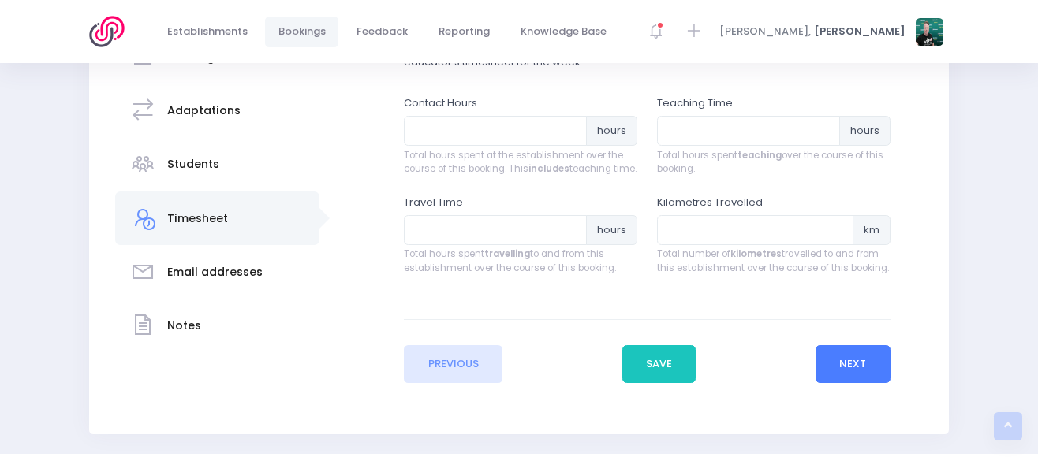
click at [862, 378] on button "Next" at bounding box center [852, 364] width 75 height 38
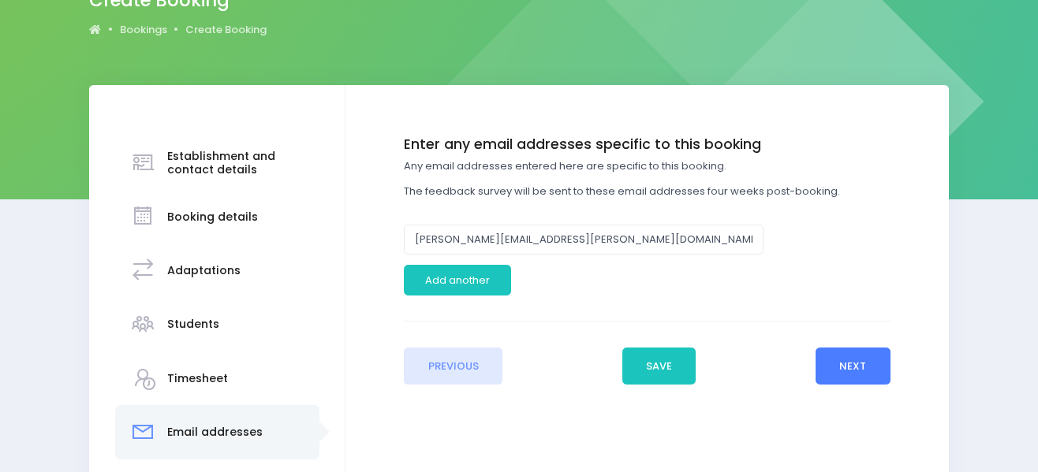
scroll to position [158, 0]
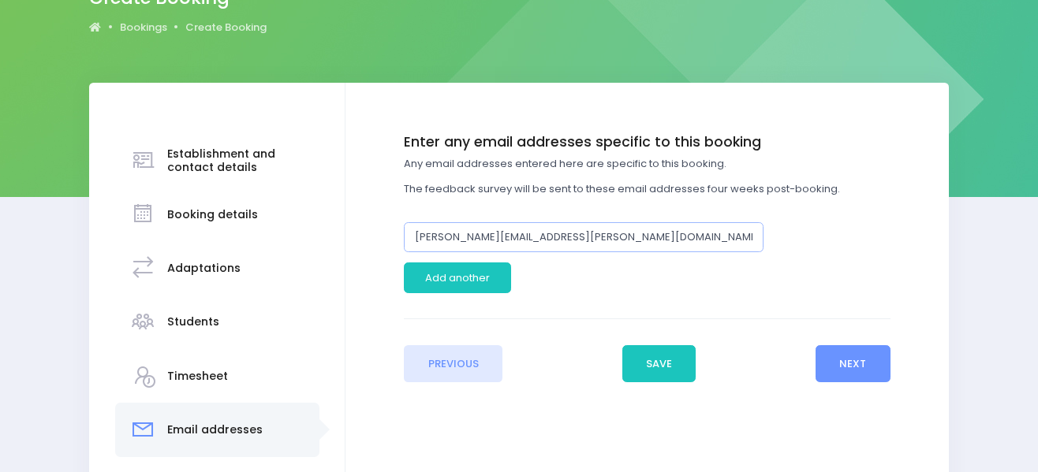
drag, startPoint x: 341, startPoint y: 228, endPoint x: 226, endPoint y: 220, distance: 115.4
click at [226, 222] on div "Establishment and contact details Booking details Adaptations" at bounding box center [518, 322] width 859 height 479
paste input "rose.berghan@npbhs.school.nz"
type input "rose.berghan@npbhs.school.nz"
click at [661, 362] on button "Save" at bounding box center [659, 364] width 74 height 38
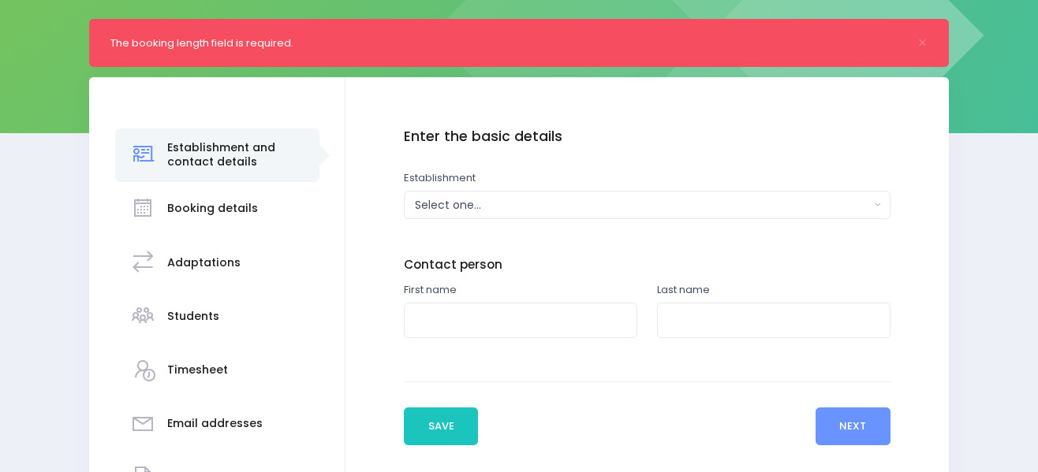
scroll to position [237, 0]
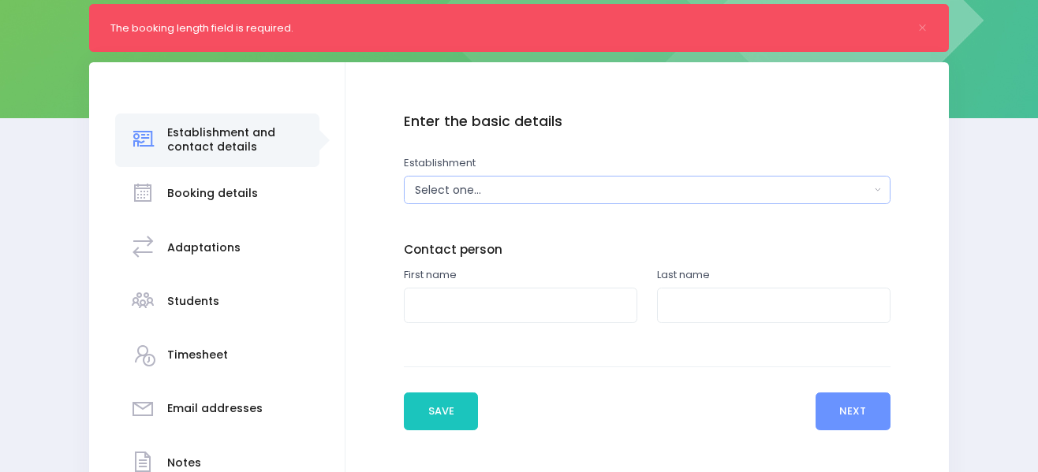
click at [609, 195] on div "Select one..." at bounding box center [642, 190] width 454 height 17
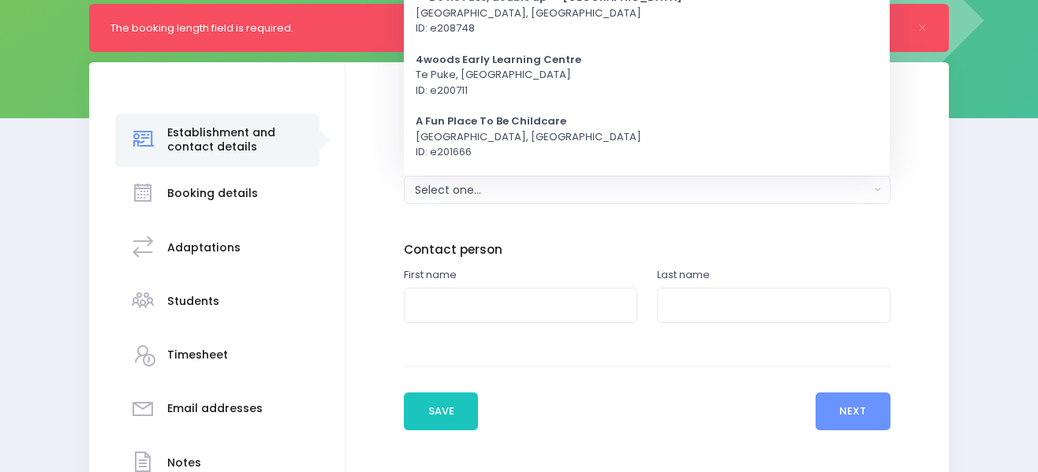
scroll to position [0, 0]
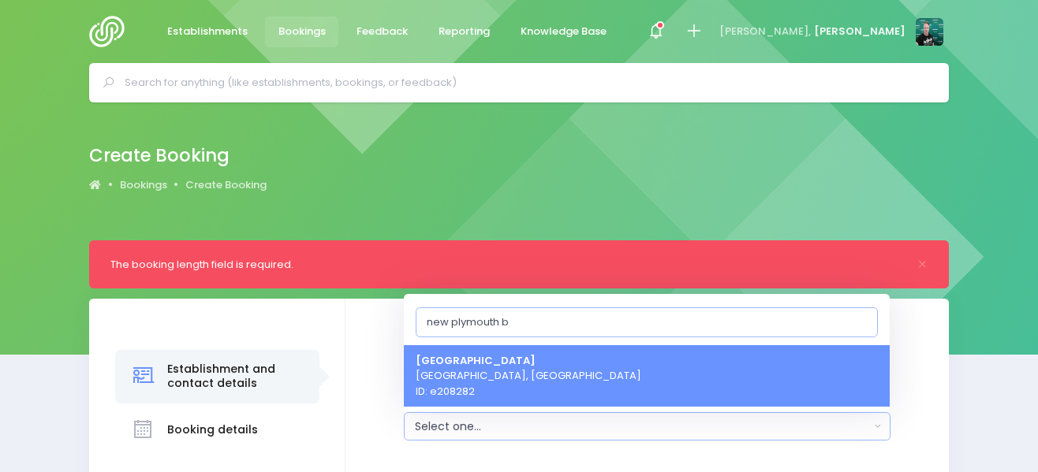
type input "new plymouth b"
click at [591, 375] on link "[GEOGRAPHIC_DATA] [GEOGRAPHIC_DATA], [GEOGRAPHIC_DATA] ID: e208282" at bounding box center [647, 376] width 486 height 62
select select "208282"
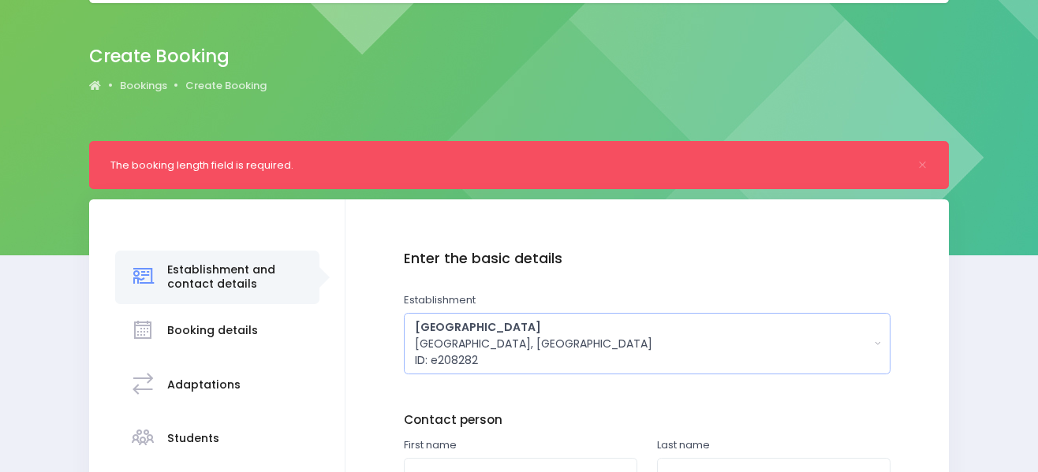
scroll to position [315, 0]
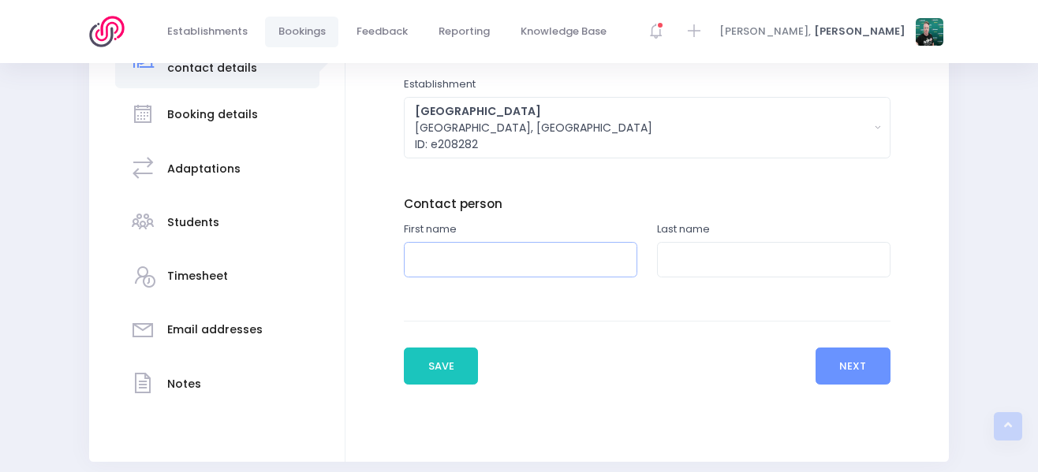
click at [479, 255] on input "text" at bounding box center [520, 259] width 233 height 35
paste input "[PERSON_NAME]"
type input "[PERSON_NAME]"
paste input "[PERSON_NAME]"
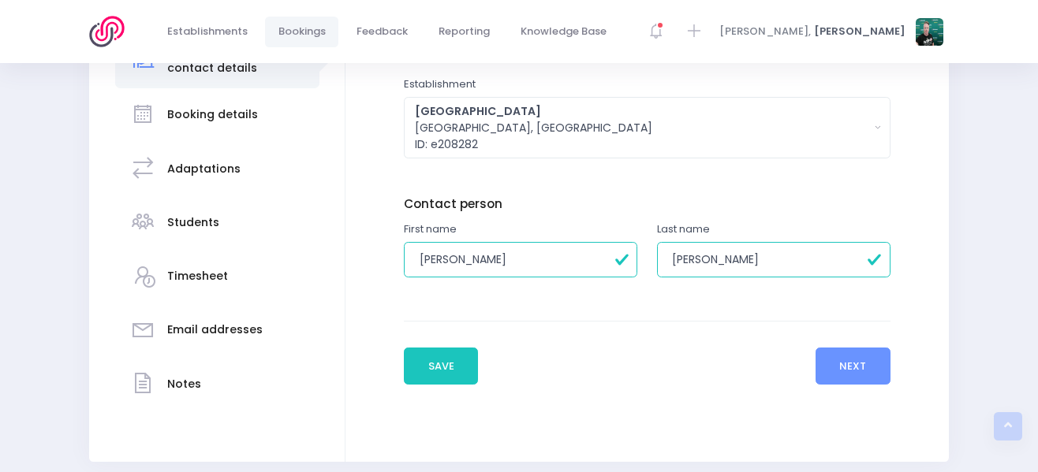
drag, startPoint x: 701, startPoint y: 258, endPoint x: 636, endPoint y: 264, distance: 65.0
click at [636, 264] on div "First name Rose Berghan Last name Rose Berghan" at bounding box center [646, 258] width 505 height 73
type input "Berghan"
drag, startPoint x: 533, startPoint y: 259, endPoint x: 451, endPoint y: 259, distance: 82.0
click at [451, 259] on input "[PERSON_NAME]" at bounding box center [520, 259] width 233 height 35
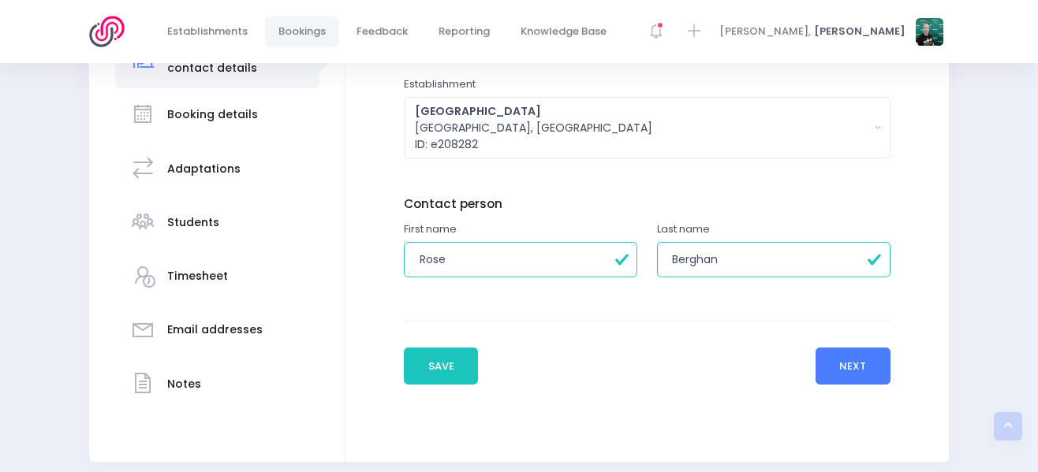
type input "Rose"
click at [863, 367] on button "Next" at bounding box center [852, 367] width 75 height 38
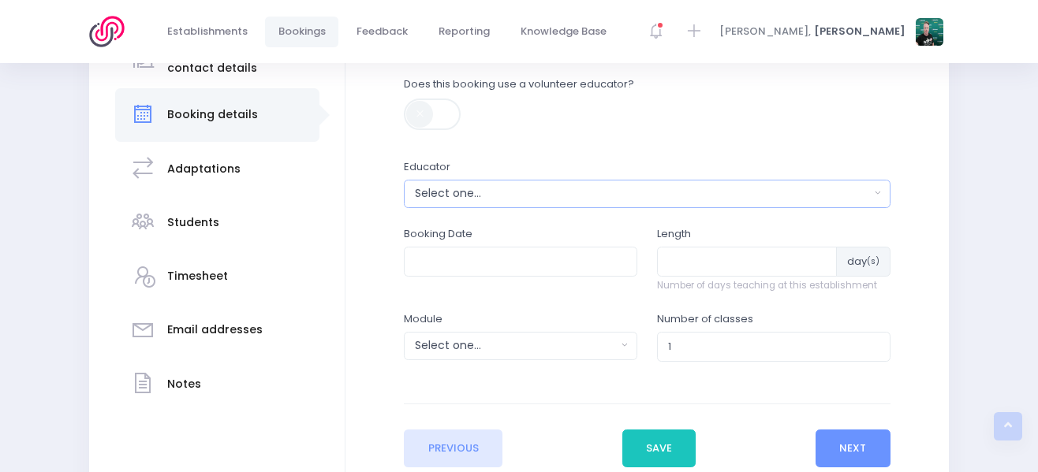
click at [500, 192] on div "Select one..." at bounding box center [642, 193] width 454 height 17
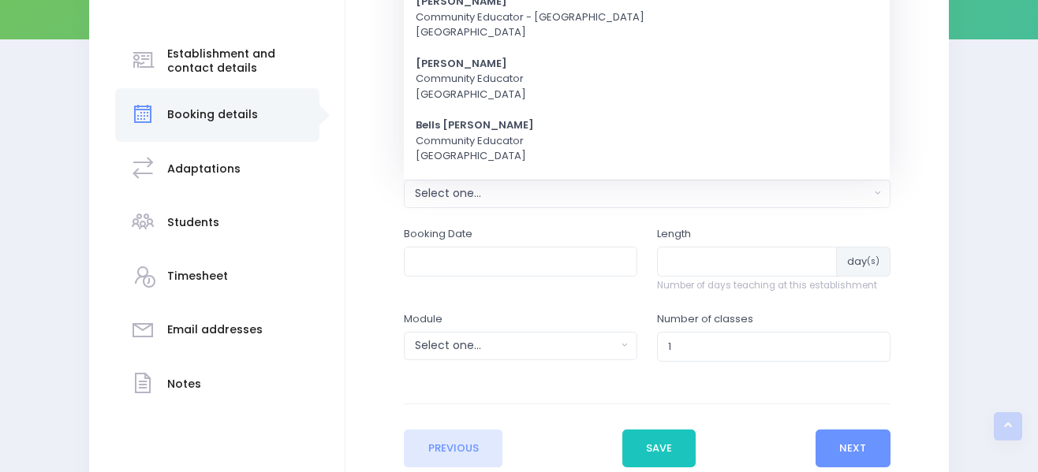
scroll to position [11, 0]
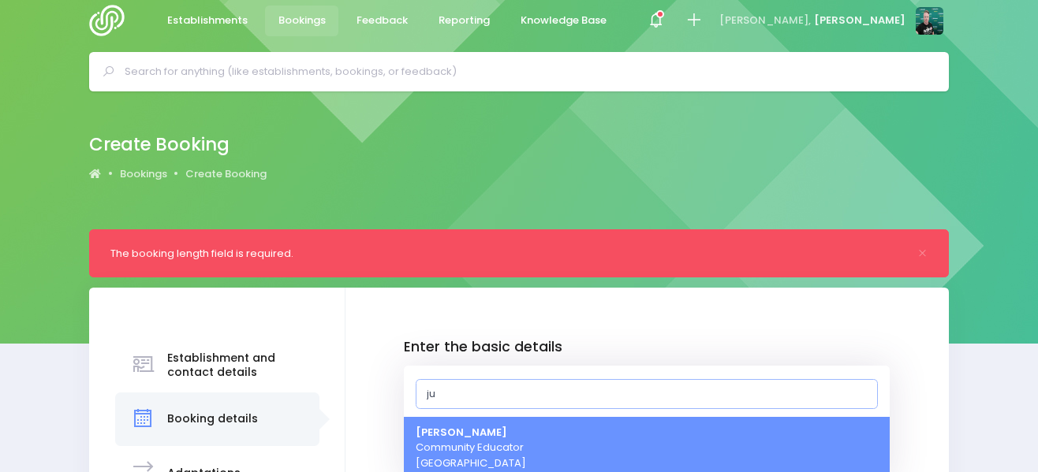
type input "ju"
click at [613, 451] on link "Justin Lowcay Community Educator Central Region" at bounding box center [647, 448] width 486 height 62
select select "362959"
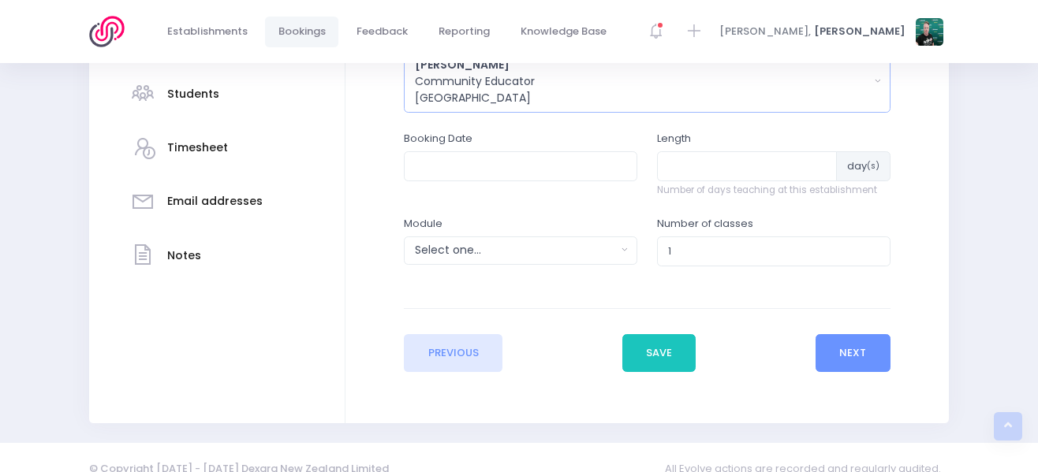
scroll to position [466, 0]
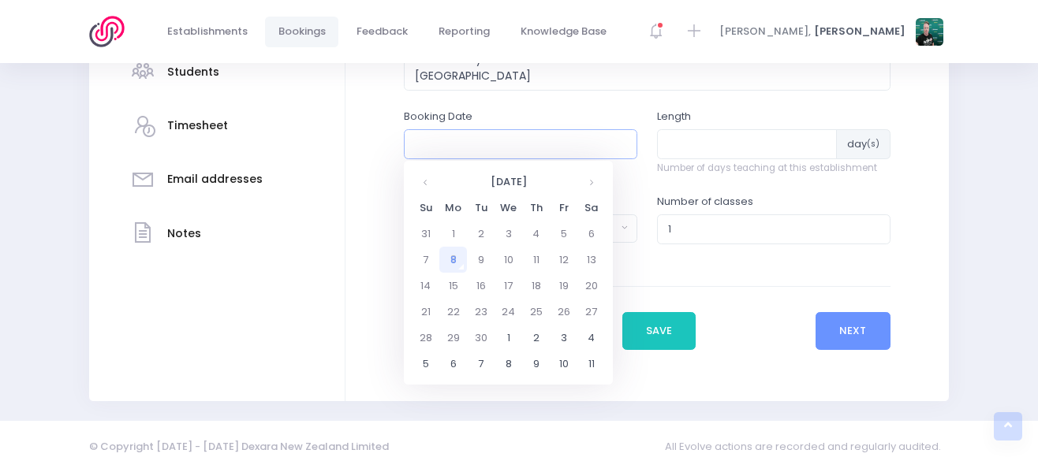
click at [542, 144] on input "text" at bounding box center [520, 144] width 233 height 30
click at [474, 261] on td "9" at bounding box center [481, 260] width 28 height 26
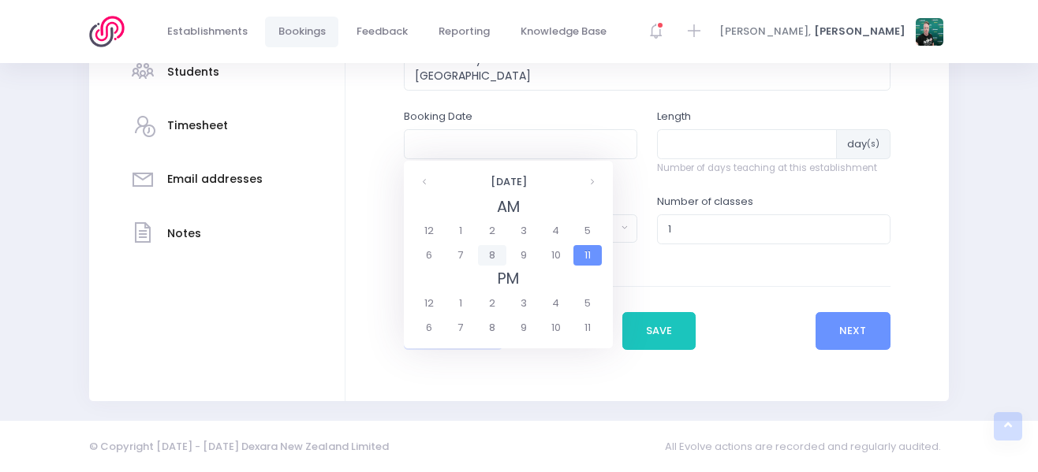
click at [502, 256] on span "8" at bounding box center [492, 255] width 28 height 21
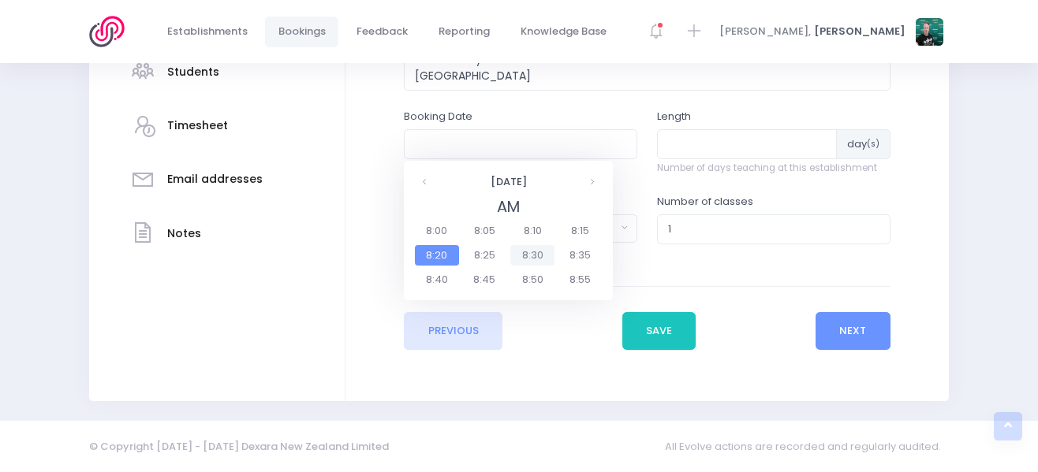
click at [531, 247] on span "8:30" at bounding box center [532, 255] width 44 height 21
type input "09/09/2025 08:30 AM"
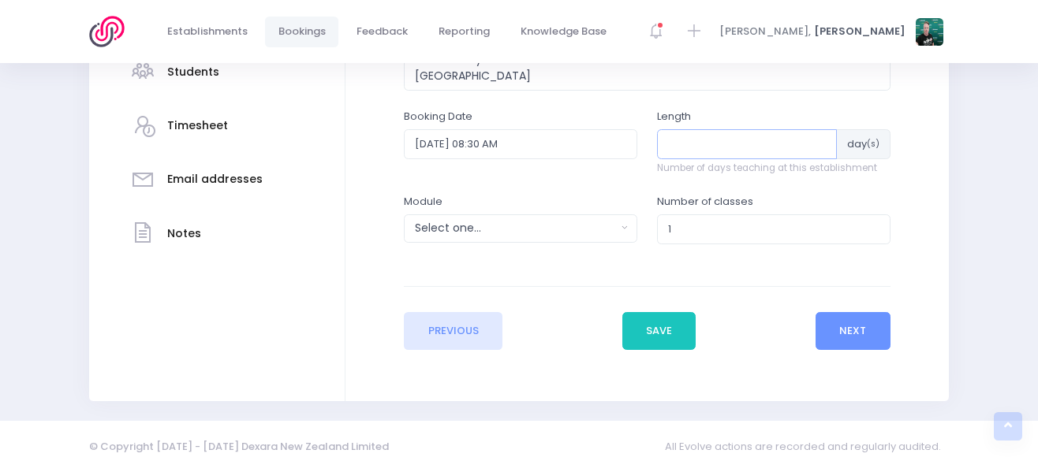
click at [733, 147] on input "number" at bounding box center [747, 144] width 180 height 30
type input "1"
click at [826, 327] on button "Next" at bounding box center [852, 331] width 75 height 38
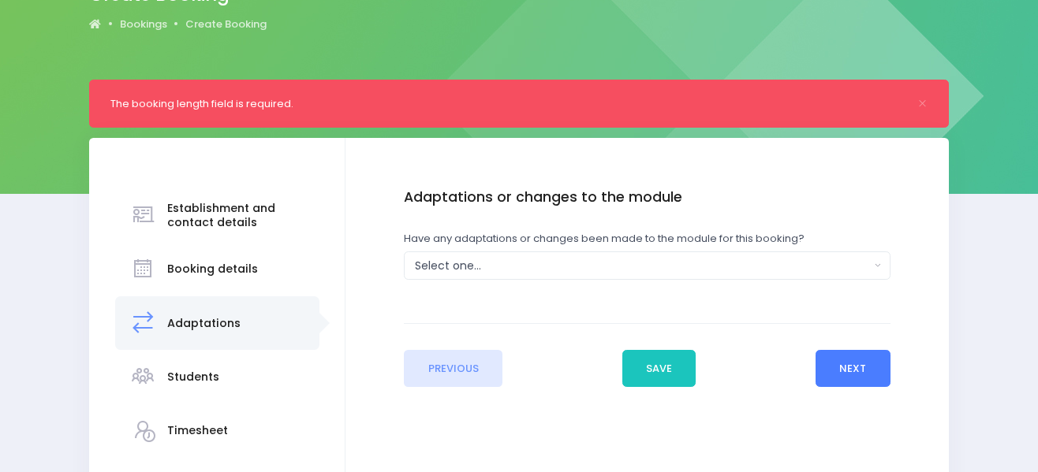
scroll to position [237, 0]
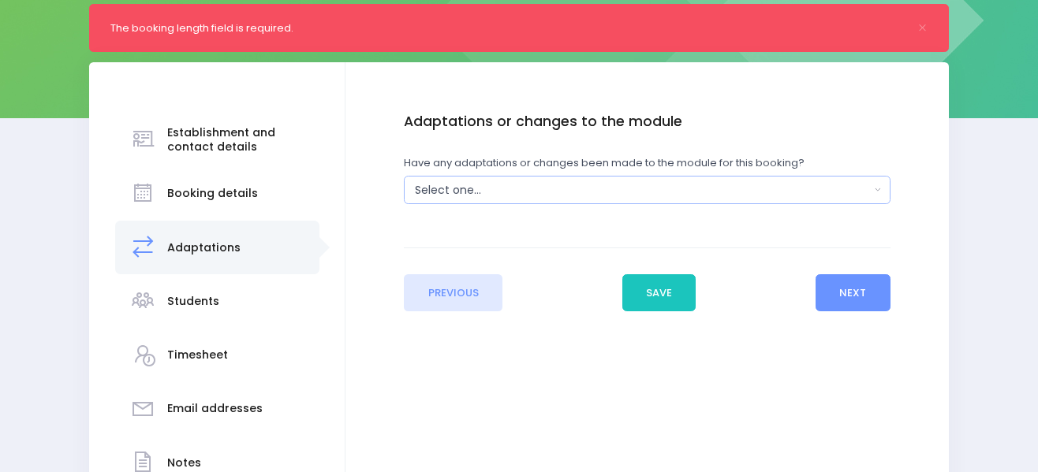
click at [656, 200] on button "Select one..." at bounding box center [647, 190] width 486 height 28
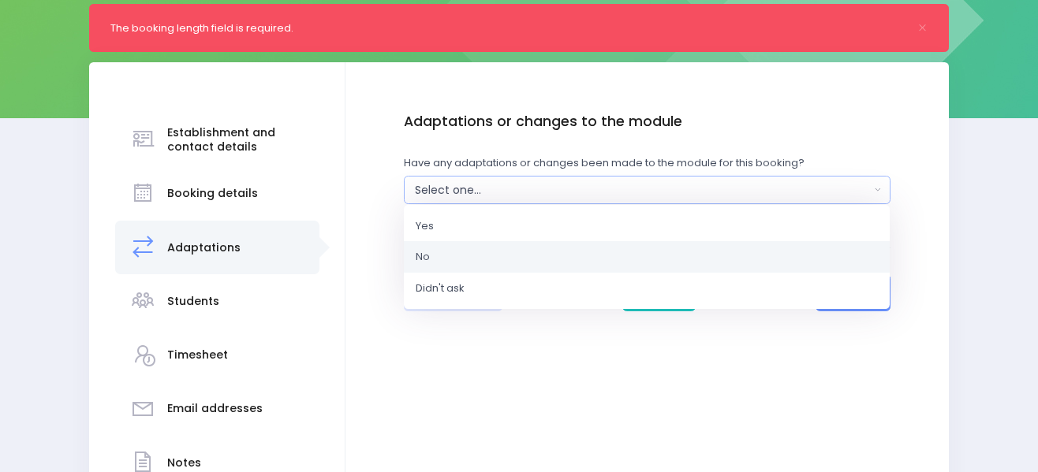
click at [606, 259] on link "No" at bounding box center [647, 257] width 486 height 32
select select "No"
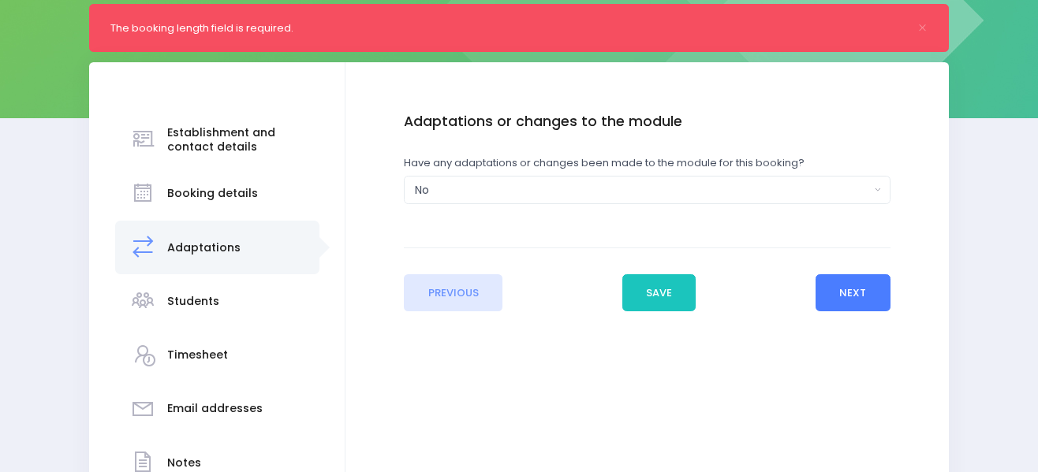
click at [834, 293] on button "Next" at bounding box center [852, 293] width 75 height 38
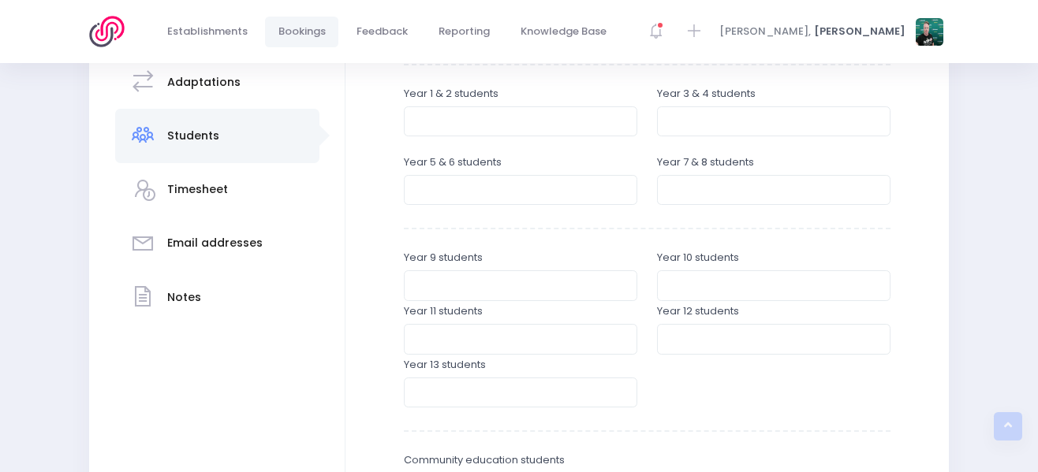
scroll to position [472, 0]
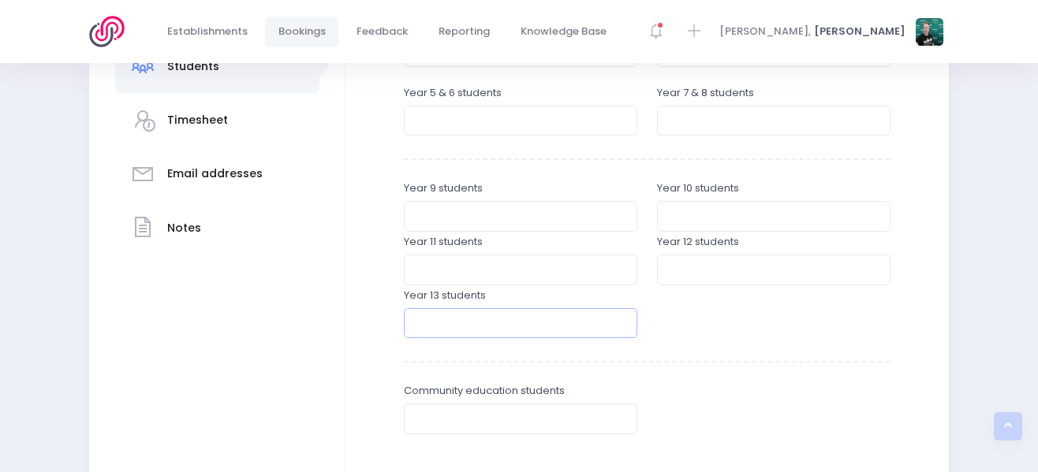
click at [538, 322] on input "number" at bounding box center [520, 323] width 233 height 30
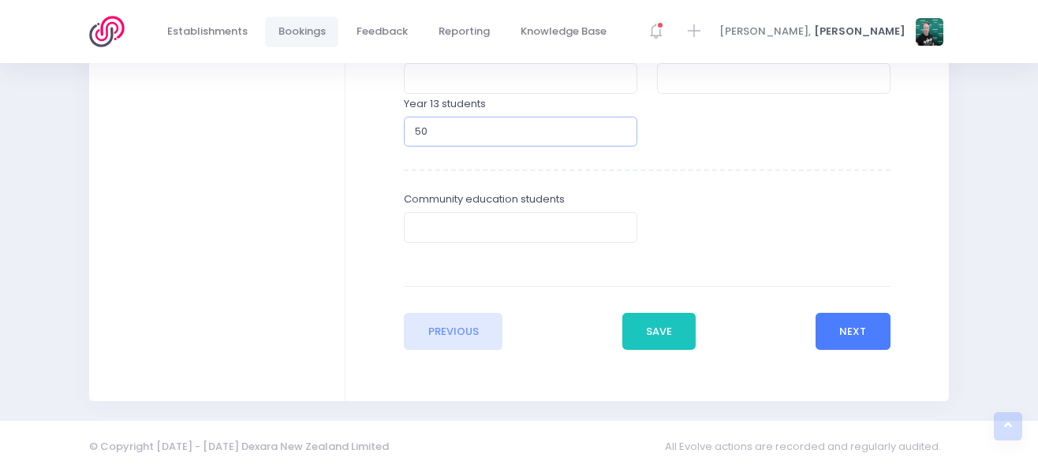
type input "50"
click at [844, 334] on button "Next" at bounding box center [852, 332] width 75 height 38
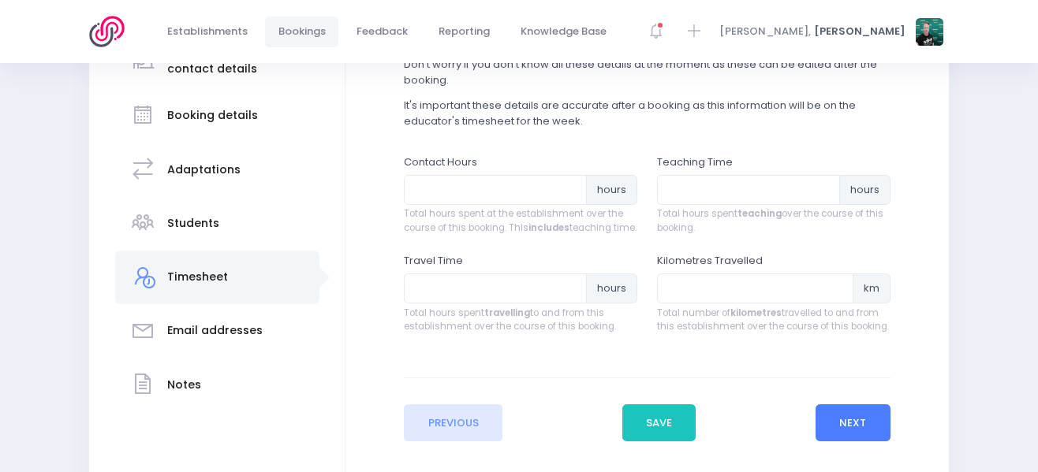
scroll to position [315, 0]
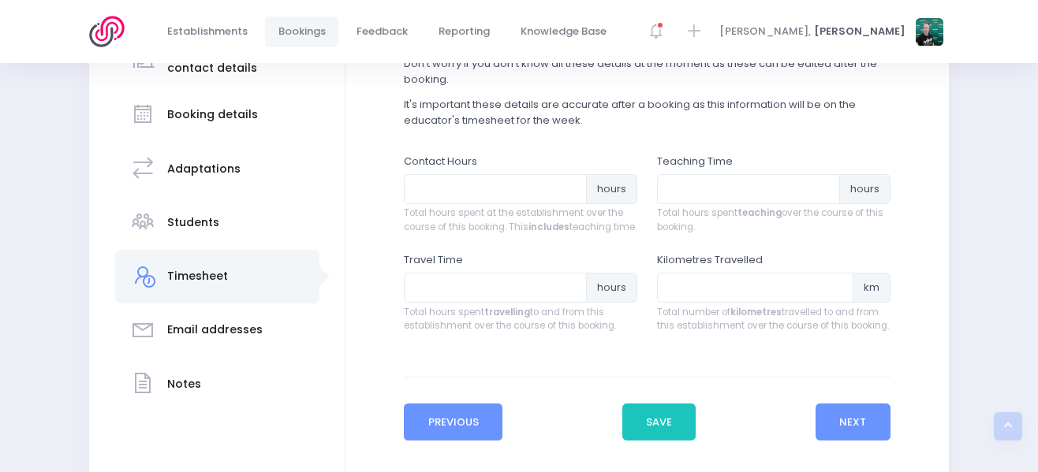
click at [498, 433] on button "Previous" at bounding box center [453, 423] width 99 height 38
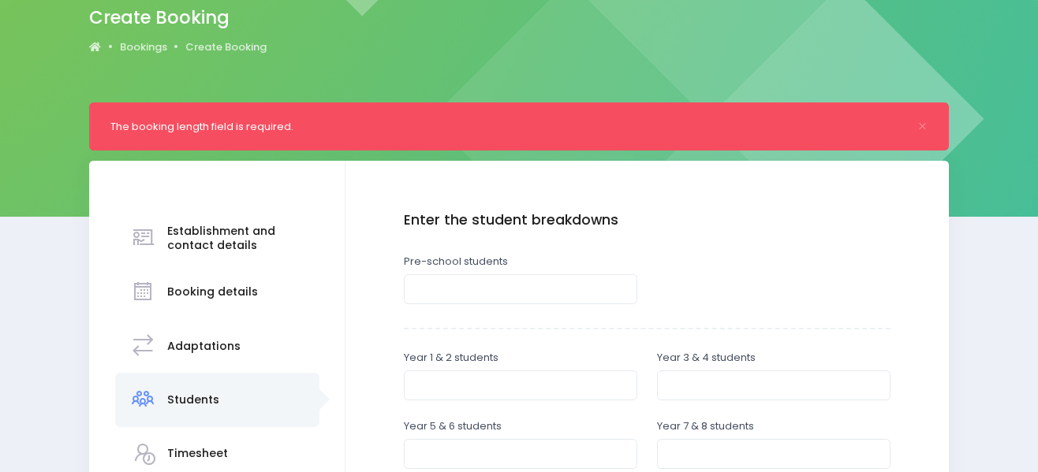
scroll to position [473, 0]
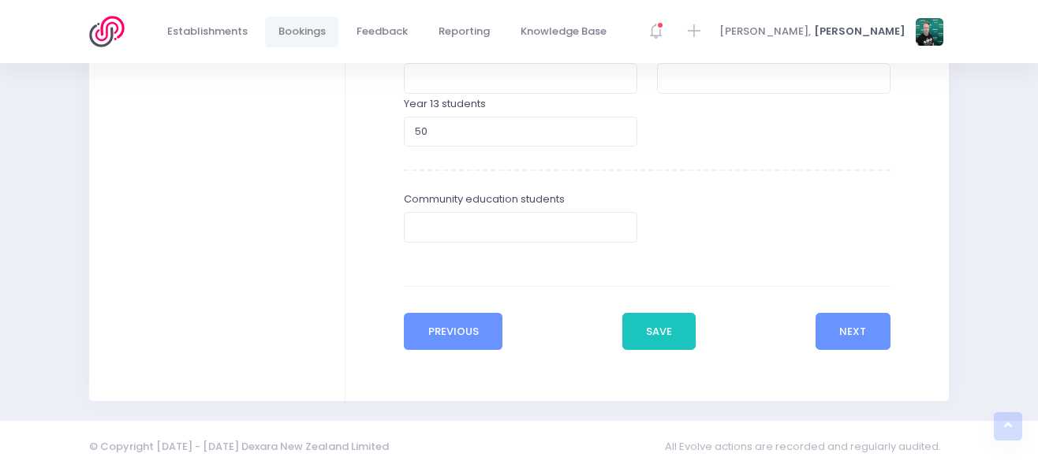
click at [478, 336] on button "Previous" at bounding box center [453, 332] width 99 height 38
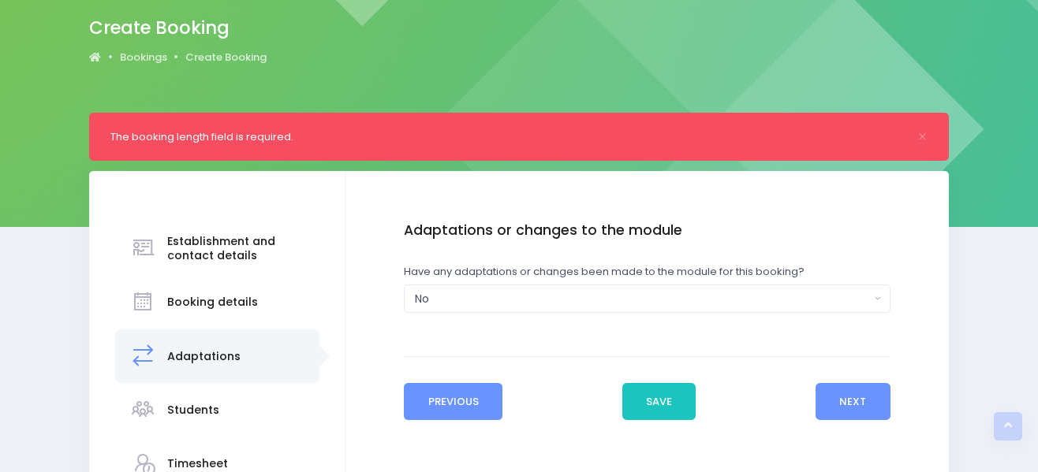
scroll to position [0, 0]
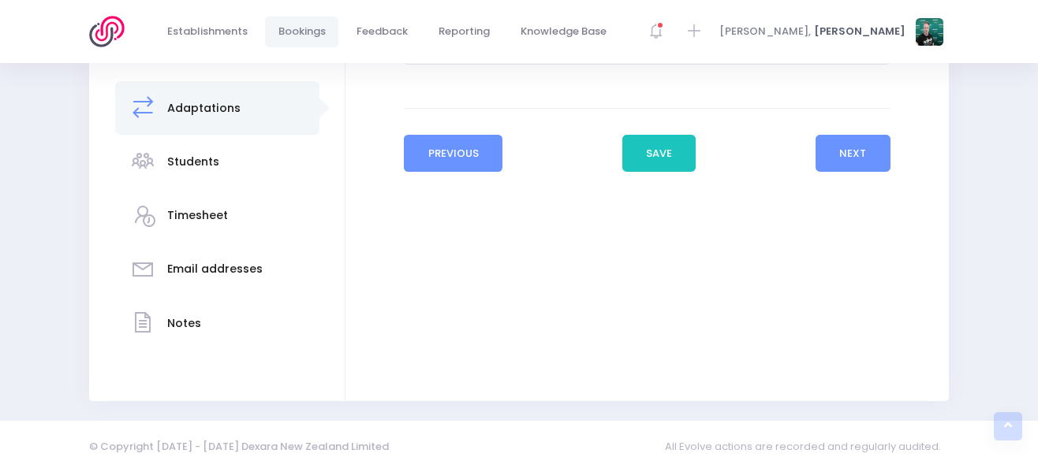
click at [482, 159] on button "Previous" at bounding box center [453, 154] width 99 height 38
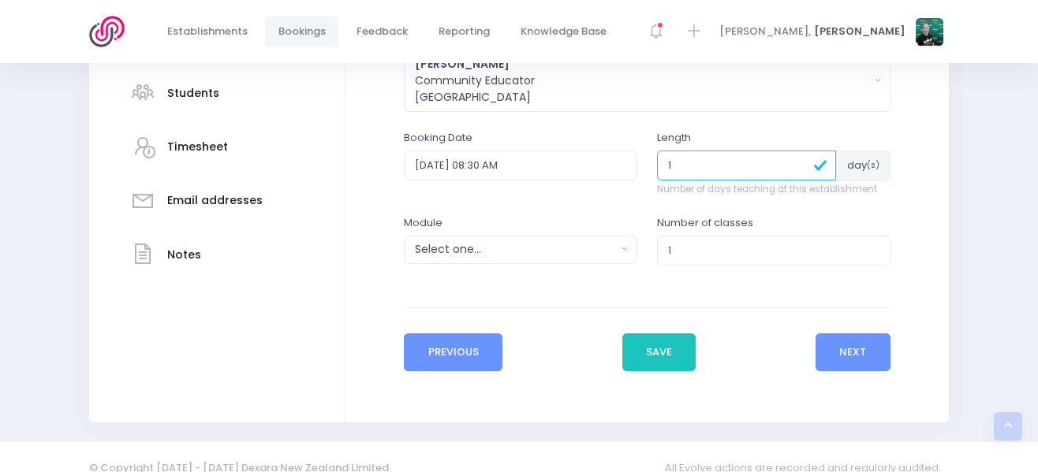
scroll to position [466, 0]
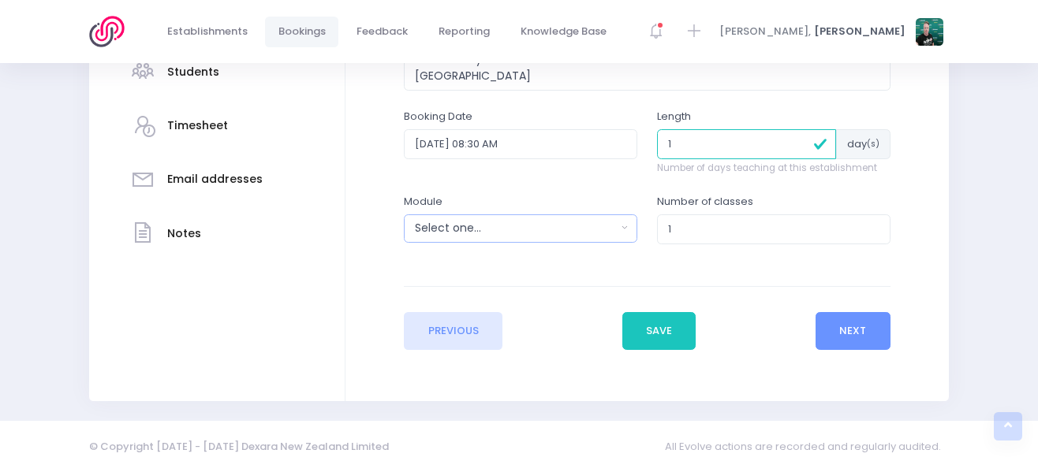
click at [535, 232] on div "Select one..." at bounding box center [515, 228] width 201 height 17
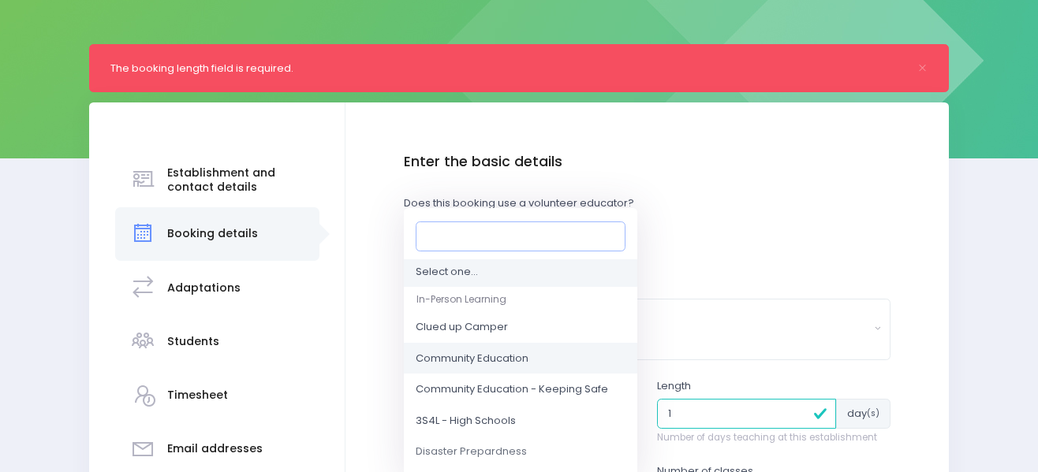
scroll to position [0, 0]
click at [526, 368] on span "Community Education" at bounding box center [472, 362] width 113 height 16
select select "Community Education"
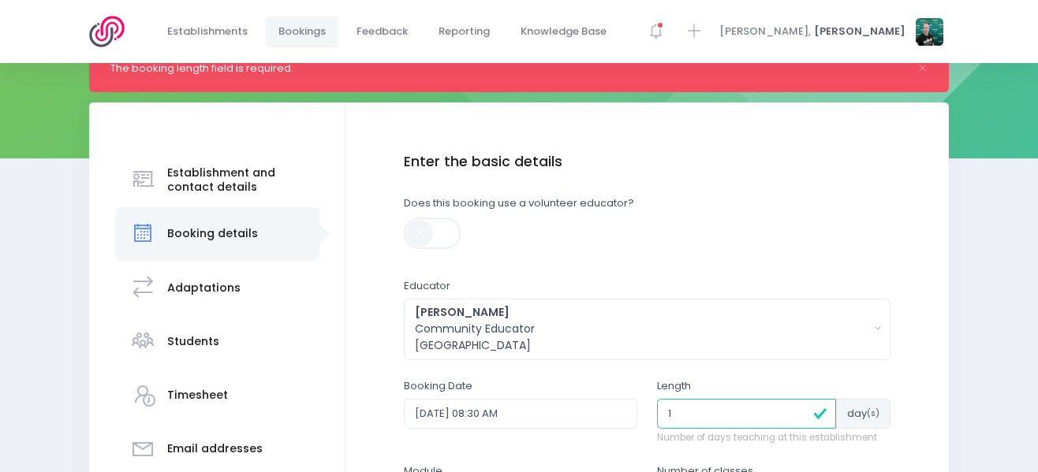
scroll to position [458, 0]
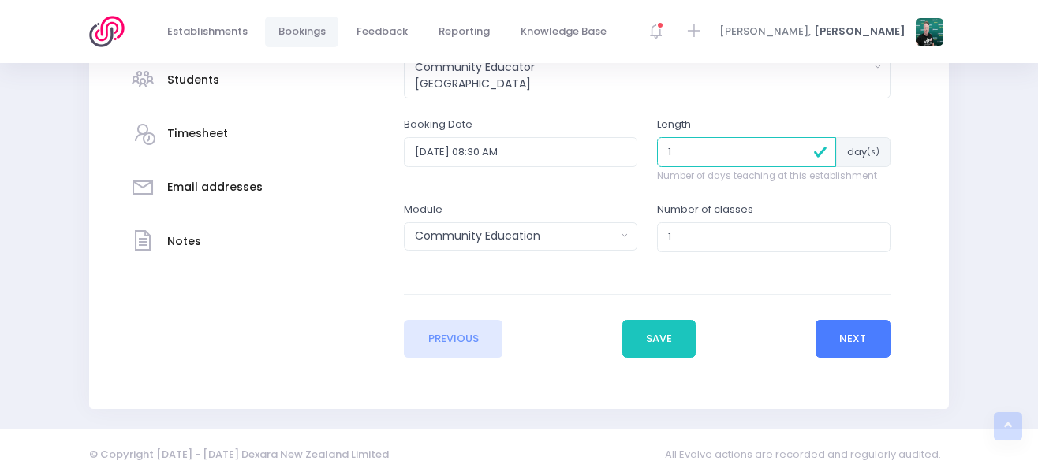
click at [856, 338] on button "Next" at bounding box center [852, 339] width 75 height 38
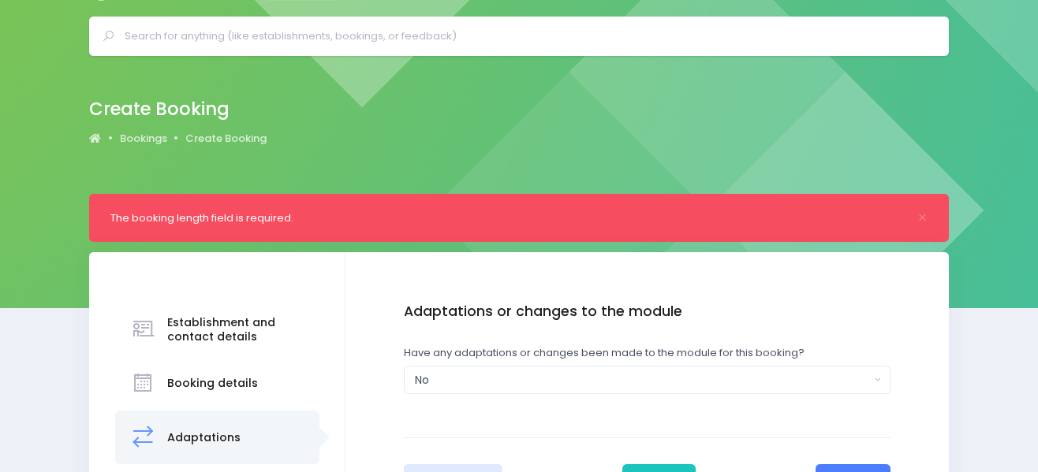
scroll to position [0, 0]
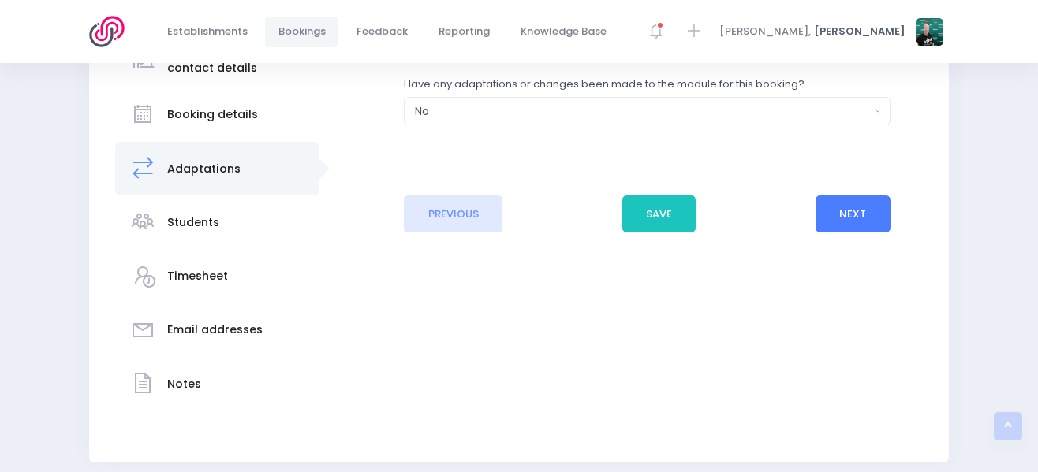
click at [882, 226] on button "Next" at bounding box center [852, 215] width 75 height 38
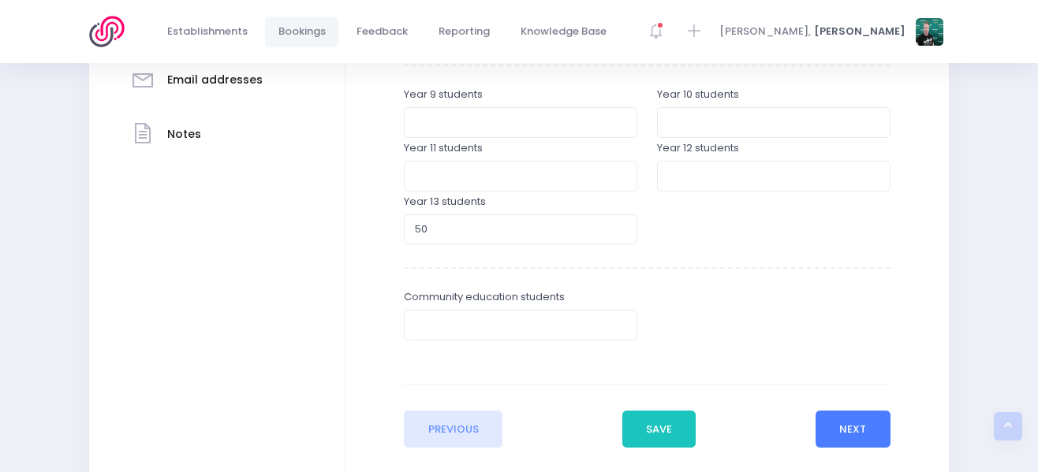
click at [835, 423] on button "Next" at bounding box center [852, 430] width 75 height 38
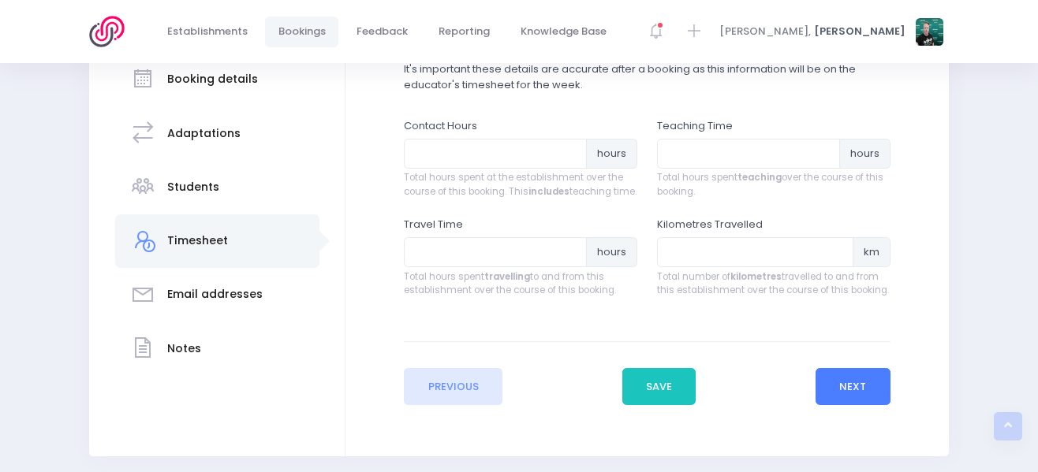
scroll to position [263, 0]
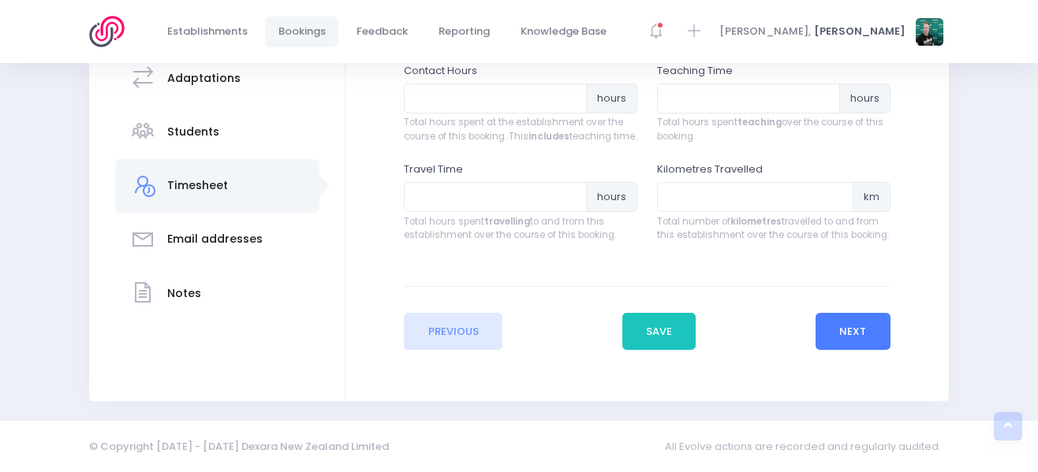
click at [847, 328] on button "Next" at bounding box center [852, 332] width 75 height 38
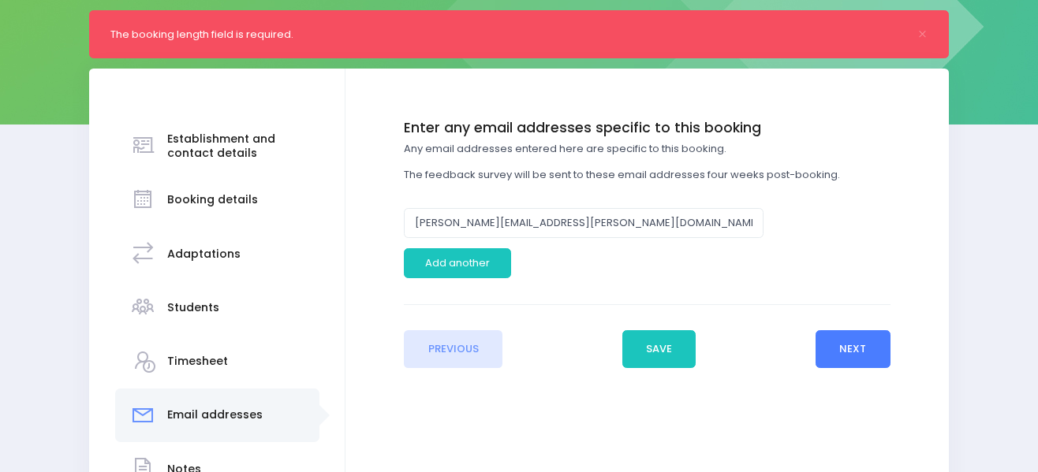
scroll to position [237, 0]
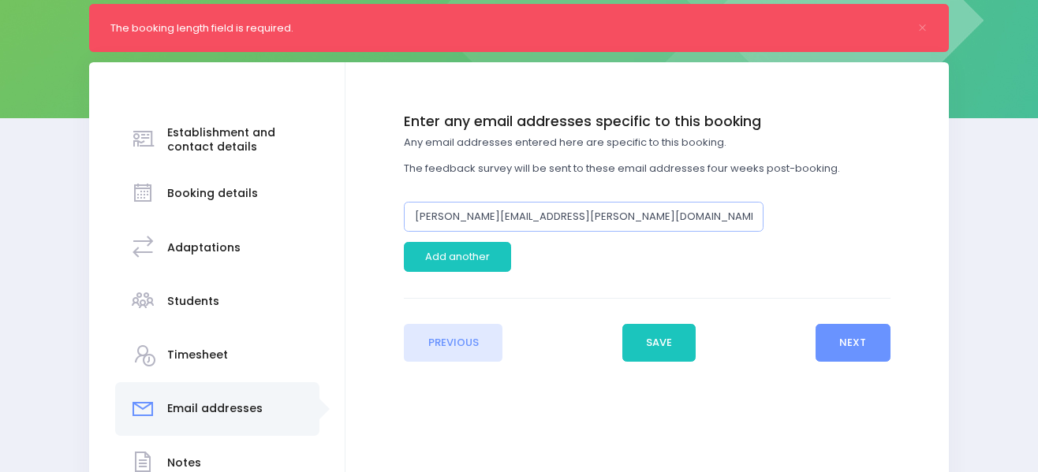
drag, startPoint x: 587, startPoint y: 218, endPoint x: 275, endPoint y: 214, distance: 311.5
click at [276, 216] on div "Establishment and contact details Booking details Adaptations" at bounding box center [518, 301] width 859 height 479
paste input "rose.berghan@npbhs.school.nz"
type input "rose.berghan@npbhs.school.nz"
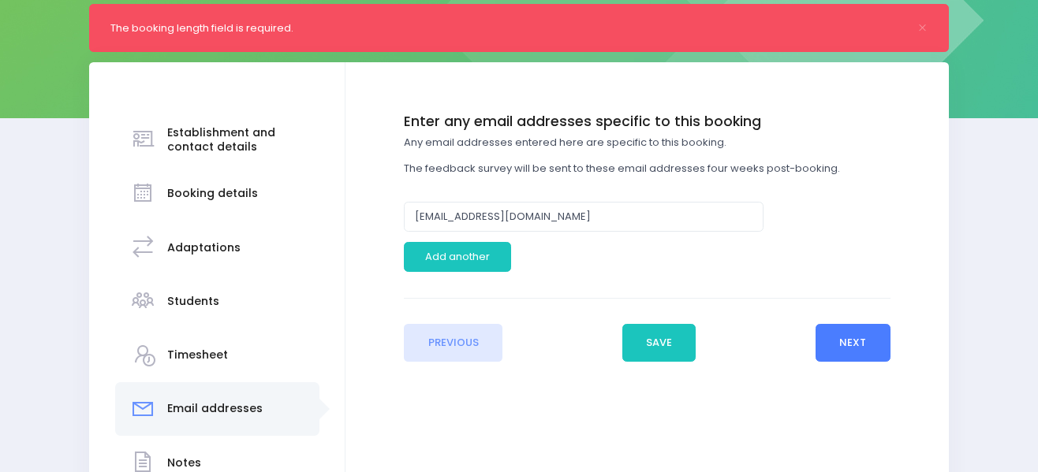
click at [856, 337] on button "Next" at bounding box center [852, 343] width 75 height 38
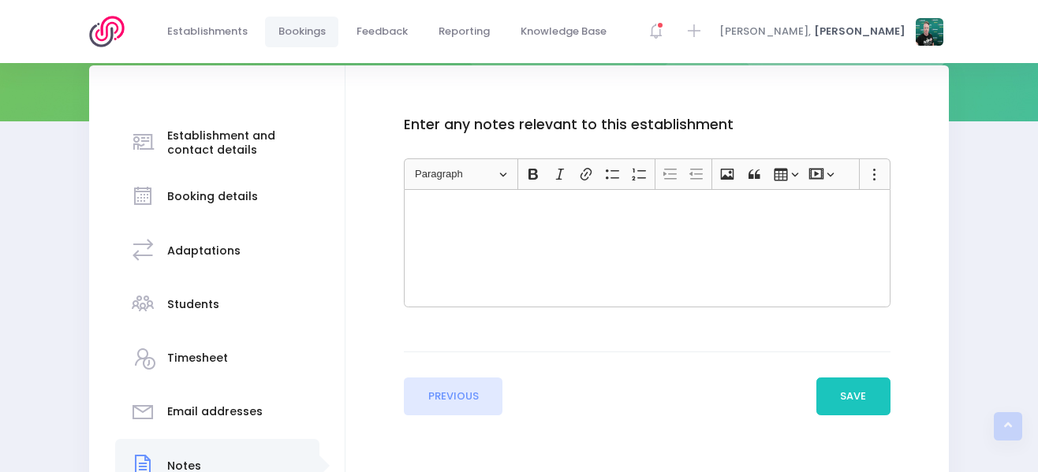
scroll to position [315, 0]
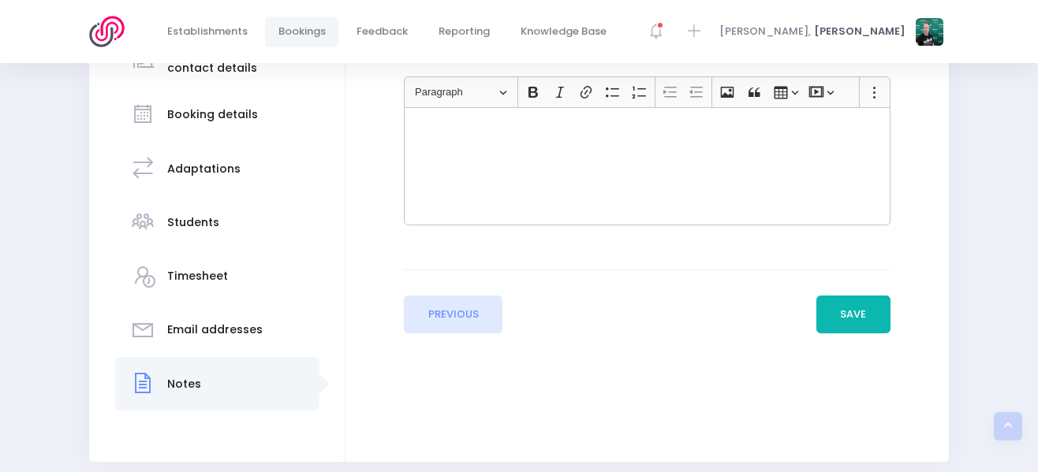
click at [850, 308] on button "Save" at bounding box center [853, 315] width 74 height 38
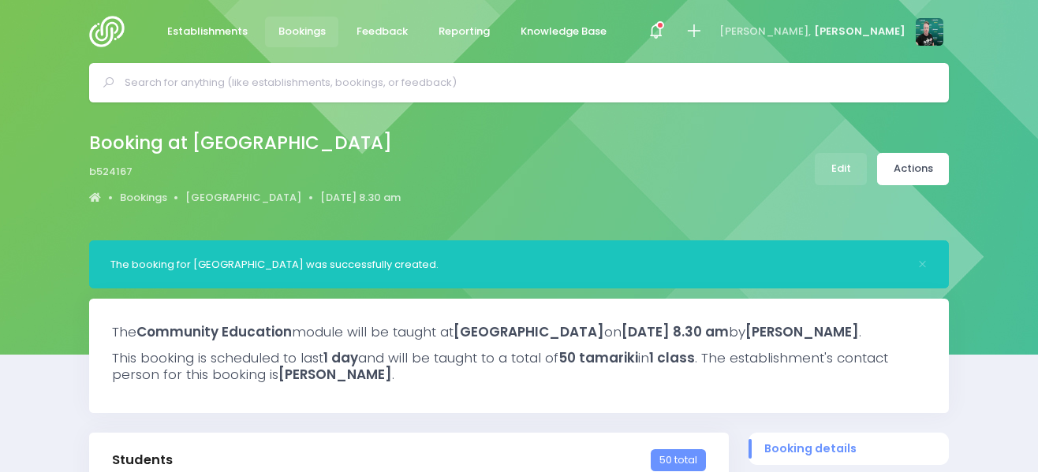
select select "5"
click at [104, 26] on img at bounding box center [111, 32] width 45 height 32
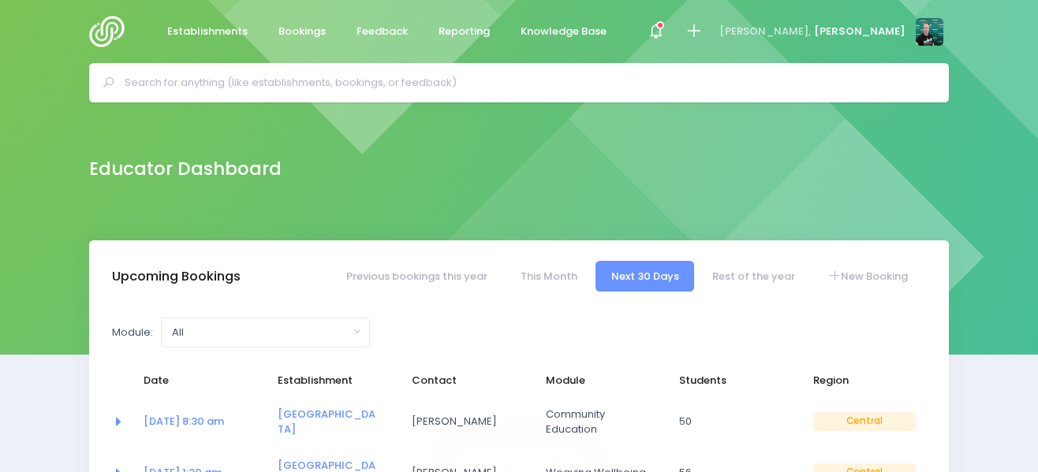
select select "5"
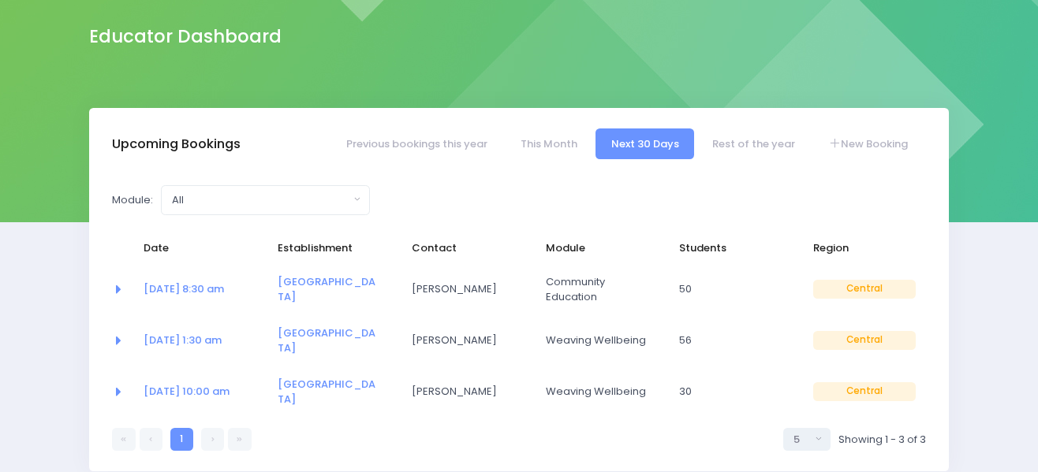
scroll to position [237, 0]
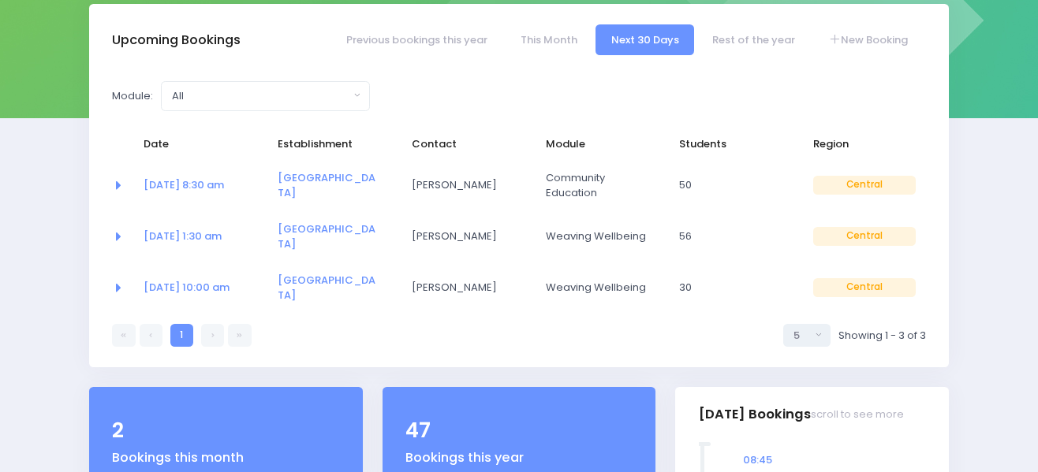
click at [214, 324] on link at bounding box center [212, 335] width 23 height 23
click at [773, 43] on link "Rest of the year" at bounding box center [753, 39] width 114 height 31
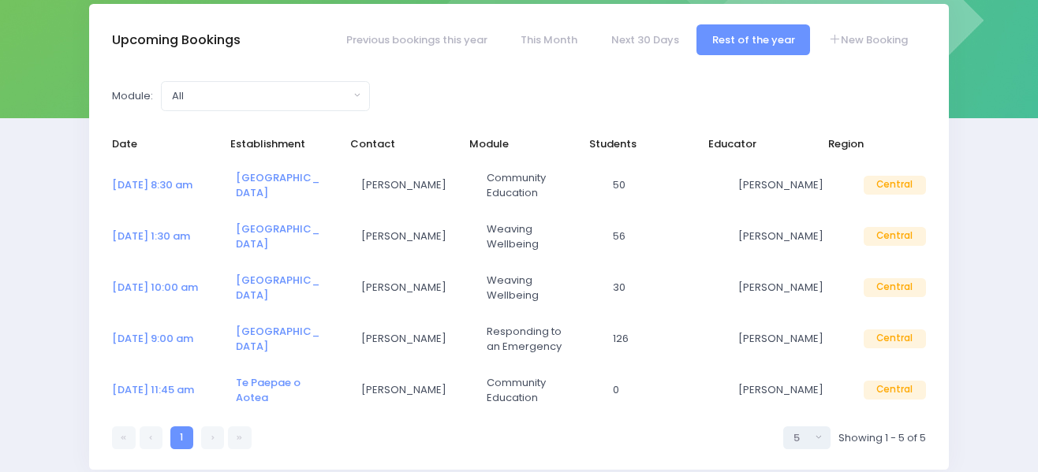
select select "5"
